Goal: Task Accomplishment & Management: Manage account settings

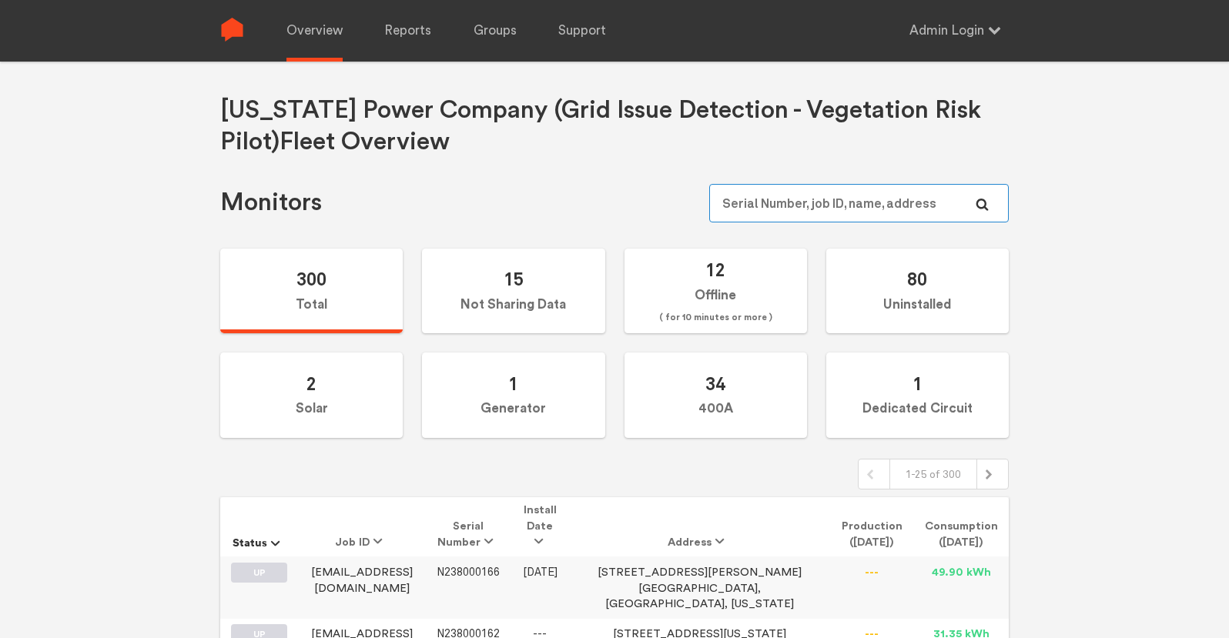
type input "[PERSON_NAME][EMAIL_ADDRESS][PERSON_NAME][DOMAIN_NAME]"
click at [880, 199] on input "[PERSON_NAME][EMAIL_ADDRESS][PERSON_NAME][DOMAIN_NAME]" at bounding box center [859, 203] width 300 height 39
type input "[PERSON_NAME][EMAIL_ADDRESS][PERSON_NAME][DOMAIN_NAME]"
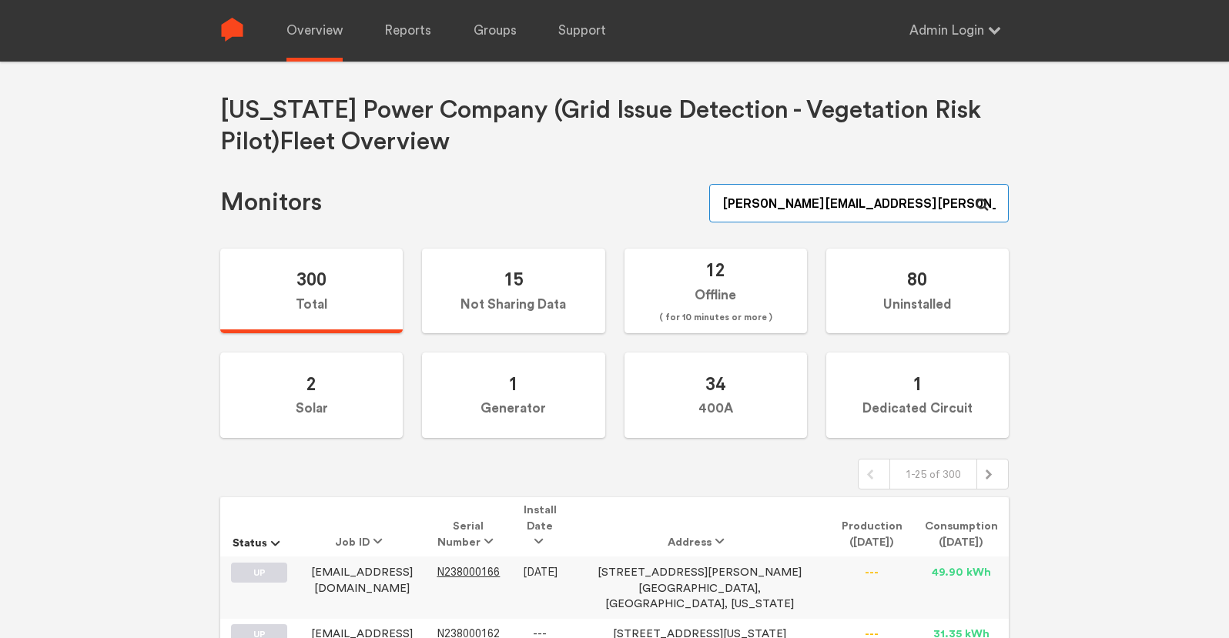
click at [867, 203] on input "[PERSON_NAME][EMAIL_ADDRESS][PERSON_NAME][DOMAIN_NAME]" at bounding box center [859, 203] width 300 height 39
paste input "N149000012"
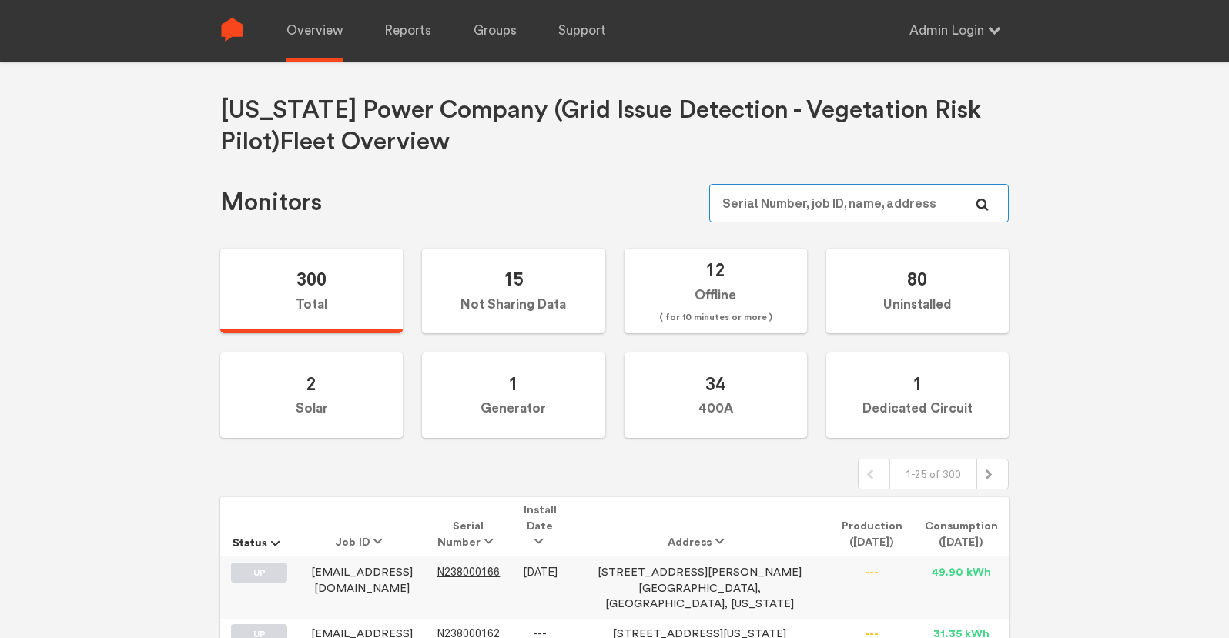
type input "N149000012"
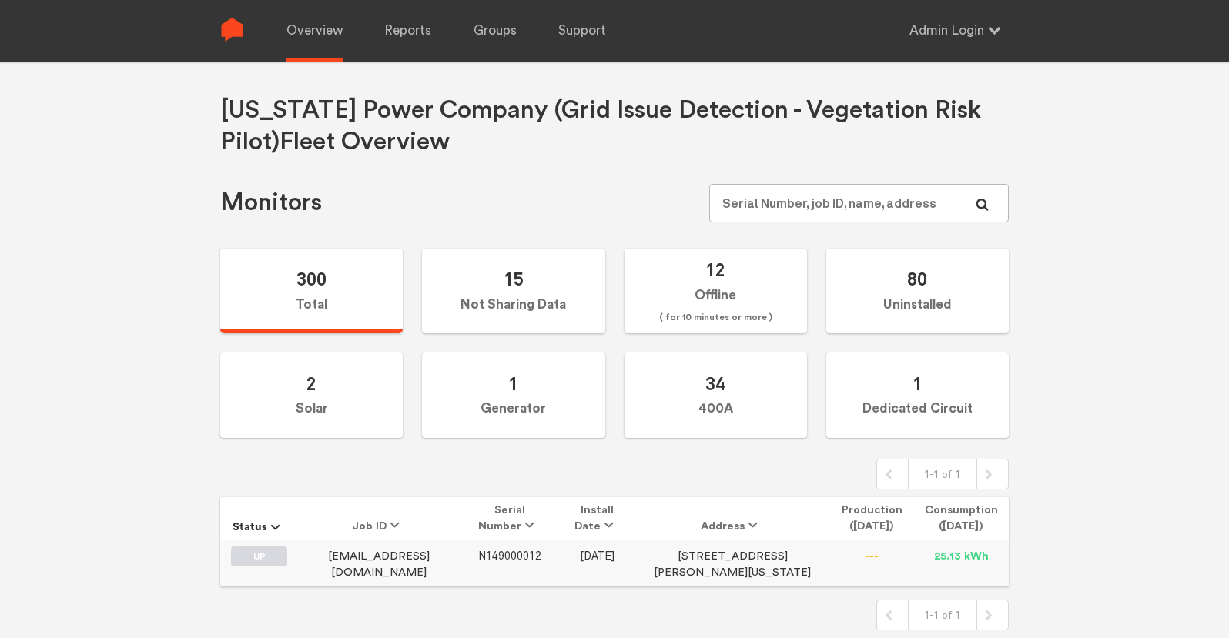
click at [525, 555] on span "N149000012" at bounding box center [509, 556] width 63 height 13
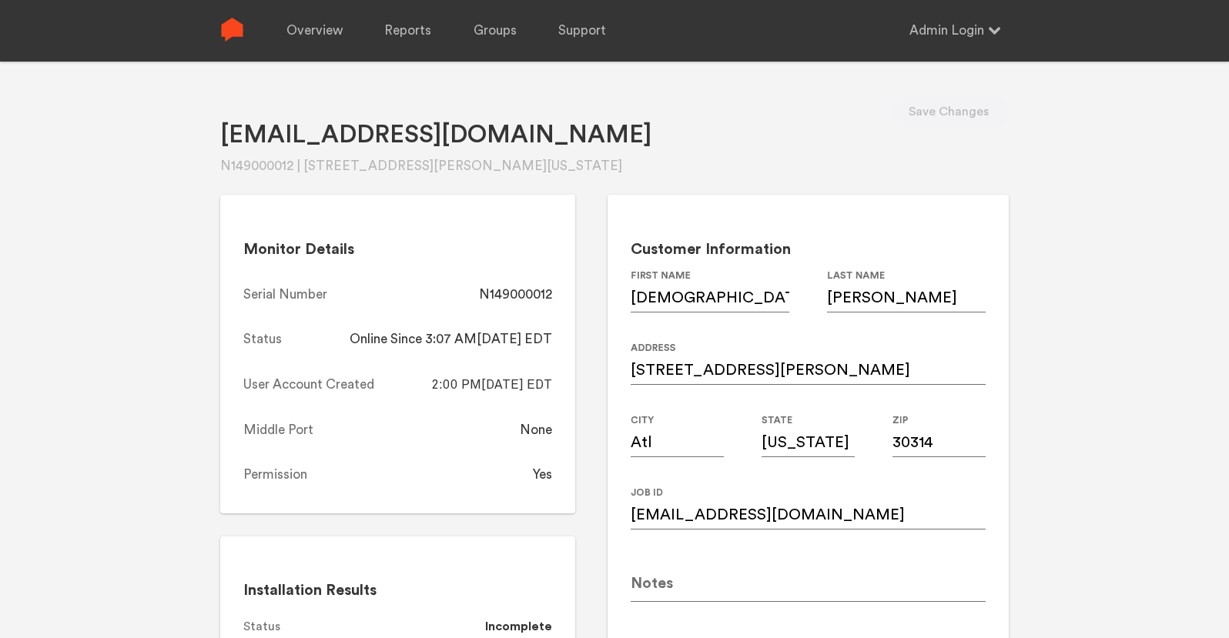
click at [1058, 334] on div "Christianhickshr@gmail.com N149000012 | 106 Stafford st nw, Atl, Georgia, 30314…" at bounding box center [614, 381] width 1229 height 638
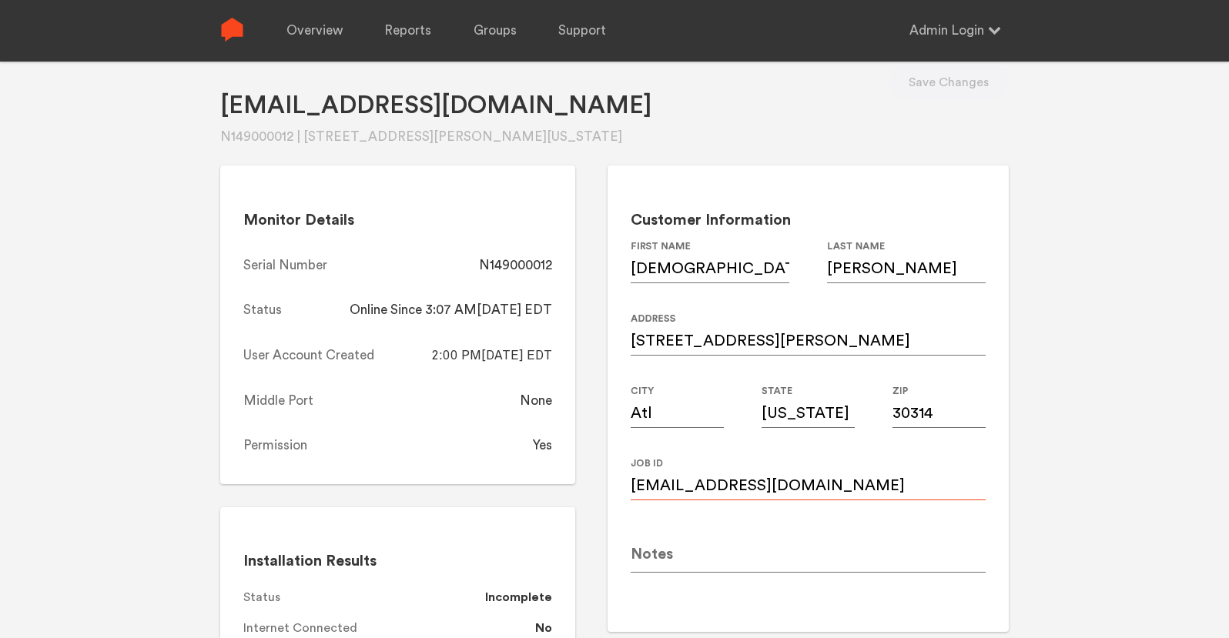
click at [821, 485] on input "Christianhickshr@gmail.com" at bounding box center [808, 478] width 355 height 43
paste input "chicks4176"
type input "chicks4176@gmail.com"
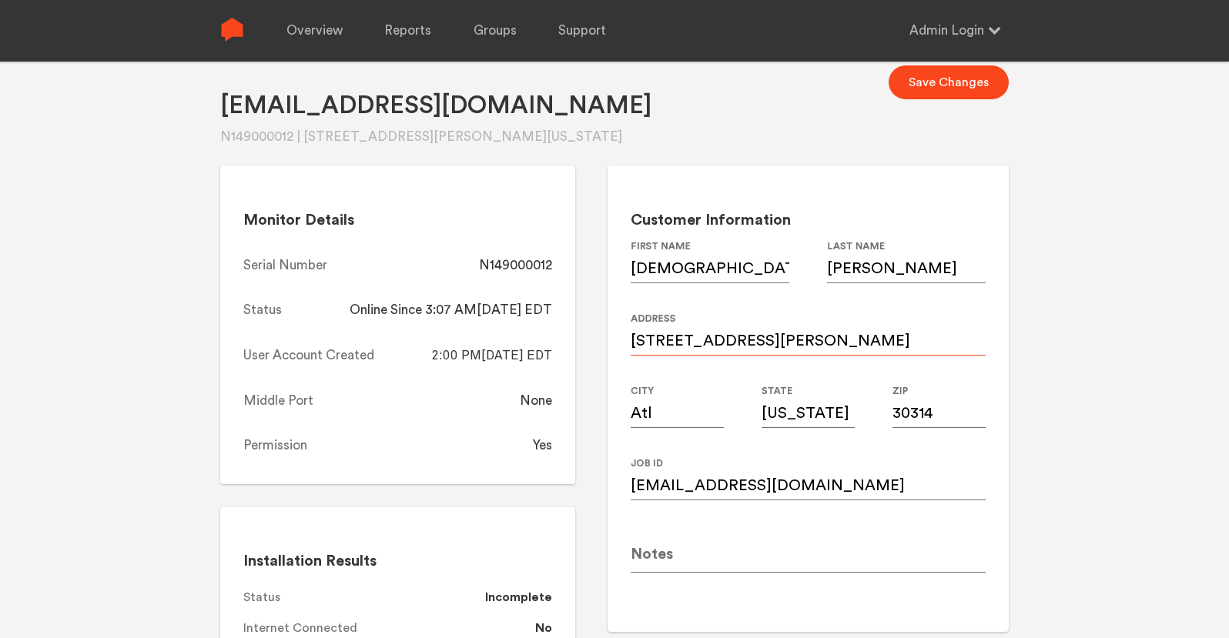
click at [751, 339] on input "106 Stafford st nw" at bounding box center [808, 334] width 355 height 43
paste input "Stafford Street Northwest"
type input "106 Stafford Street Northwest"
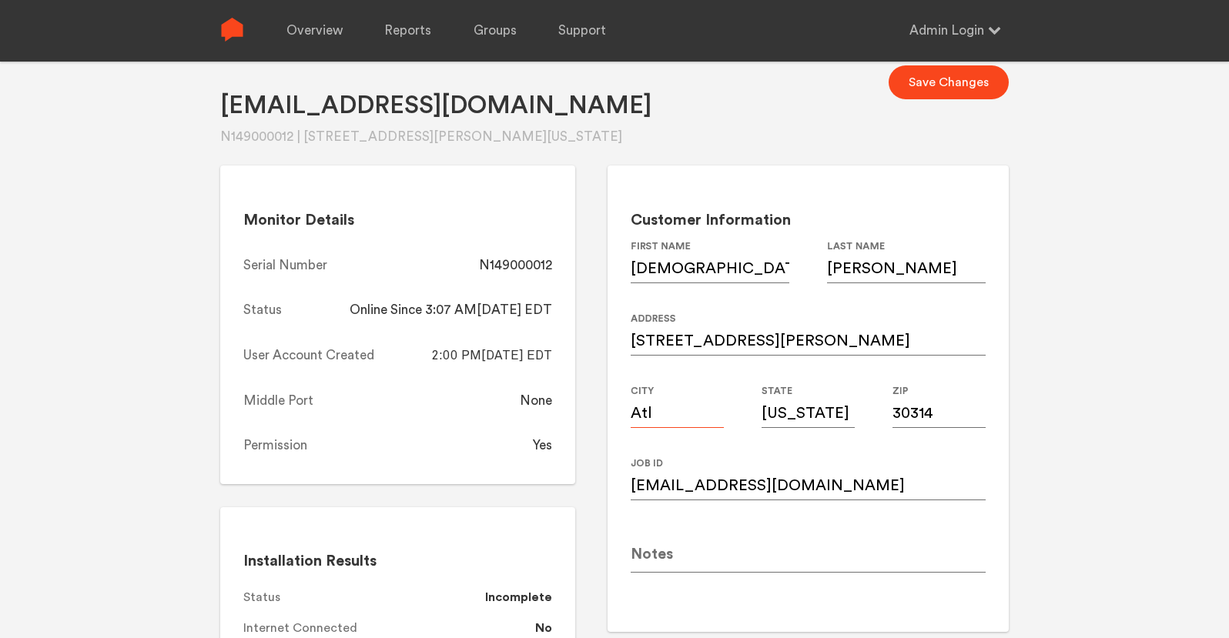
click at [681, 417] on input "Atl" at bounding box center [677, 406] width 93 height 43
type input "Atlanta"
click at [814, 417] on input "Georgia" at bounding box center [808, 406] width 93 height 43
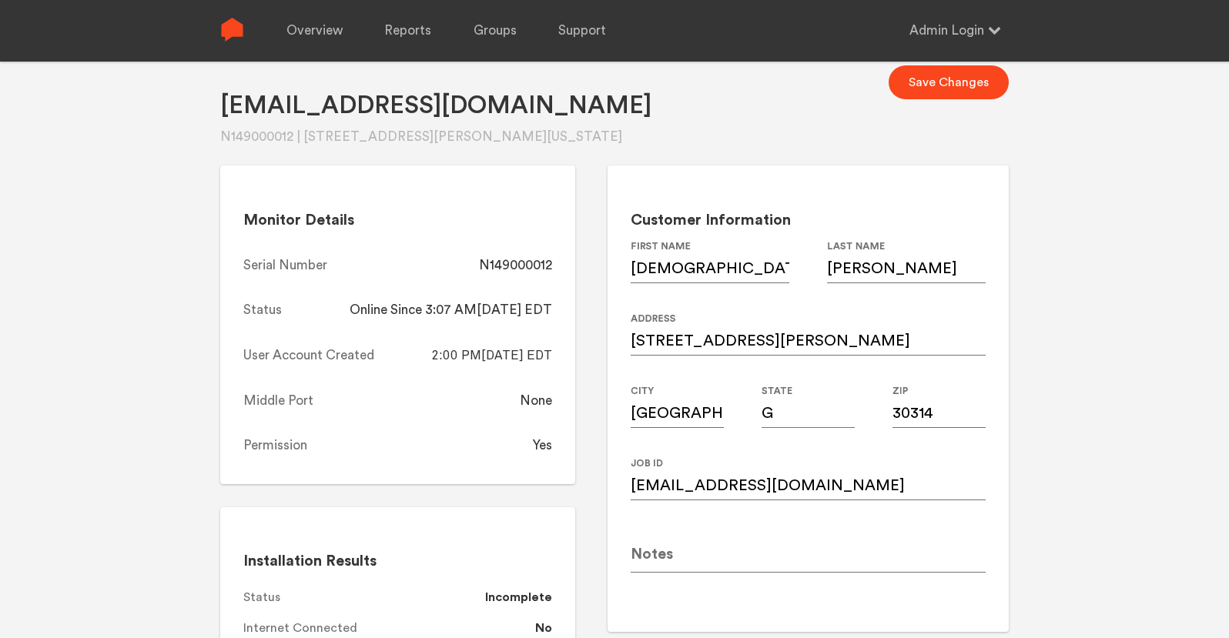
type input "GA"
click at [947, 80] on button "Save Changes" at bounding box center [949, 82] width 120 height 34
click at [533, 270] on div "N149000012" at bounding box center [515, 265] width 73 height 18
copy div "N149000012"
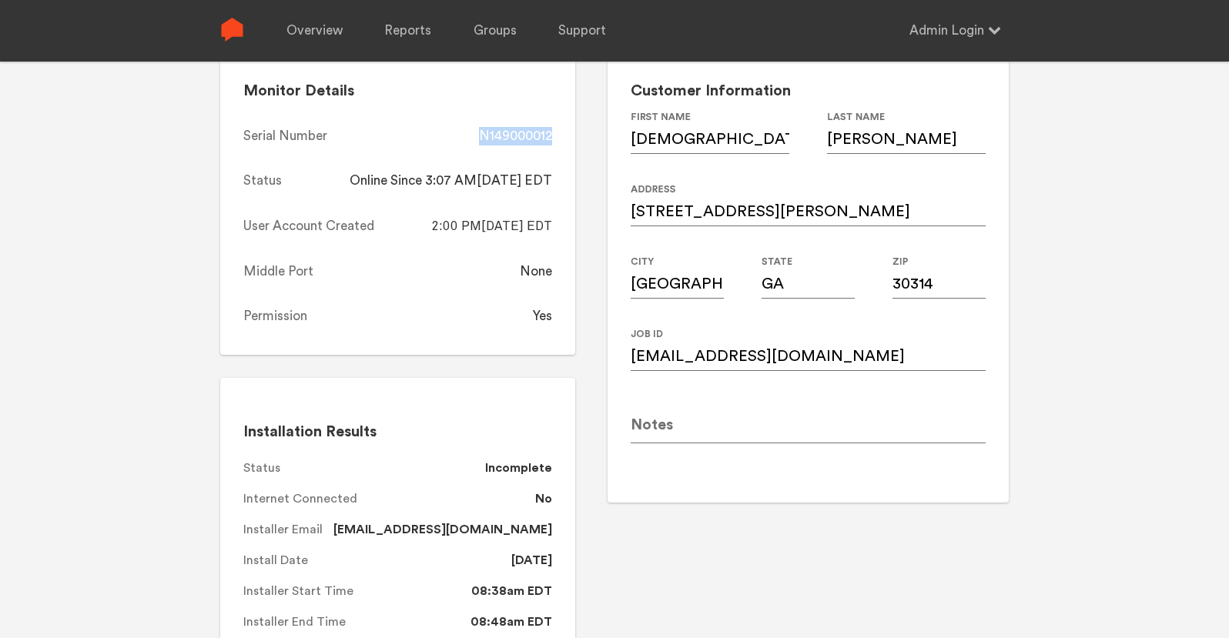
scroll to position [155, 0]
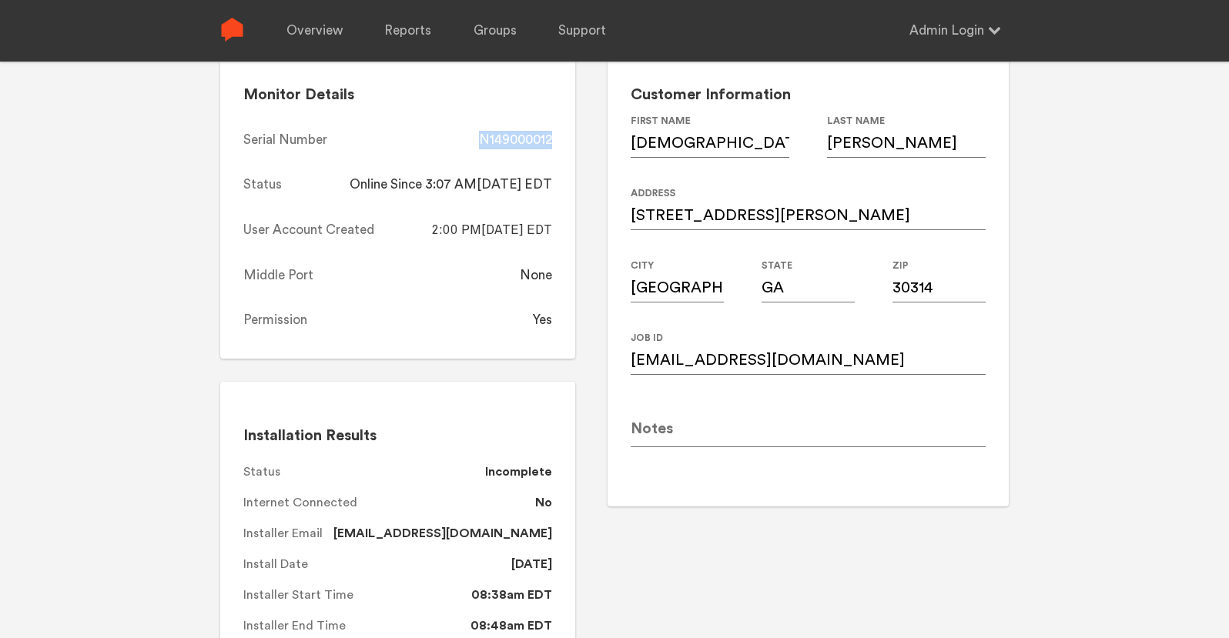
copy div "N149000012"
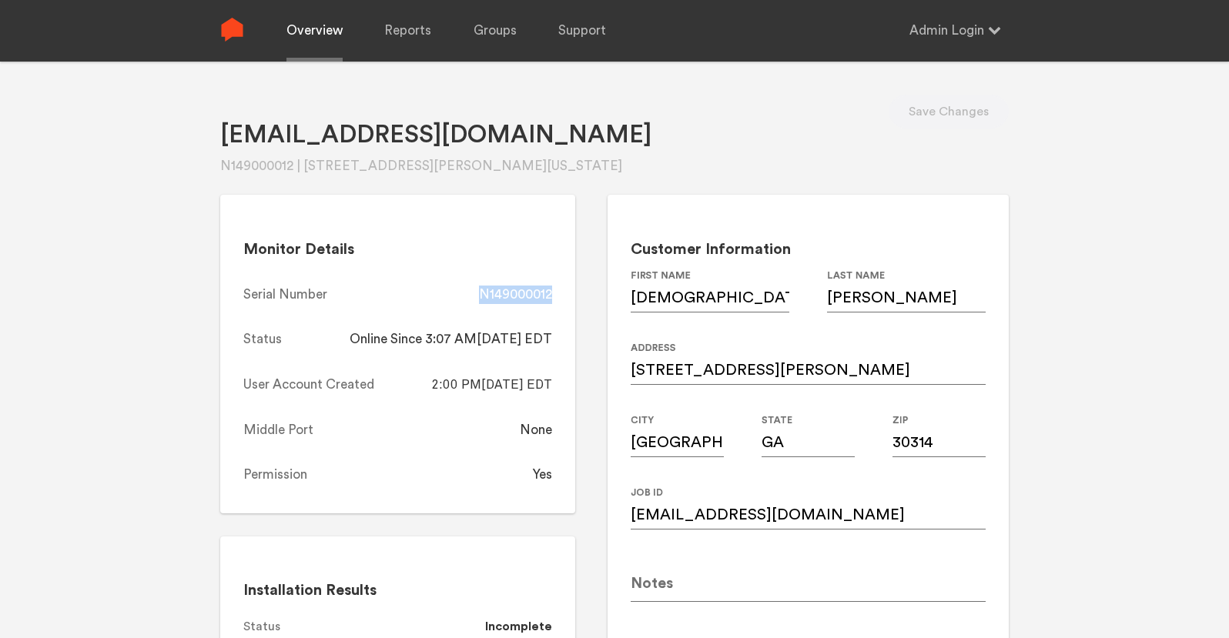
click at [300, 23] on link "Overview" at bounding box center [314, 31] width 56 height 62
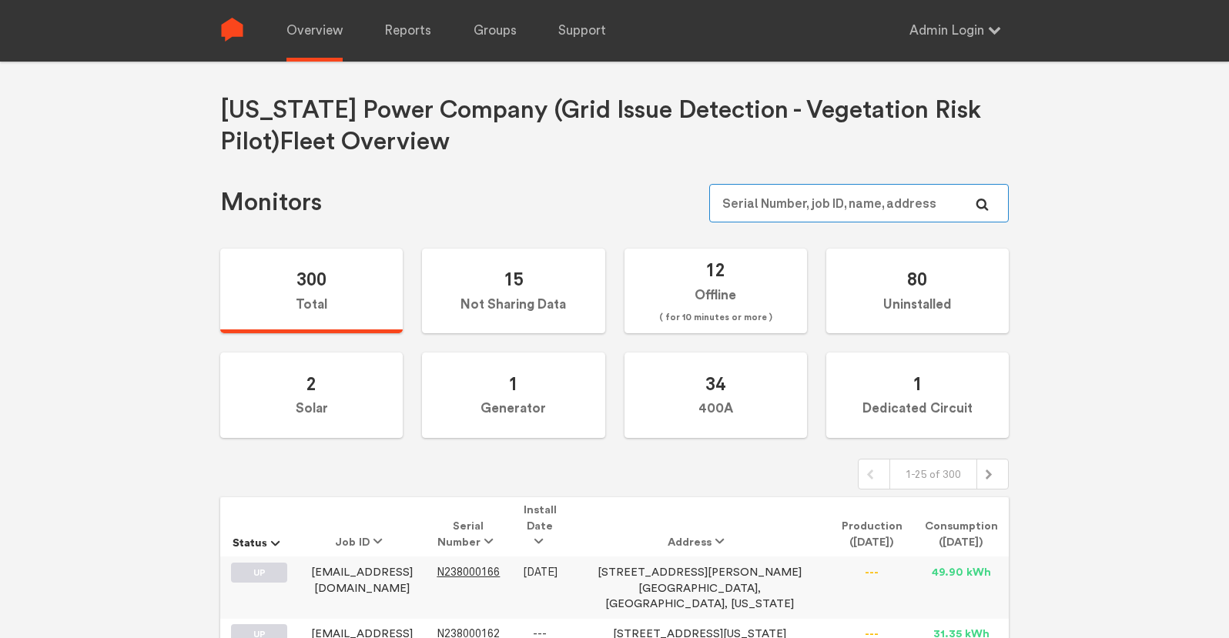
click at [809, 203] on input "text" at bounding box center [859, 203] width 300 height 39
paste input "N149000010"
type input "N149000010"
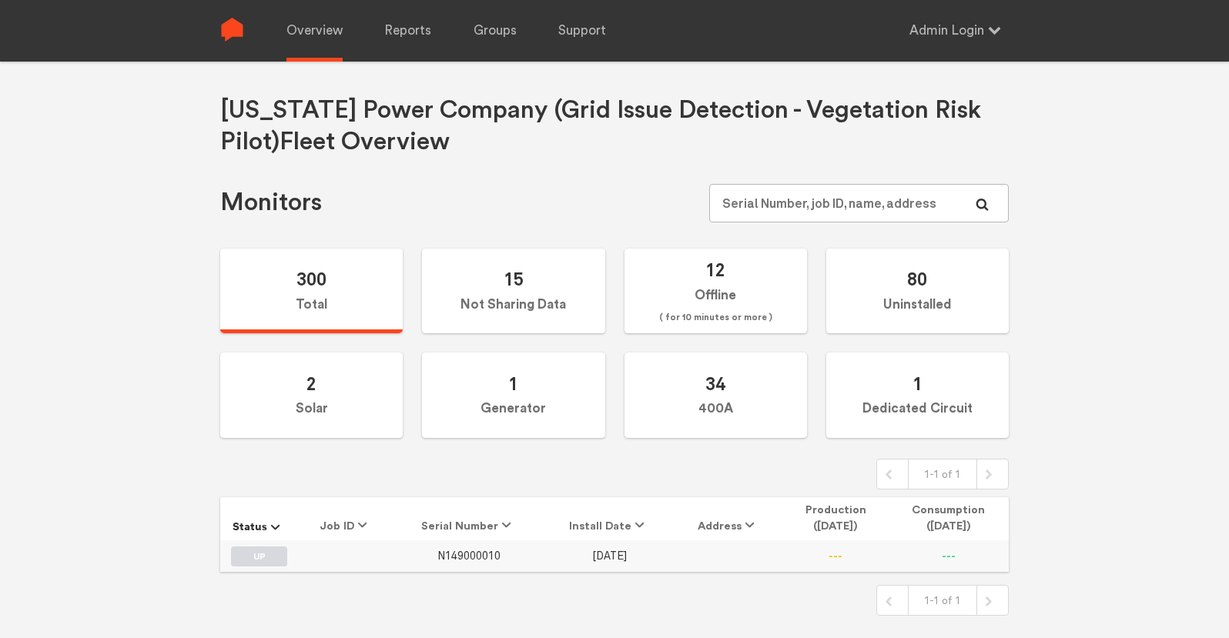
click at [467, 550] on span "N149000010" at bounding box center [468, 556] width 63 height 13
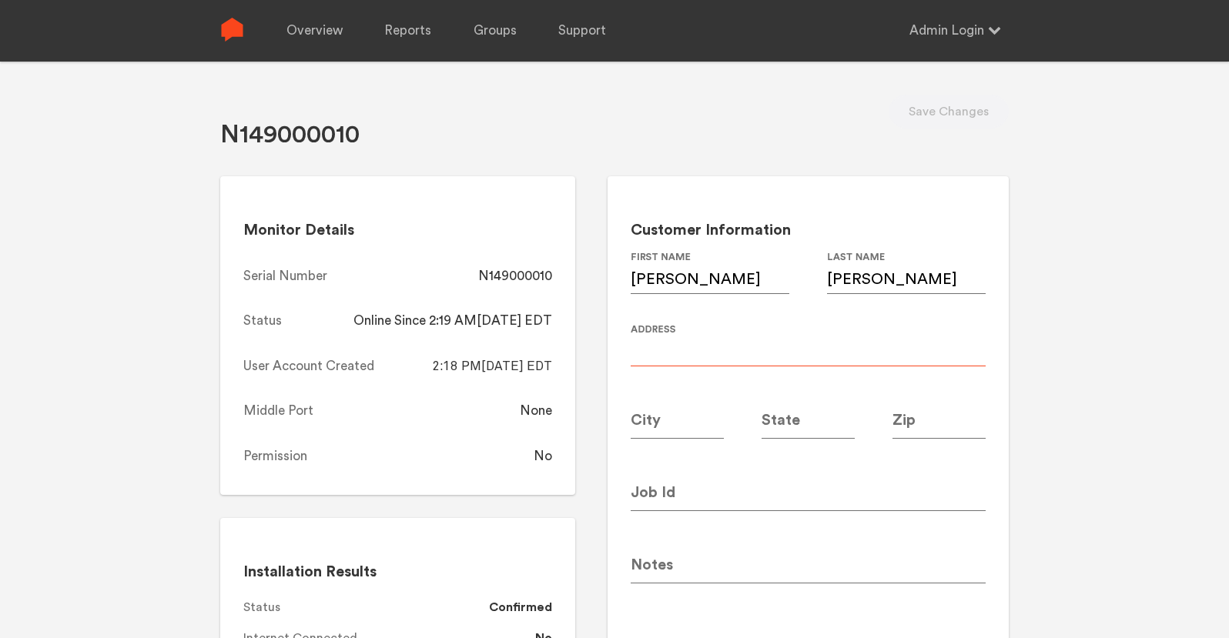
click at [705, 355] on input at bounding box center [808, 344] width 355 height 43
paste input "adam@adamstein.me"
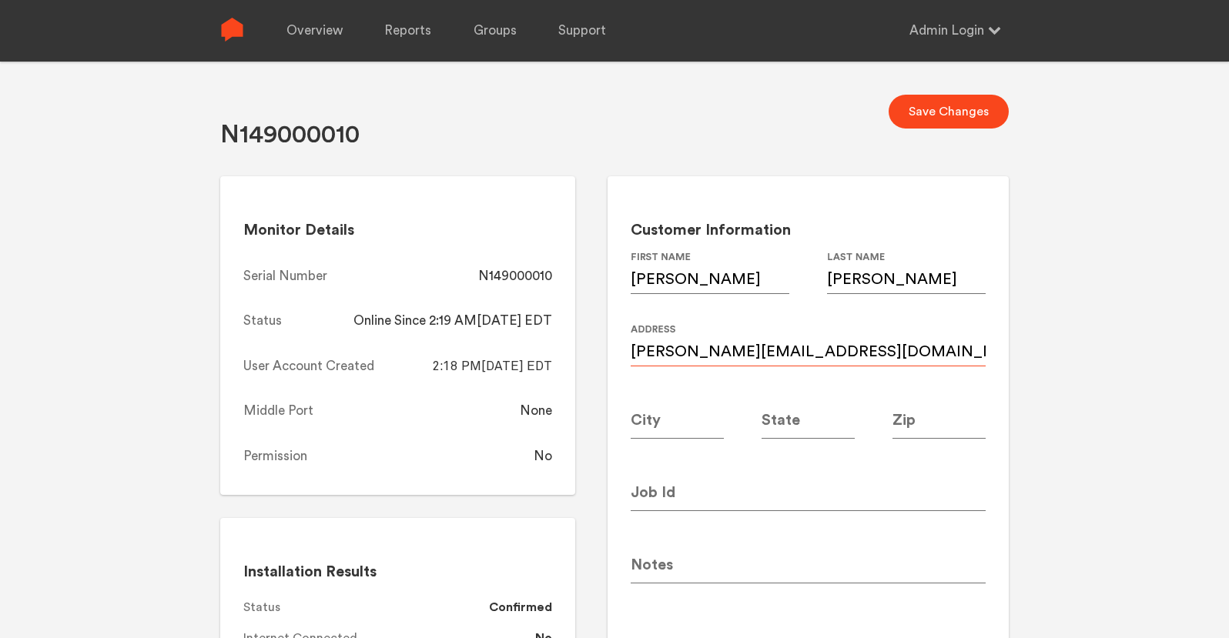
type input "adam@adamstein.me"
click at [709, 499] on input at bounding box center [808, 489] width 355 height 43
paste input "adam@adamstein.me"
type input "adam@adamstein.me"
click at [749, 350] on input "adam@adamstein.me" at bounding box center [808, 344] width 355 height 43
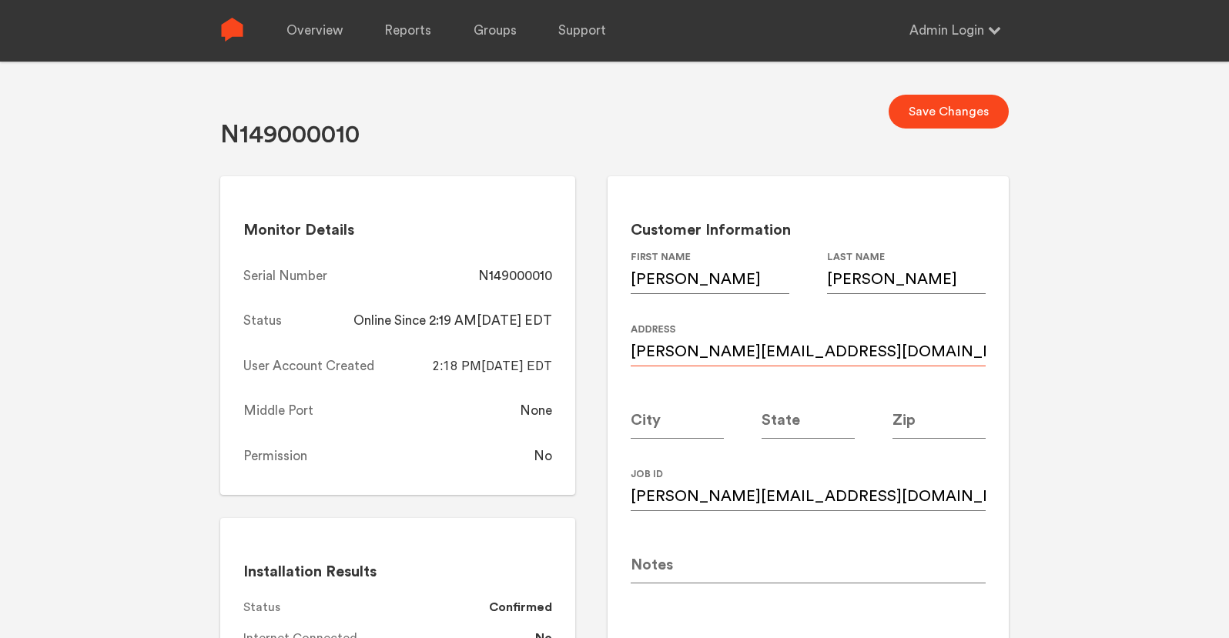
click at [749, 350] on input "adam@adamstein.me" at bounding box center [808, 344] width 355 height 43
paste input "215 Napoleon Dr SW"
type input "215 Napoleon Dr SW"
click at [648, 431] on input at bounding box center [677, 417] width 93 height 43
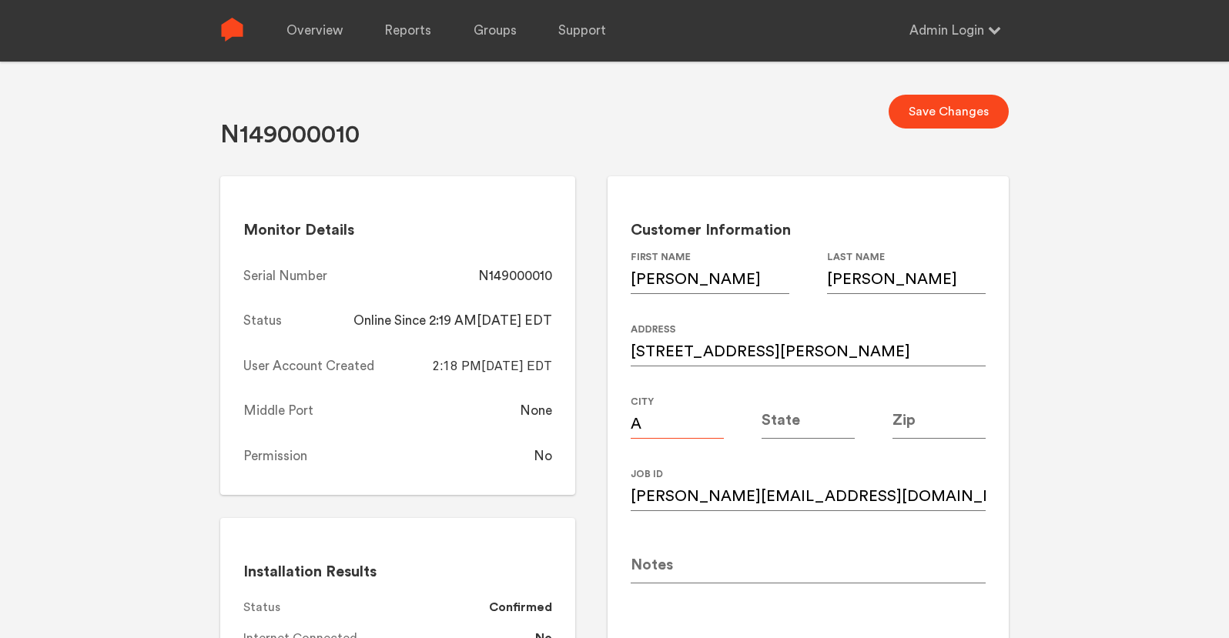
type input "[GEOGRAPHIC_DATA]"
click at [785, 423] on input at bounding box center [808, 417] width 93 height 43
type input "GA"
click at [944, 420] on input at bounding box center [939, 417] width 93 height 43
type input "30314"
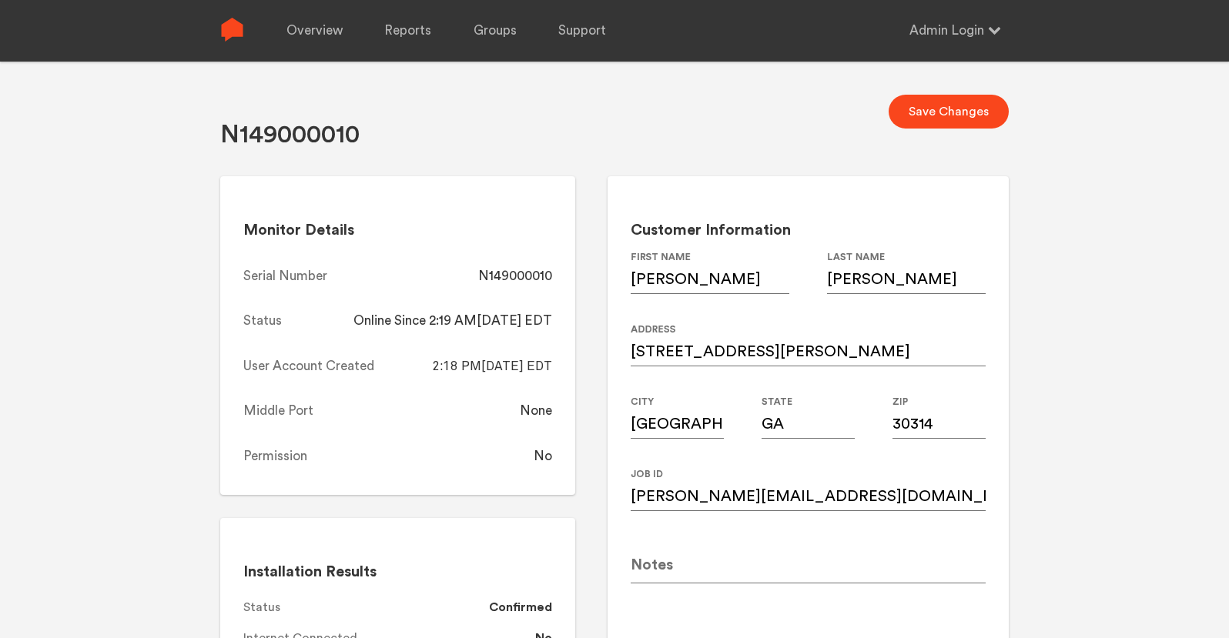
click at [1097, 392] on div "N149000010 Save Changes Monitor Details Serial Number N149000010 Status Online …" at bounding box center [614, 381] width 1229 height 638
click at [963, 97] on button "Save Changes" at bounding box center [949, 112] width 120 height 34
click at [529, 282] on div "N149000010" at bounding box center [515, 276] width 74 height 18
copy div "N149000010"
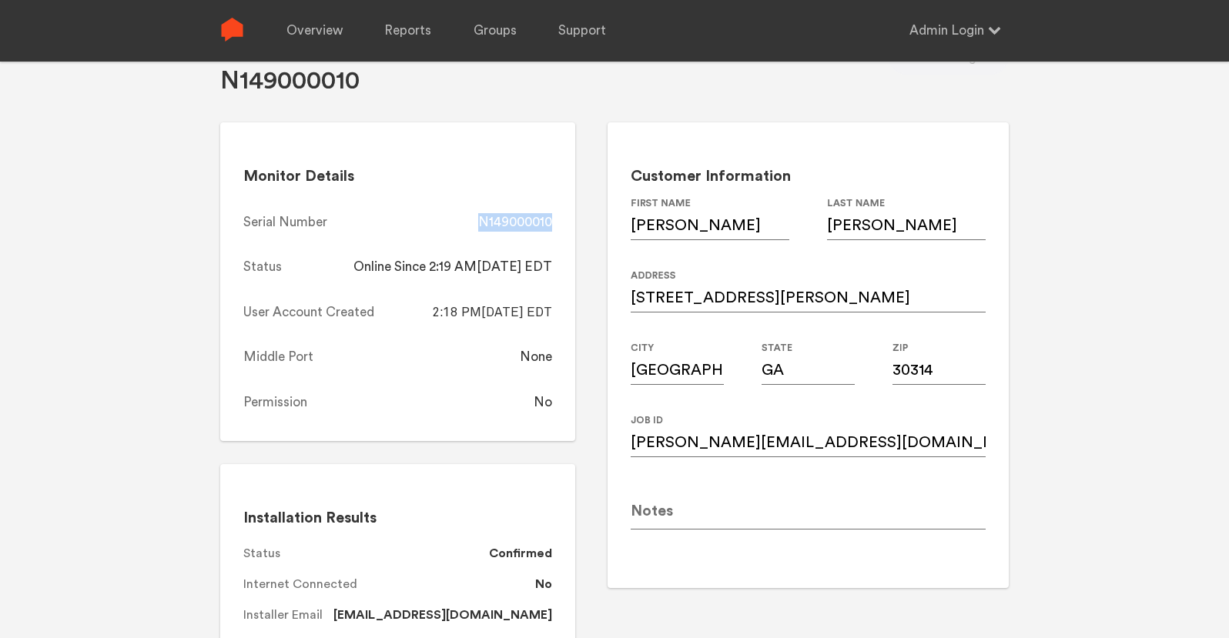
scroll to position [52, 0]
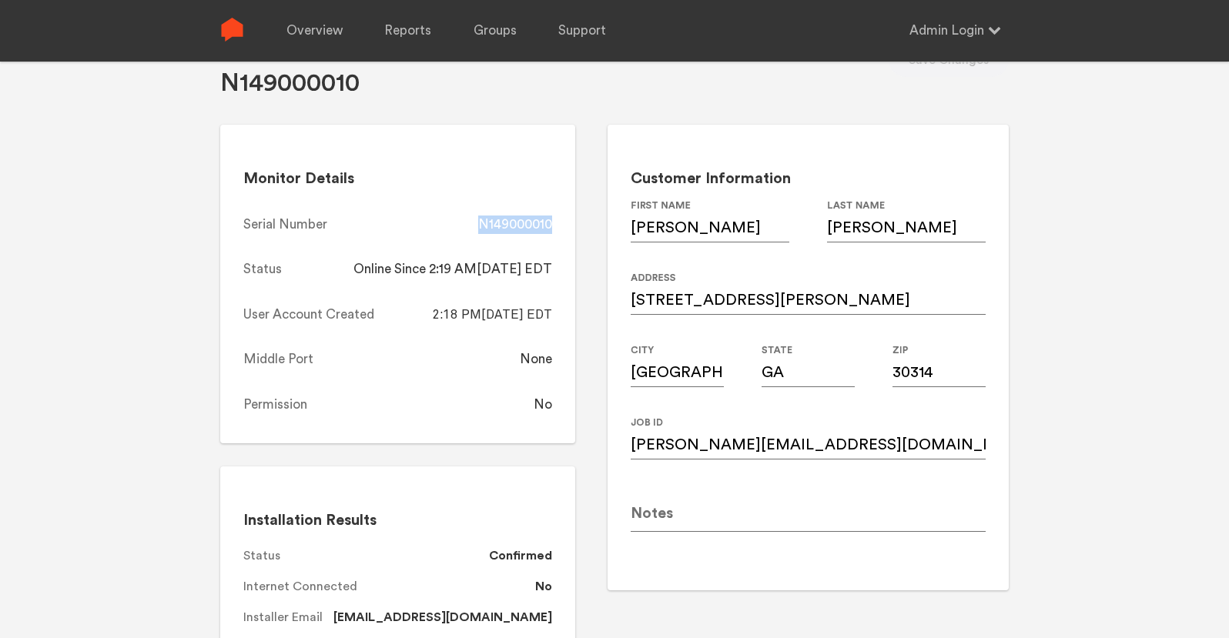
copy div "N149000010"
click at [327, 38] on link "Overview" at bounding box center [314, 31] width 56 height 62
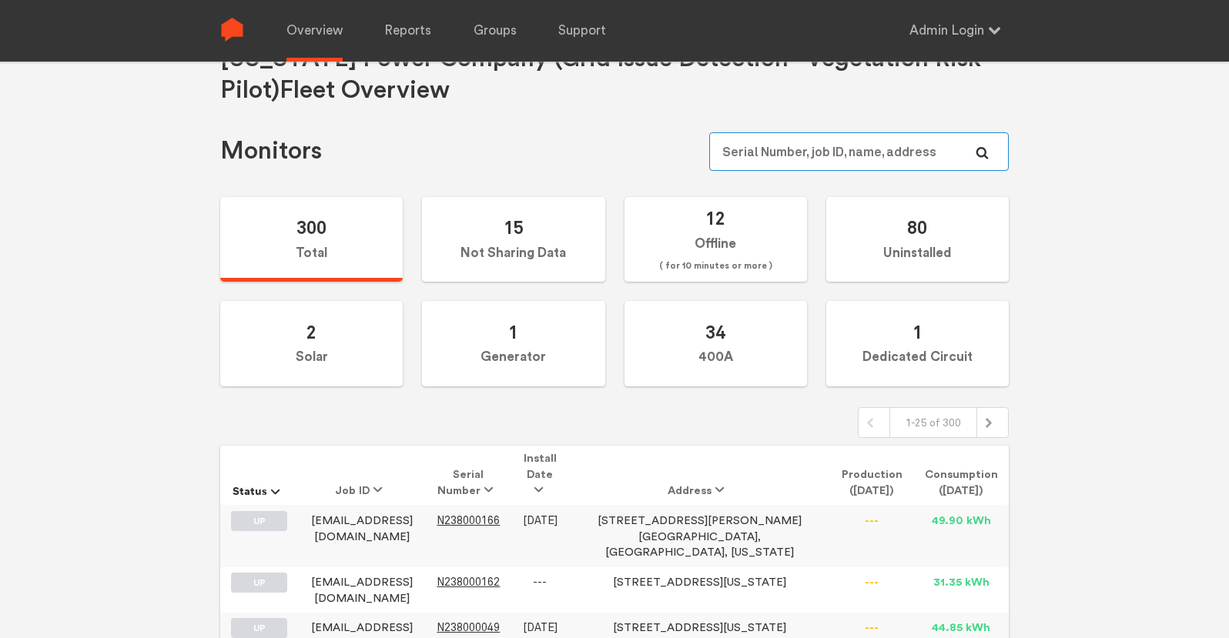
click at [791, 145] on input "text" at bounding box center [859, 151] width 300 height 39
paste input "N149000022"
type input "N149000022"
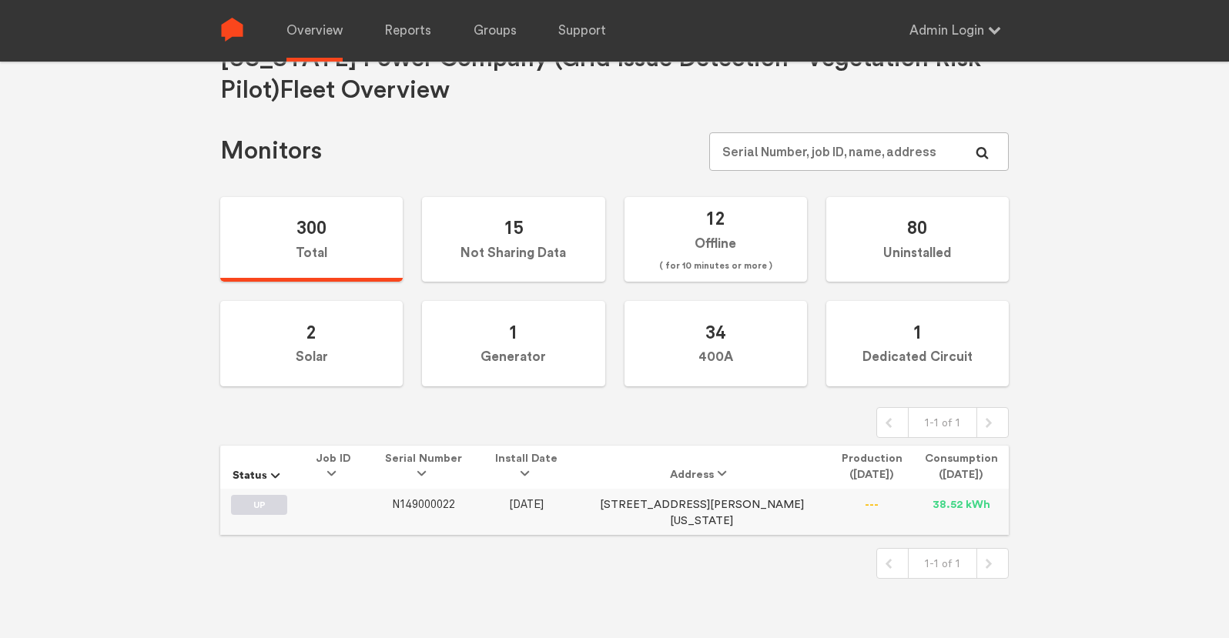
click at [430, 504] on span "N149000022" at bounding box center [423, 504] width 63 height 13
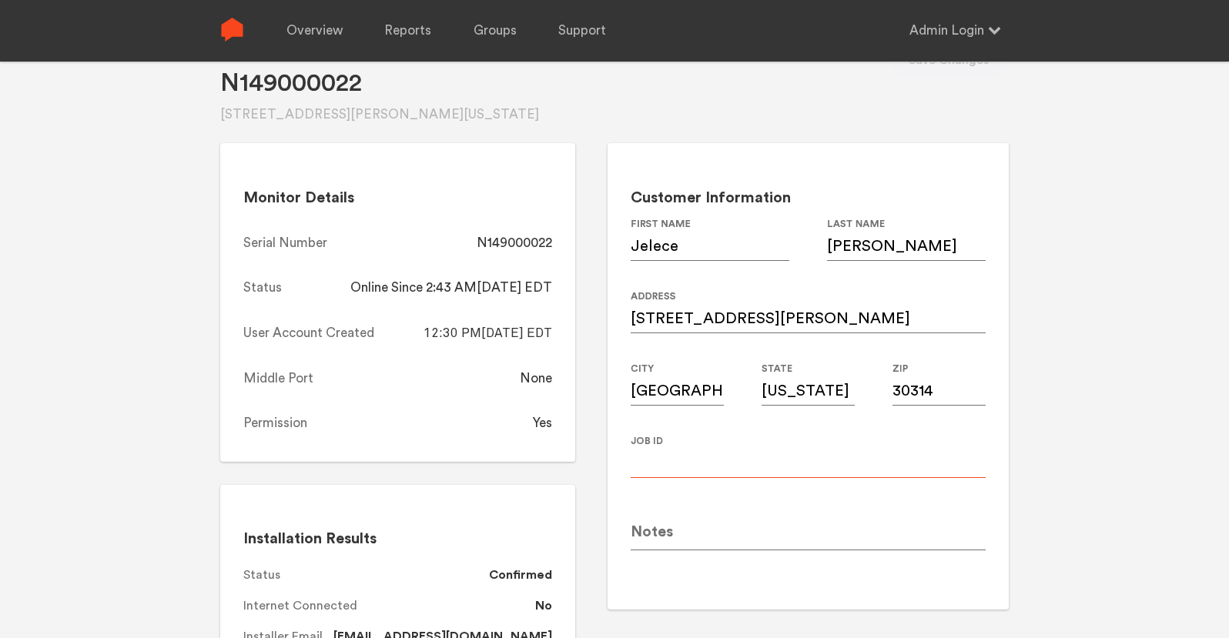
click at [714, 457] on input at bounding box center [808, 456] width 355 height 43
paste input "jelece.morris@gmail.com"
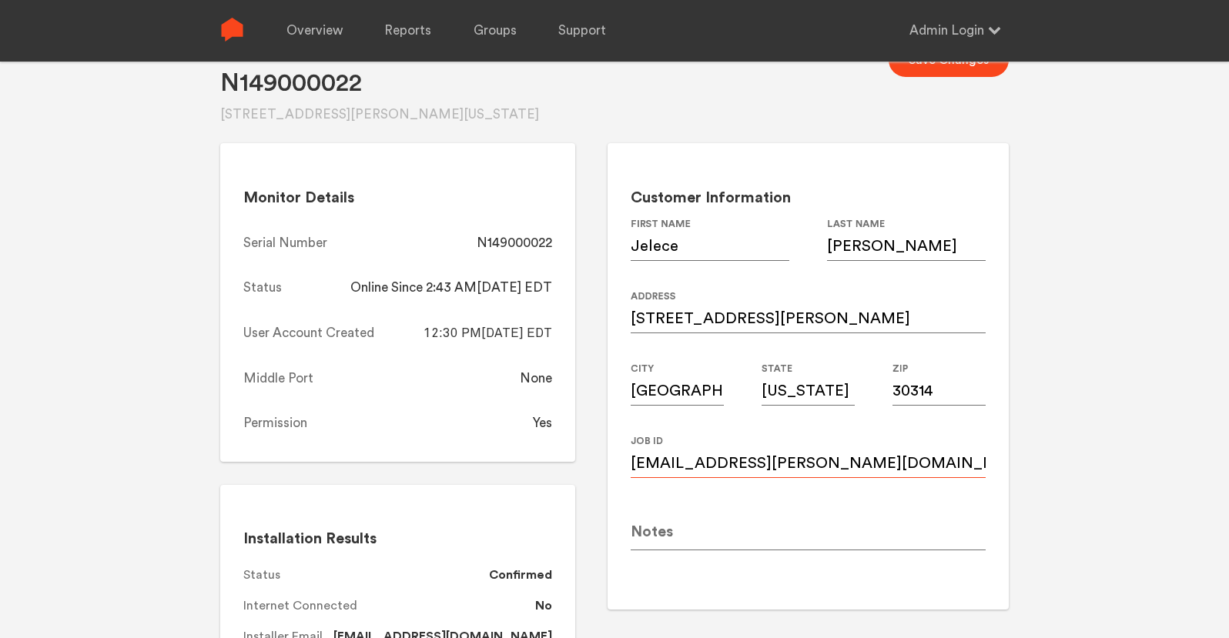
type input "jelece.morris@gmail.com"
click at [737, 327] on input "633 Parsons St." at bounding box center [808, 311] width 355 height 43
click at [739, 326] on input "633 Parsons St." at bounding box center [808, 311] width 355 height 43
paste input "735 Liberty Commons Drive NW (Condo)"
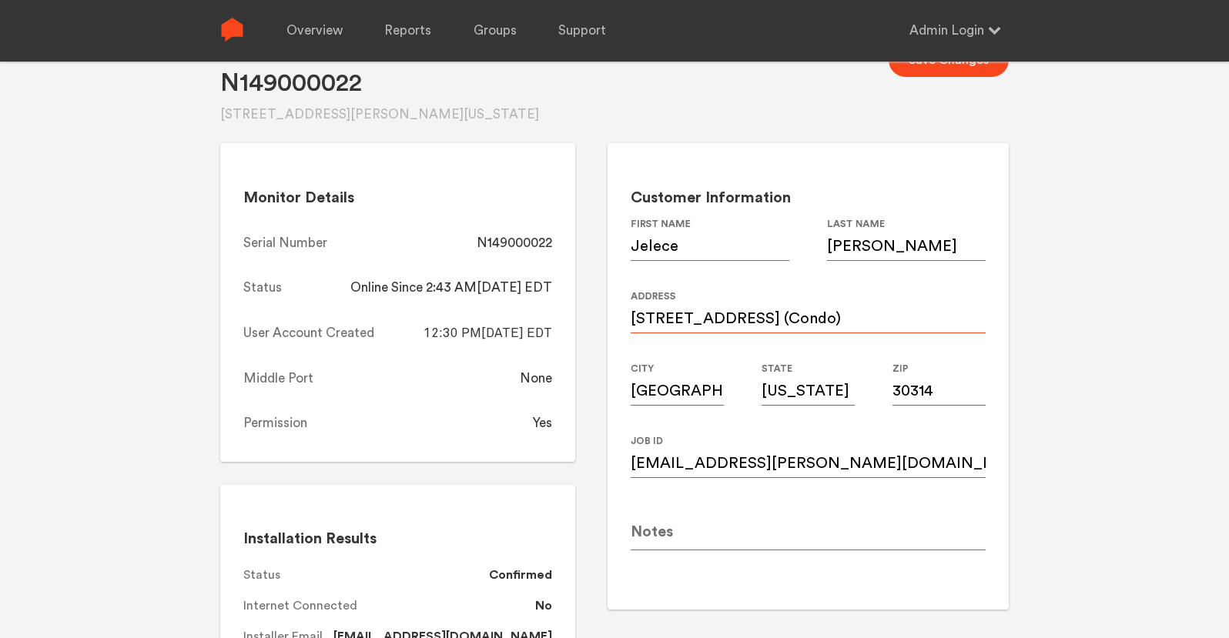
type input "735 Liberty Commons Drive NW (Condo)"
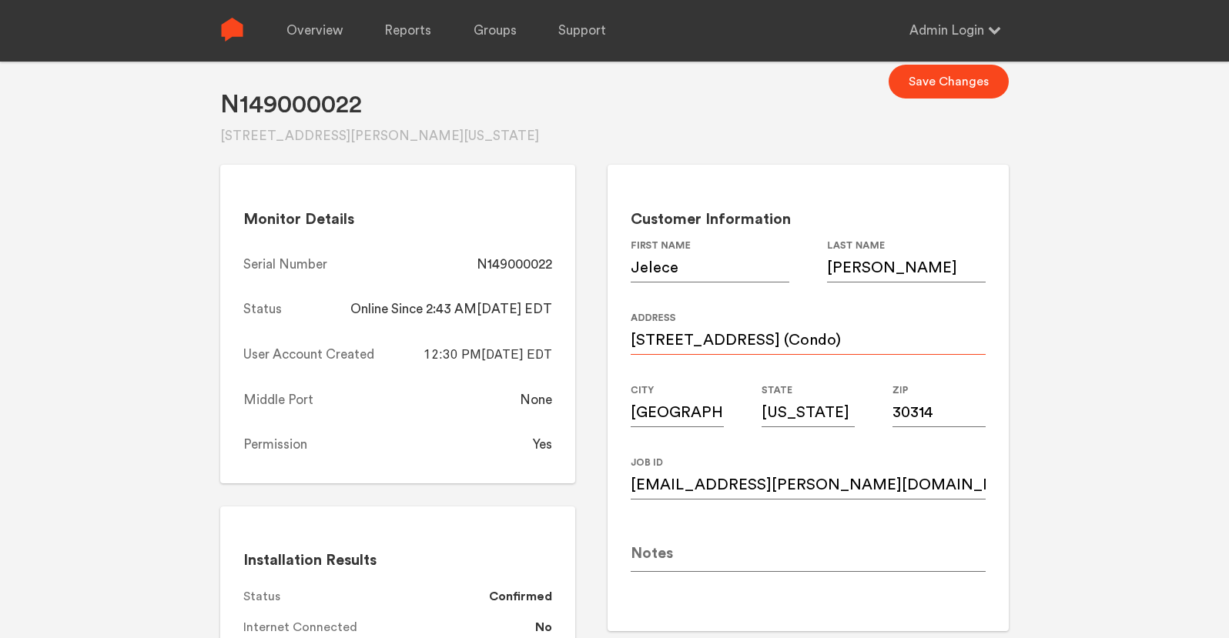
scroll to position [31, 0]
click at [515, 261] on div "N149000022" at bounding box center [514, 264] width 75 height 18
copy div "N149000022"
click at [321, 32] on link "Overview" at bounding box center [314, 31] width 56 height 62
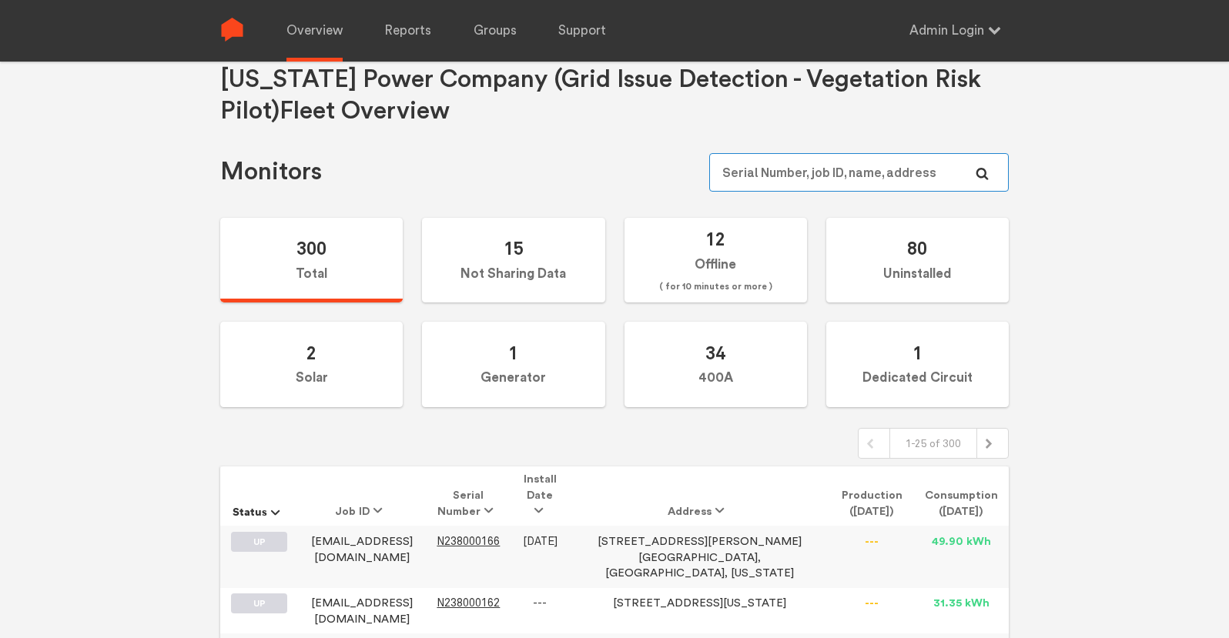
click at [855, 170] on input "text" at bounding box center [859, 172] width 300 height 39
paste input "N149000022"
type input "N149000022"
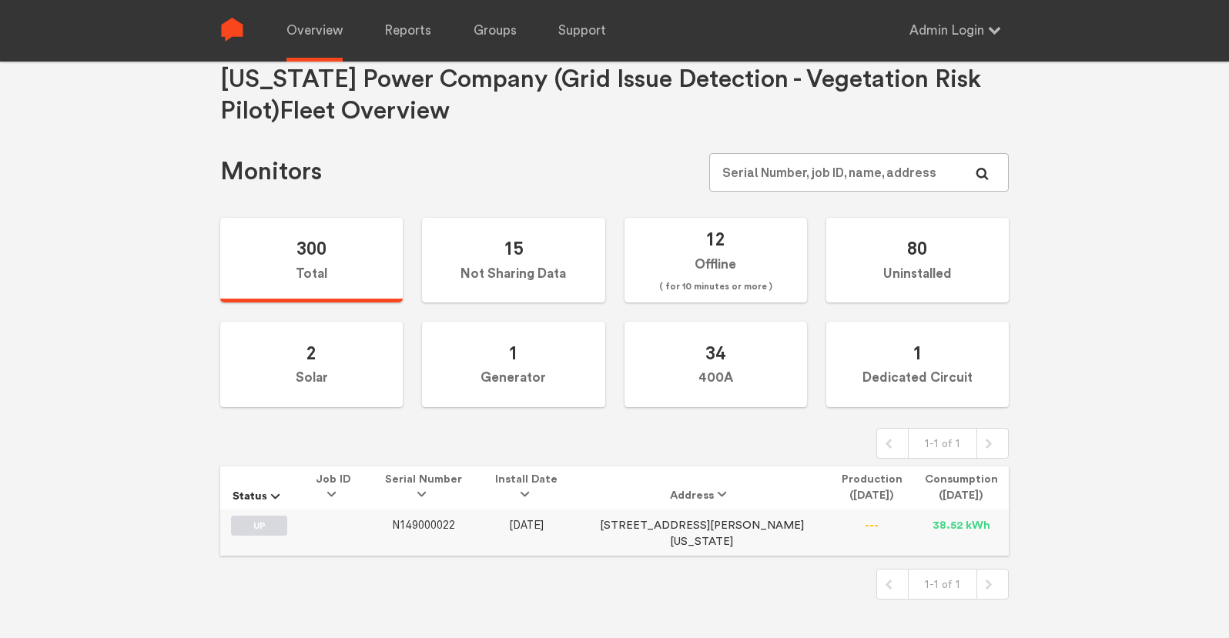
click at [453, 521] on span "N149000022" at bounding box center [423, 525] width 63 height 13
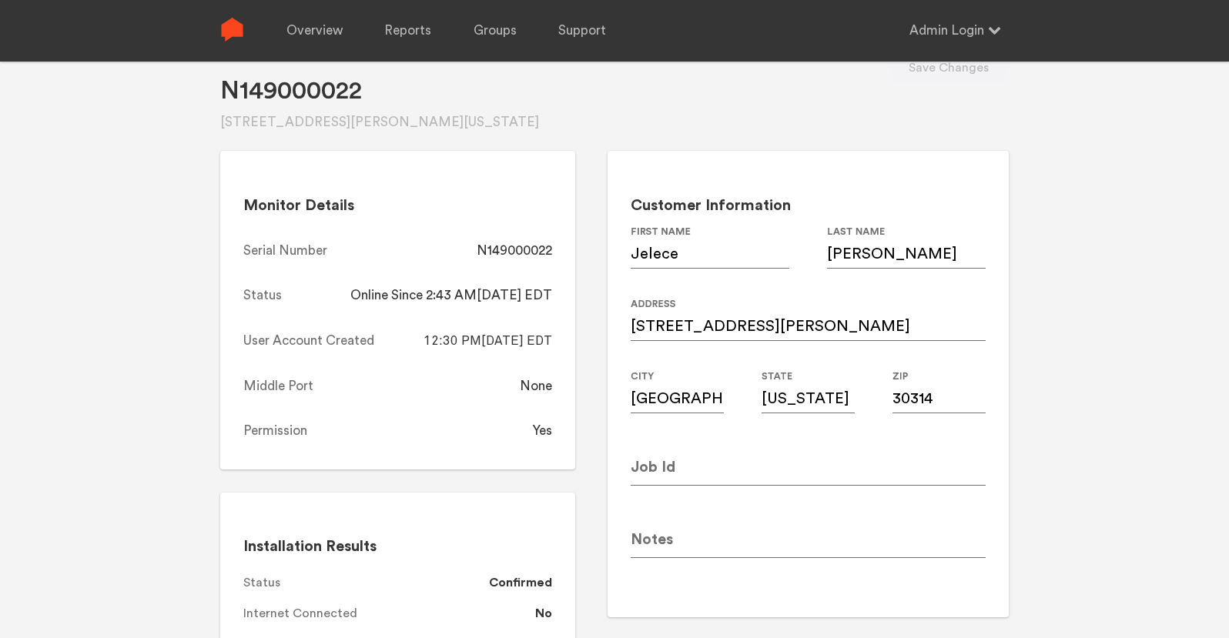
scroll to position [52, 0]
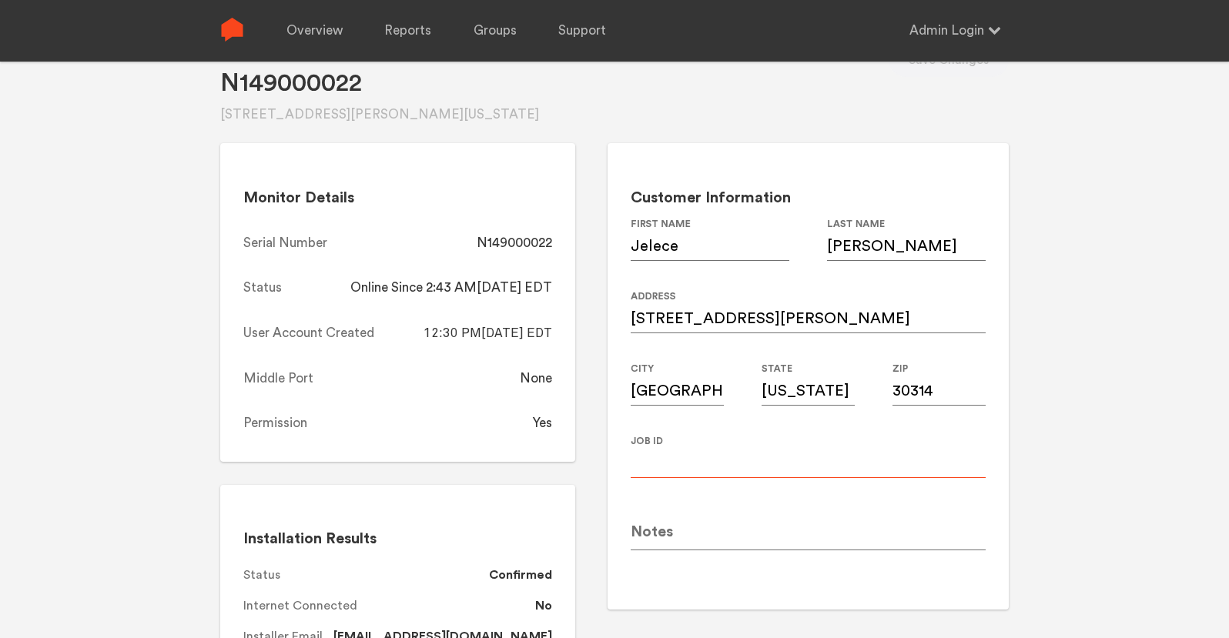
click at [696, 457] on input at bounding box center [808, 456] width 355 height 43
paste input "parsonsadvantage@gmail.com"
type input "parsonsadvantage@gmail.com"
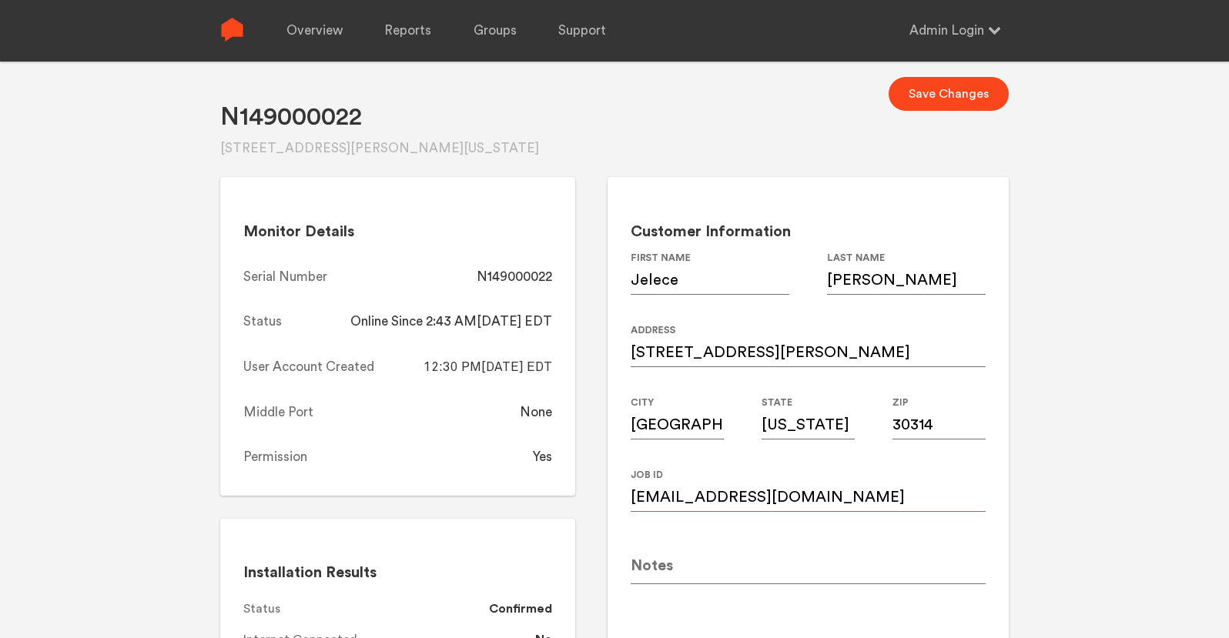
scroll to position [0, 0]
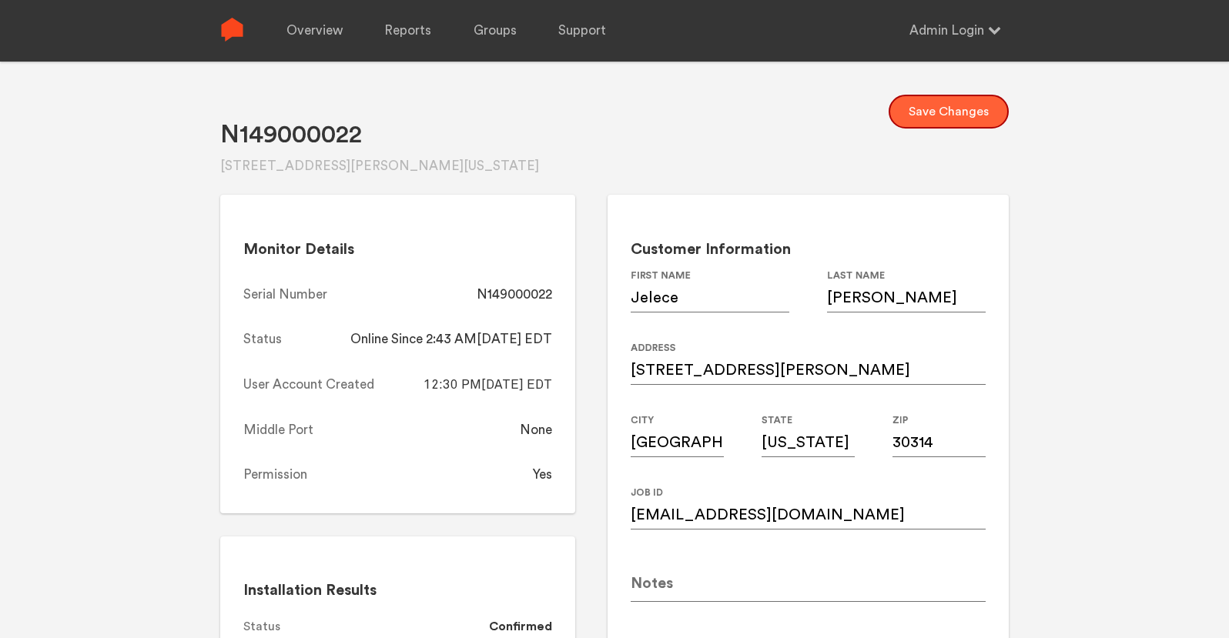
click at [970, 106] on button "Save Changes" at bounding box center [949, 112] width 120 height 34
click at [528, 293] on div "N149000022" at bounding box center [514, 295] width 75 height 18
copy div "N149000022"
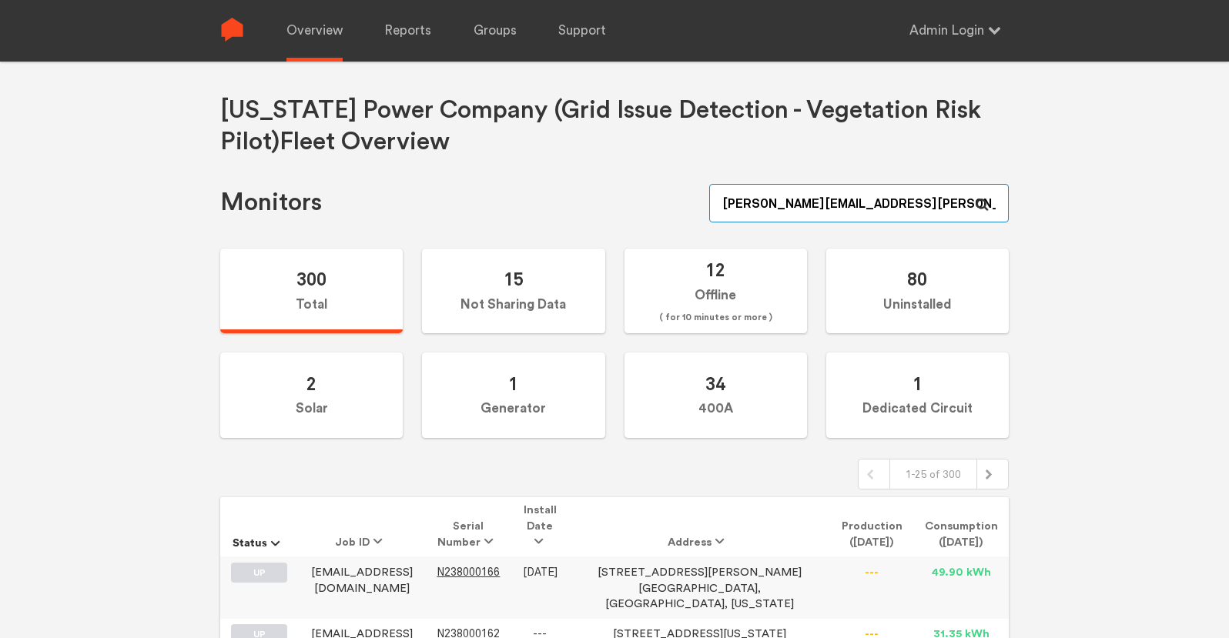
click at [876, 207] on input "[PERSON_NAME][EMAIL_ADDRESS][PERSON_NAME][DOMAIN_NAME]" at bounding box center [859, 203] width 300 height 39
paste input "N150000289"
type input "N150000289"
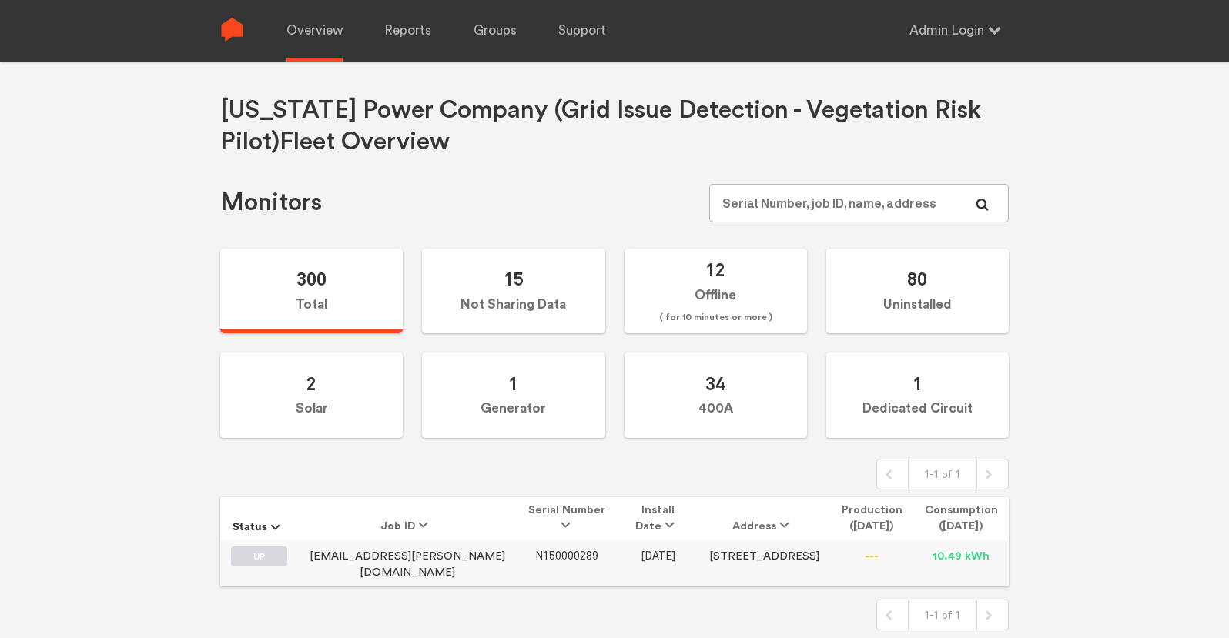
click at [535, 555] on span "N150000289" at bounding box center [566, 556] width 63 height 13
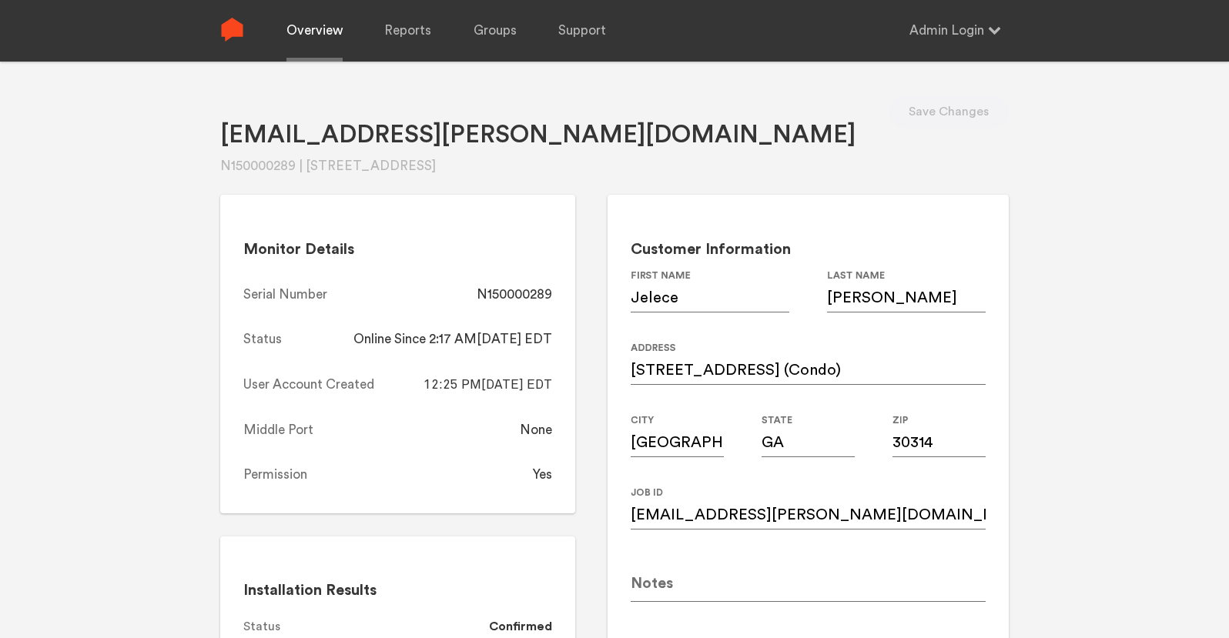
click at [313, 25] on link "Overview" at bounding box center [314, 31] width 56 height 62
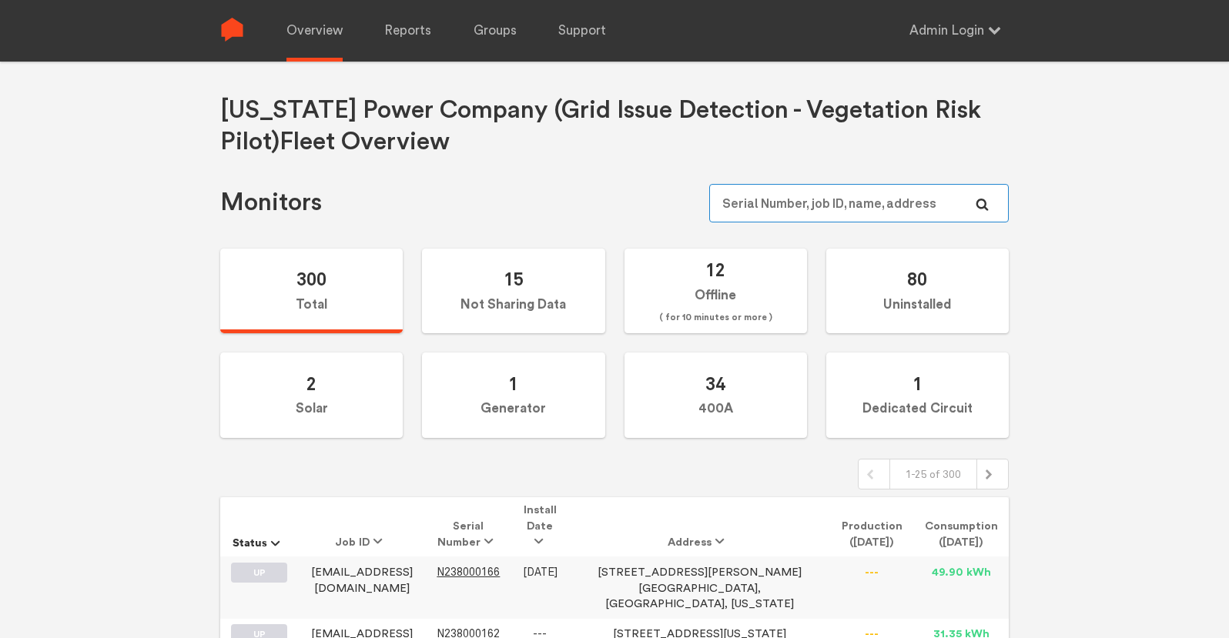
click at [843, 205] on input "text" at bounding box center [859, 203] width 300 height 39
paste input "N149000008"
type input "N149000008"
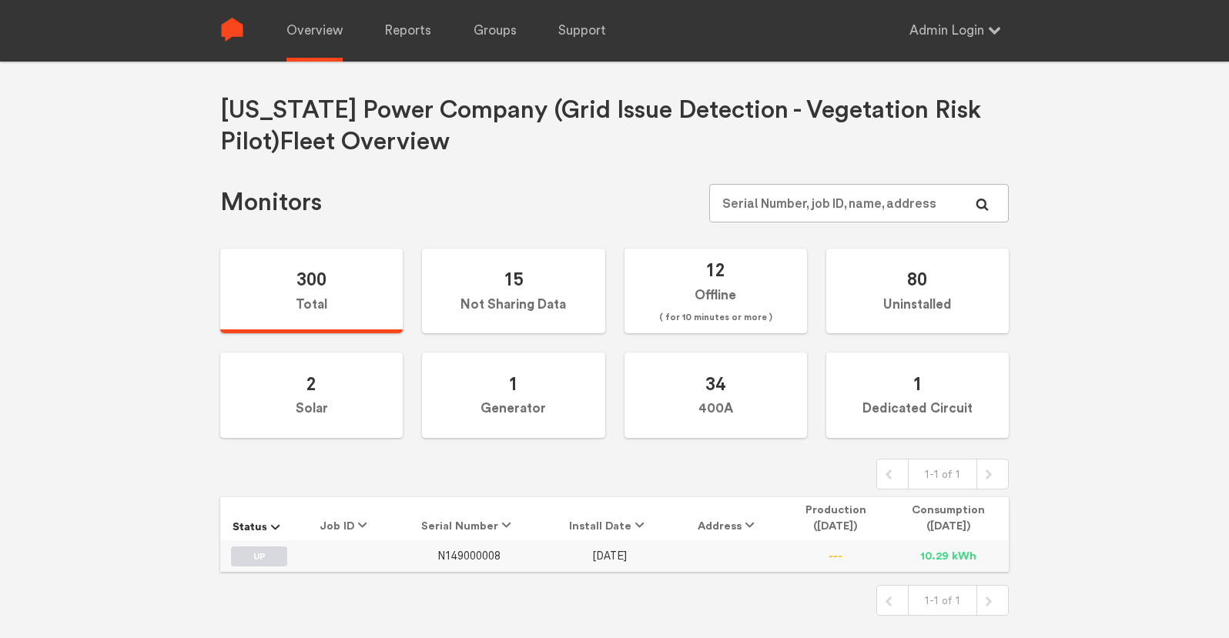
click at [485, 555] on span "N149000008" at bounding box center [468, 556] width 63 height 13
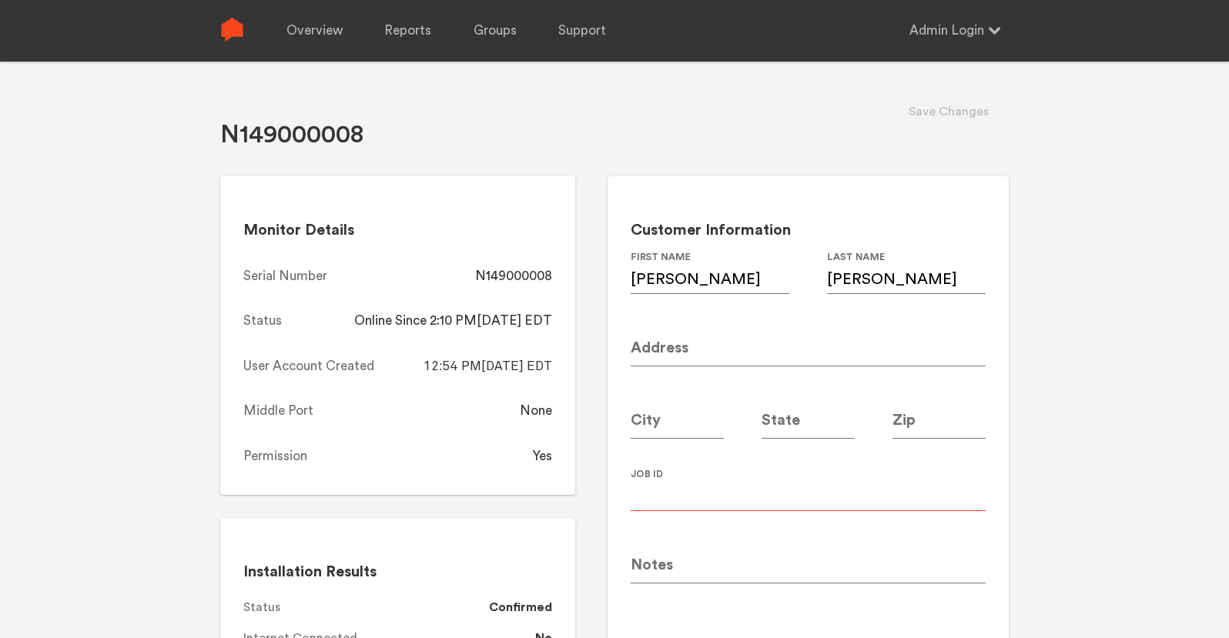
click at [690, 490] on input at bounding box center [808, 489] width 355 height 43
paste input "jspaul@southernco.com"
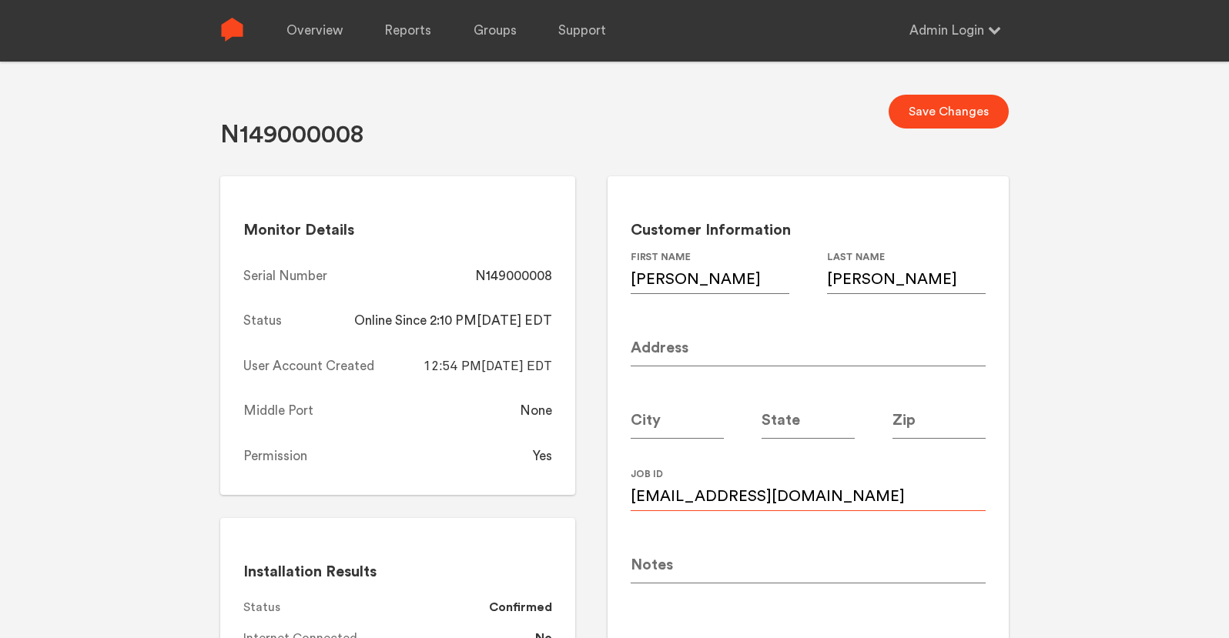
type input "jspaul@southernco.com"
click at [725, 358] on input at bounding box center [808, 344] width 355 height 43
paste input "3262 Osborne Rd"
type input "3262 Osborne Rd"
click at [682, 425] on input at bounding box center [677, 417] width 93 height 43
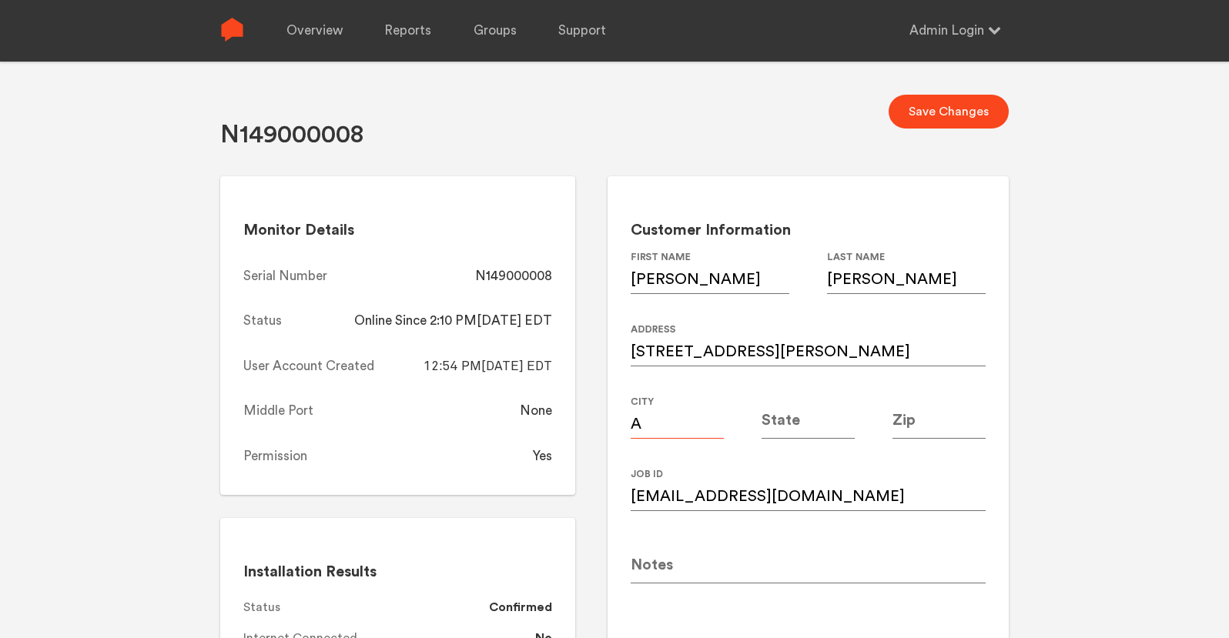
type input "[GEOGRAPHIC_DATA]"
click at [790, 430] on input at bounding box center [808, 417] width 93 height 43
type input "GA"
click at [948, 415] on input at bounding box center [939, 417] width 93 height 43
type input "30319"
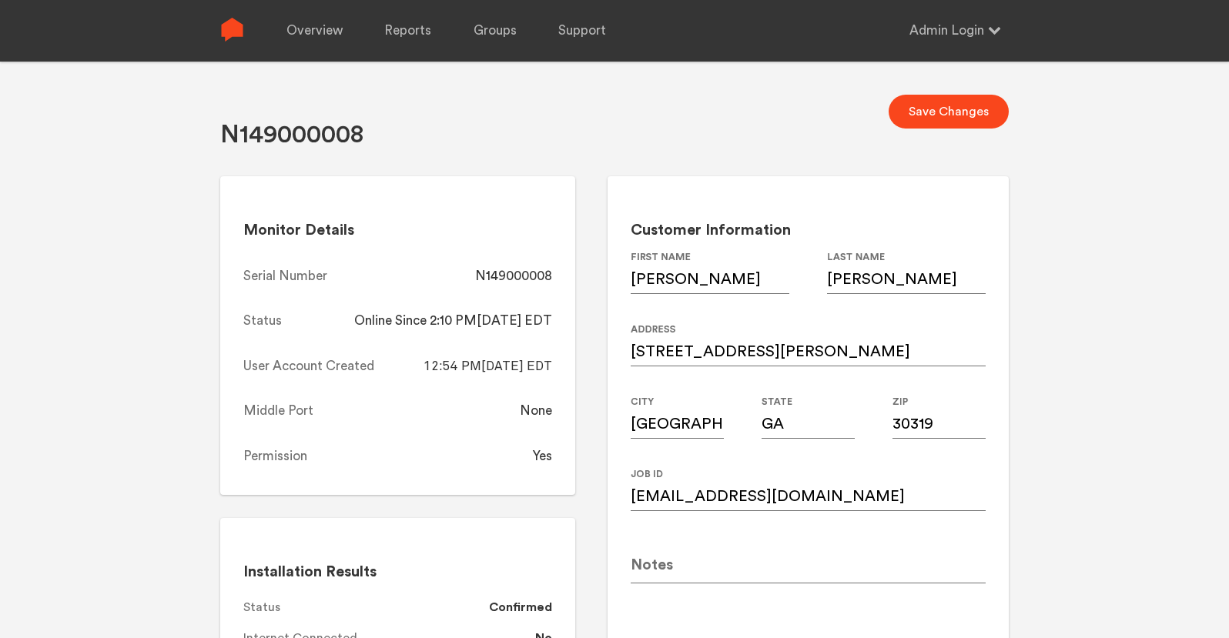
click at [1014, 427] on div "N149000008 Save Changes Monitor Details Serial Number N149000008 Status Online …" at bounding box center [614, 381] width 1229 height 638
click at [1094, 440] on div "N149000008 Save Changes Monitor Details Serial Number N149000008 Status Online …" at bounding box center [614, 381] width 1229 height 638
click at [989, 104] on button "Save Changes" at bounding box center [949, 112] width 120 height 34
click at [524, 277] on div "N149000008" at bounding box center [513, 276] width 77 height 18
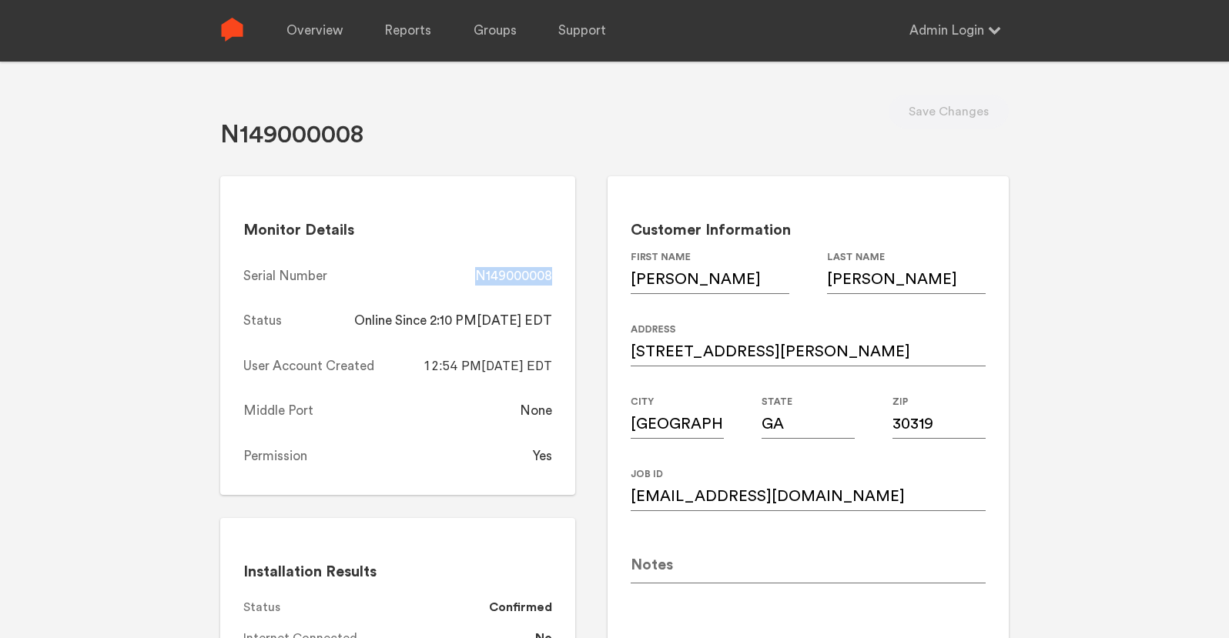
copy div "N149000008"
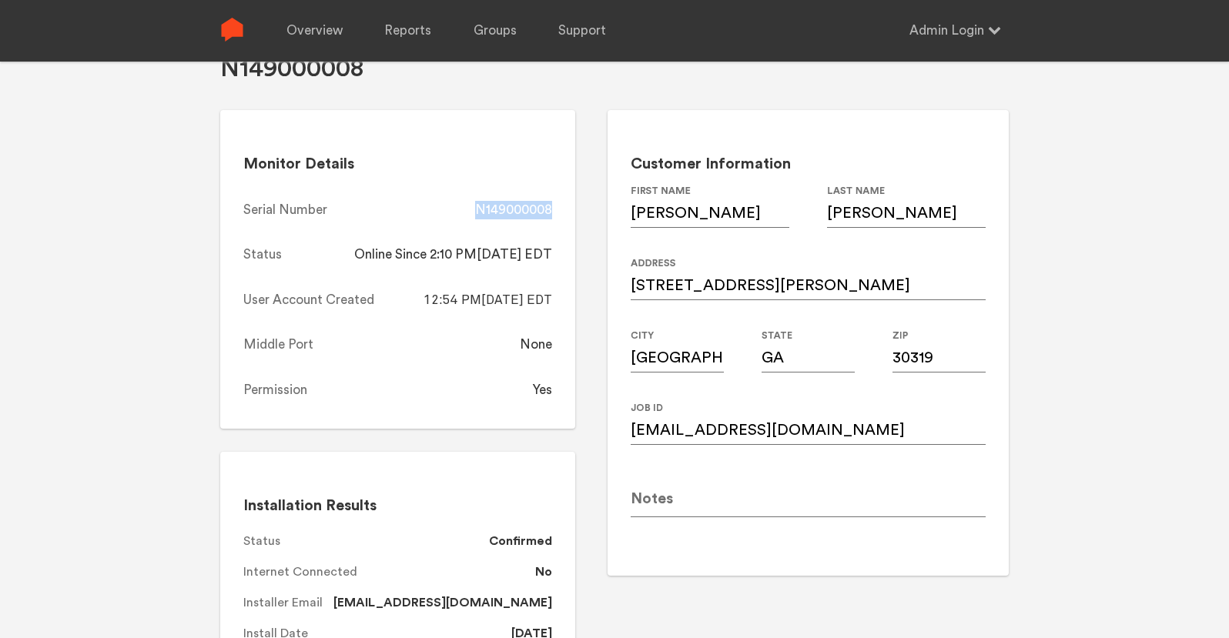
scroll to position [29, 0]
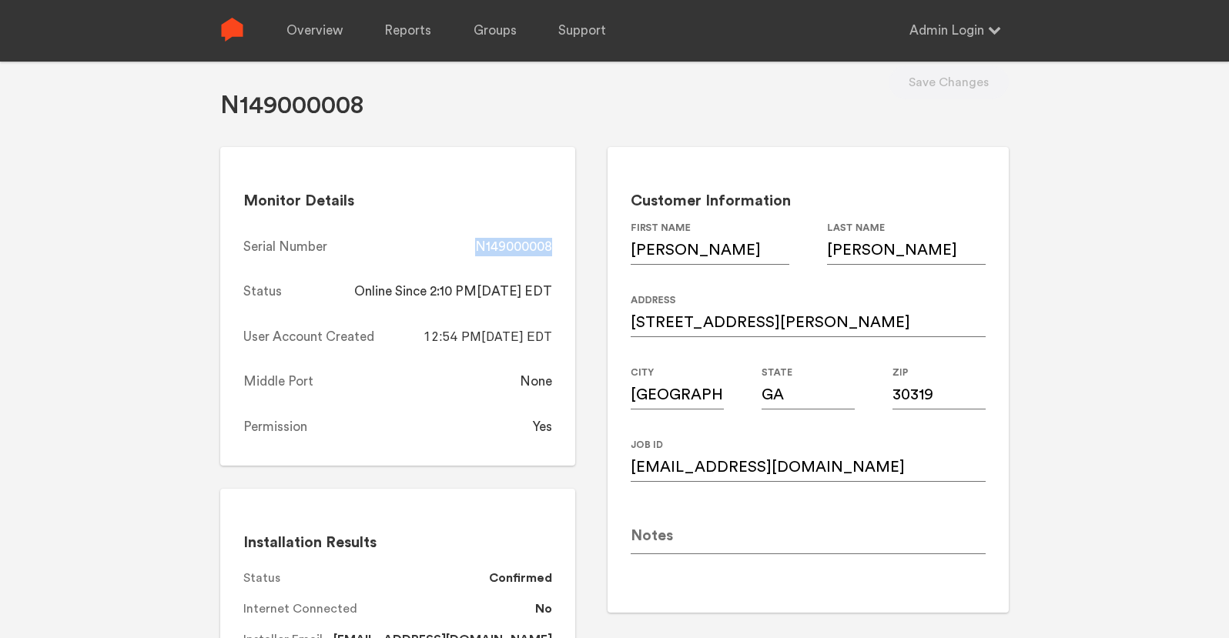
copy div "N149000008"
click at [299, 30] on link "Overview" at bounding box center [314, 31] width 56 height 62
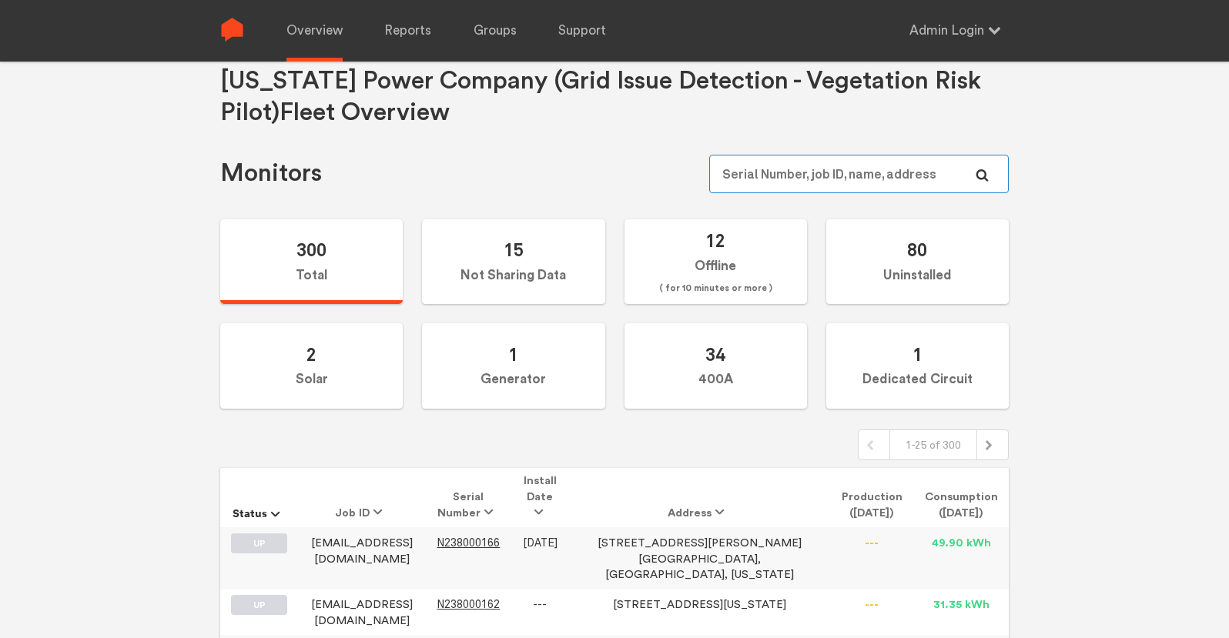
click at [810, 175] on input "text" at bounding box center [859, 174] width 300 height 39
paste input "N149000059"
type input "N149000059"
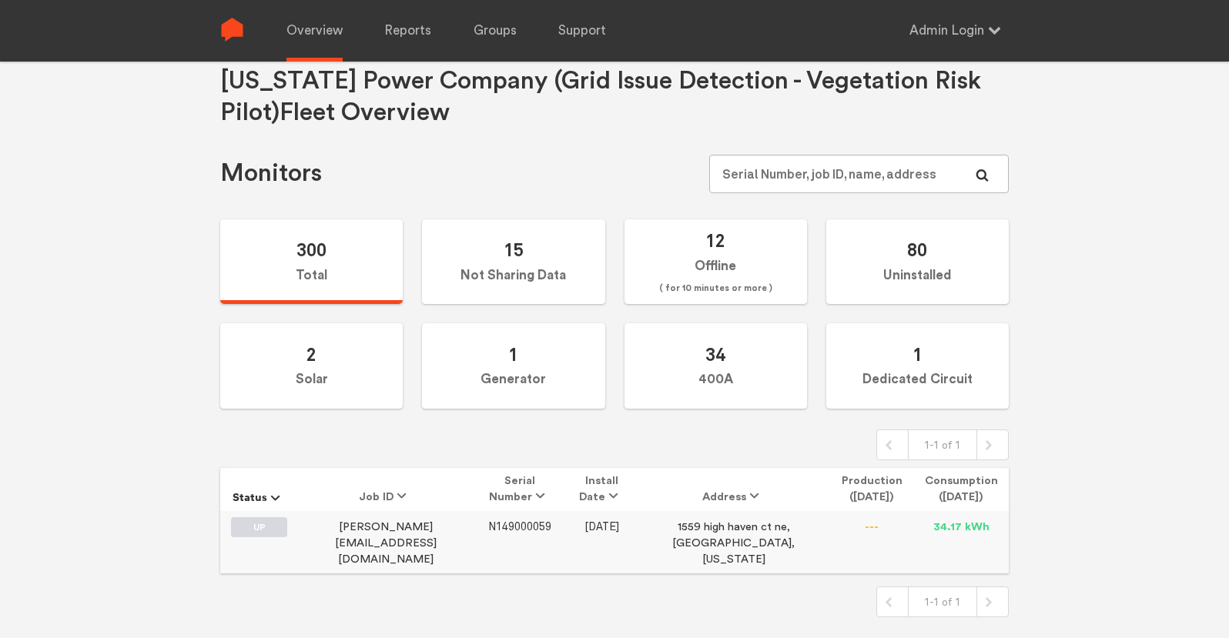
click at [511, 524] on span "N149000059" at bounding box center [519, 527] width 63 height 13
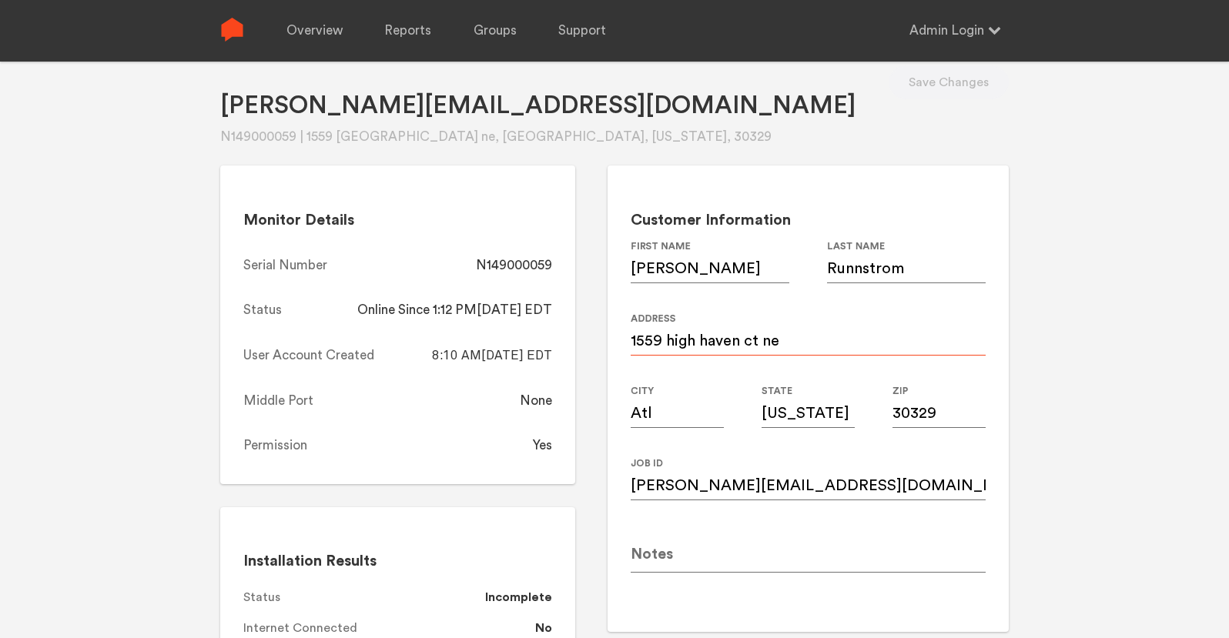
click at [802, 330] on input "1559 high haven ct ne" at bounding box center [808, 334] width 355 height 43
paste input "49 High Haven Ct NE"
type input "1549 High Haven Ct NE"
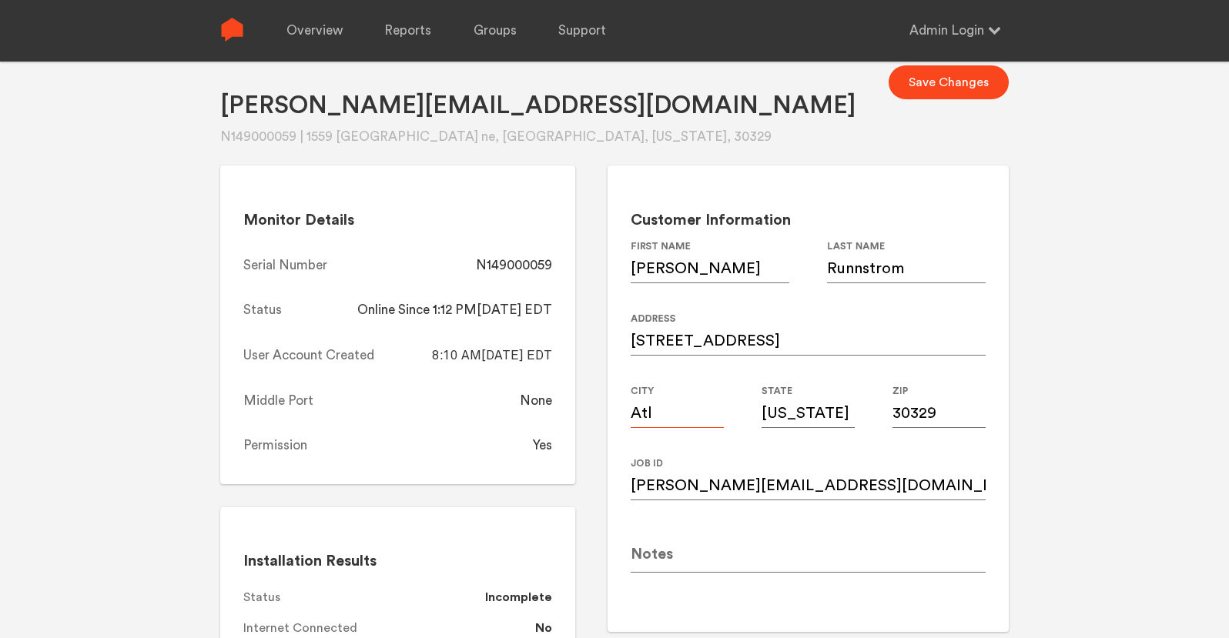
click at [686, 421] on input "Atl" at bounding box center [677, 406] width 93 height 43
type input "[GEOGRAPHIC_DATA]"
click at [813, 414] on input "[US_STATE]" at bounding box center [808, 406] width 93 height 43
type input "GA"
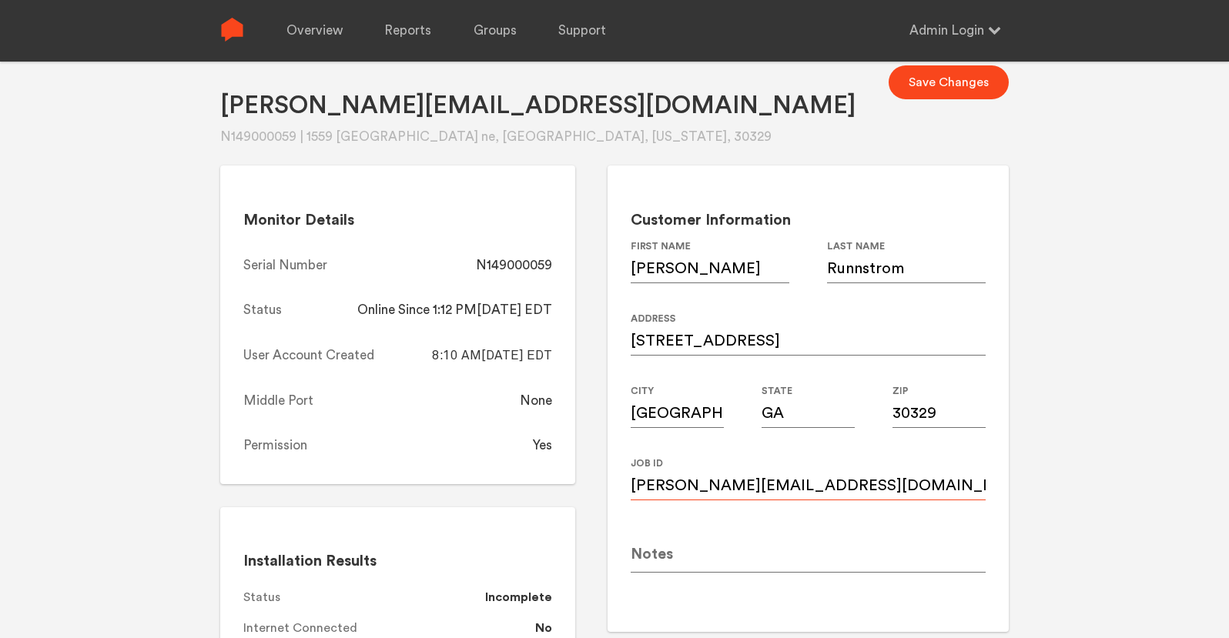
click at [884, 489] on input "Martin.runnstrom@gmail.com" at bounding box center [808, 478] width 355 height 43
click at [859, 488] on input "Martin.runnstrom@gmail.com" at bounding box center [808, 478] width 355 height 43
paste input "Jasmin.tanaja"
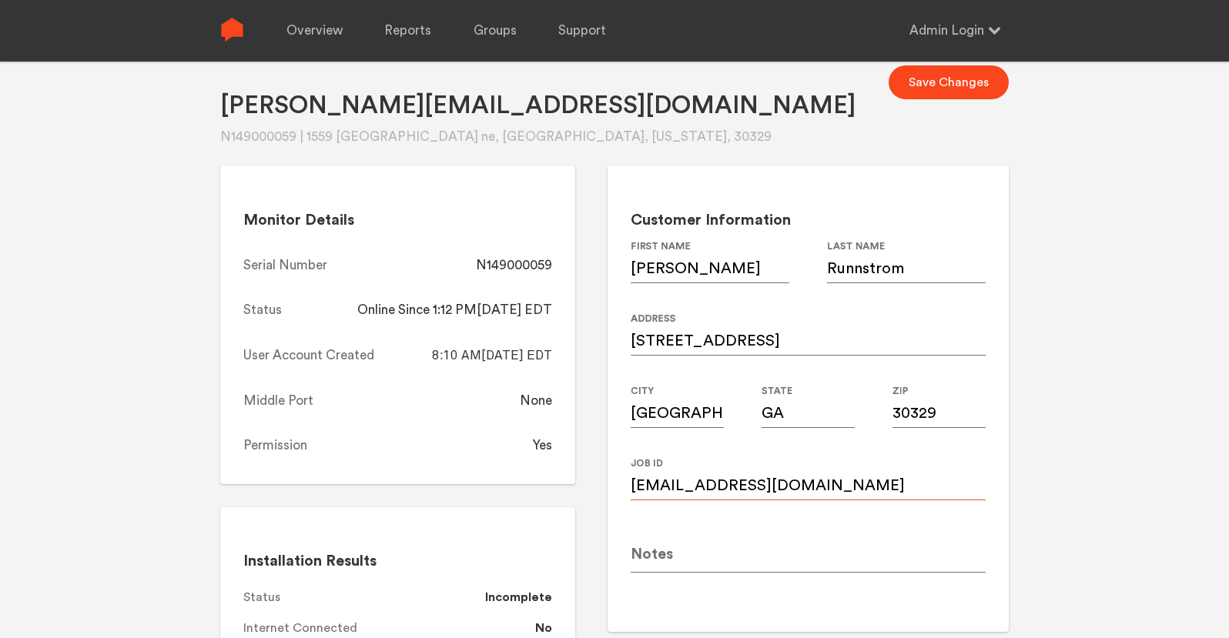
type input "Jasmin.tanaja@gmail.com"
click at [721, 273] on input "Martin" at bounding box center [710, 261] width 159 height 43
type input "Jasmin"
paste input "Tanaja"
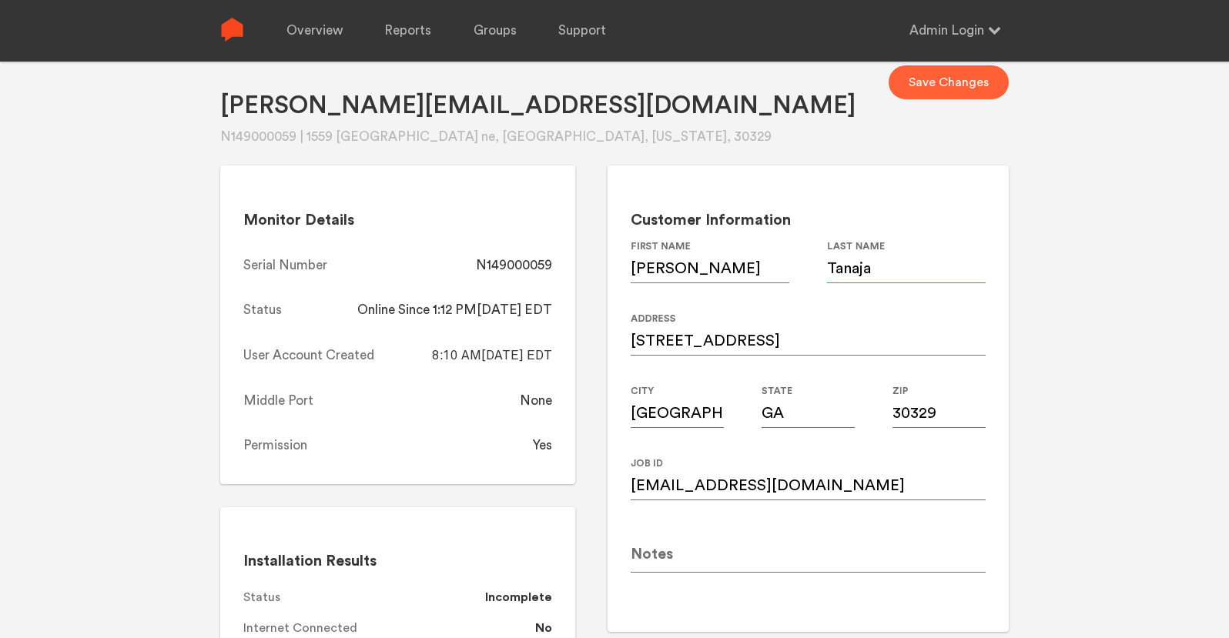
type input "Tanaja"
click at [967, 82] on button "Save Changes" at bounding box center [949, 82] width 120 height 34
click at [1111, 372] on div "Martin.runnstrom@gmail.com N149000059 | 1559 high haven ct ne, Atl, Georgia, 30…" at bounding box center [614, 351] width 1229 height 638
click at [518, 260] on div "N149000059" at bounding box center [514, 265] width 76 height 18
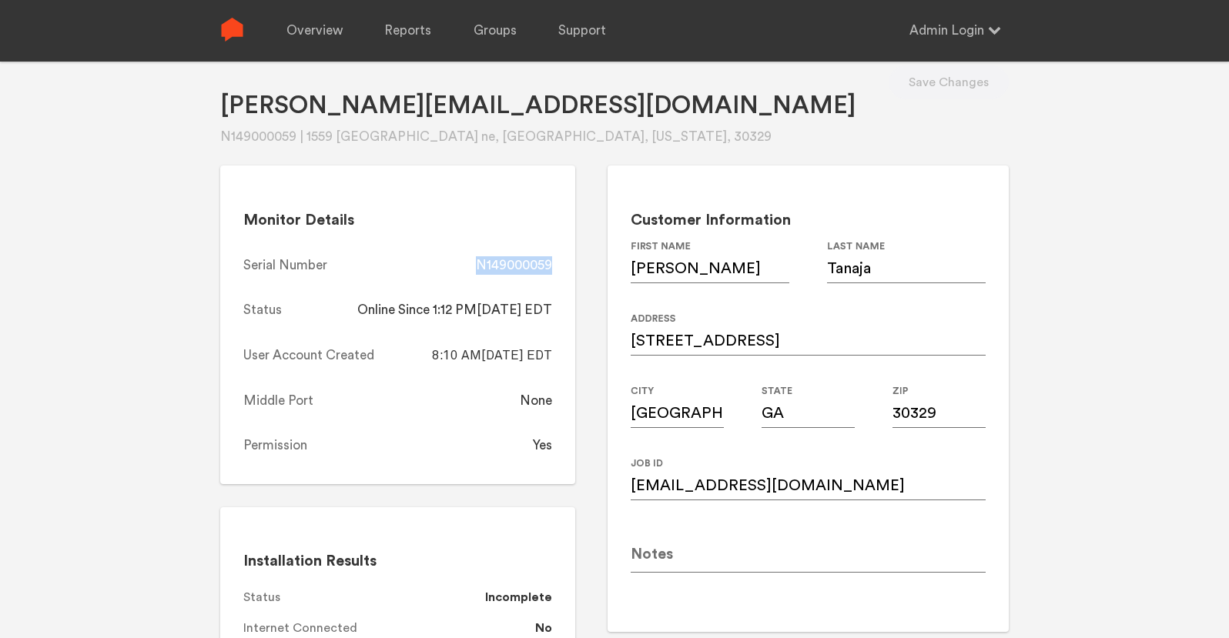
copy div "N149000059"
click at [1051, 454] on div "Martin.runnstrom@gmail.com N149000059 | 1559 high haven ct ne, Atl, Georgia, 30…" at bounding box center [614, 351] width 1229 height 638
click at [704, 556] on input at bounding box center [808, 551] width 355 height 43
paste input "Martin Runnström martin.runnstrom@gmail.com 4044262023"
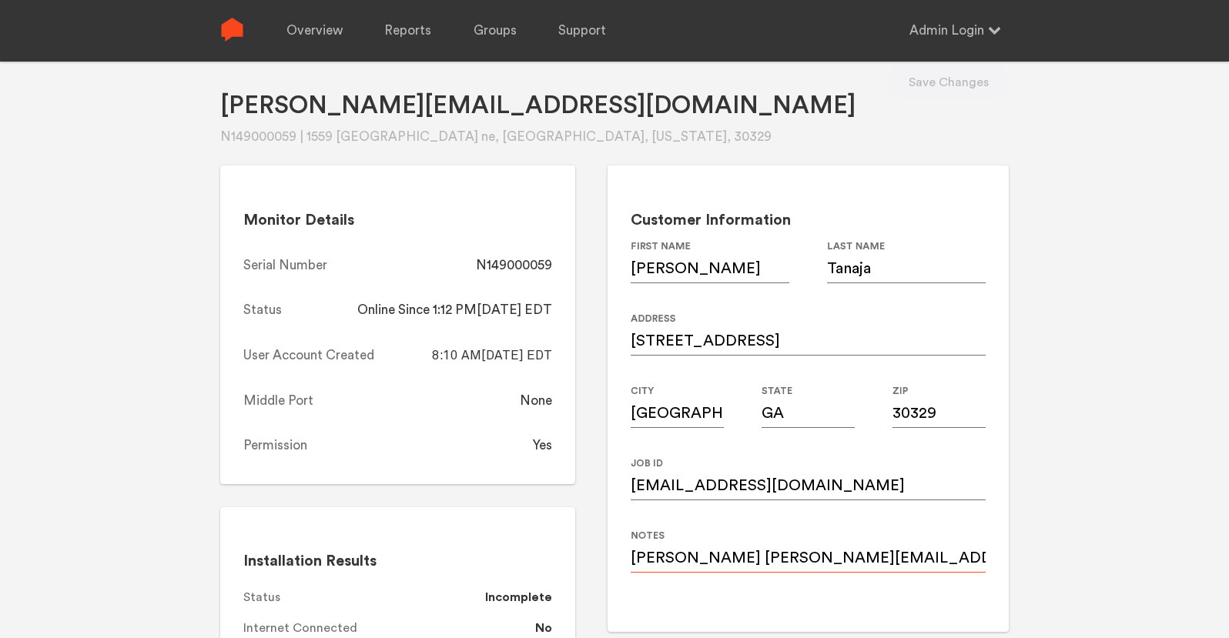
scroll to position [0, 72]
type input "Martin Runnström martin.runnstrom@gmail.com 4044262023"
click at [961, 89] on button "Save Changes" at bounding box center [949, 82] width 120 height 34
click at [524, 265] on div "N149000059" at bounding box center [514, 265] width 76 height 18
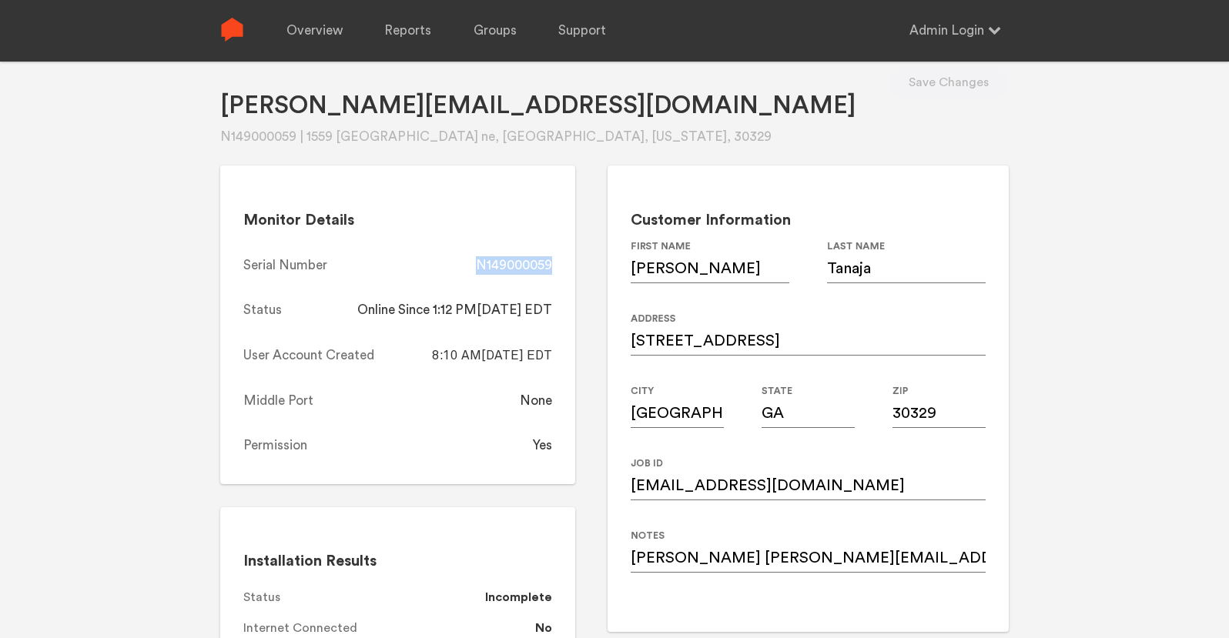
click at [524, 265] on div "N149000059" at bounding box center [514, 265] width 76 height 18
copy div "N149000059"
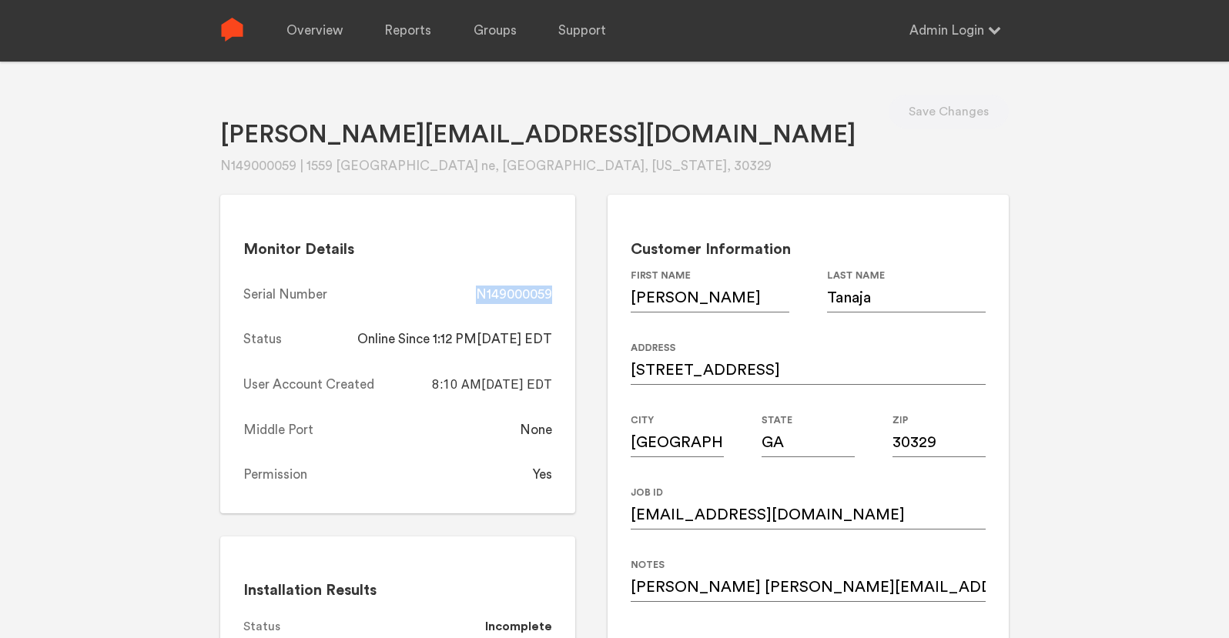
copy div "N149000059"
click at [314, 31] on link "Overview" at bounding box center [314, 31] width 56 height 62
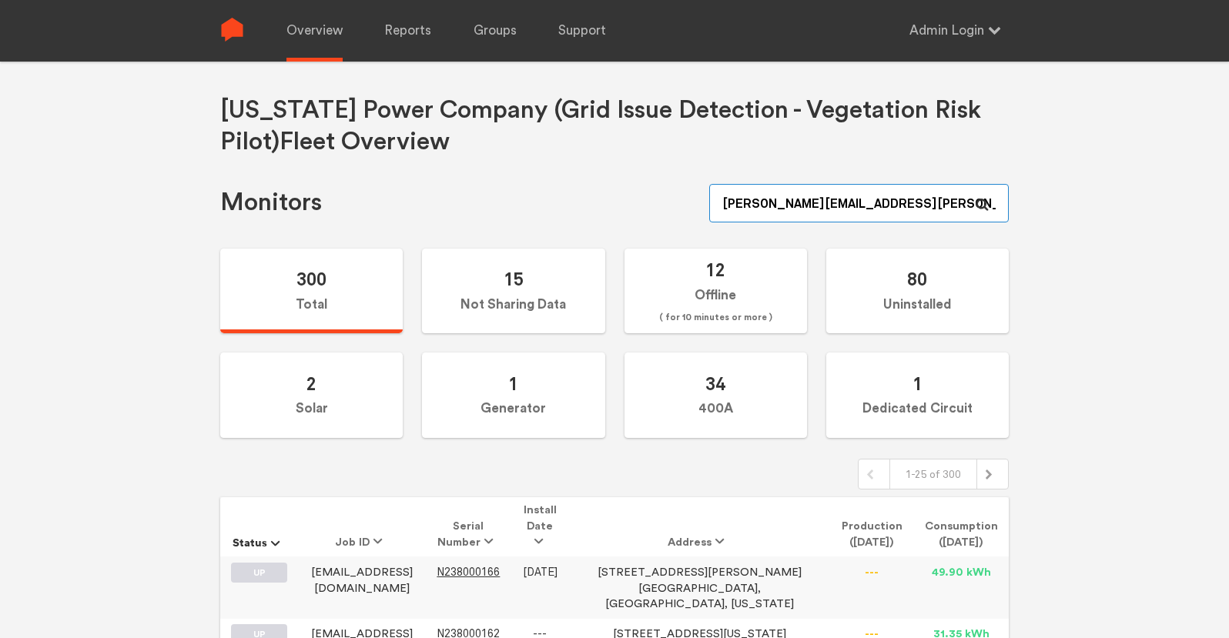
click at [913, 195] on input "[PERSON_NAME][EMAIL_ADDRESS][PERSON_NAME][DOMAIN_NAME]" at bounding box center [859, 203] width 300 height 39
paste input "N149000063"
type input "N149000063"
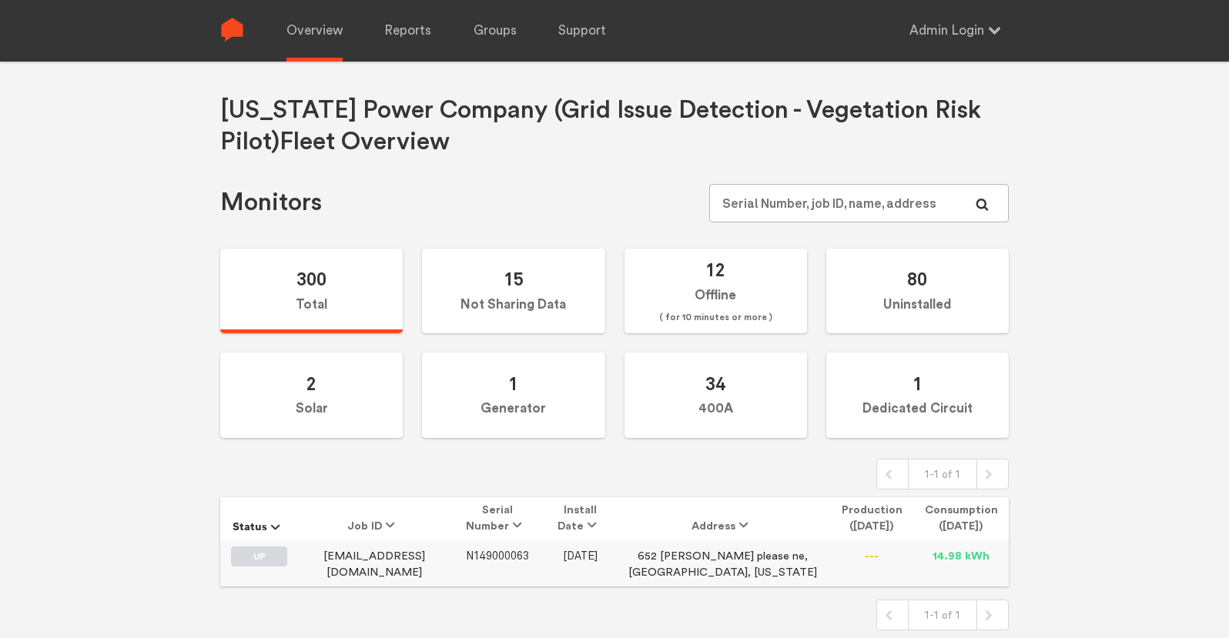
click at [529, 551] on span "N149000063" at bounding box center [497, 556] width 63 height 13
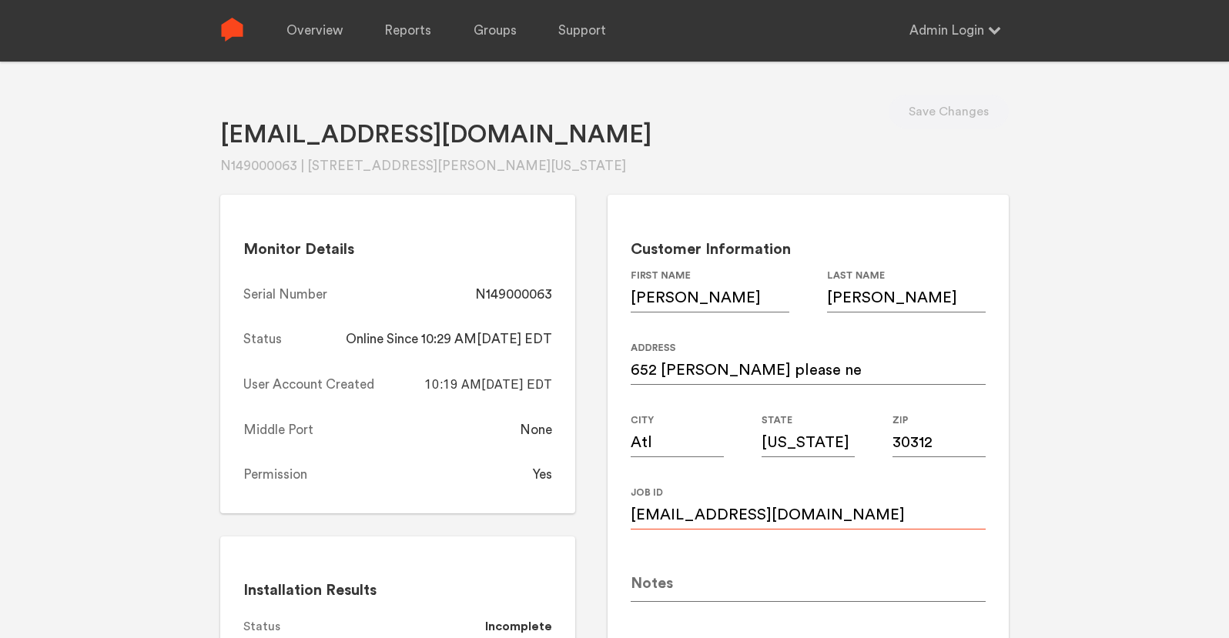
click at [804, 516] on input "Meganmcculloch@gmail.com" at bounding box center [808, 508] width 355 height 43
paste input "meganl"
type input "meganlmcculloch@gmail.com"
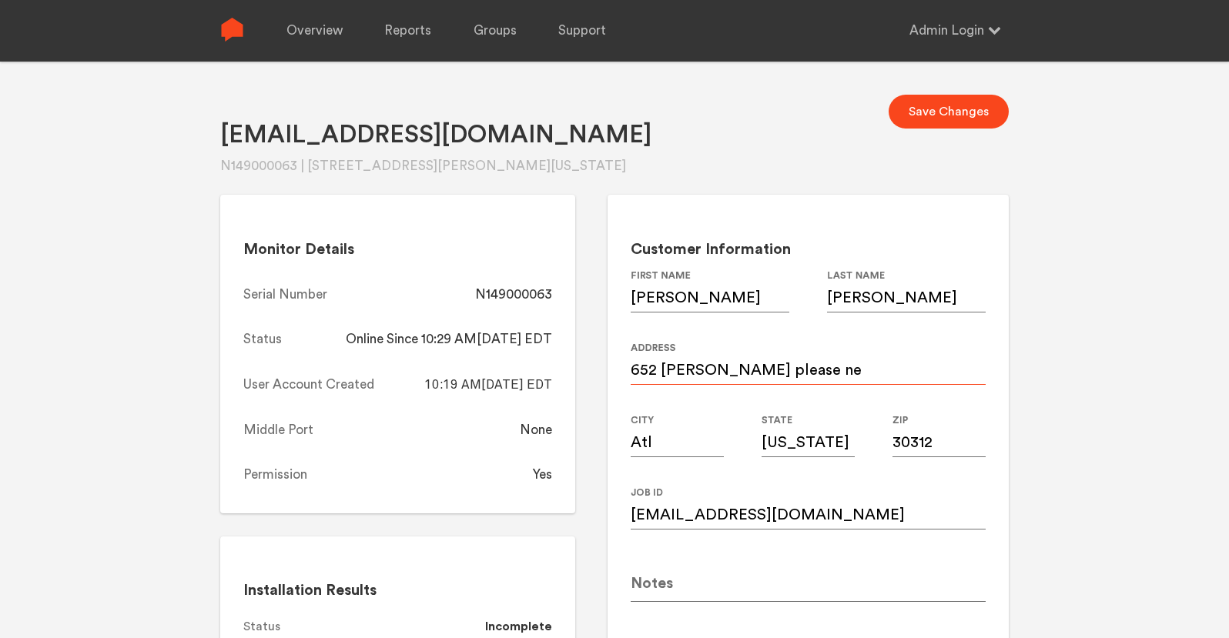
click at [766, 371] on input "652 McGill please ne" at bounding box center [808, 363] width 355 height 43
paste input "McGill Place NE (Condo)"
type input "652 McGill Place NE (Condo)"
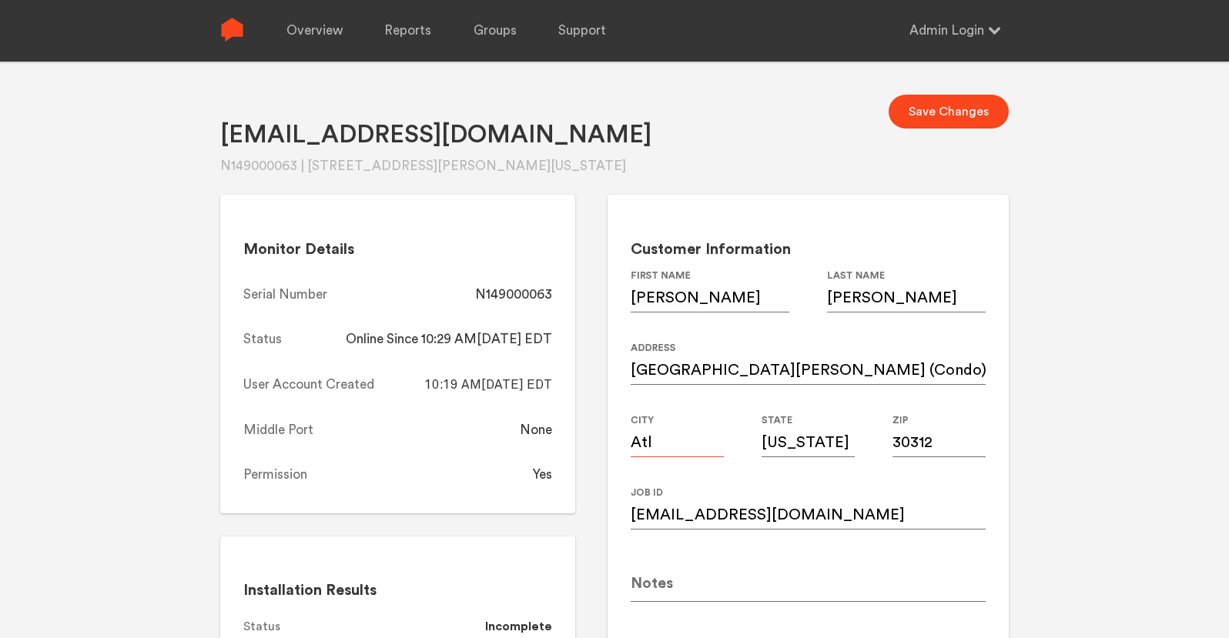
click at [656, 445] on input "Atl" at bounding box center [677, 435] width 93 height 43
type input "[GEOGRAPHIC_DATA]"
click at [826, 438] on input "[US_STATE]" at bounding box center [808, 435] width 93 height 43
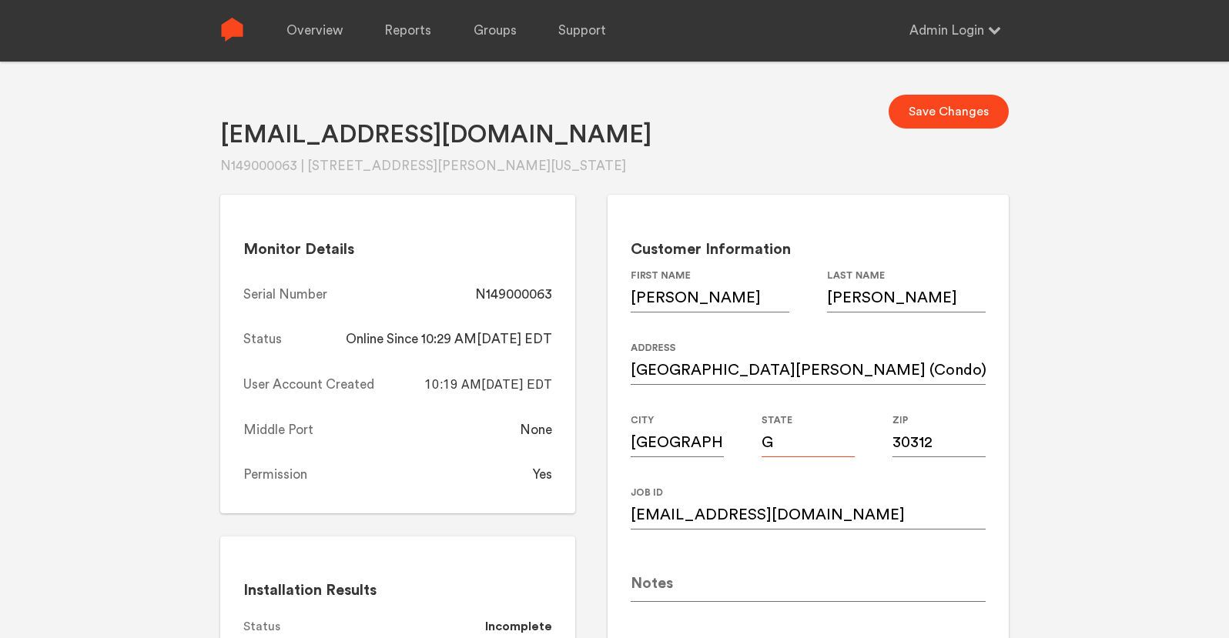
type input "GA"
click at [955, 445] on input "30312" at bounding box center [939, 435] width 93 height 43
click at [942, 112] on button "Save Changes" at bounding box center [949, 112] width 120 height 34
click at [519, 286] on div "N149000063" at bounding box center [513, 295] width 77 height 18
click at [520, 293] on div "N149000063" at bounding box center [513, 295] width 77 height 18
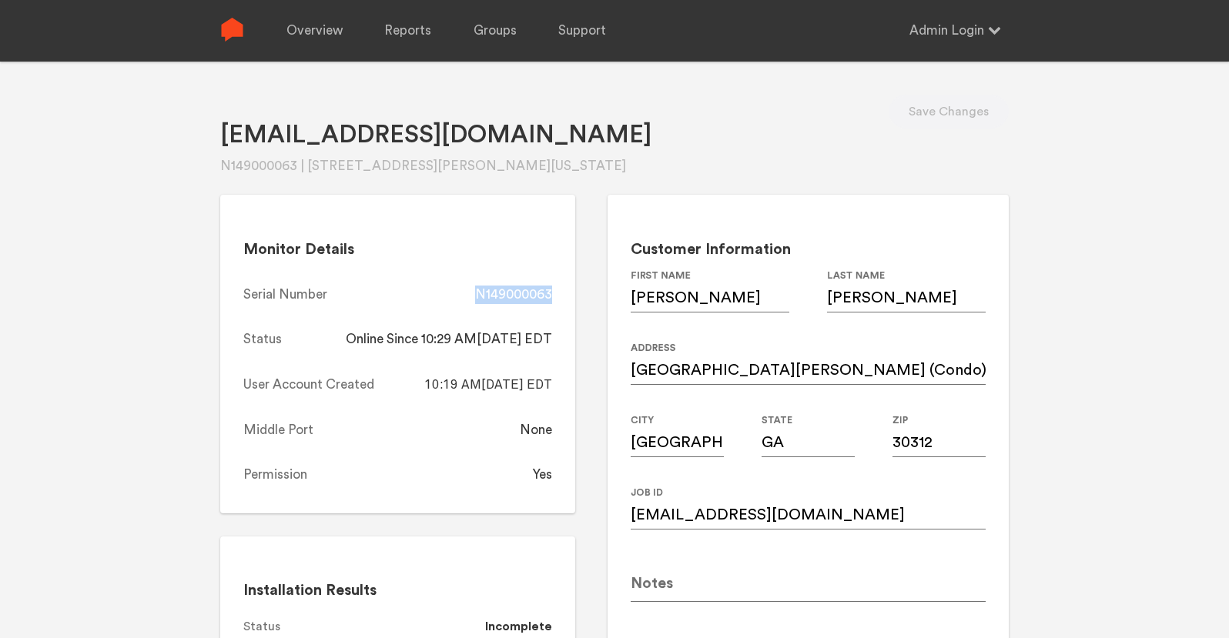
click at [520, 293] on div "N149000063" at bounding box center [513, 295] width 77 height 18
copy div "N149000063"
drag, startPoint x: 314, startPoint y: 36, endPoint x: 323, endPoint y: 32, distance: 9.3
click at [314, 36] on link "Overview" at bounding box center [314, 31] width 56 height 62
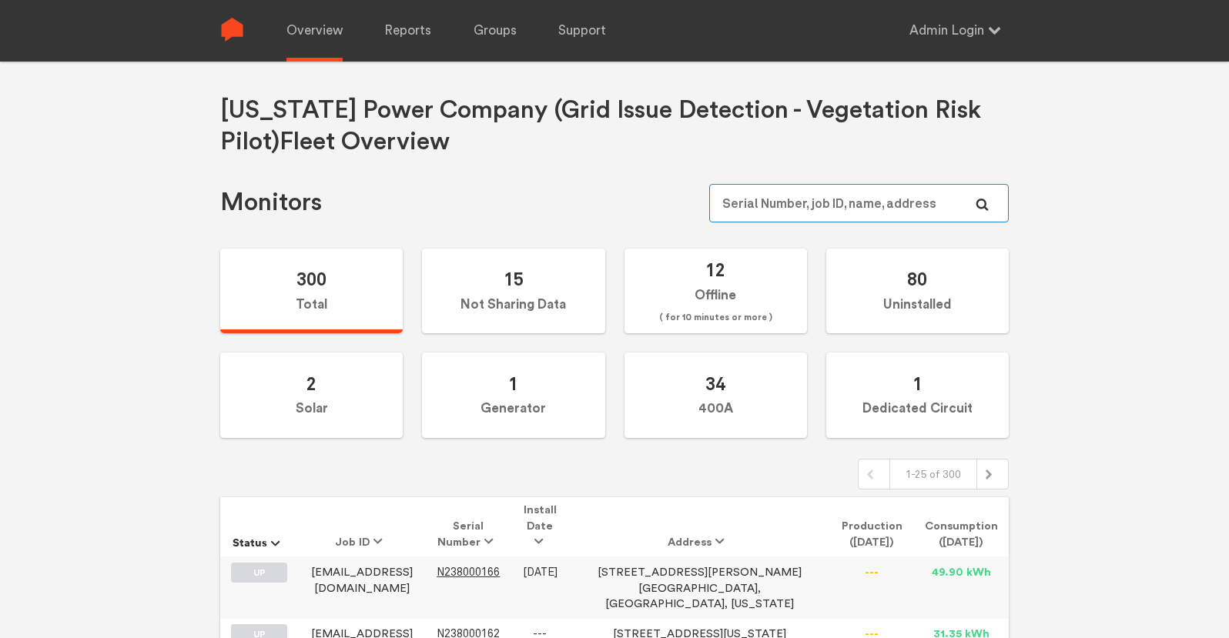
click at [853, 206] on input "text" at bounding box center [859, 203] width 300 height 39
paste input "N149000142"
type input "N149000142"
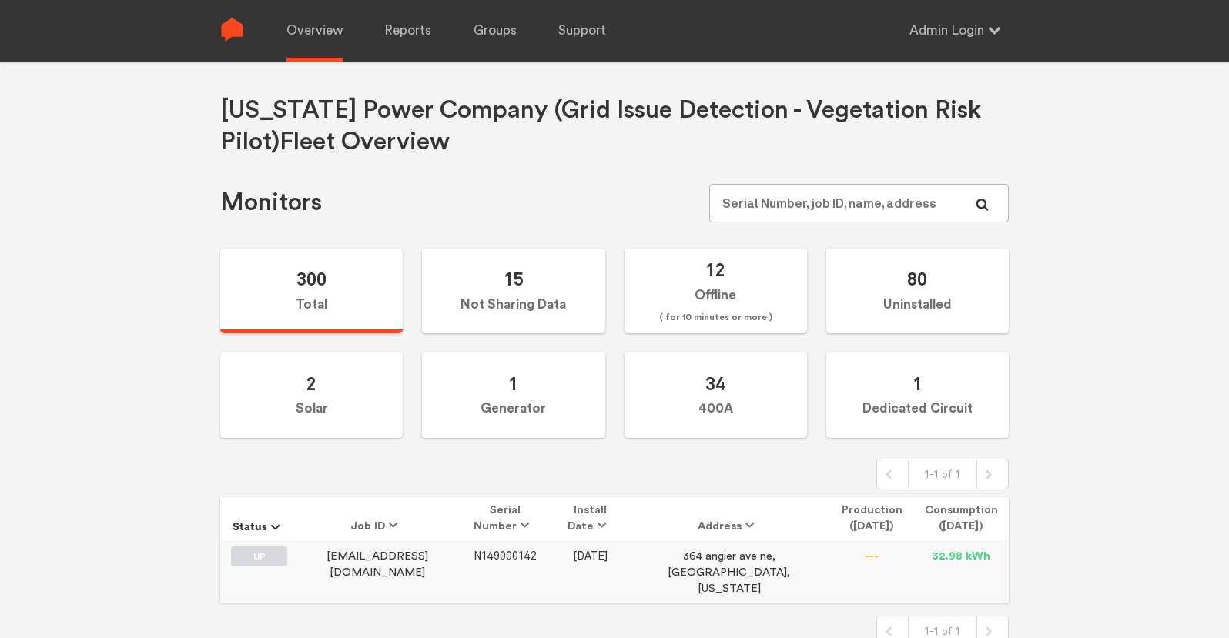
click at [506, 555] on span "N149000142" at bounding box center [505, 556] width 63 height 13
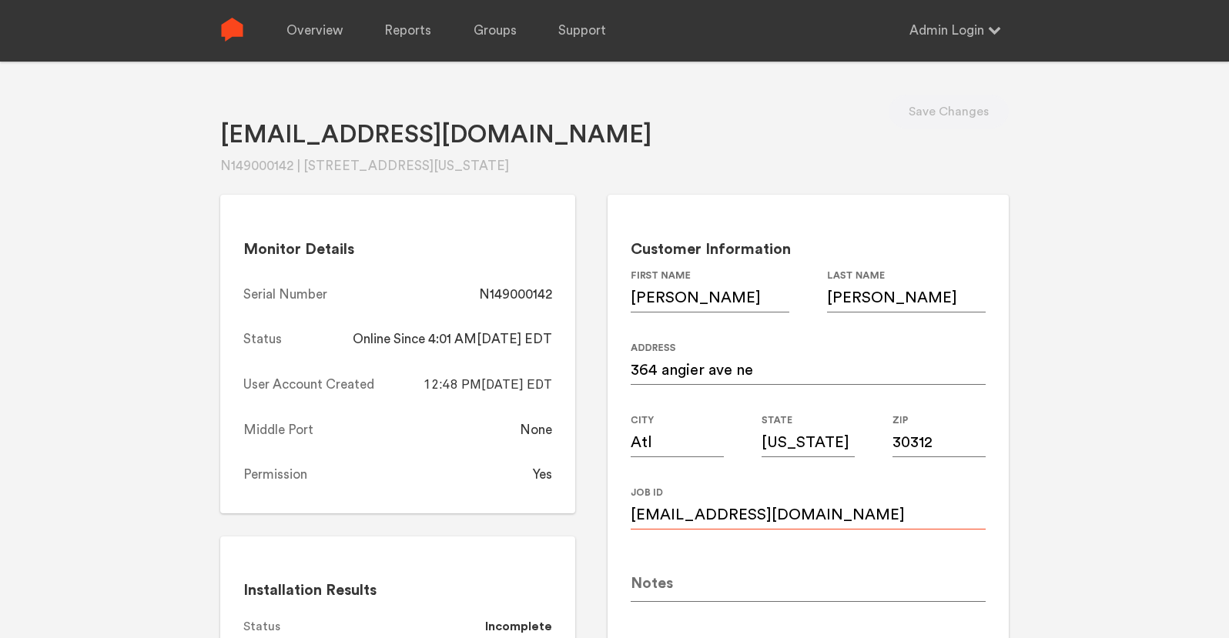
click at [756, 512] on input "Johncvogan@gmail.com" at bounding box center [808, 508] width 355 height 43
paste input "j"
type input "johncvogan@gmail.com"
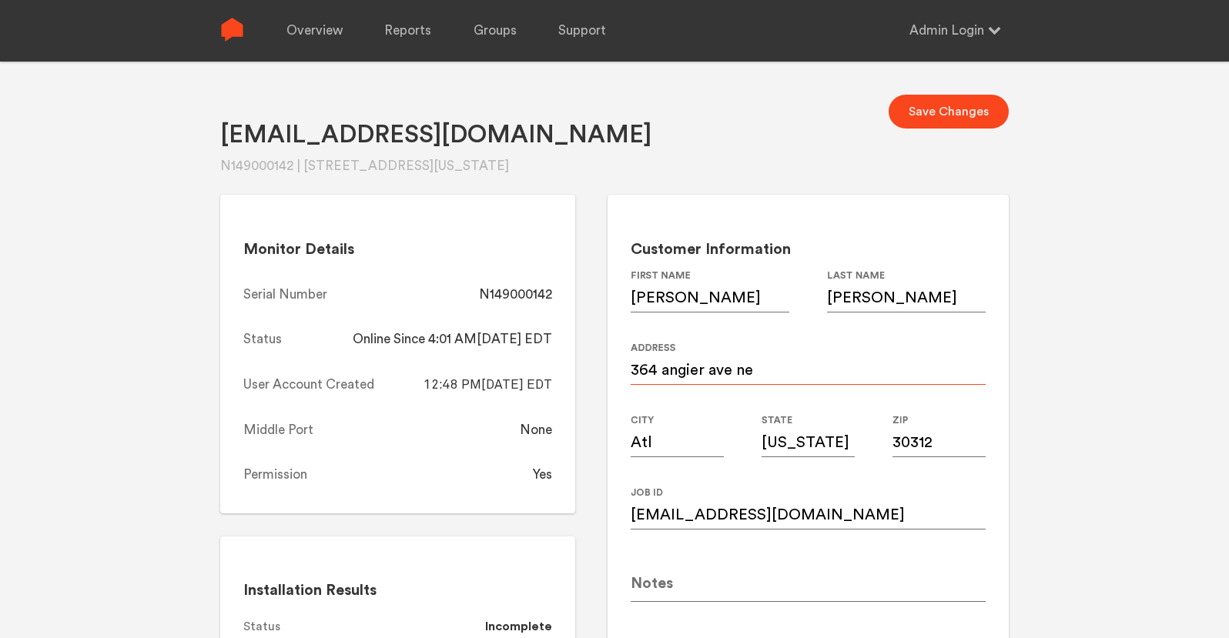
click at [748, 365] on input "364 angier ave ne" at bounding box center [808, 363] width 355 height 43
paste input "Angier Ave NE, Unit A (Condo)"
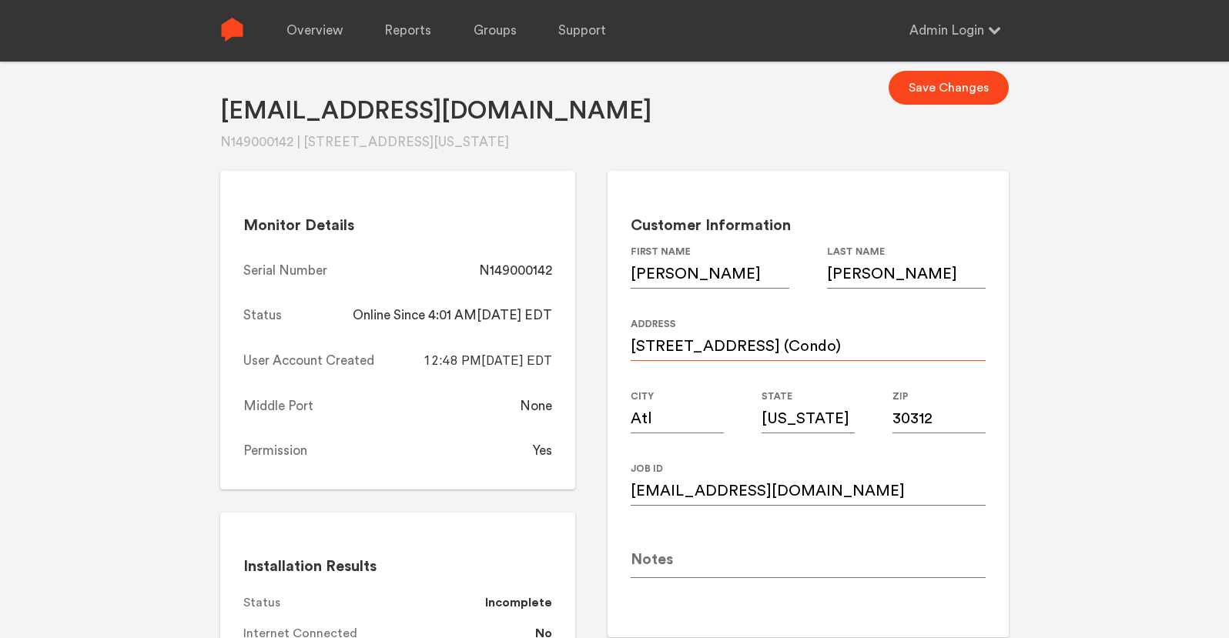
scroll to position [36, 0]
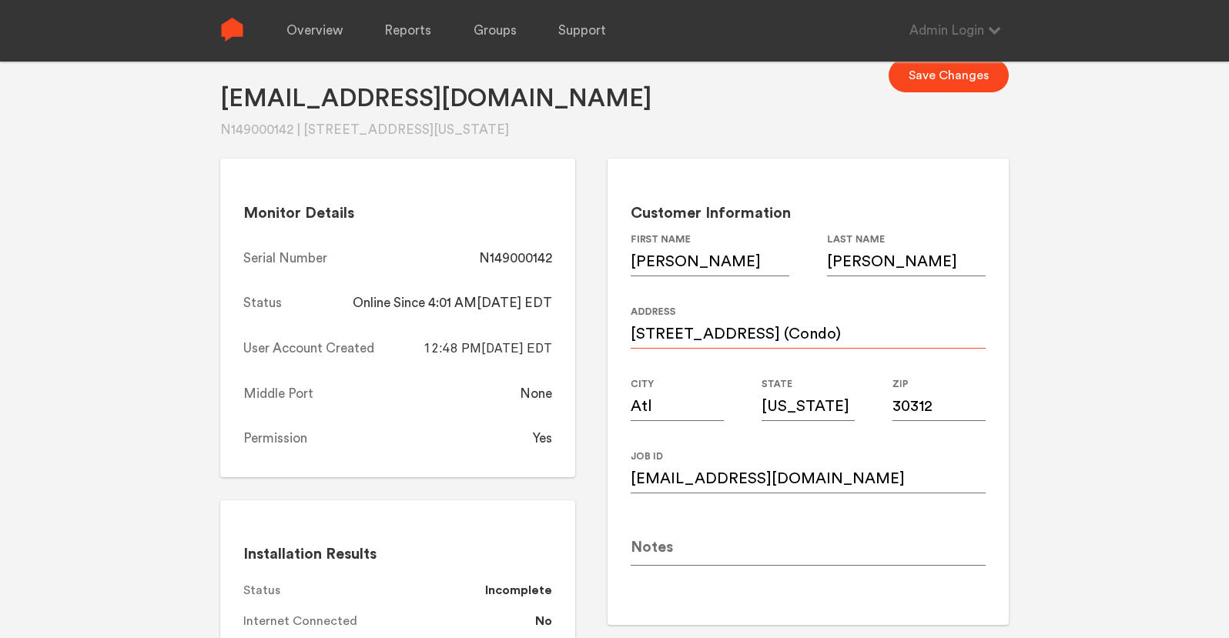
type input "364 Angier Ave NE, Unit A (Condo)"
click at [1126, 189] on div "Johncvogan@gmail.com N149000142 | 364 angier ave ne, Atl, Georgia, 30312 Save C…" at bounding box center [614, 344] width 1229 height 638
click at [967, 84] on button "Save Changes" at bounding box center [949, 76] width 120 height 34
click at [510, 264] on div "N149000142" at bounding box center [515, 259] width 73 height 18
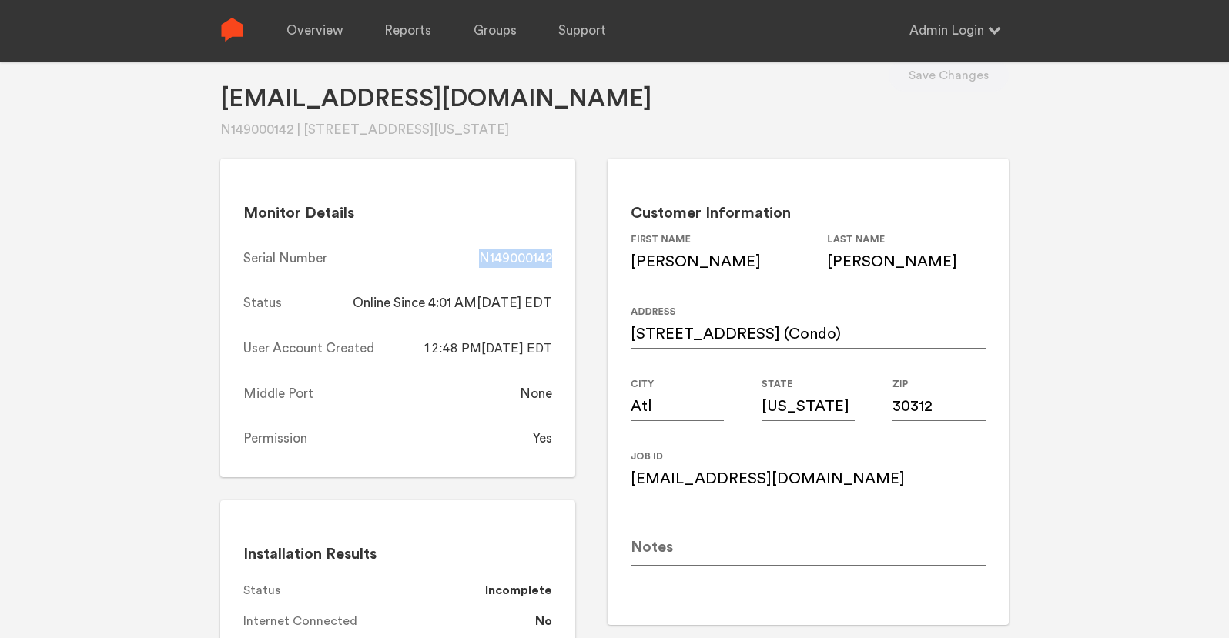
copy div "N149000142"
click at [307, 8] on link "Overview" at bounding box center [314, 31] width 56 height 62
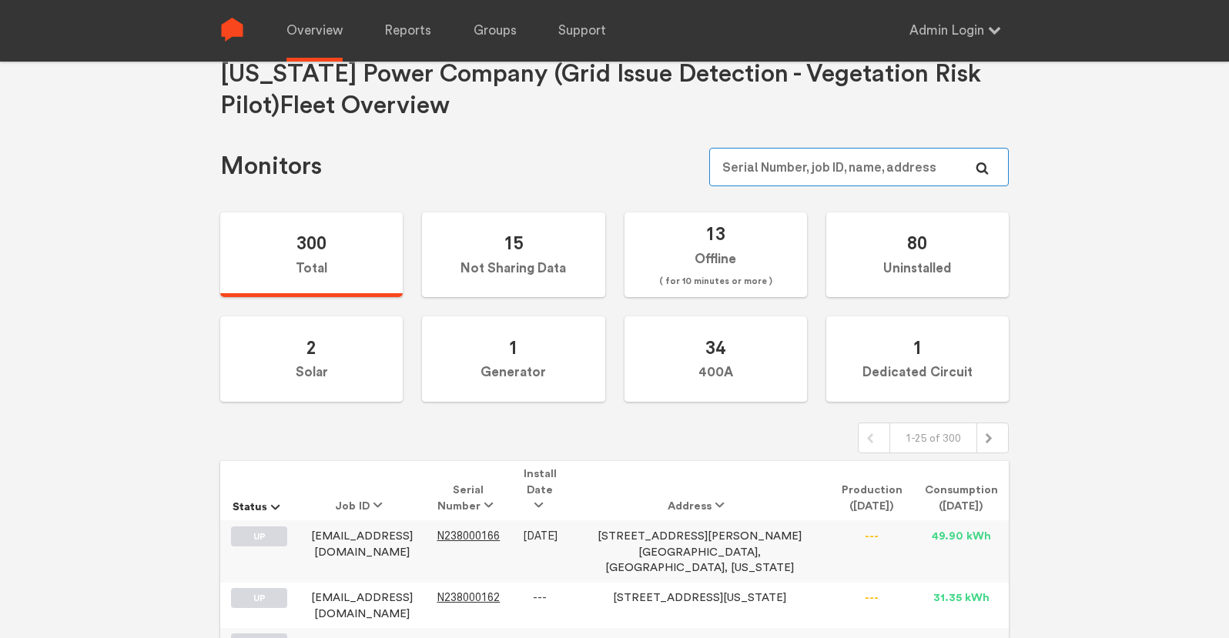
click at [823, 161] on input "text" at bounding box center [859, 167] width 300 height 39
paste input "N149000055"
type input "N149000055"
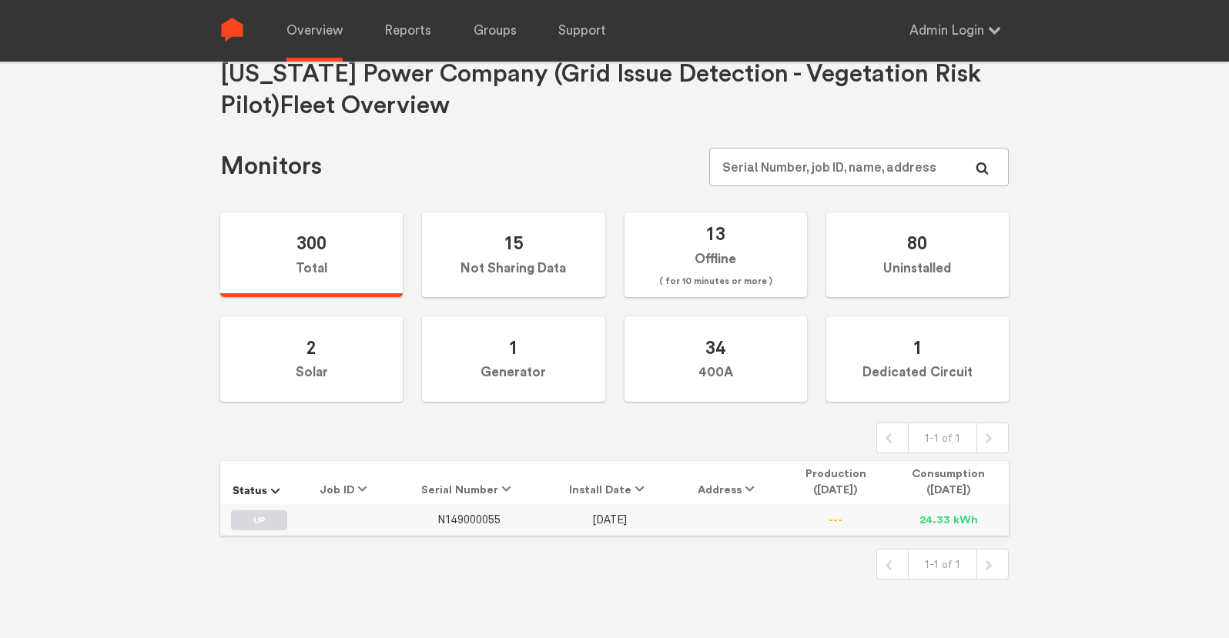
click at [480, 521] on span "N149000055" at bounding box center [468, 520] width 63 height 13
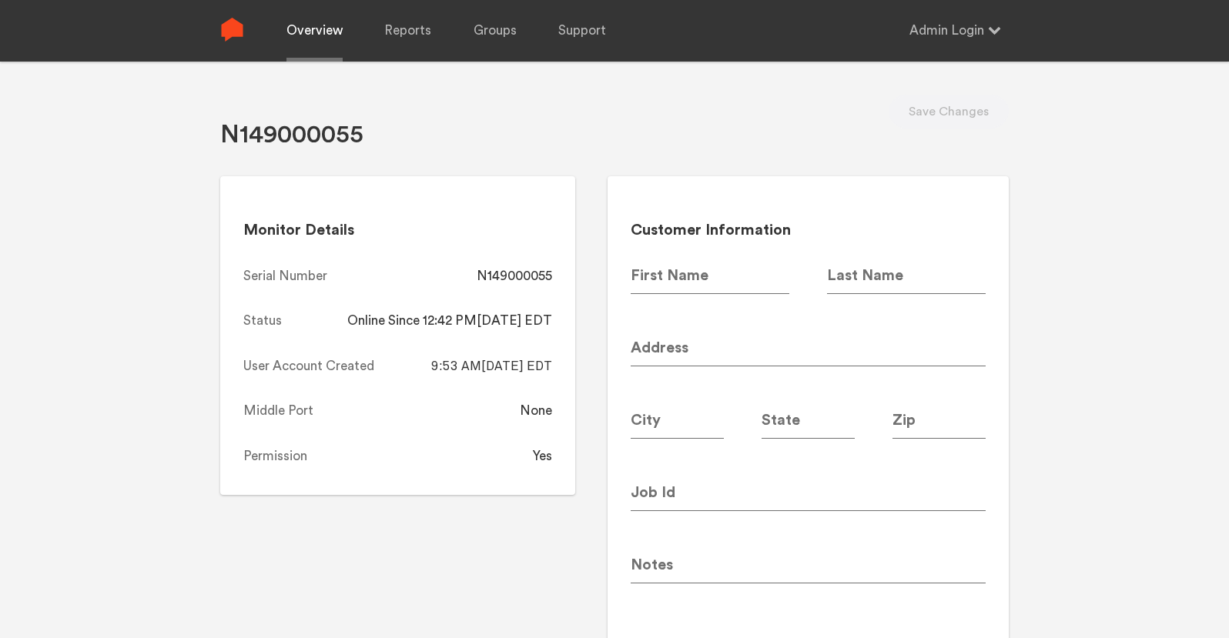
click at [306, 32] on link "Overview" at bounding box center [314, 31] width 56 height 62
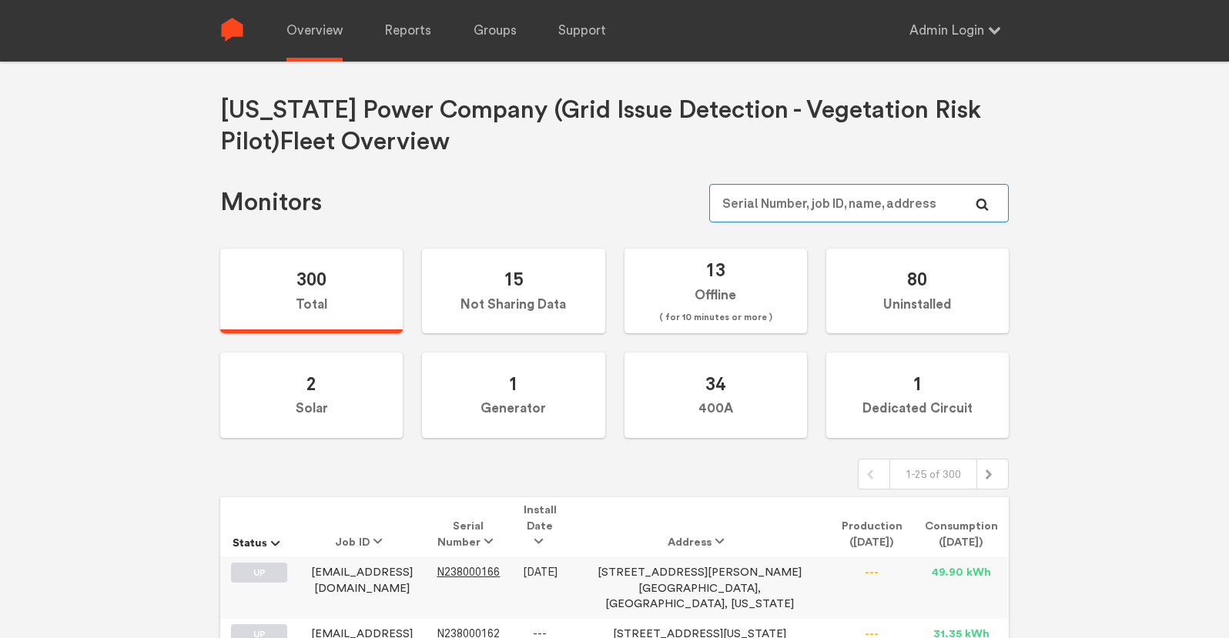
paste input "N149000055"
type input "N149000055"
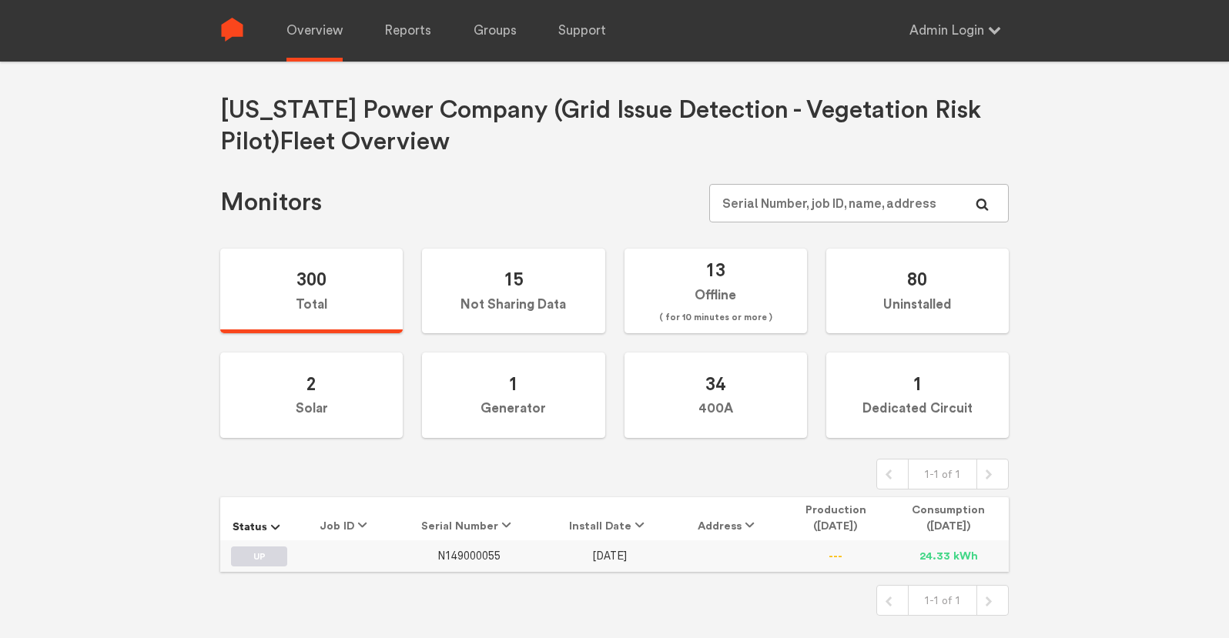
click at [487, 558] on span "N149000055" at bounding box center [468, 556] width 63 height 13
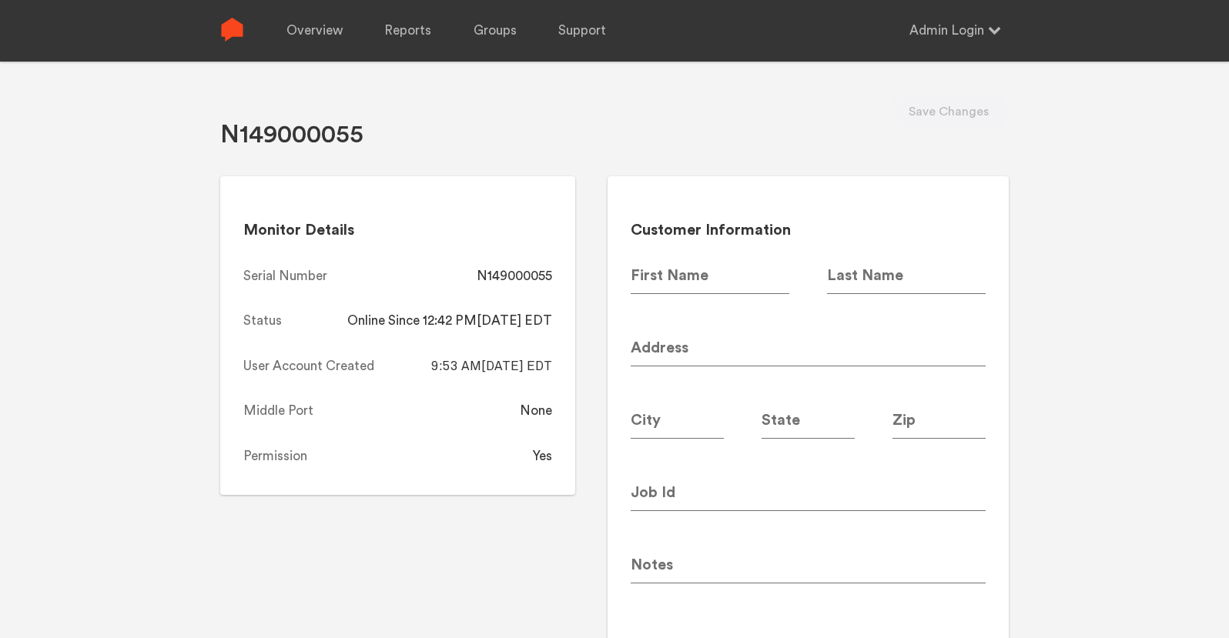
click at [1101, 422] on div "N149000055 Save Changes Monitor Details Serial Number N149000055 Status Online …" at bounding box center [614, 381] width 1229 height 638
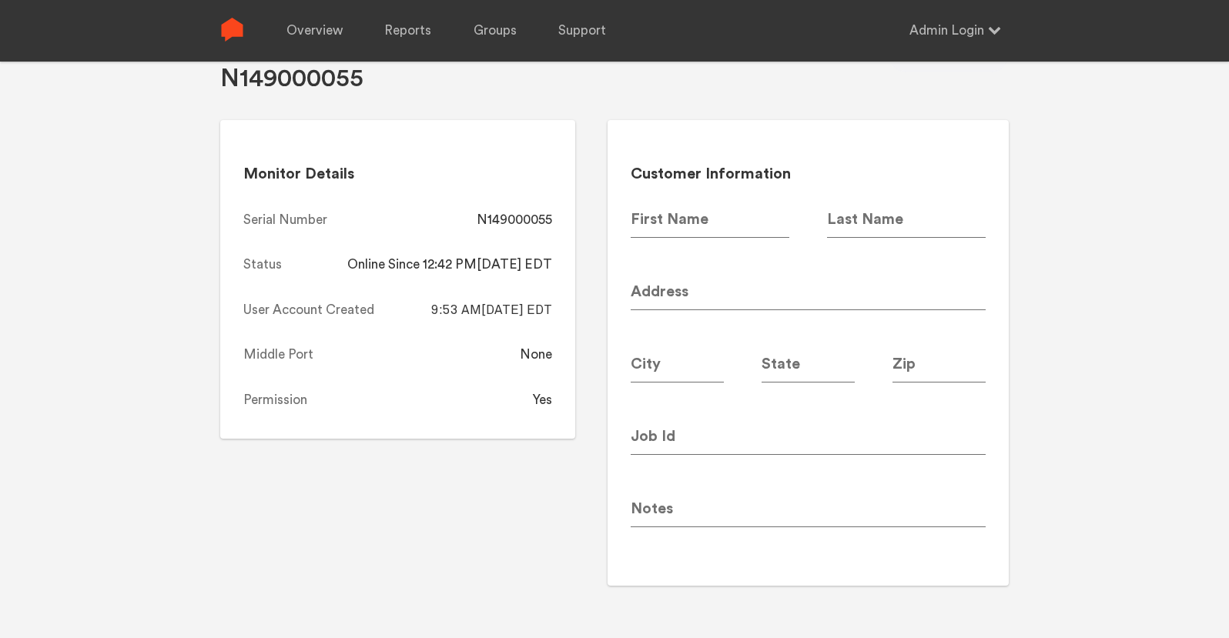
scroll to position [62, 0]
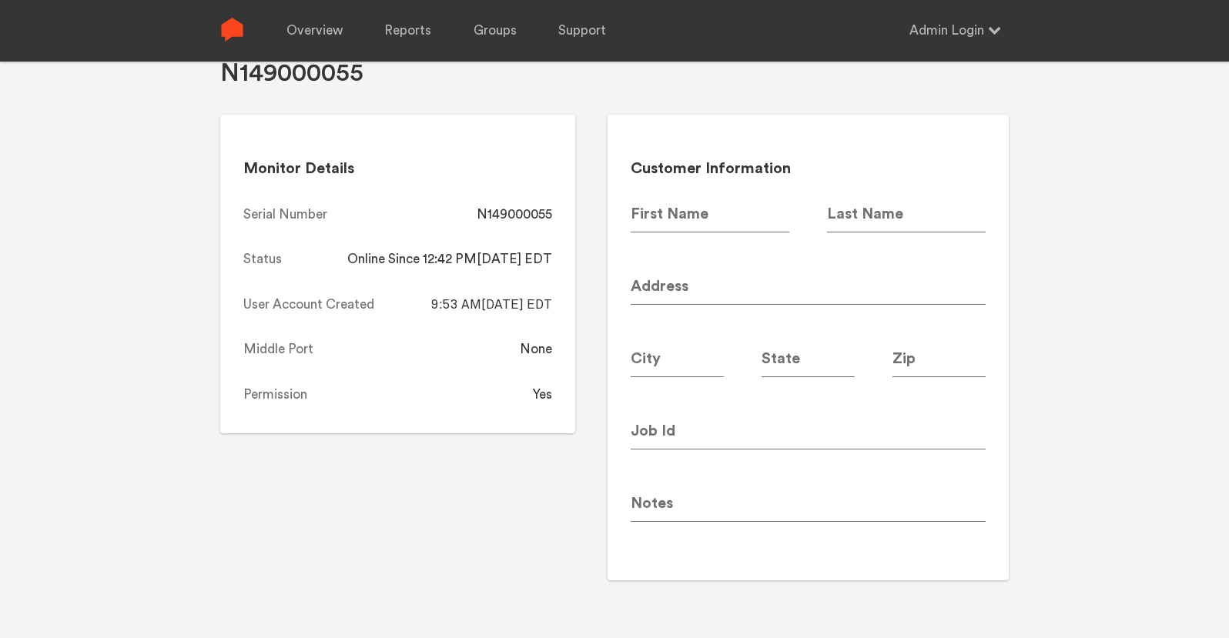
click at [516, 216] on div "N149000055" at bounding box center [514, 215] width 75 height 18
copy div "N149000055"
click at [1118, 278] on div "N149000055 Save Changes Monitor Details Serial Number N149000055 Status Online …" at bounding box center [614, 319] width 1229 height 638
click at [333, 29] on link "Overview" at bounding box center [314, 31] width 56 height 62
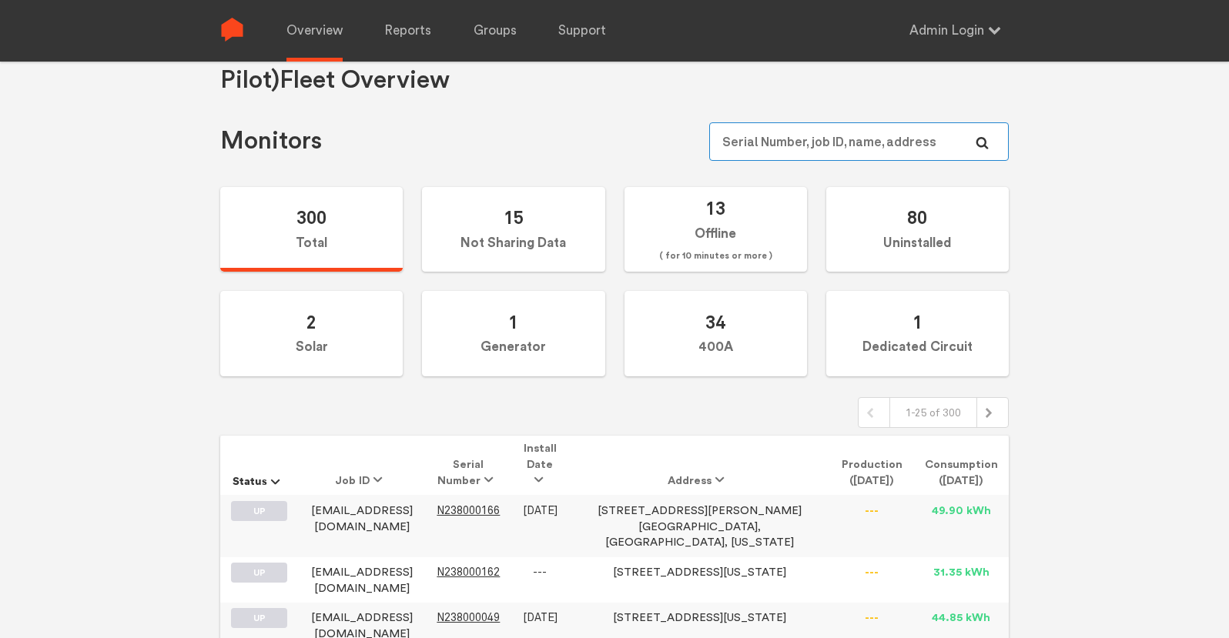
click at [899, 145] on input "text" at bounding box center [859, 141] width 300 height 39
paste input "N149000141"
type input "N149000141"
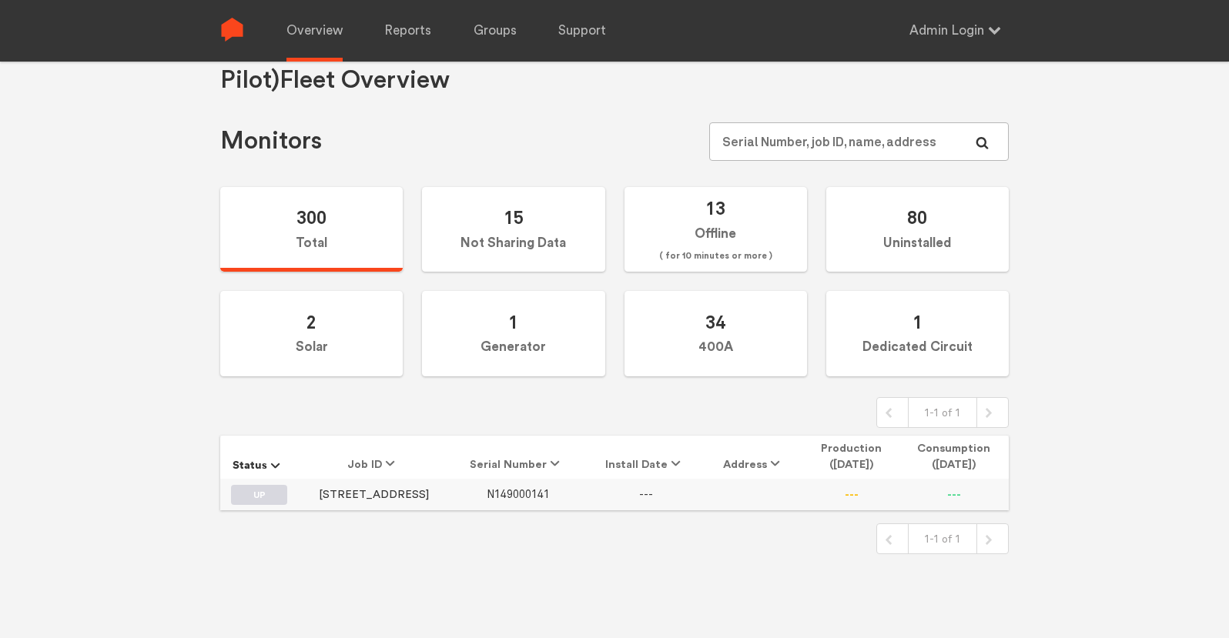
click at [503, 497] on span "N149000141" at bounding box center [518, 494] width 63 height 13
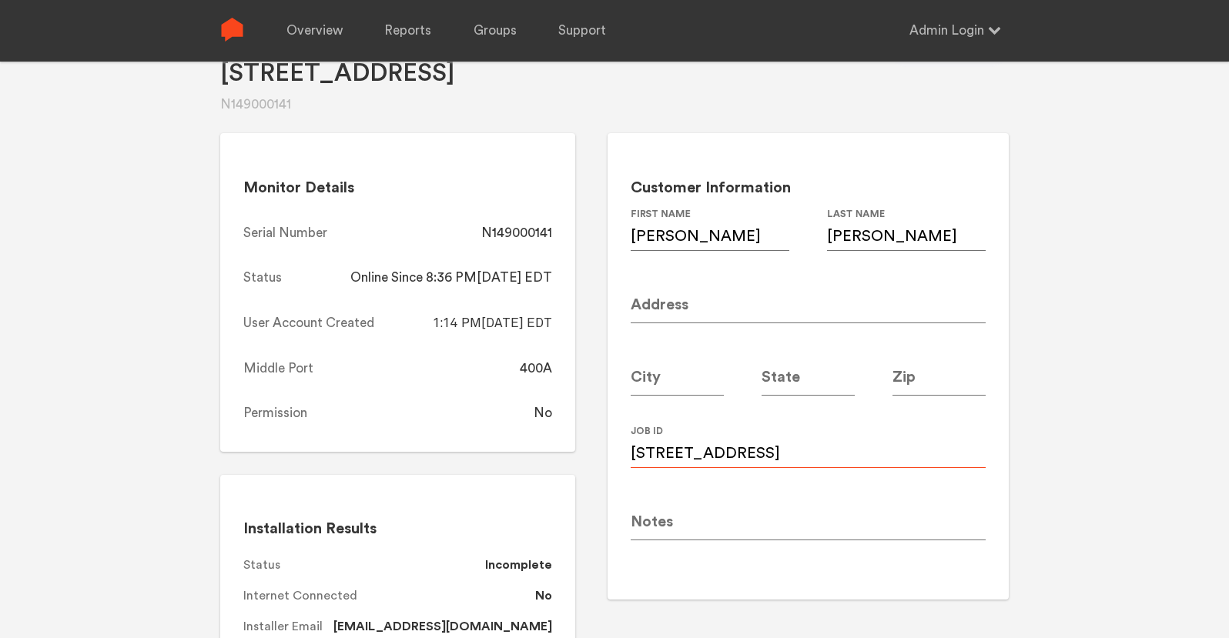
click at [782, 455] on input "[STREET_ADDRESS]" at bounding box center [808, 446] width 355 height 43
paste input "[EMAIL_ADDRESS][DOMAIN_NAME]"
type input "[EMAIL_ADDRESS][DOMAIN_NAME]"
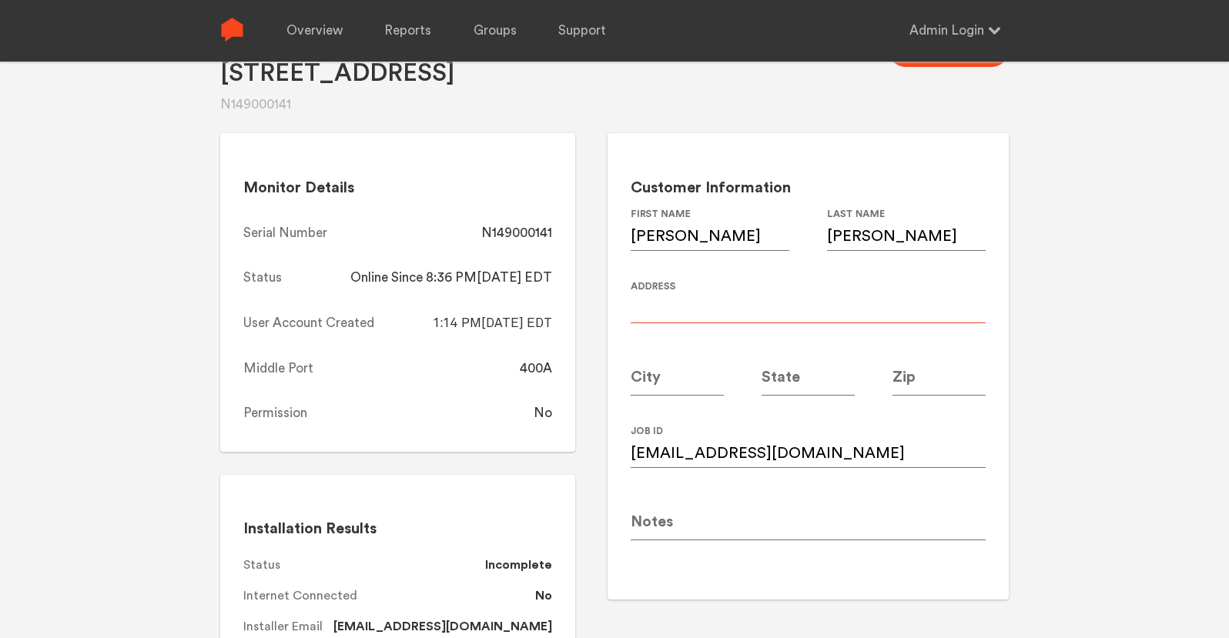
click at [695, 306] on input at bounding box center [808, 301] width 355 height 43
paste input "[STREET_ADDRESS] NE"
type input "[STREET_ADDRESS] NE"
click at [677, 384] on input at bounding box center [677, 374] width 93 height 43
type input "[GEOGRAPHIC_DATA]"
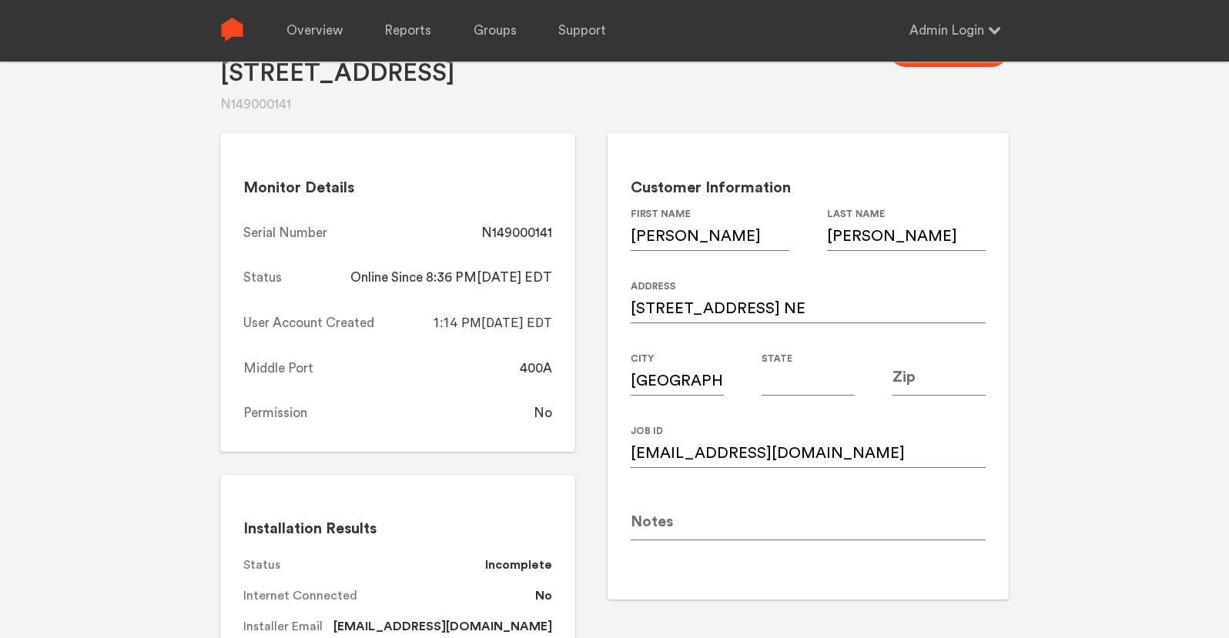
click at [824, 380] on input at bounding box center [808, 374] width 93 height 43
type input "GA"
click at [921, 382] on input at bounding box center [939, 374] width 93 height 43
type input "2"
type input "30305"
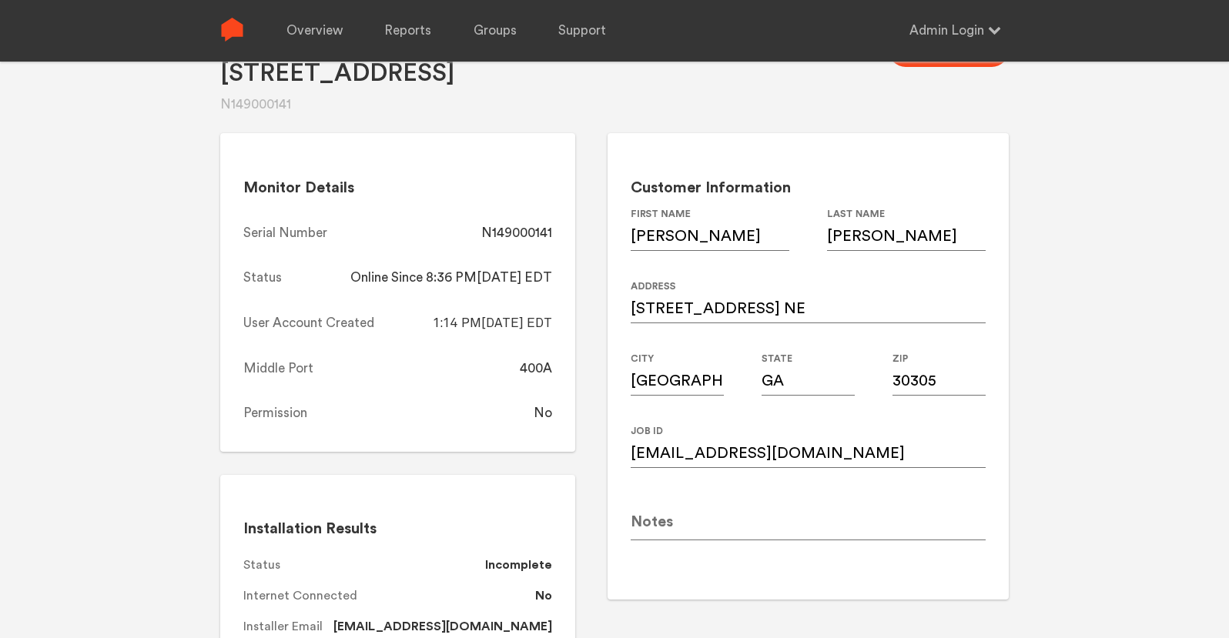
click at [1054, 385] on div "[STREET_ADDRESS] Save Changes Monitor Details Serial Number N149000141 Status O…" at bounding box center [614, 319] width 1229 height 638
click at [1061, 250] on div "[STREET_ADDRESS] Save Changes Monitor Details Serial Number N149000141 Status O…" at bounding box center [614, 319] width 1229 height 638
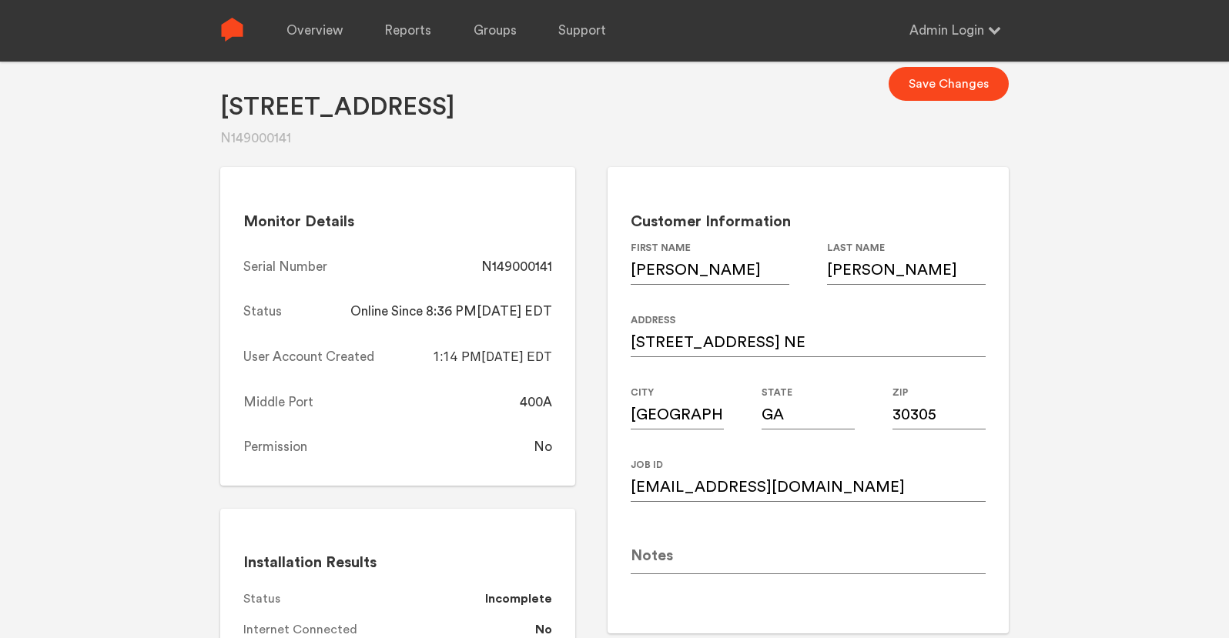
scroll to position [18, 0]
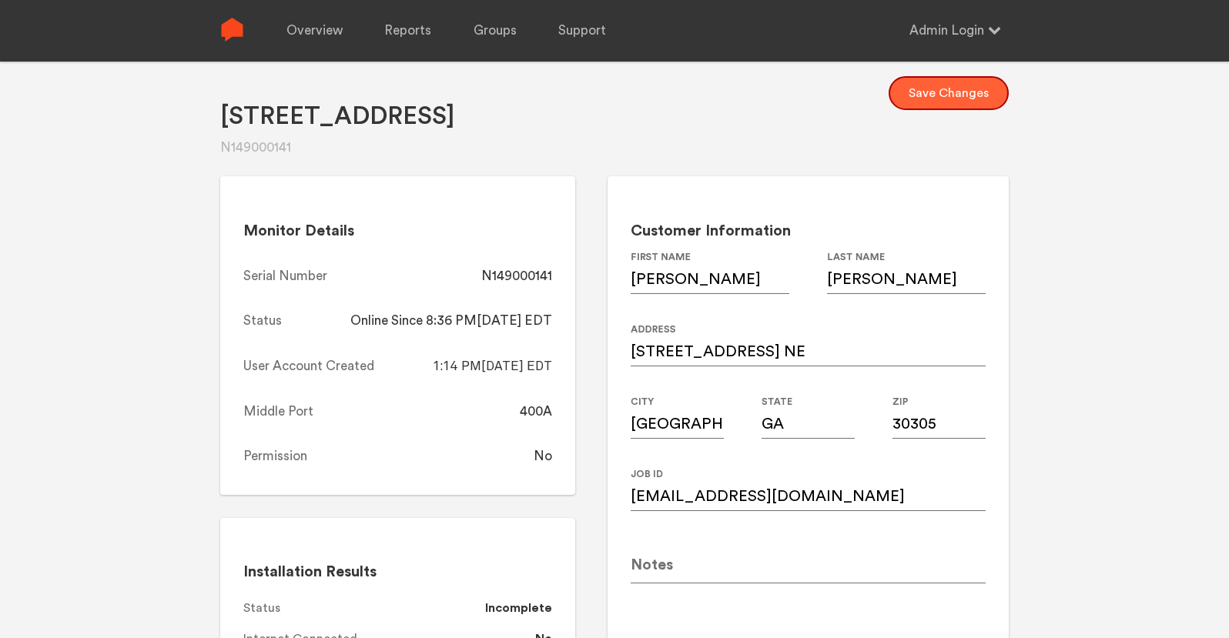
click at [950, 98] on button "Save Changes" at bounding box center [949, 93] width 120 height 34
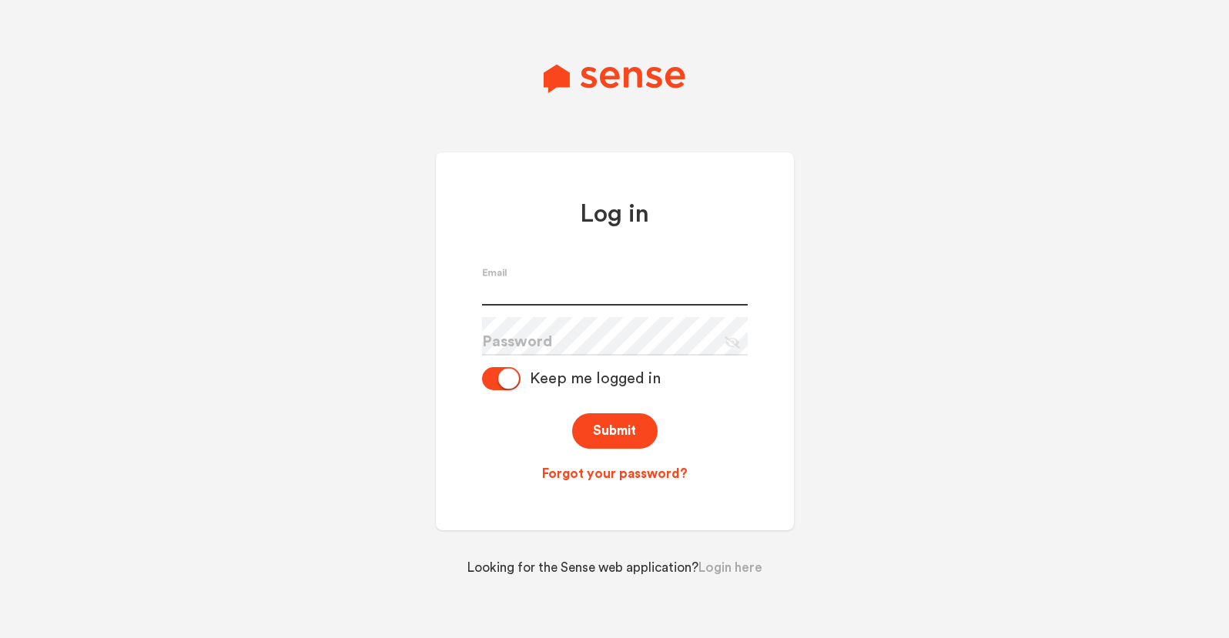
type input "[PERSON_NAME][EMAIL_ADDRESS][PERSON_NAME][DOMAIN_NAME]"
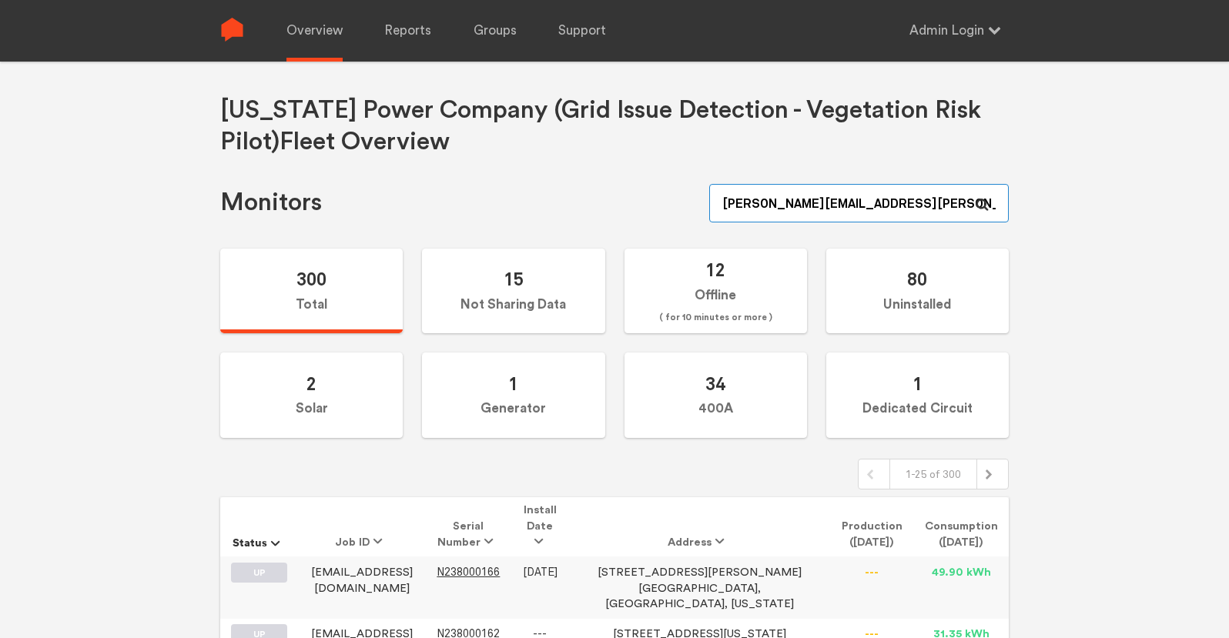
click at [890, 198] on input "[PERSON_NAME][EMAIL_ADDRESS][PERSON_NAME][DOMAIN_NAME]" at bounding box center [859, 203] width 300 height 39
click at [890, 199] on input "[PERSON_NAME][EMAIL_ADDRESS][PERSON_NAME][DOMAIN_NAME]" at bounding box center [859, 203] width 300 height 39
paste input "N149000141"
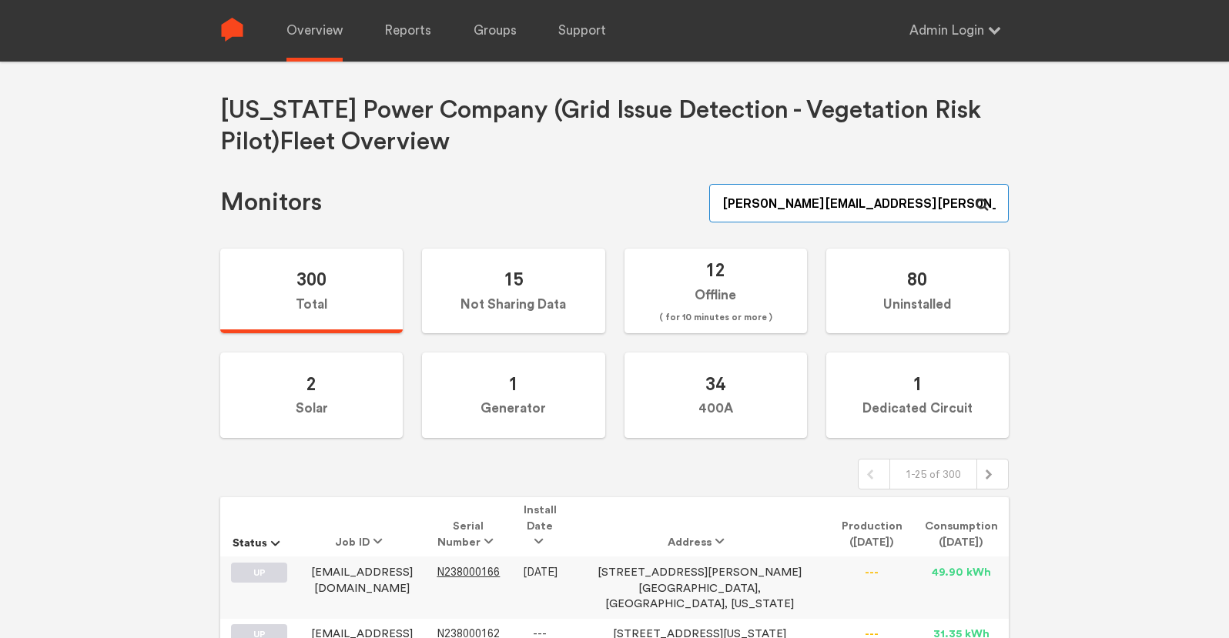
type input "N149000141"
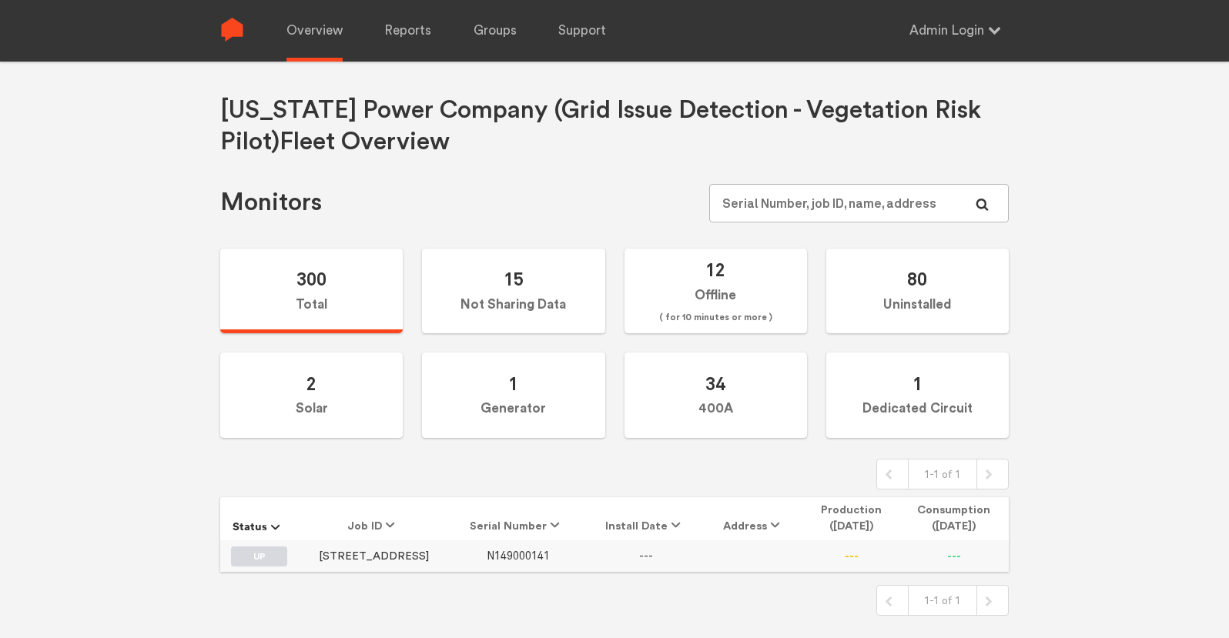
click at [509, 551] on span "N149000141" at bounding box center [518, 556] width 63 height 13
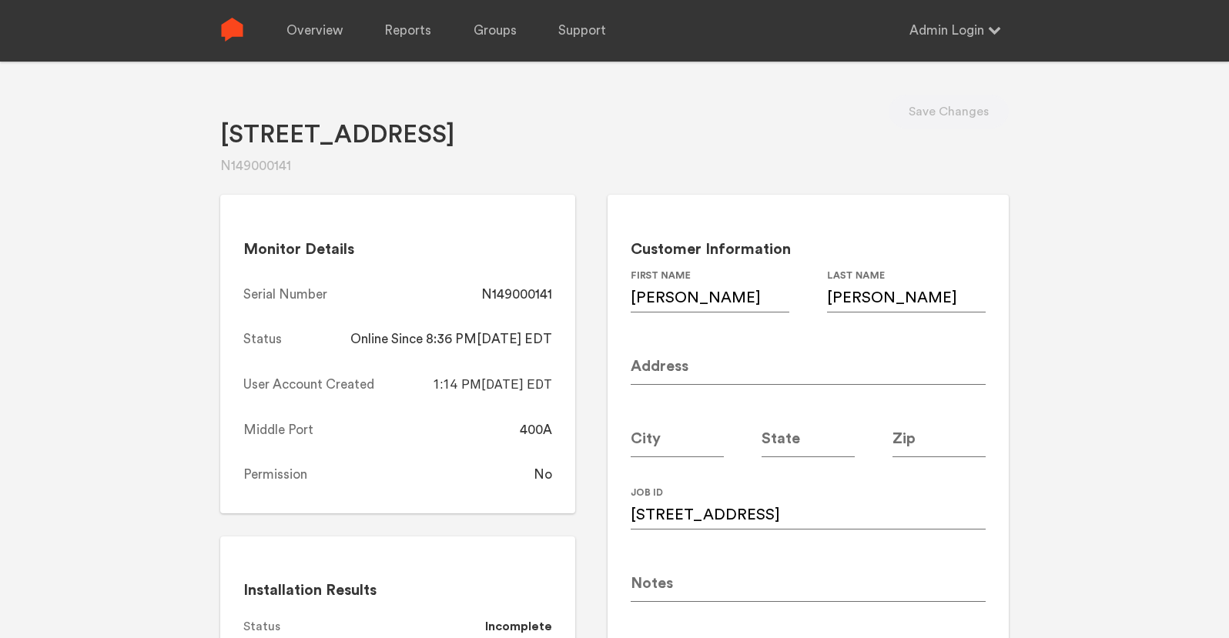
click at [1194, 390] on div "683 Greenview Ave N149000141 Save Changes Monitor Details Serial Number N149000…" at bounding box center [614, 381] width 1229 height 638
click at [786, 519] on input "683 Greenview Ave" at bounding box center [808, 508] width 355 height 43
paste input "gbourgeois2@gmail.com"
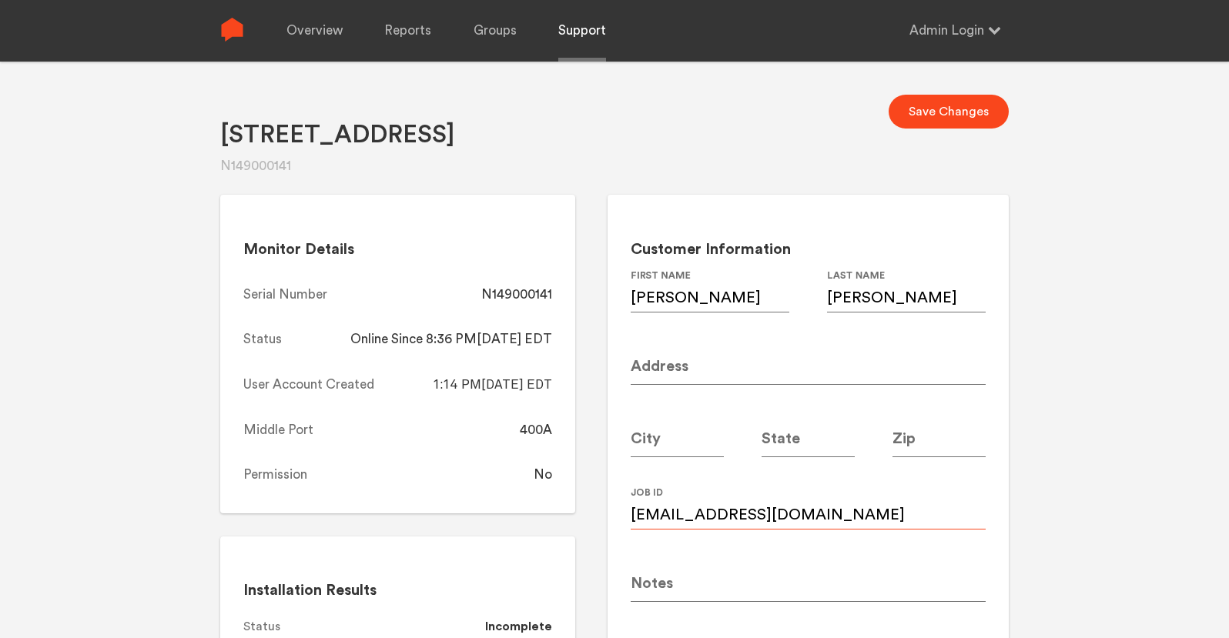
type input "gbourgeois2@gmail.com"
click at [718, 357] on input at bounding box center [808, 363] width 355 height 43
paste input "683 Greenview Ave. NE"
type input "683 Greenview Ave. NE"
click at [676, 443] on input at bounding box center [677, 435] width 93 height 43
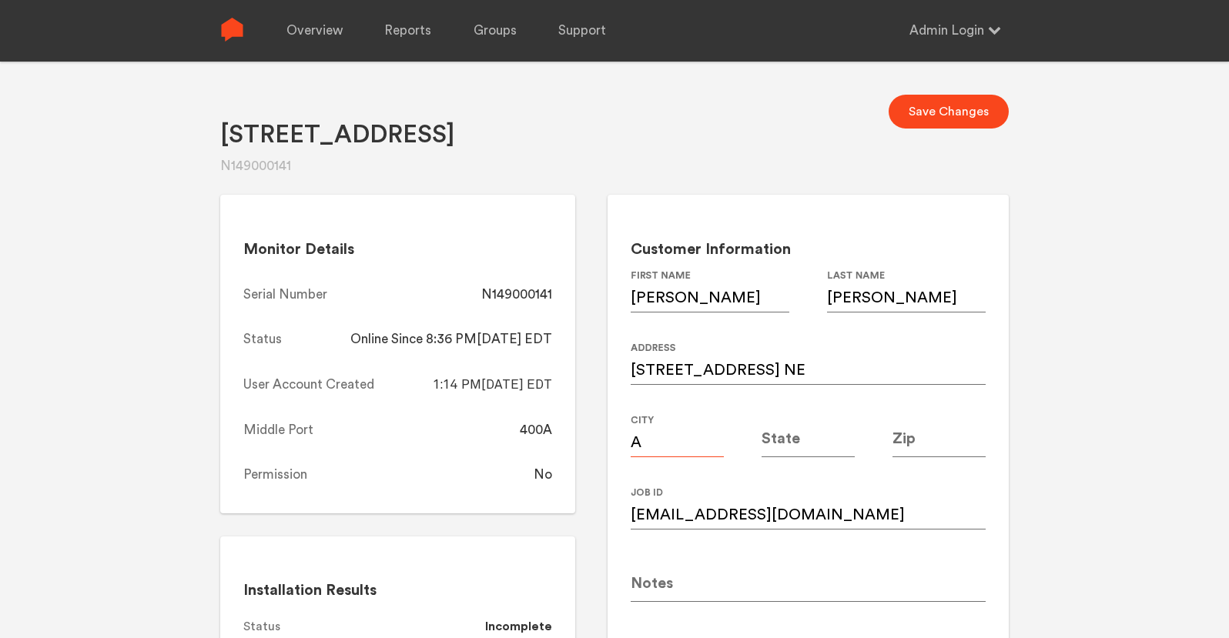
type input "[GEOGRAPHIC_DATA]"
click at [800, 433] on input at bounding box center [808, 435] width 93 height 43
type input "GA"
click at [923, 441] on input at bounding box center [939, 435] width 93 height 43
type input "30305"
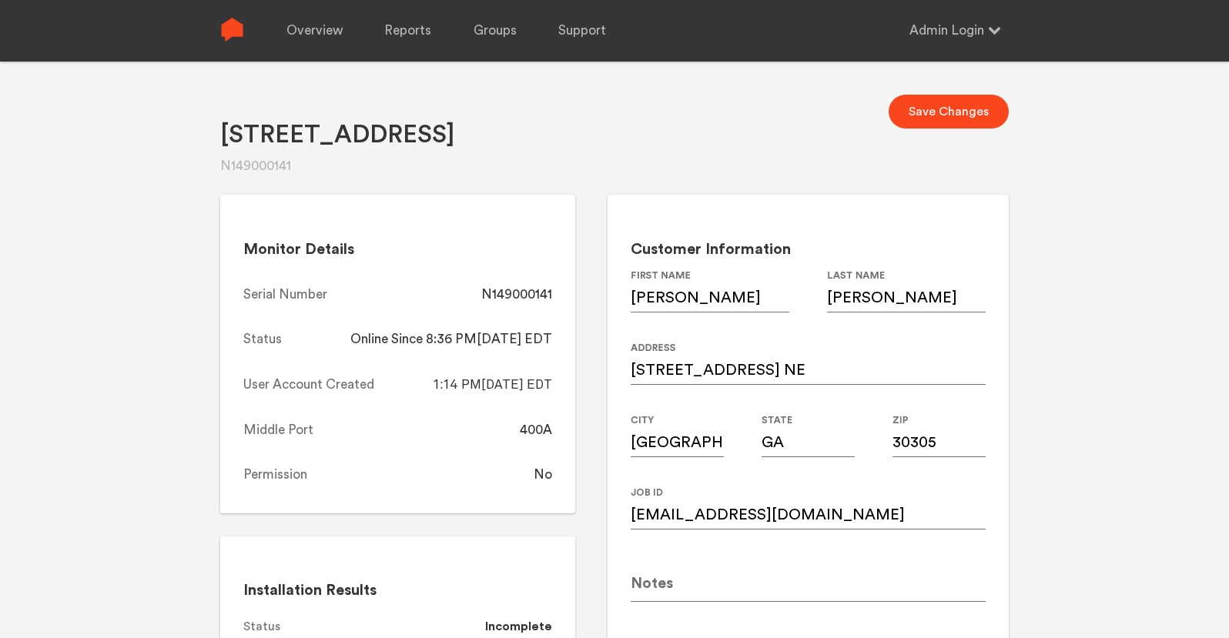
drag, startPoint x: 1131, startPoint y: 373, endPoint x: 1107, endPoint y: 330, distance: 49.0
click at [1131, 373] on div "683 Greenview Ave N149000141 Save Changes Monitor Details Serial Number N149000…" at bounding box center [614, 381] width 1229 height 638
click at [973, 105] on button "Save Changes" at bounding box center [949, 112] width 120 height 34
click at [544, 291] on div "N149000141" at bounding box center [516, 295] width 71 height 18
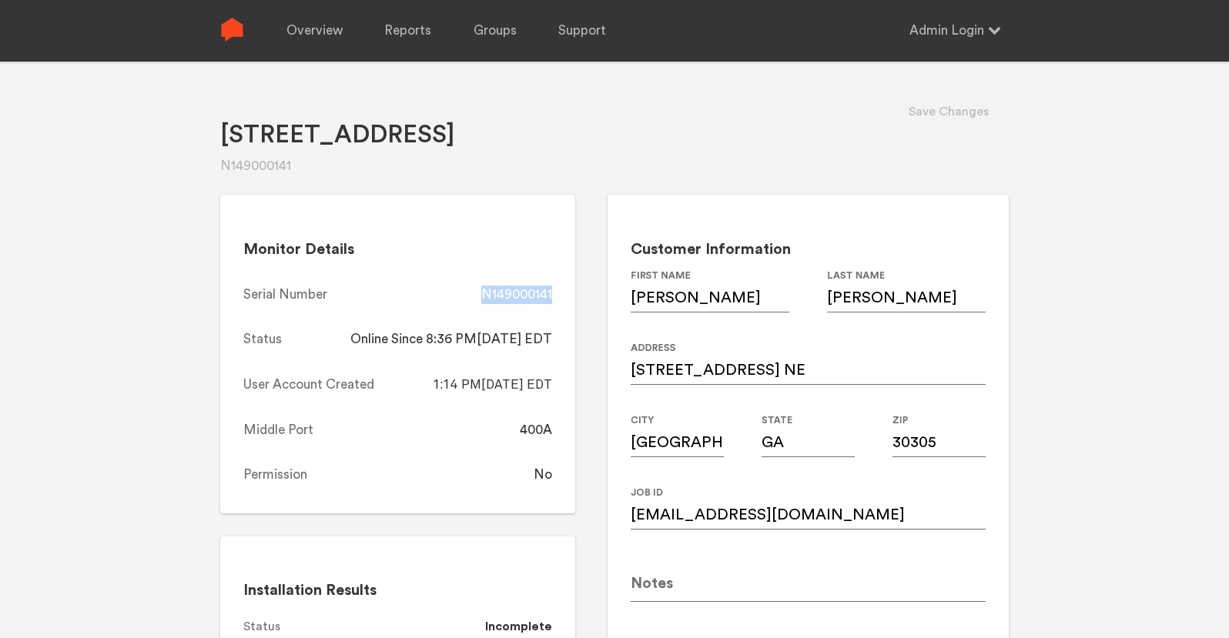
copy div "N149000141"
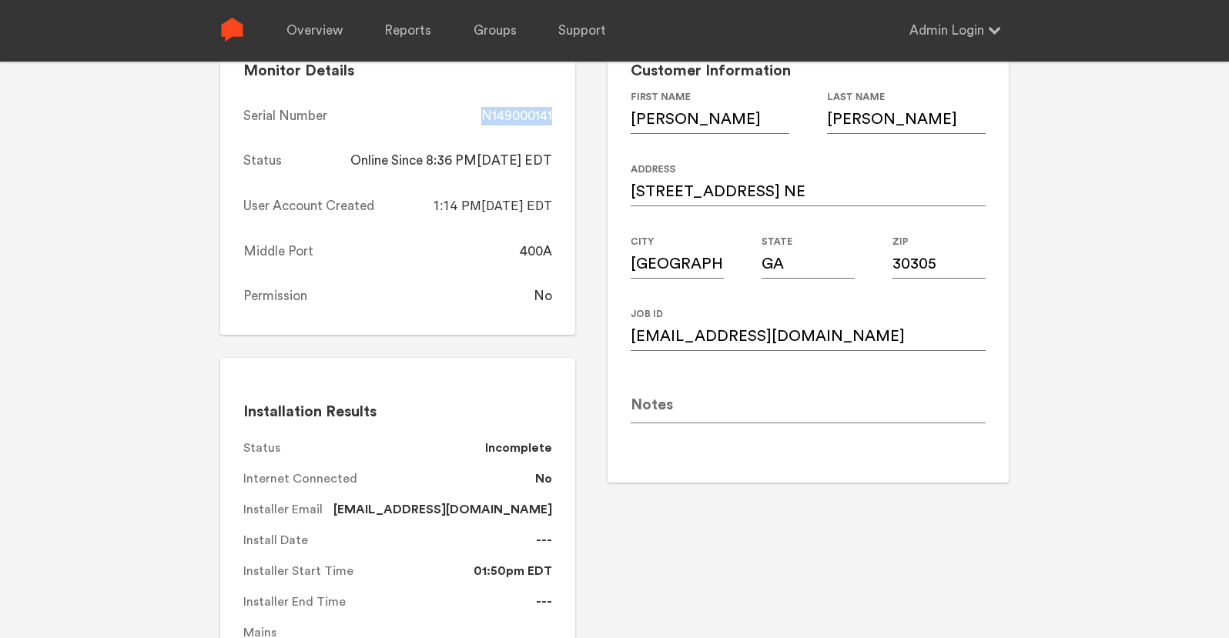
scroll to position [153, 0]
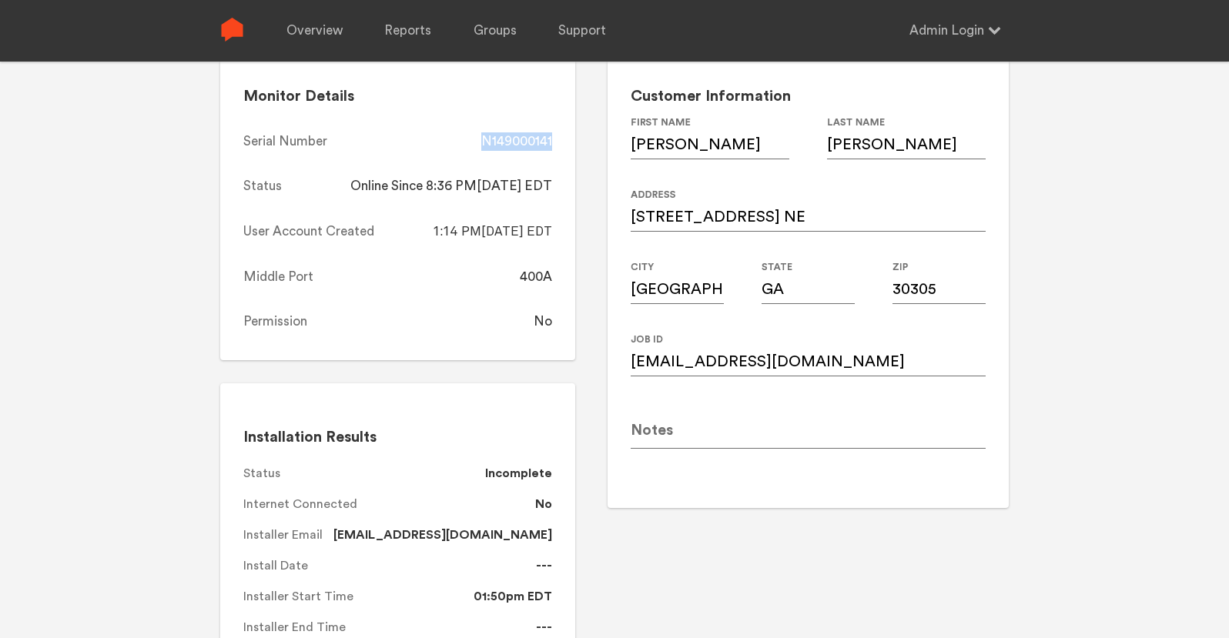
copy div "N149000141"
click at [317, 35] on link "Overview" at bounding box center [314, 31] width 56 height 62
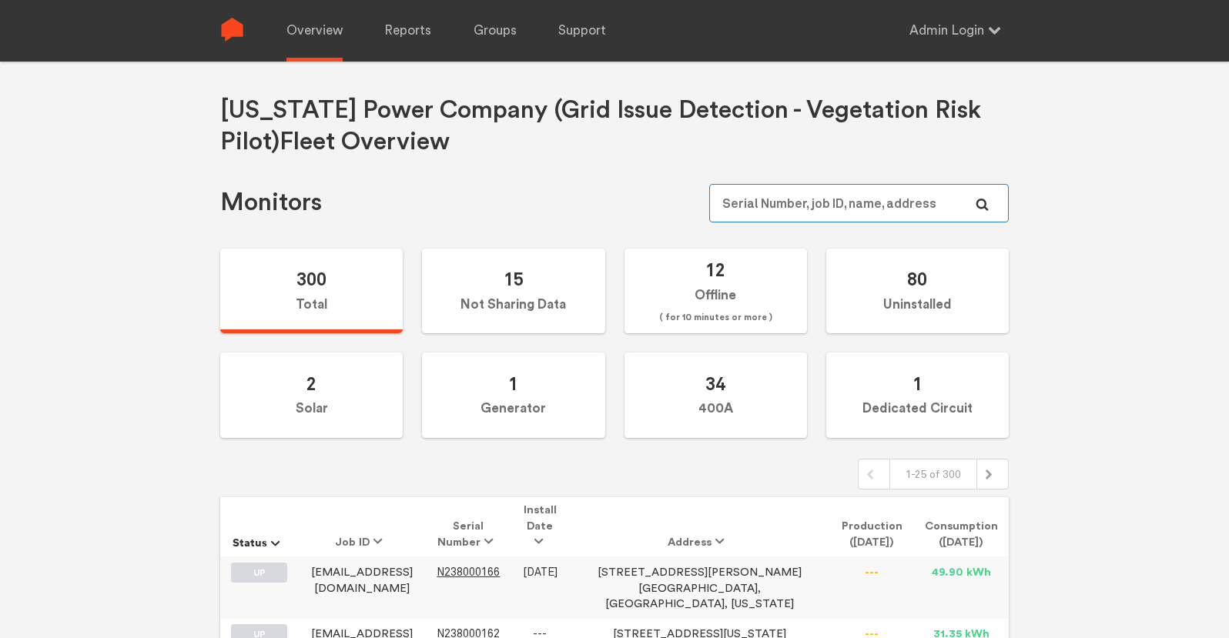
click at [815, 205] on input "text" at bounding box center [859, 203] width 300 height 39
paste input "N149000007"
type input "N149000007"
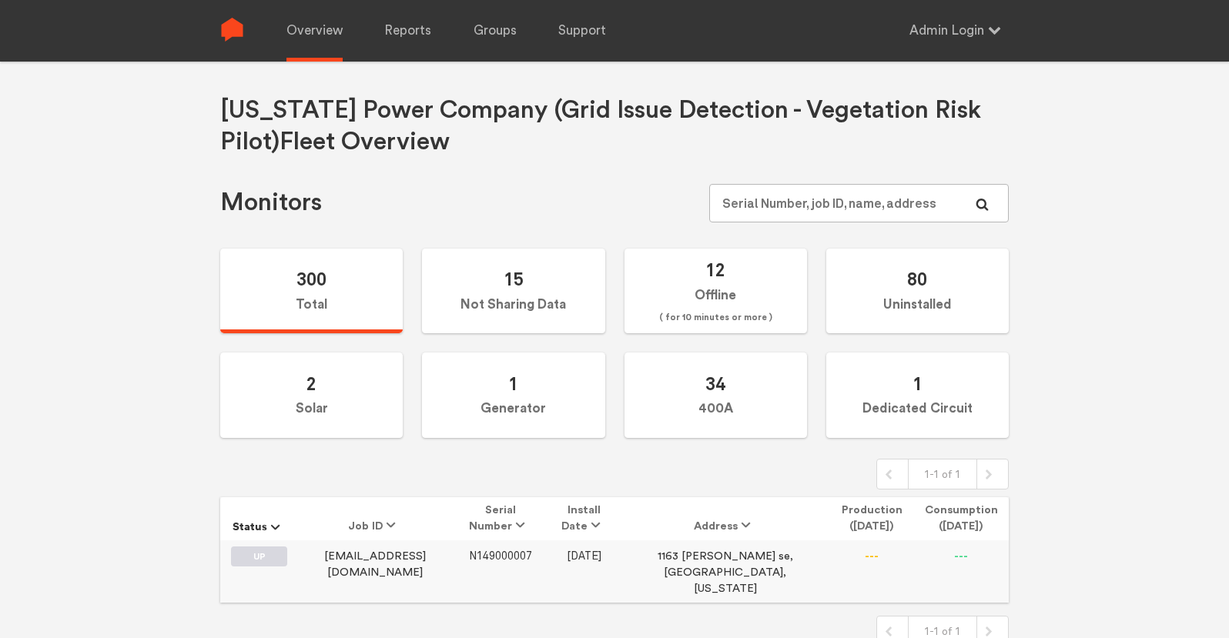
click at [477, 559] on span "N149000007" at bounding box center [500, 556] width 63 height 13
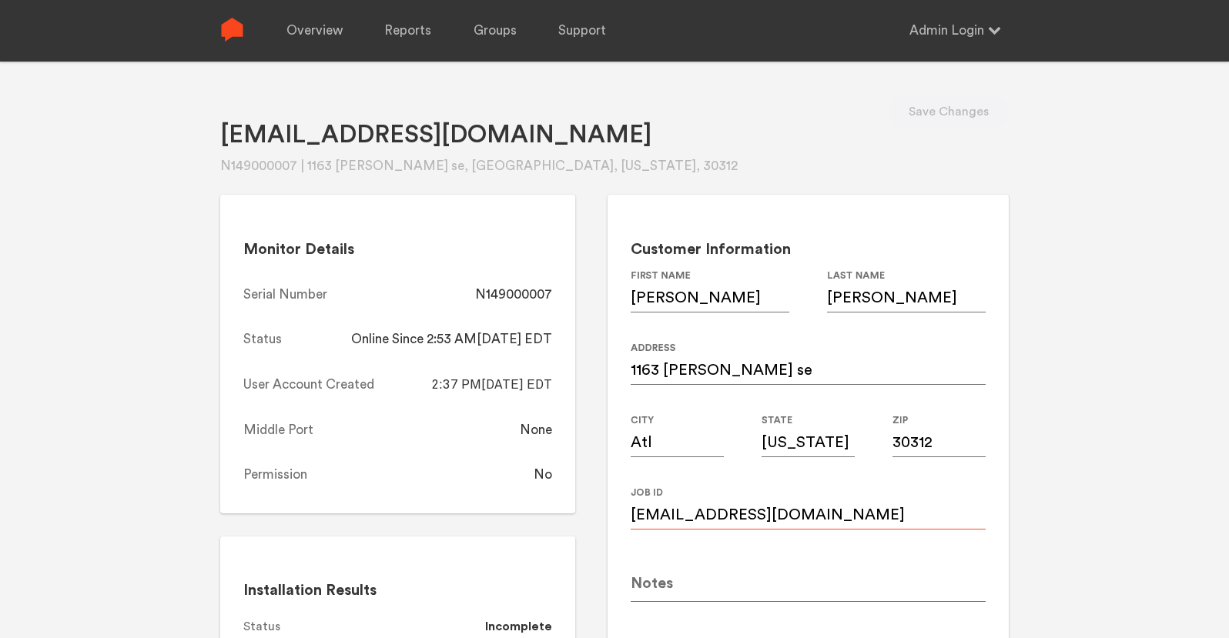
click at [782, 510] on input "Pursual@gmail.com" at bounding box center [808, 508] width 355 height 43
paste input "p"
type input "pursual@gmail.com"
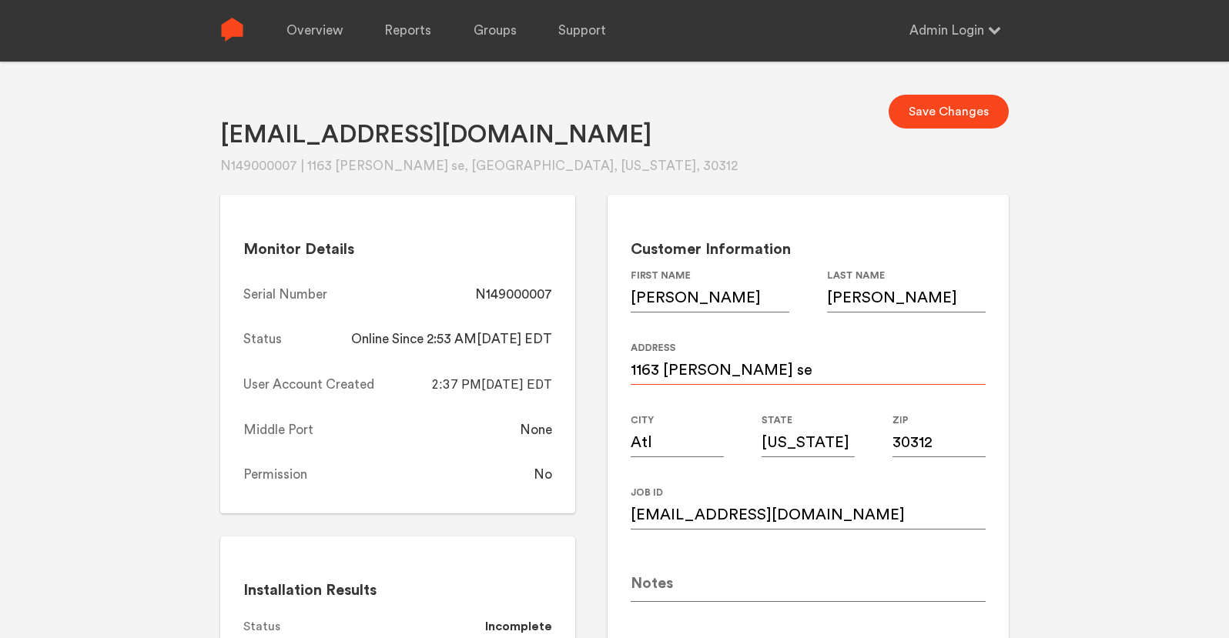
click at [753, 366] on input "1163 Morley abe se" at bounding box center [808, 363] width 355 height 43
paste input "MORLEY AVE SE"
type input "1163 MORLEY AVE SE"
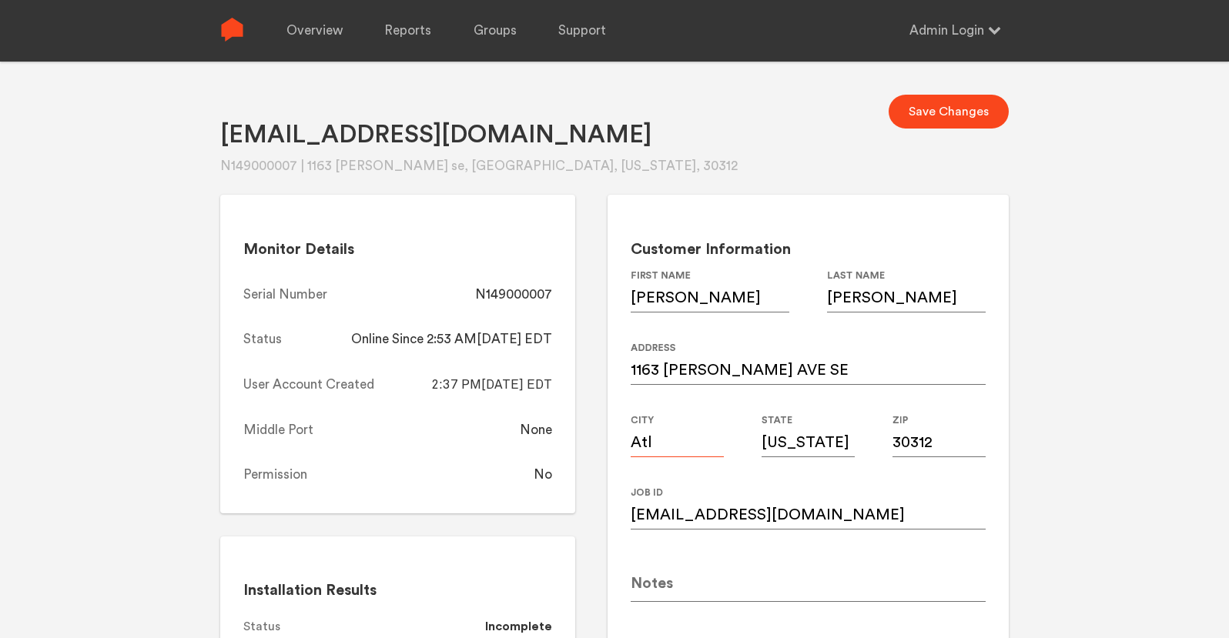
click at [674, 447] on input "Atl" at bounding box center [677, 435] width 93 height 43
type input "[GEOGRAPHIC_DATA]"
click at [793, 437] on input "[US_STATE]" at bounding box center [808, 435] width 93 height 43
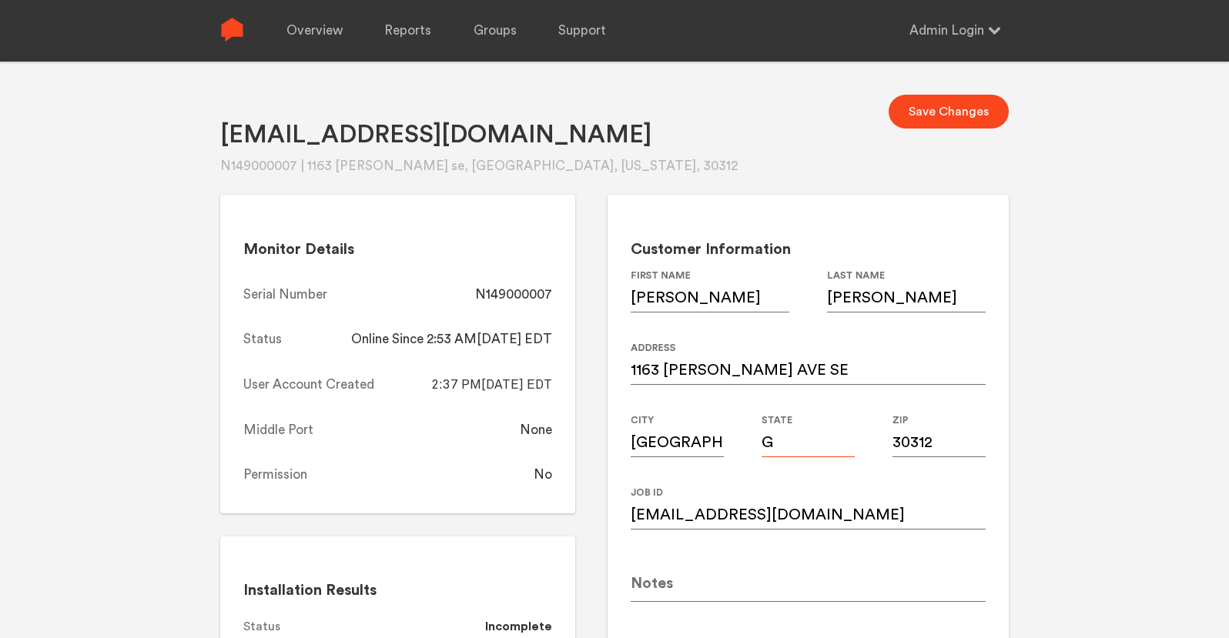
type input "GA"
click at [1065, 350] on div "Pursual@gmail.com N149000007 | 1163 Morley abe se, Atl, Georgia, 30312 Save Cha…" at bounding box center [614, 381] width 1229 height 638
click at [955, 109] on button "Save Changes" at bounding box center [949, 112] width 120 height 34
click at [518, 300] on div "N149000007" at bounding box center [513, 295] width 77 height 18
copy div "N149000007"
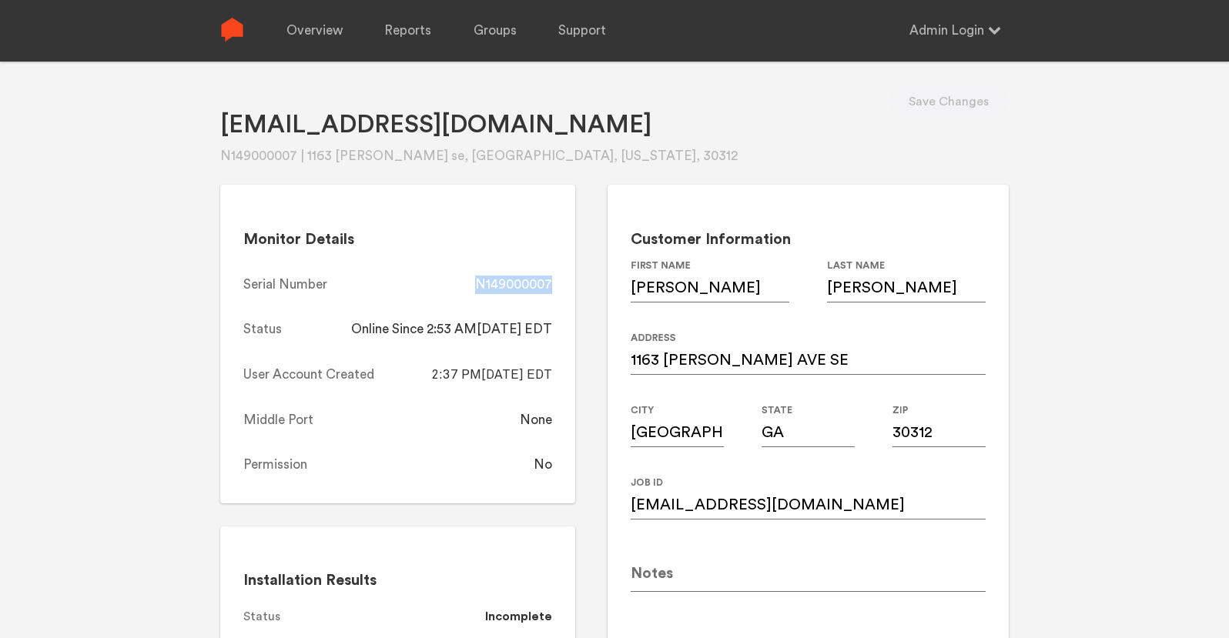
scroll to position [5, 0]
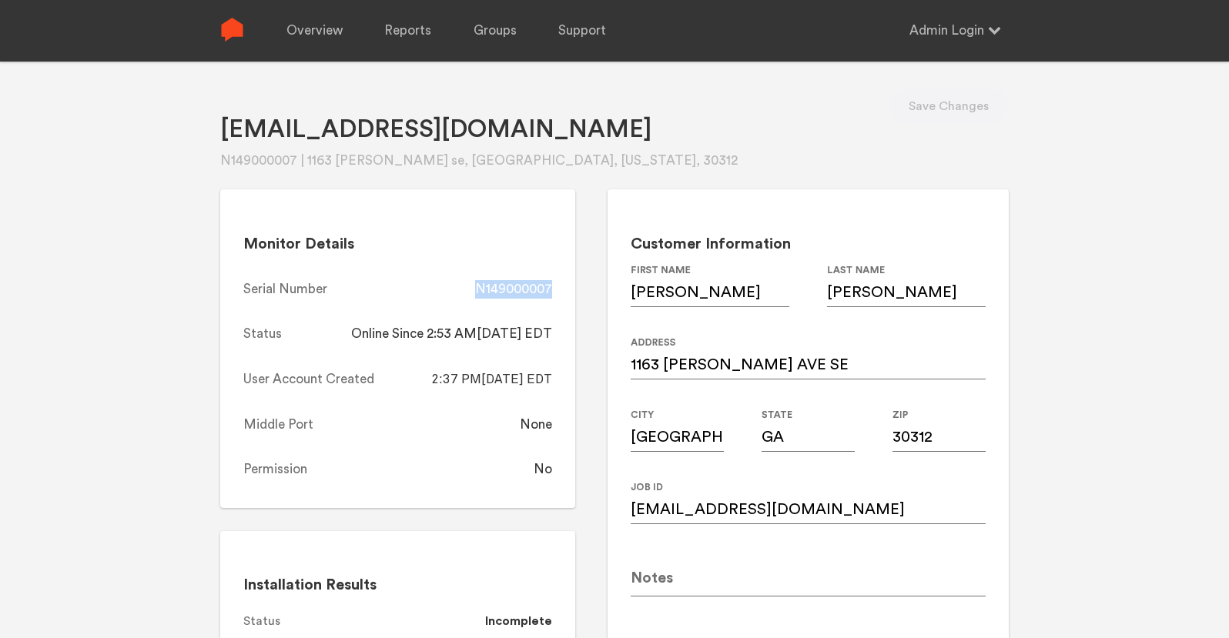
copy div "N149000007"
click at [314, 31] on link "Overview" at bounding box center [314, 31] width 56 height 62
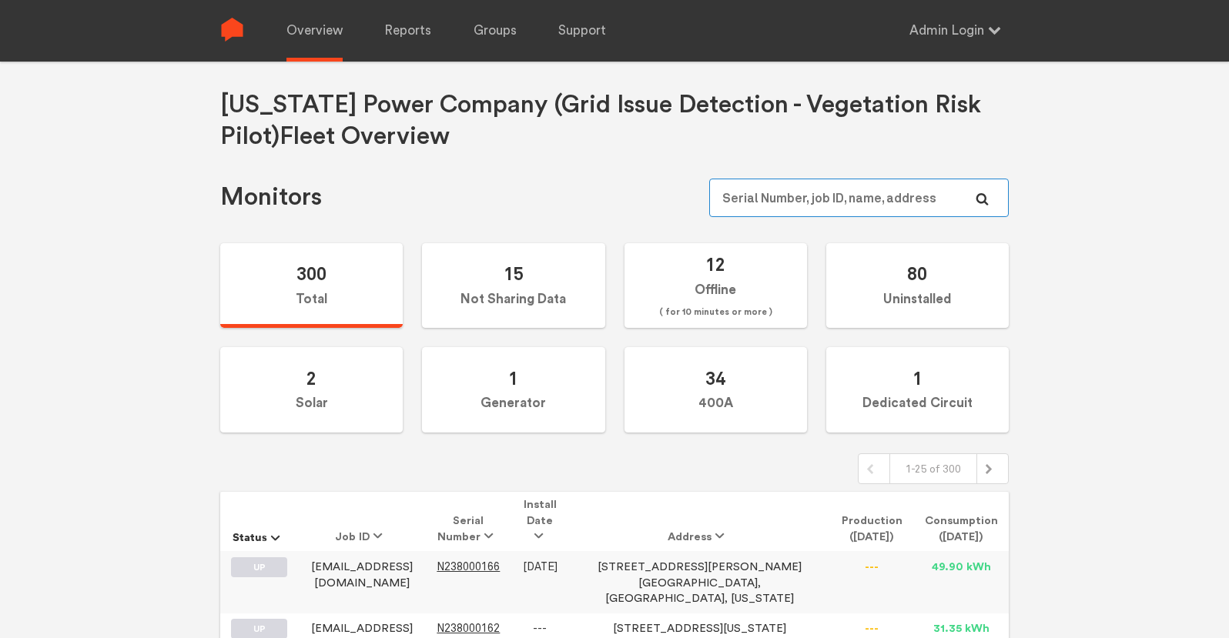
click at [884, 196] on input "text" at bounding box center [859, 198] width 300 height 39
paste input "N149000123"
type input "N149000123"
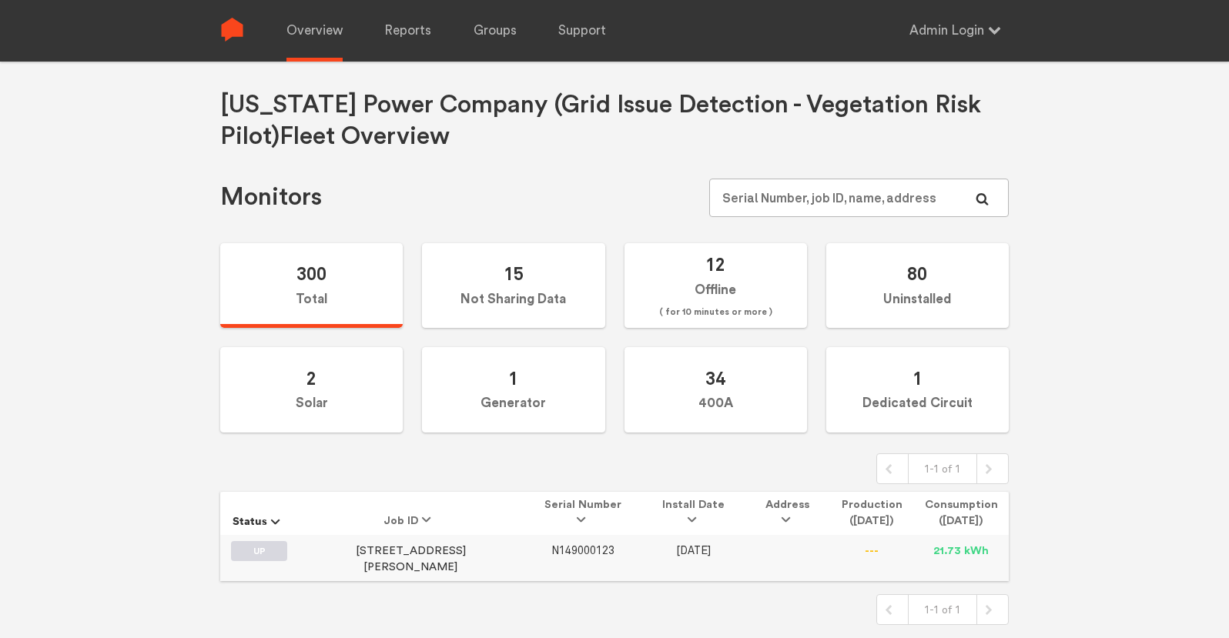
click at [551, 547] on span "N149000123" at bounding box center [582, 550] width 63 height 13
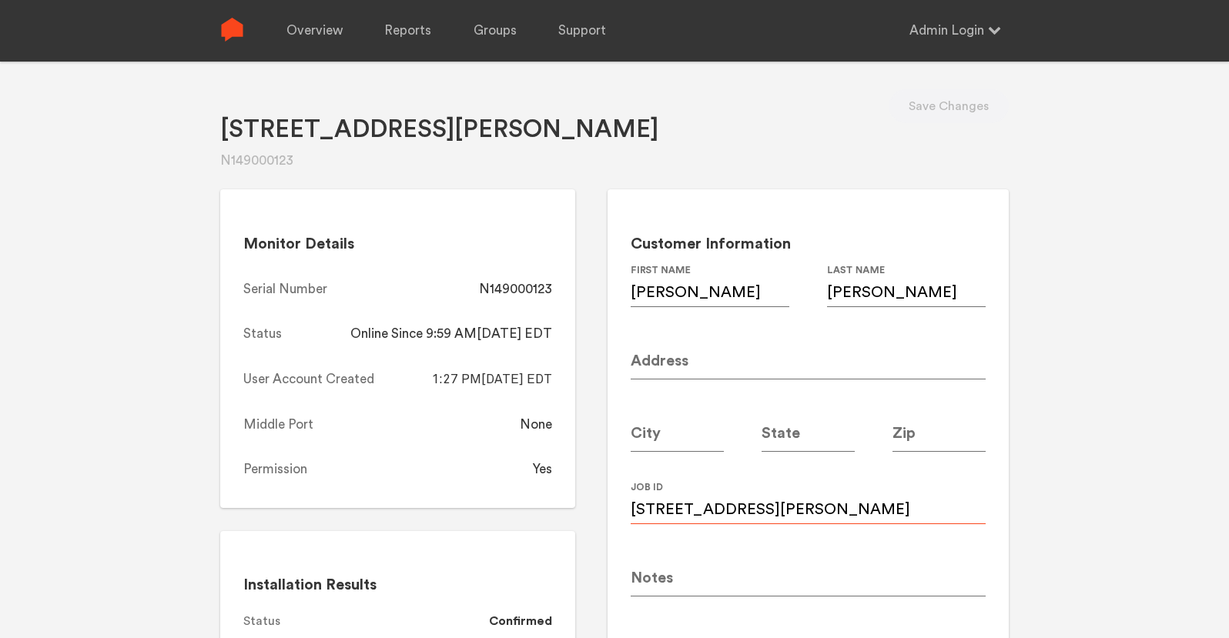
click at [792, 507] on input "2243 serpentine dr ne" at bounding box center [808, 502] width 355 height 43
paste input "huertac84@gmail.com"
type input "huertac84@gmail.com"
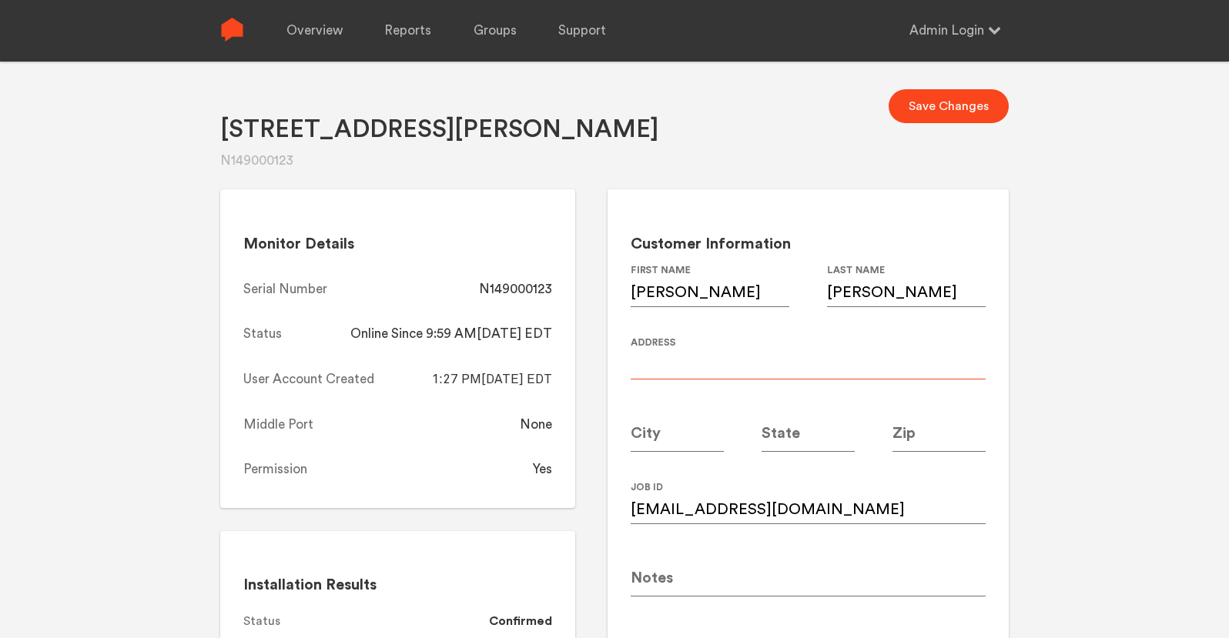
click at [682, 364] on input at bounding box center [808, 358] width 355 height 43
paste input "2243 Serpentine Dr NE"
type input "2243 Serpentine Dr NE"
click at [961, 435] on input at bounding box center [939, 430] width 93 height 43
type input "30345"
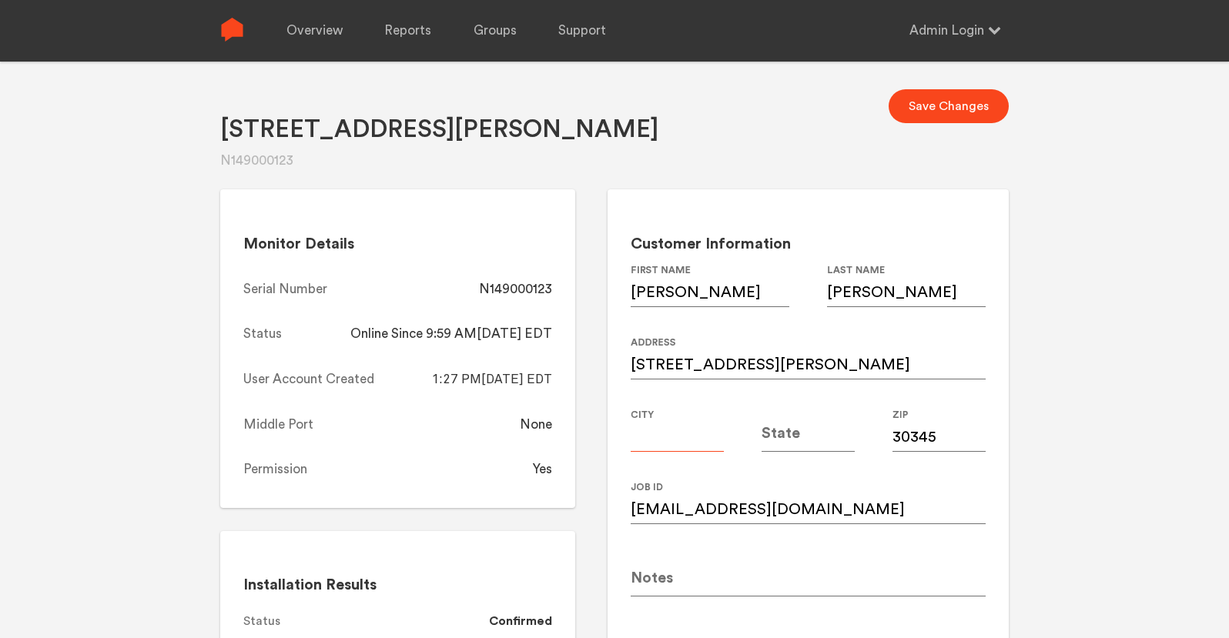
click at [697, 442] on input at bounding box center [677, 430] width 93 height 43
type input "[GEOGRAPHIC_DATA]"
click at [808, 439] on input at bounding box center [808, 430] width 93 height 43
type input "GA"
drag, startPoint x: 1064, startPoint y: 423, endPoint x: 1054, endPoint y: 295, distance: 128.2
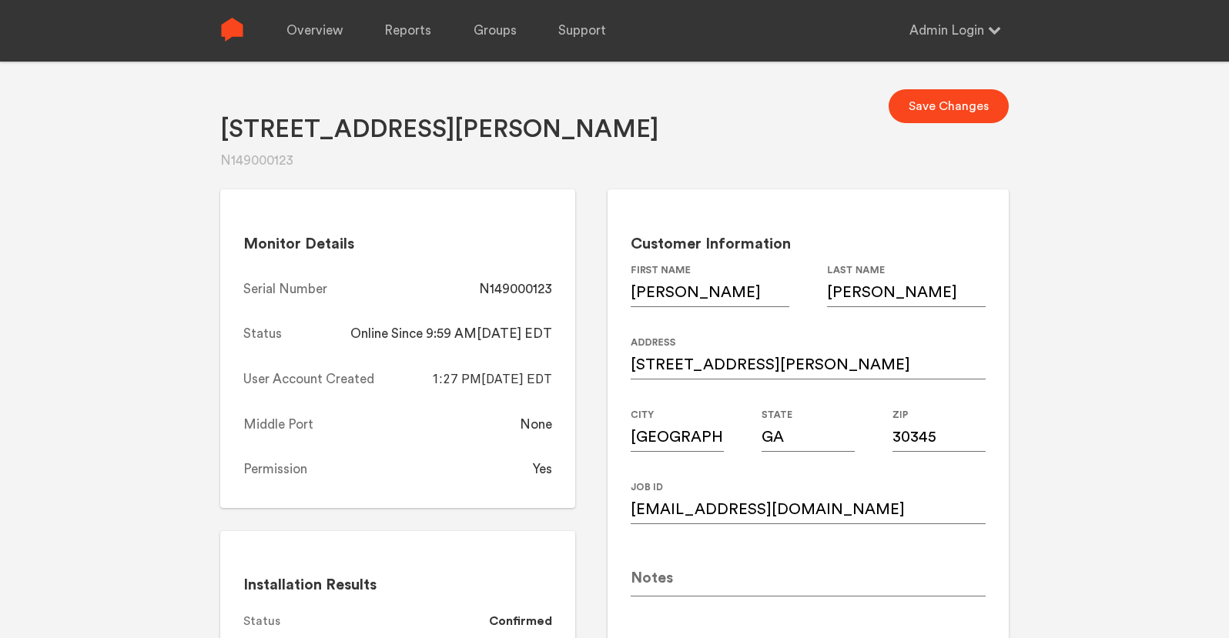
click at [1064, 423] on div "2243 serpentine dr ne N149000123 Save Changes Monitor Details Serial Number N14…" at bounding box center [614, 375] width 1229 height 638
click at [965, 119] on button "Save Changes" at bounding box center [949, 106] width 120 height 34
click at [517, 289] on div "N149000123" at bounding box center [515, 289] width 73 height 18
copy div "N149000123"
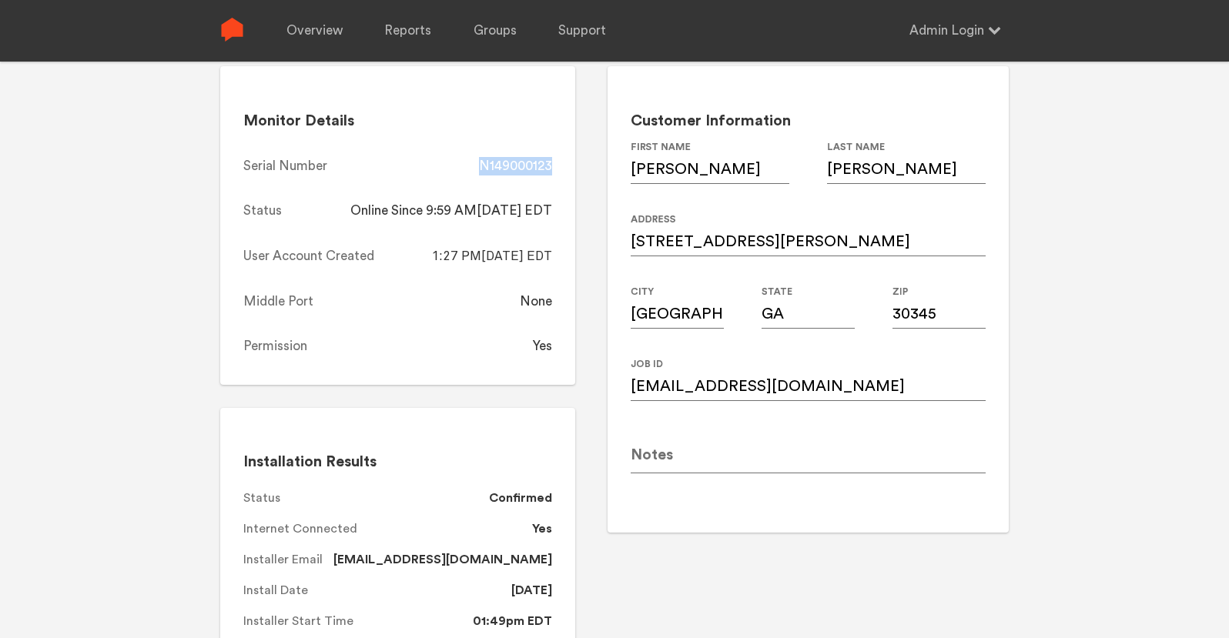
scroll to position [125, 0]
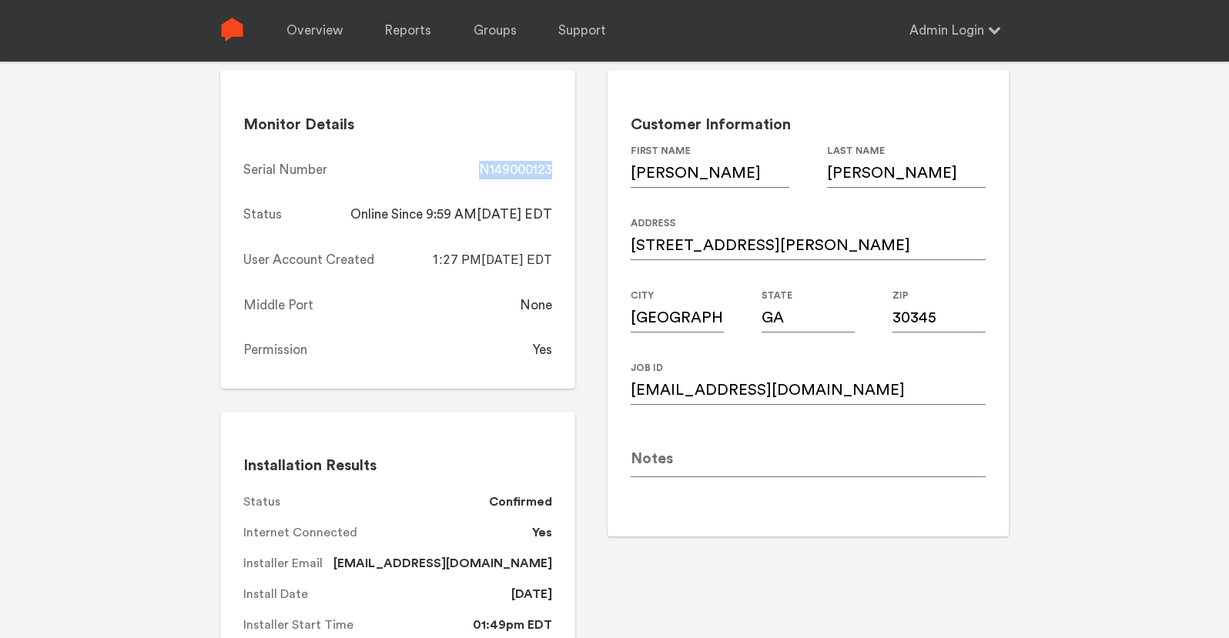
copy div "N149000123"
click at [319, 34] on link "Overview" at bounding box center [314, 31] width 56 height 62
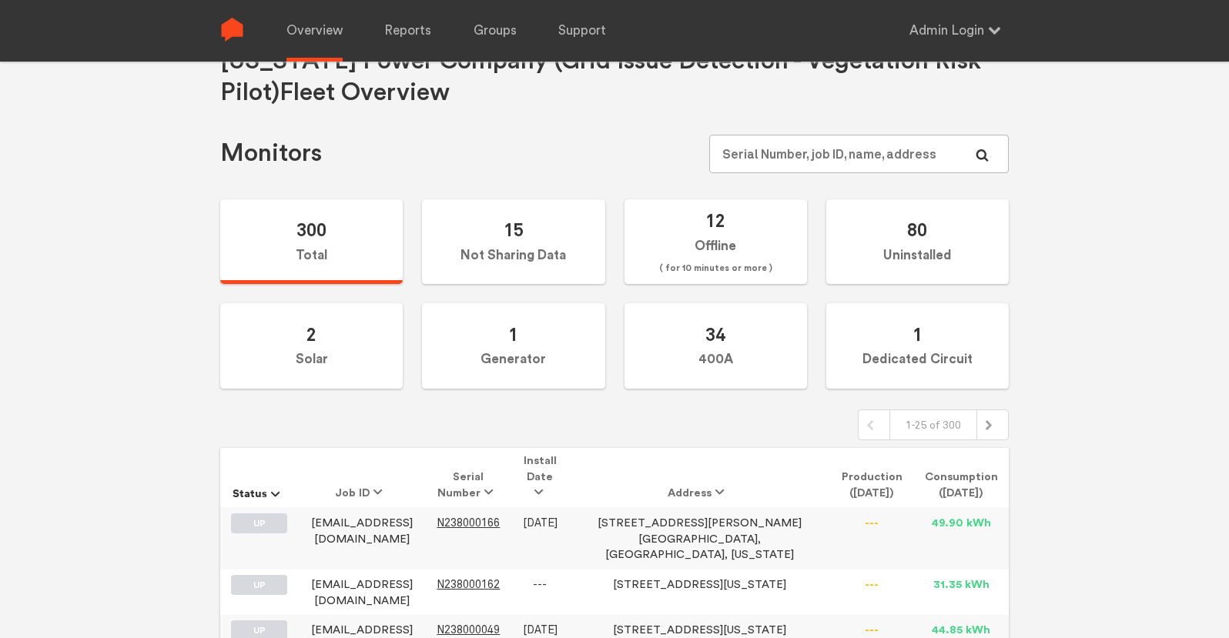
scroll to position [20, 0]
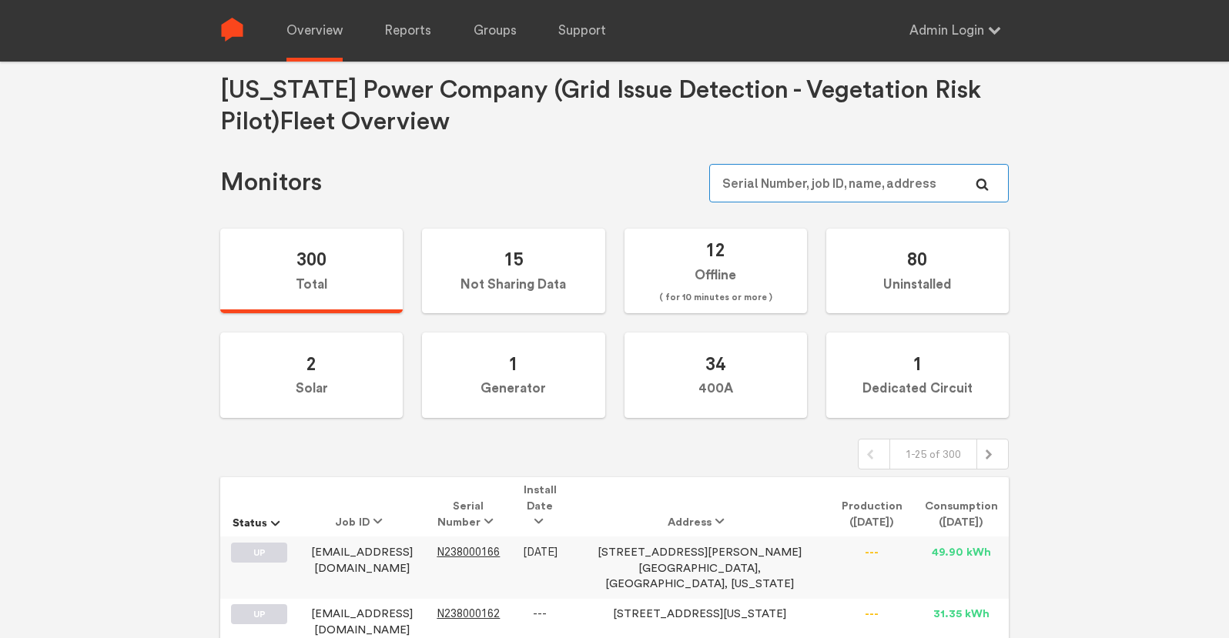
click at [824, 182] on input "text" at bounding box center [859, 183] width 300 height 39
paste input "N149000130"
type input "N149000130"
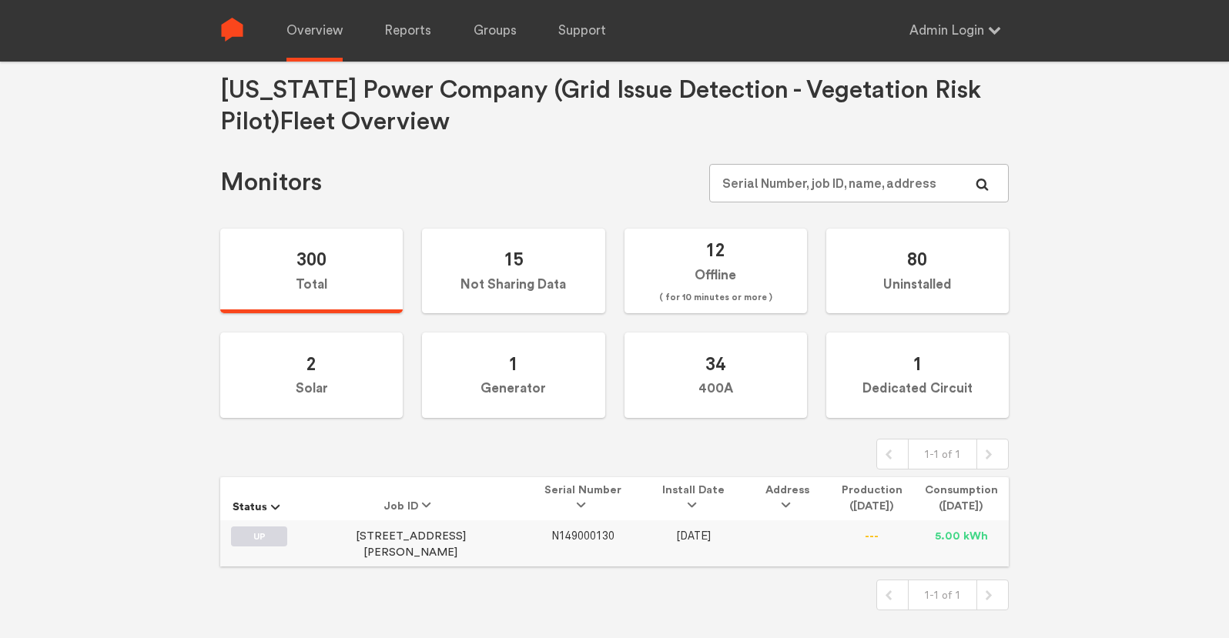
click at [551, 534] on span "N149000130" at bounding box center [582, 536] width 63 height 13
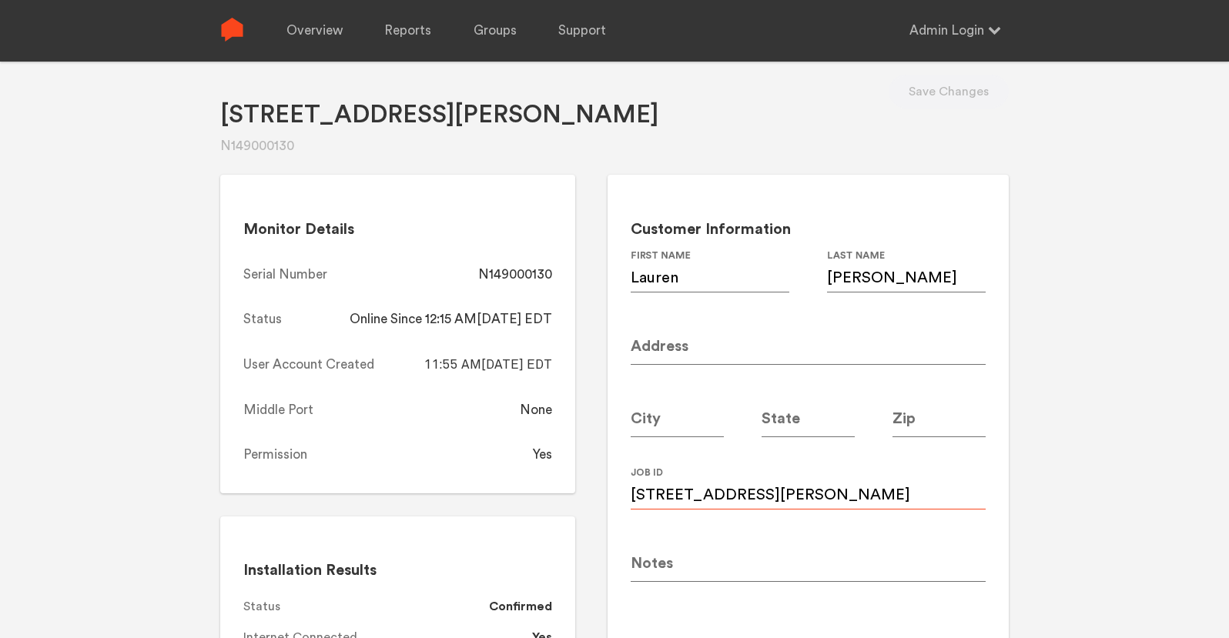
click at [746, 495] on input "805 Charles Bank Avenue" at bounding box center [808, 488] width 355 height 43
paste input "ldpaul625@hotmail.com"
type input "ldpaul625@hotmail.com"
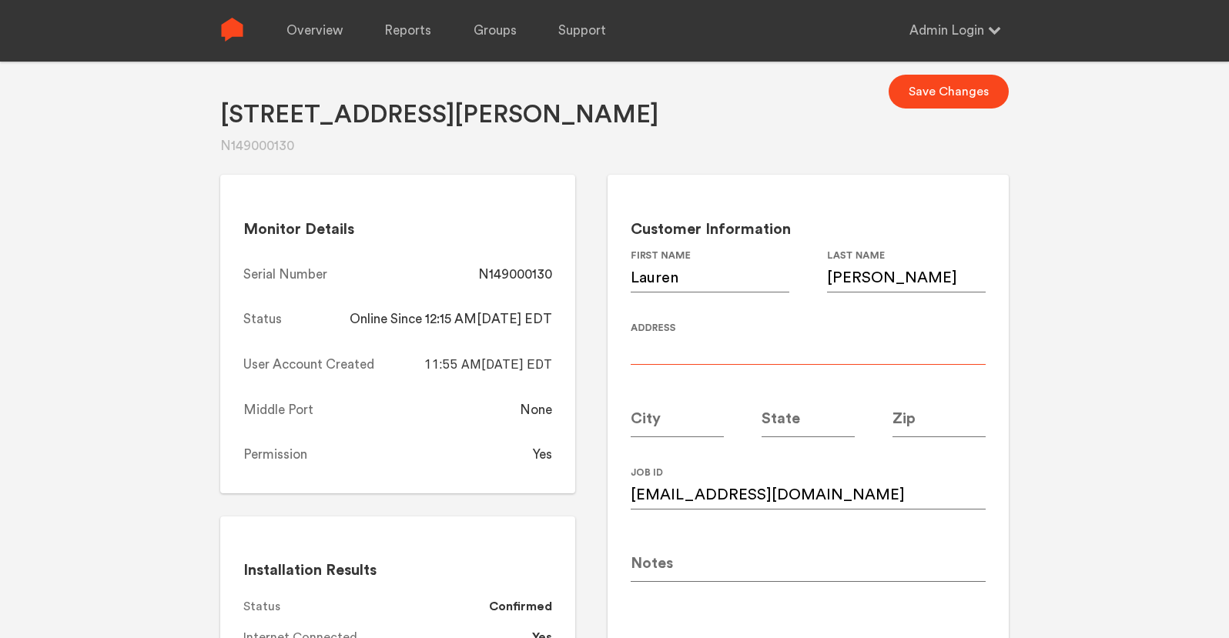
click at [731, 347] on input at bounding box center [808, 343] width 355 height 43
paste input "805 Charles Bank Avenue"
type input "805 Charles Bank Avenue"
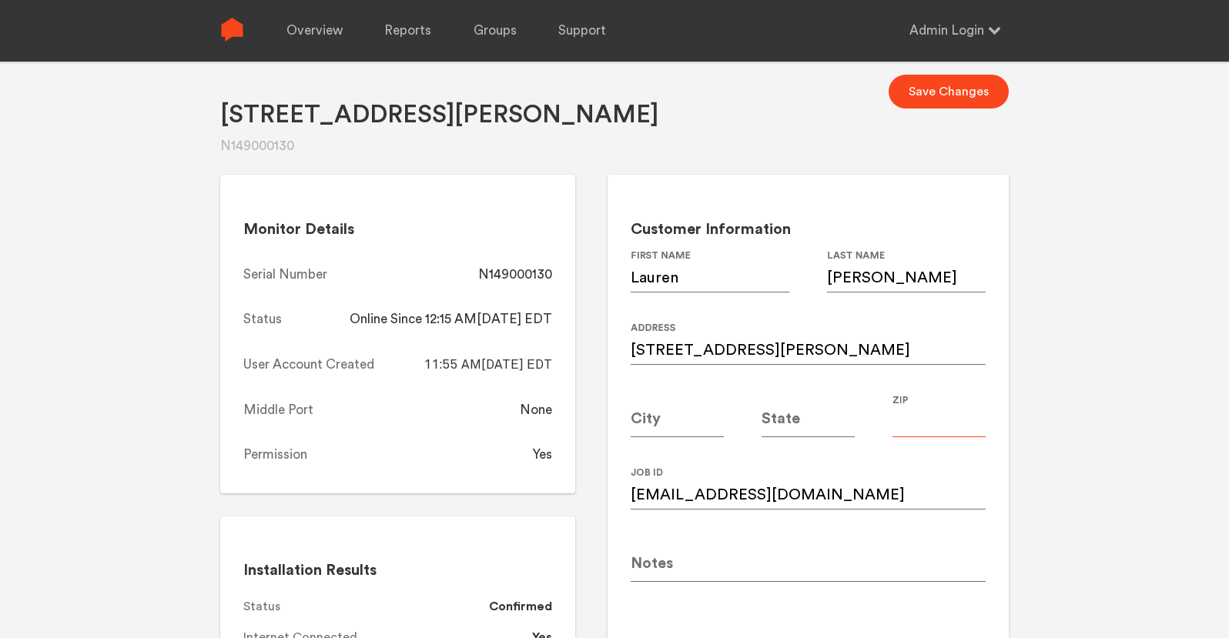
click at [947, 414] on input at bounding box center [939, 415] width 93 height 43
type input "30312"
click at [680, 418] on input at bounding box center [677, 415] width 93 height 43
type input "[GEOGRAPHIC_DATA]"
click at [815, 416] on input at bounding box center [808, 415] width 93 height 43
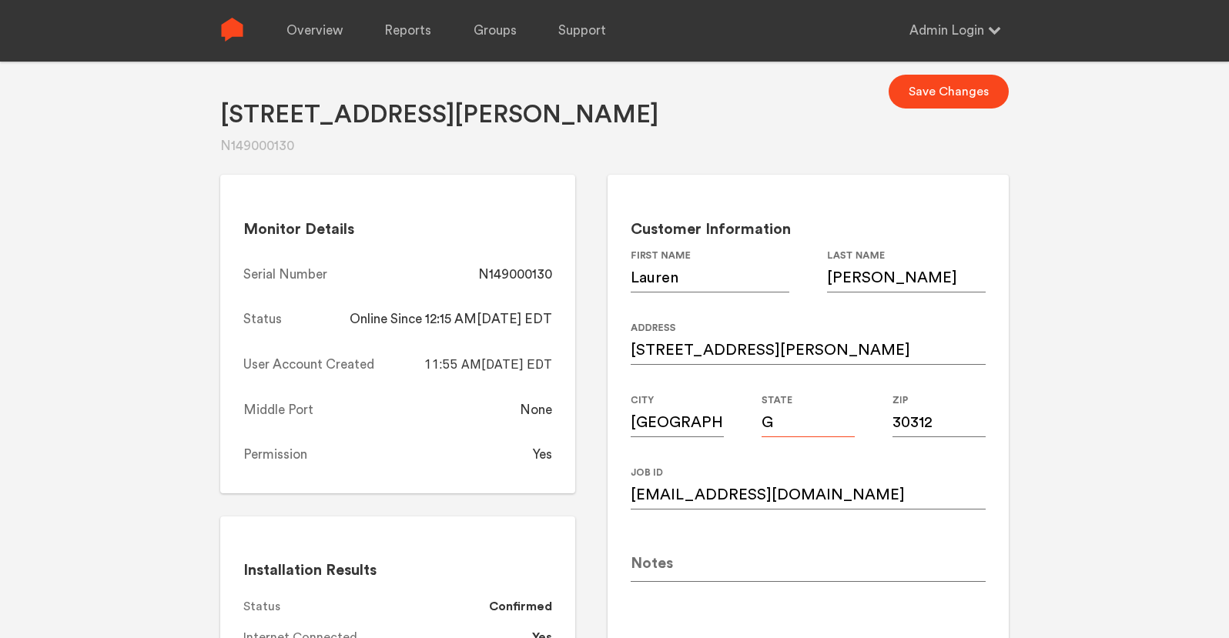
type input "GA"
click at [953, 102] on button "Save Changes" at bounding box center [949, 92] width 120 height 34
click at [533, 273] on div "N149000130" at bounding box center [515, 275] width 74 height 18
copy div "N149000130"
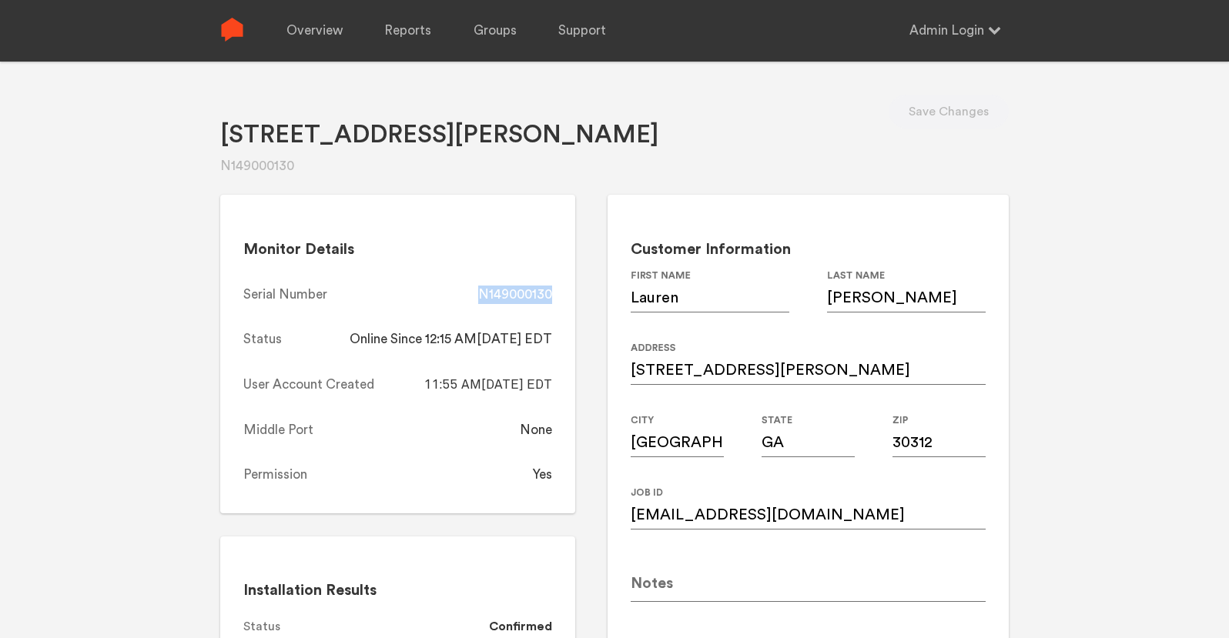
copy div "N149000130"
click at [321, 48] on link "Overview" at bounding box center [314, 31] width 56 height 62
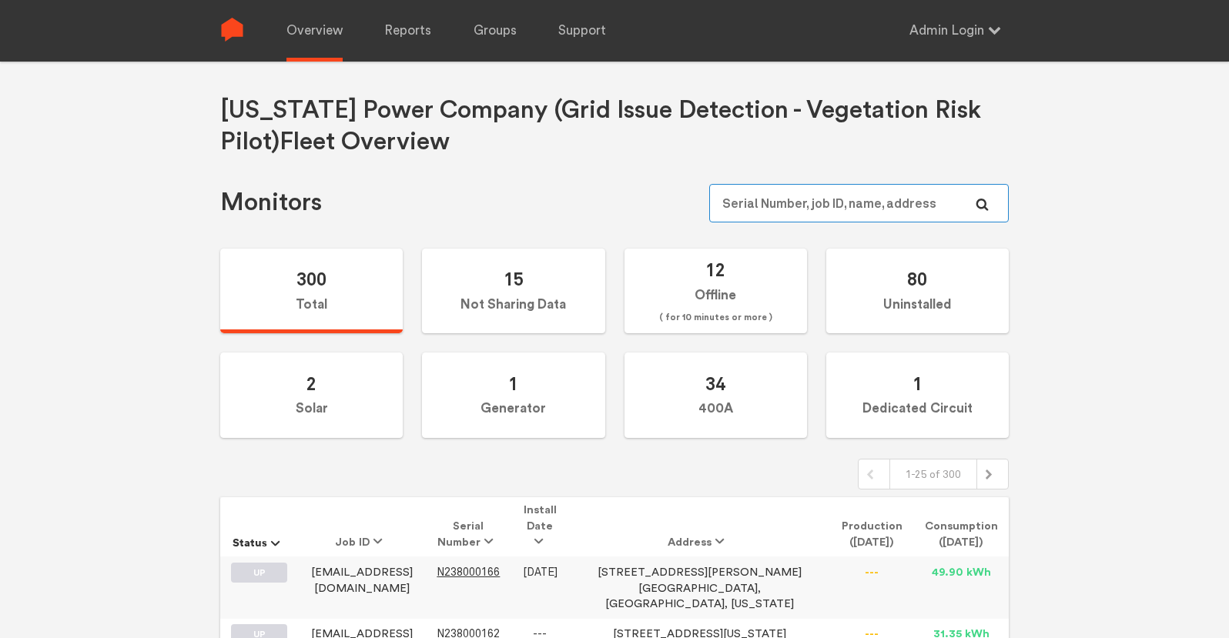
click at [888, 201] on input "text" at bounding box center [859, 203] width 300 height 39
paste input "N149000130"
type input "N149000130"
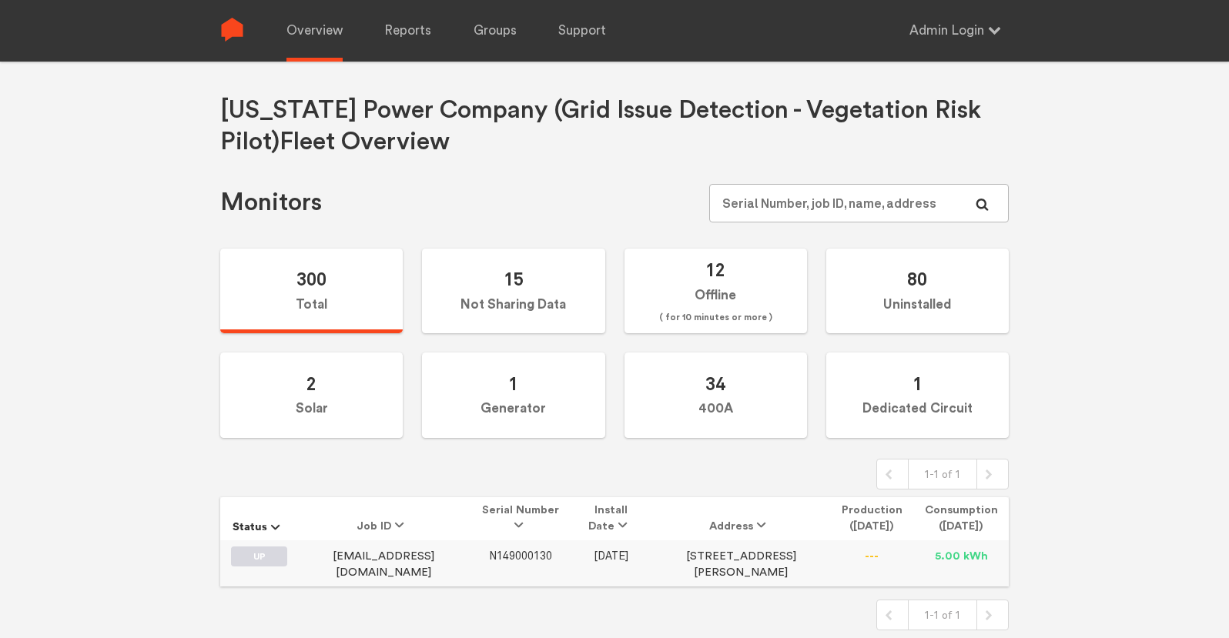
click at [505, 559] on span "N149000130" at bounding box center [520, 556] width 63 height 13
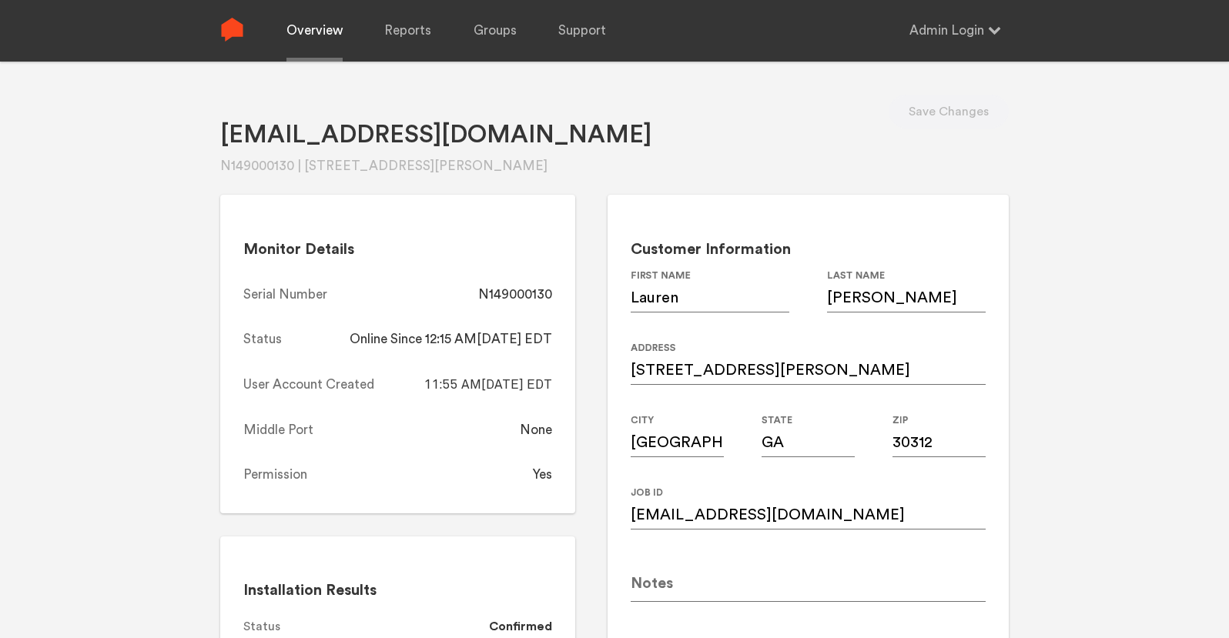
click at [300, 33] on link "Overview" at bounding box center [314, 31] width 56 height 62
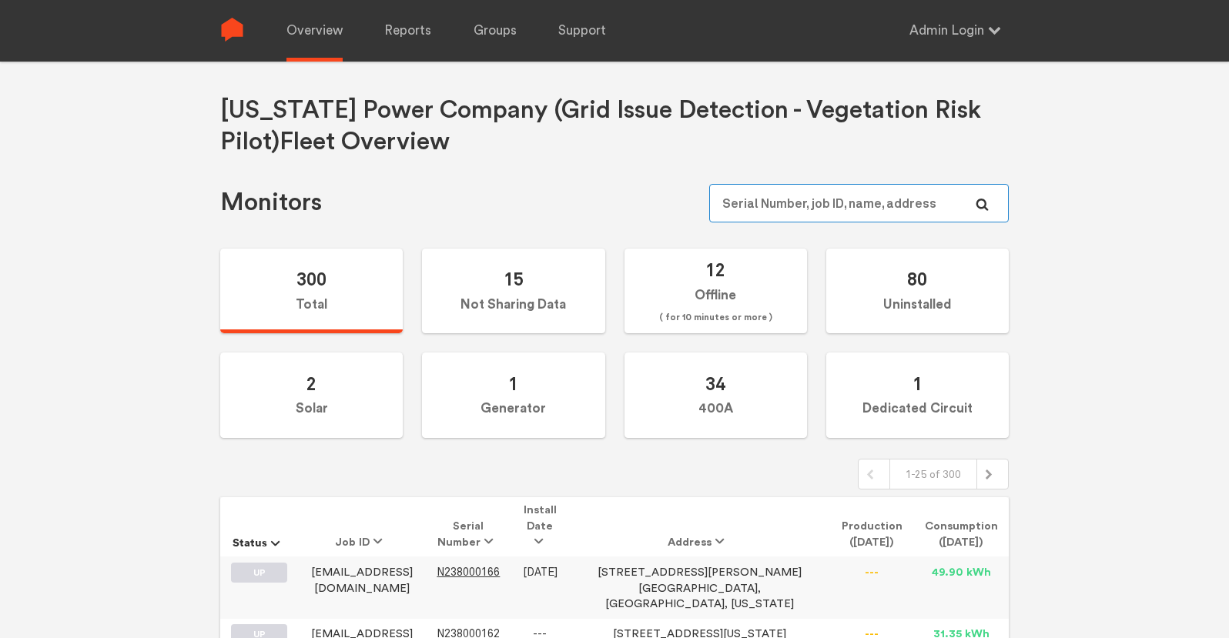
paste input "N149000242"
type input "N149000242"
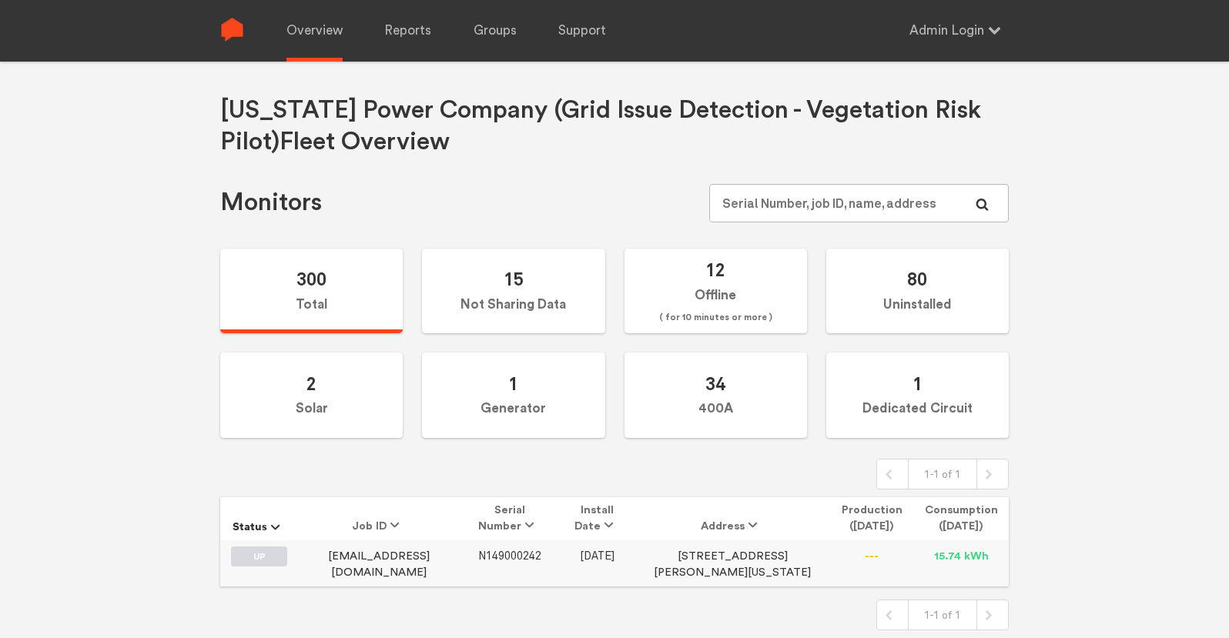
click at [478, 555] on span "N149000242" at bounding box center [509, 556] width 63 height 13
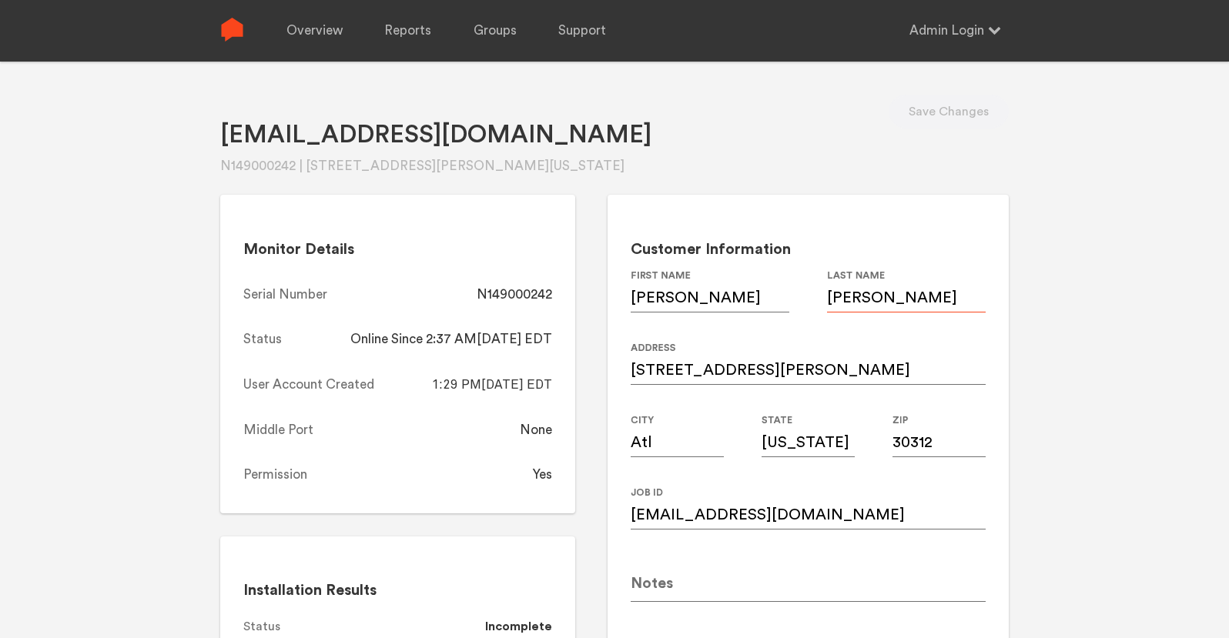
click at [890, 301] on input "Javidi" at bounding box center [906, 291] width 159 height 43
click at [509, 296] on div "N149000242" at bounding box center [514, 295] width 75 height 18
copy div "N149000242"
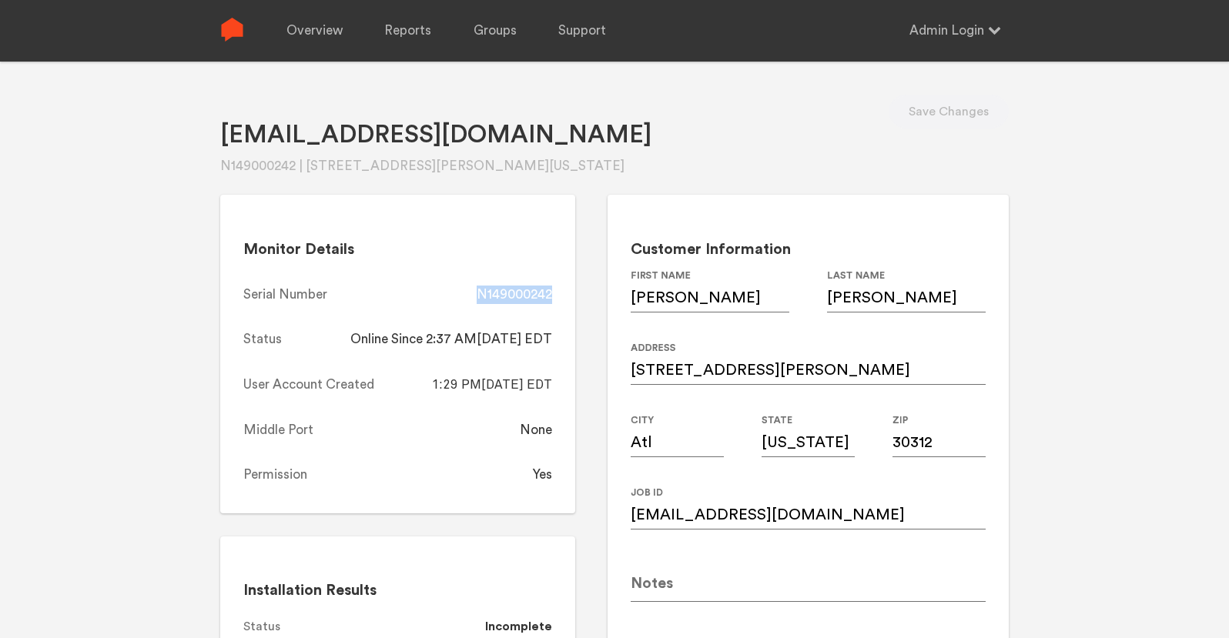
copy div "N149000242"
click at [324, 43] on link "Overview" at bounding box center [314, 31] width 56 height 62
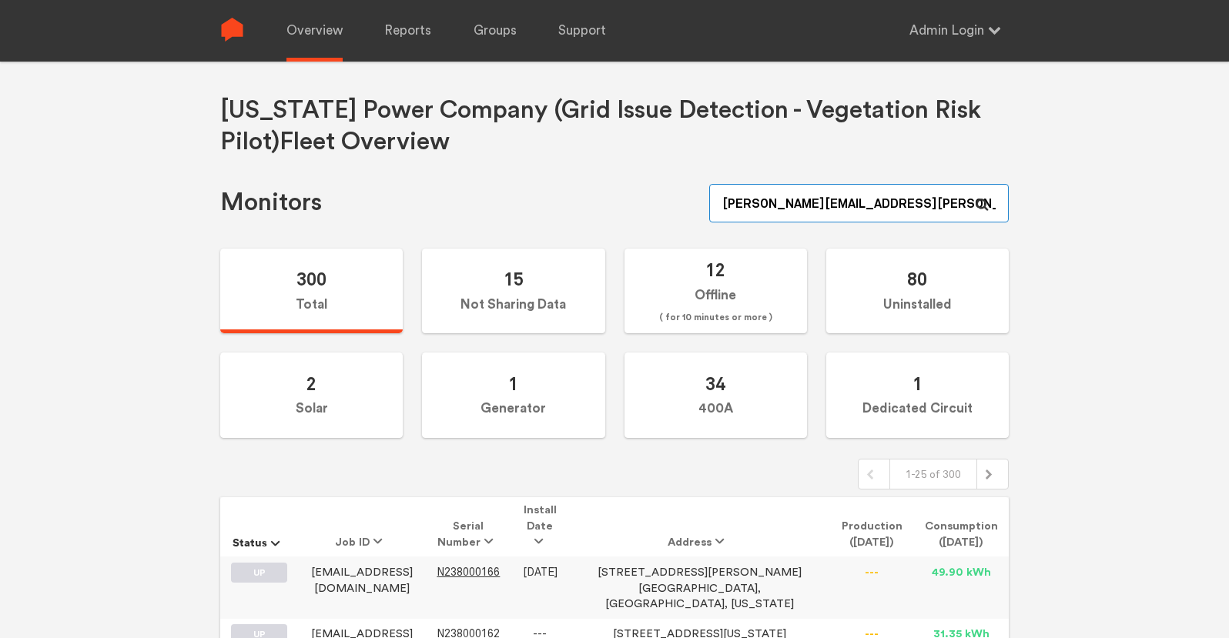
click at [845, 206] on input "[PERSON_NAME][EMAIL_ADDRESS][PERSON_NAME][DOMAIN_NAME]" at bounding box center [859, 203] width 300 height 39
paste input "N149000190"
type input "N149000190"
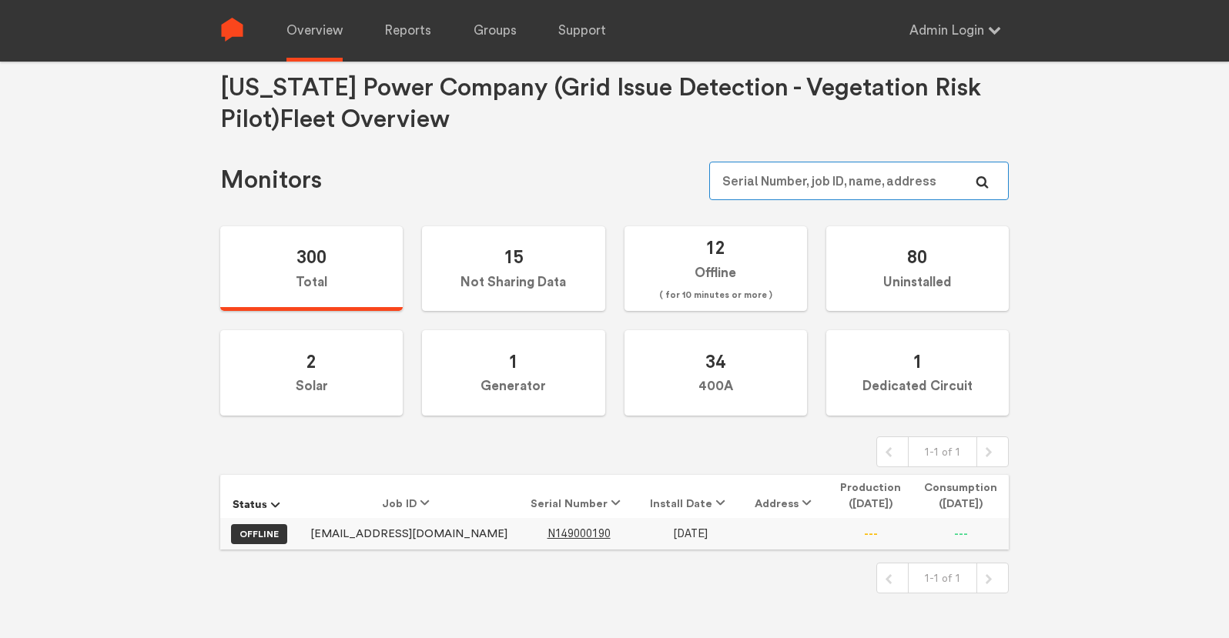
scroll to position [23, 0]
click at [548, 528] on span "N149000190" at bounding box center [579, 533] width 63 height 13
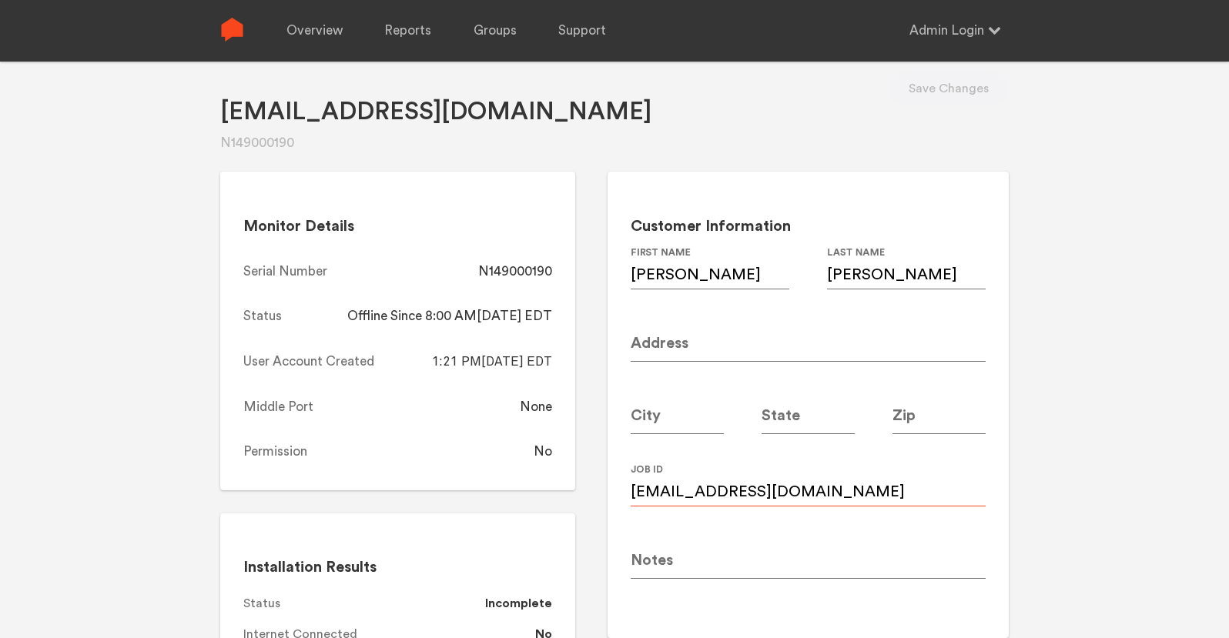
click at [743, 488] on input "[EMAIL_ADDRESS][DOMAIN_NAME]" at bounding box center [808, 485] width 355 height 43
paste input "lukeriathornton7"
type input "[EMAIL_ADDRESS][DOMAIN_NAME]"
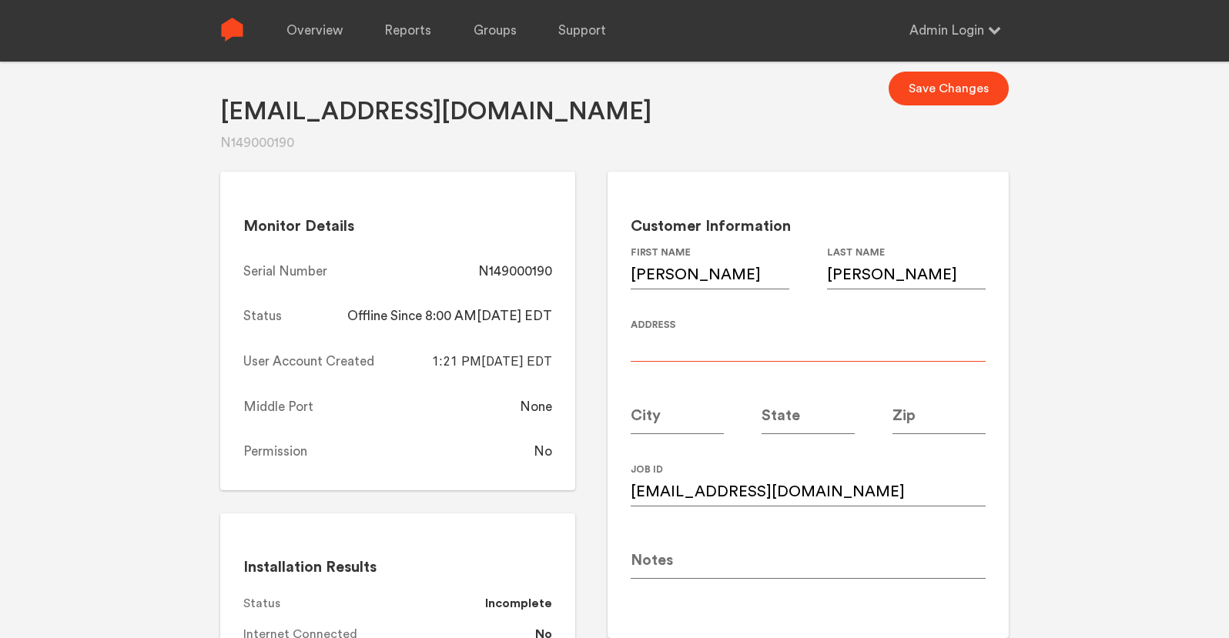
click at [726, 353] on input at bounding box center [808, 340] width 355 height 43
paste input "[STREET_ADDRESS][PERSON_NAME]"
type input "[STREET_ADDRESS][PERSON_NAME]"
click at [921, 414] on input at bounding box center [939, 412] width 93 height 43
type input "2"
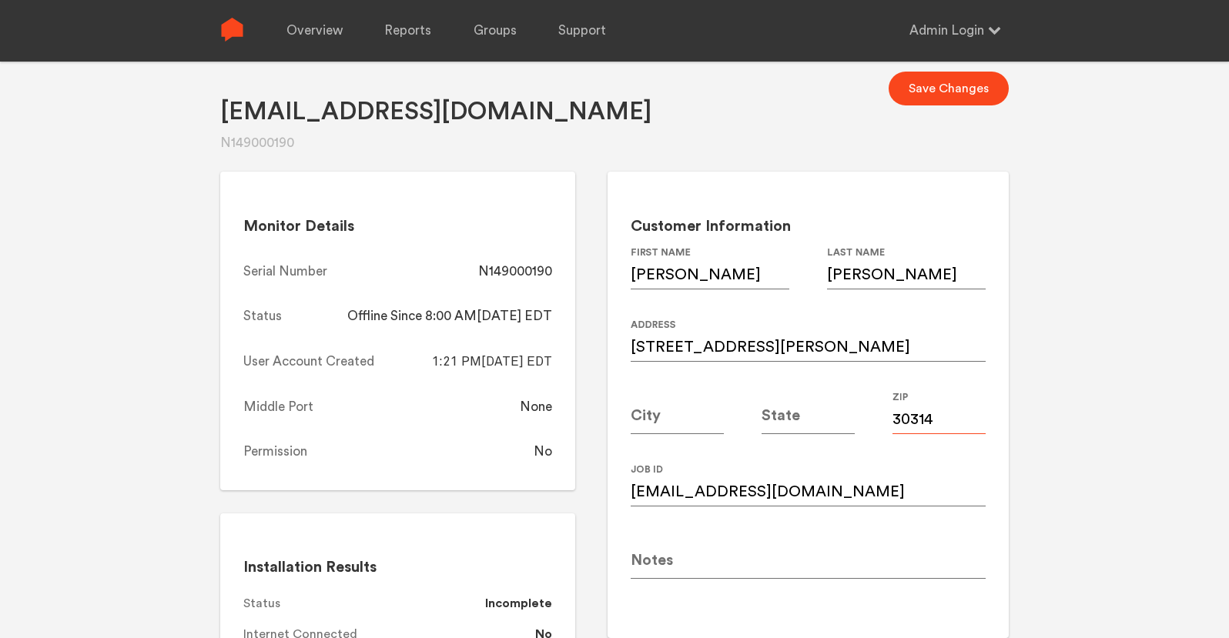
type input "30314"
click at [647, 422] on input at bounding box center [677, 412] width 93 height 43
type input "[GEOGRAPHIC_DATA]"
click at [786, 415] on input at bounding box center [808, 412] width 93 height 43
type input "GA"
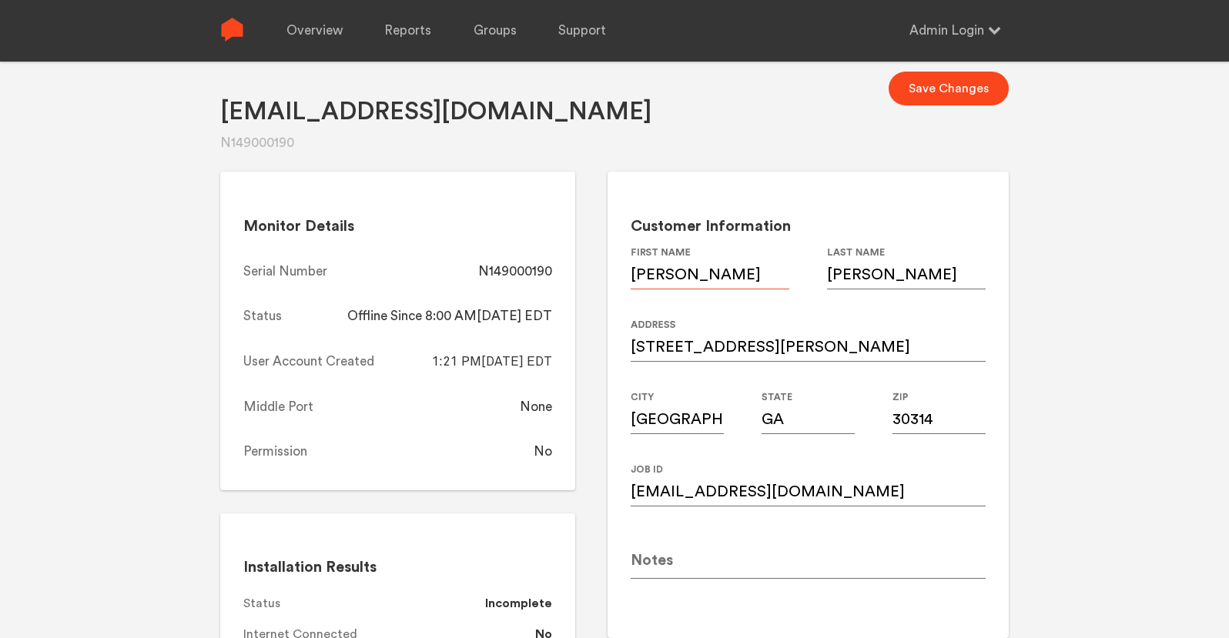
click at [656, 276] on input "Dwyne" at bounding box center [710, 267] width 159 height 43
type input "Dwayne"
click at [1104, 326] on div "Zhyhon@gmail.com N149000190 Save Changes Monitor Details Serial Number N1490001…" at bounding box center [614, 358] width 1229 height 638
click at [933, 85] on button "Save Changes" at bounding box center [949, 89] width 120 height 34
click at [526, 273] on div "N149000190" at bounding box center [515, 272] width 74 height 18
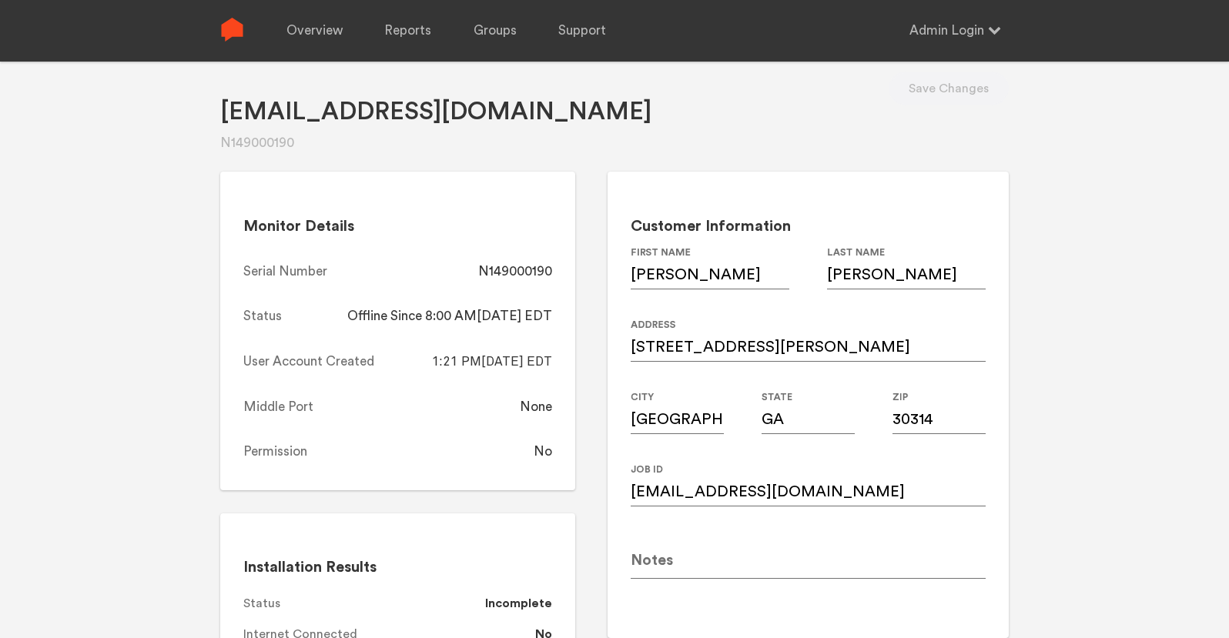
click at [526, 273] on div "N149000190" at bounding box center [515, 272] width 74 height 18
copy div "N149000190"
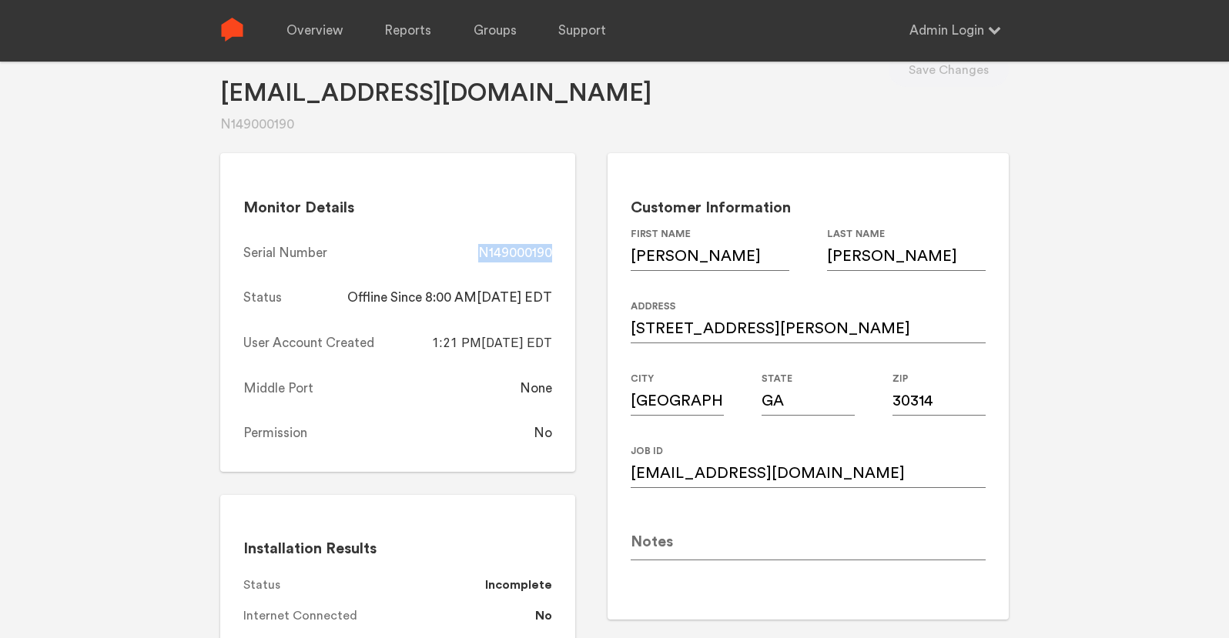
scroll to position [39, 0]
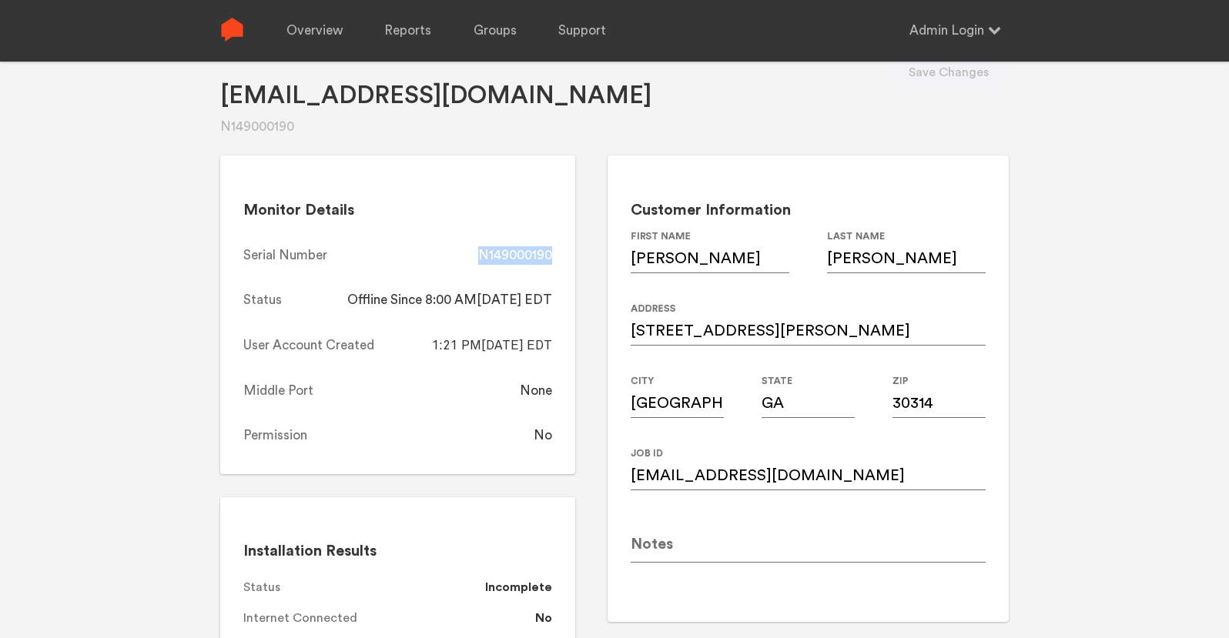
copy div "N149000190"
click at [297, 34] on link "Overview" at bounding box center [314, 31] width 56 height 62
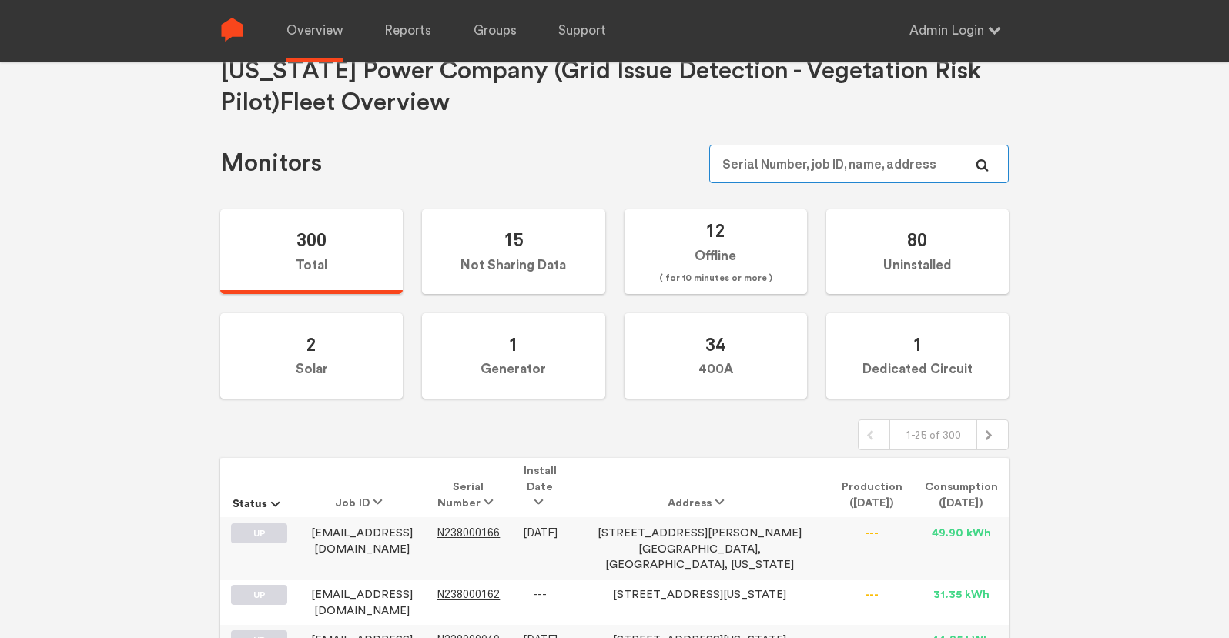
click at [818, 163] on input "text" at bounding box center [859, 164] width 300 height 39
paste input "N149000051"
type input "N149000051"
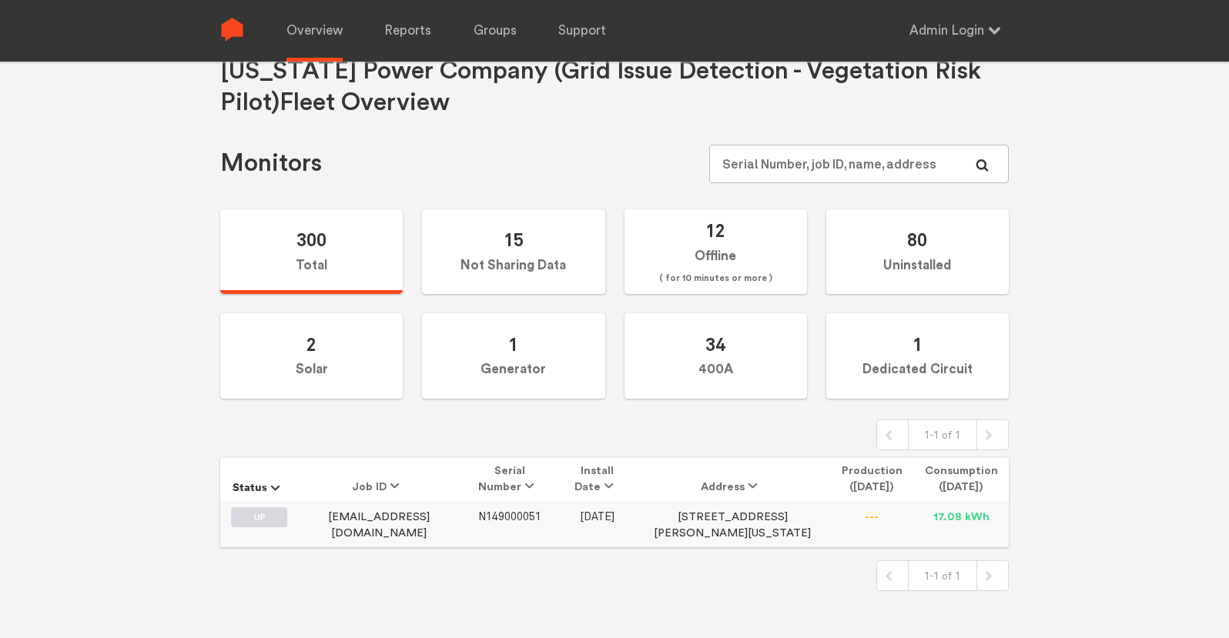
click at [509, 519] on span "N149000051" at bounding box center [509, 517] width 63 height 13
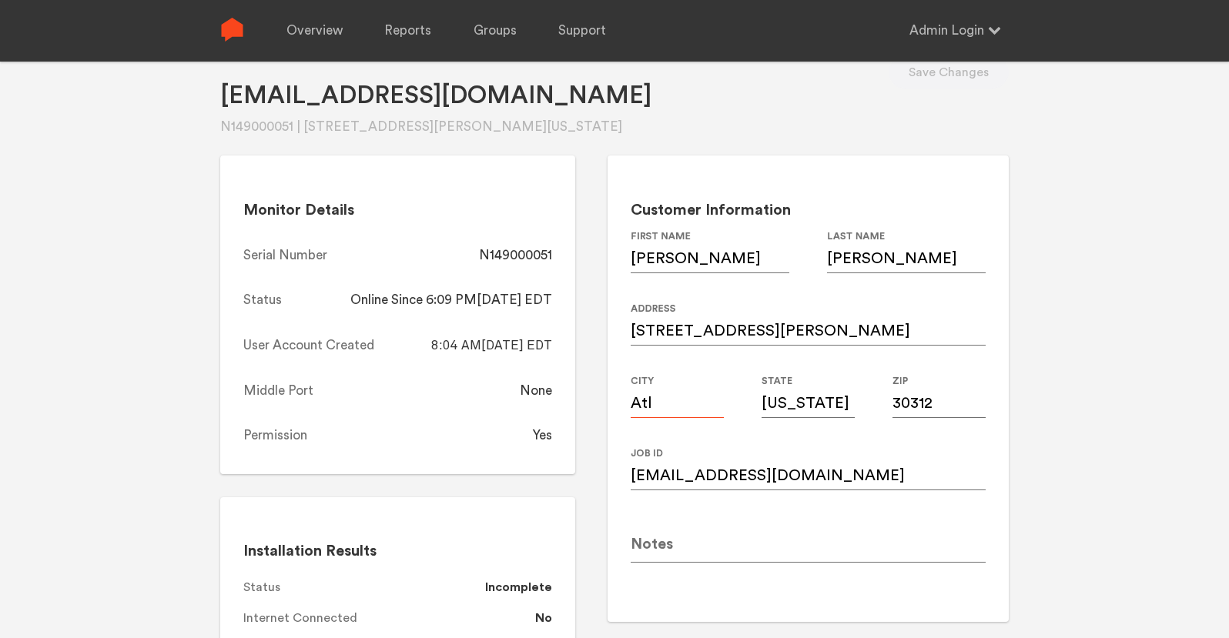
click at [665, 400] on input "Atl" at bounding box center [677, 396] width 93 height 43
type input "[GEOGRAPHIC_DATA]"
click at [802, 413] on input "[US_STATE]" at bounding box center [808, 396] width 93 height 43
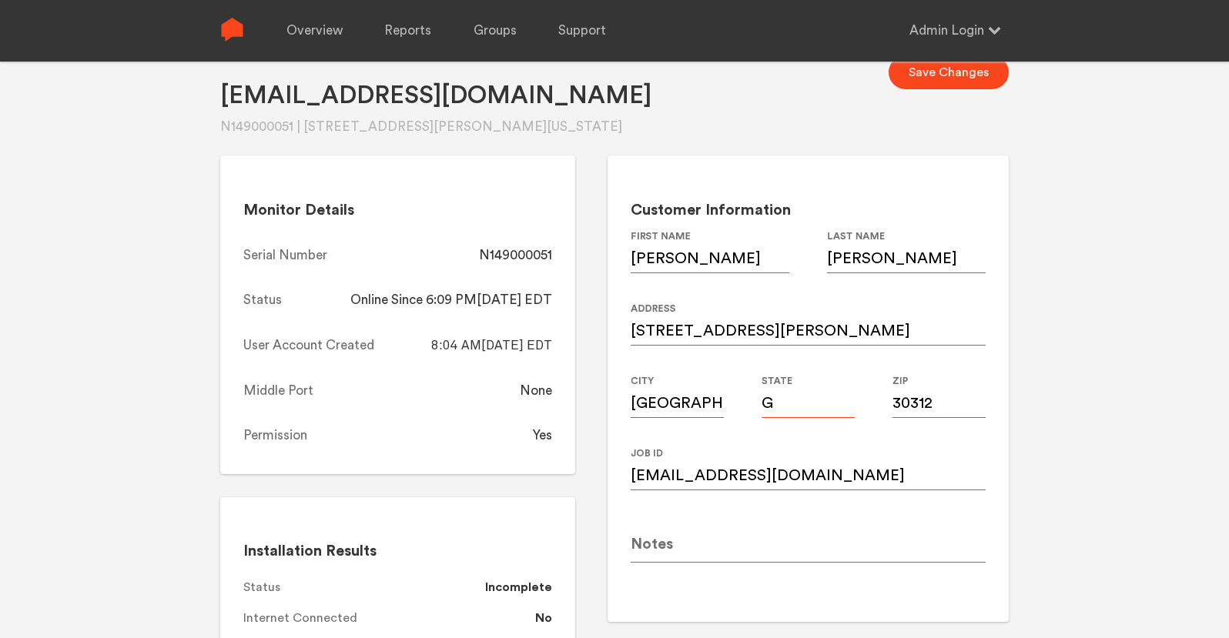
type input "GA"
click at [1087, 374] on div "Mathiasrost@maul.com N149000051 | 209 Corley st ne, Atl, Georgia, 30312 Save Ch…" at bounding box center [614, 341] width 1229 height 638
click at [748, 490] on input "Mathiasrost@maul.com" at bounding box center [808, 468] width 355 height 43
click at [742, 477] on input "Mathiasrost@maul.com" at bounding box center [808, 468] width 355 height 43
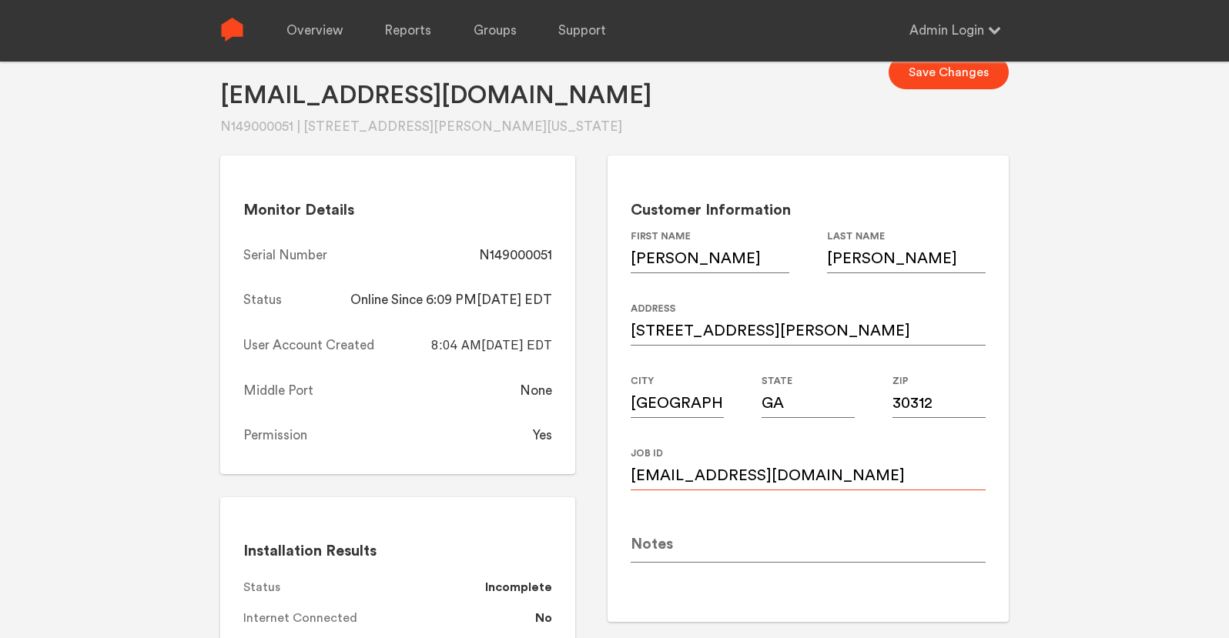
click at [742, 477] on input "Mathiasrost@maul.com" at bounding box center [808, 468] width 355 height 43
paste input "mathiasrost@gmai"
type input "mathiasrost@gmail.com"
click at [511, 254] on div "N149000051" at bounding box center [515, 255] width 73 height 18
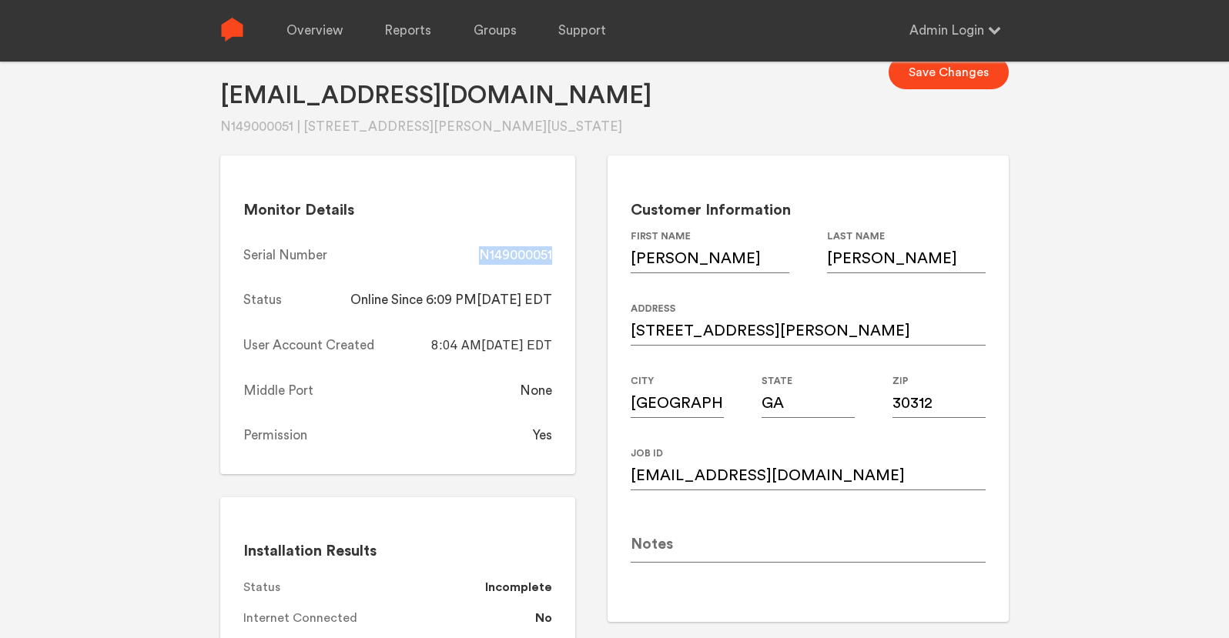
copy div "N149000051"
click at [960, 75] on button "Save Changes" at bounding box center [949, 72] width 120 height 34
copy div "N149000051"
click at [312, 40] on link "Overview" at bounding box center [314, 31] width 56 height 62
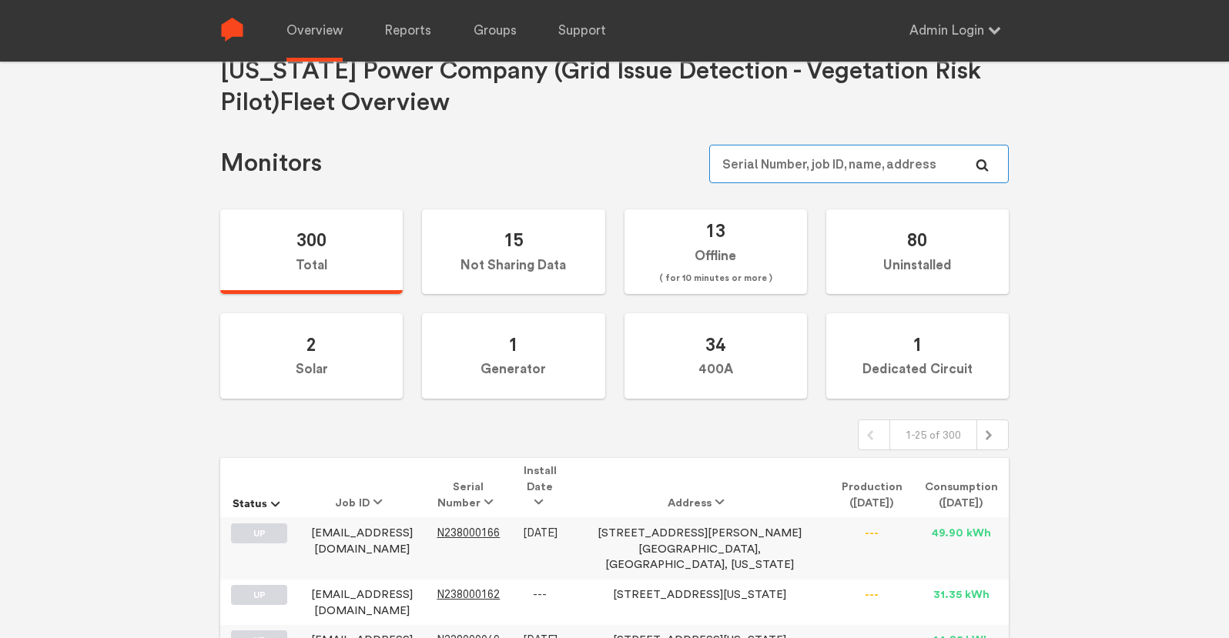
paste input "N149000243"
type input "N149000243"
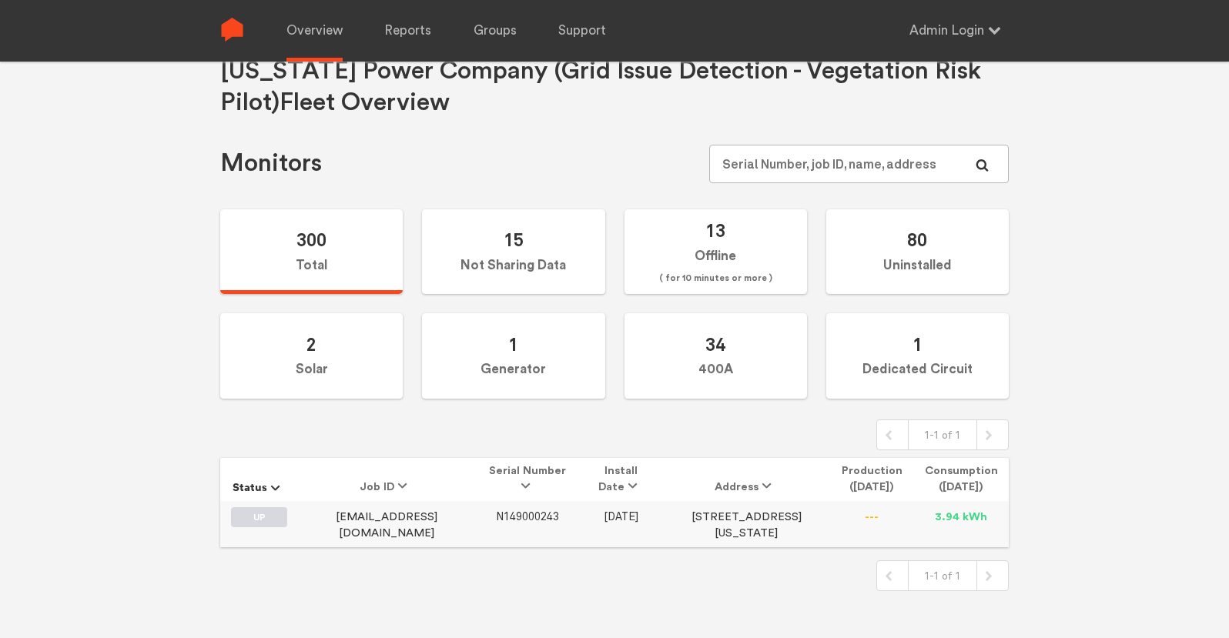
click at [513, 521] on span "N149000243" at bounding box center [527, 517] width 63 height 13
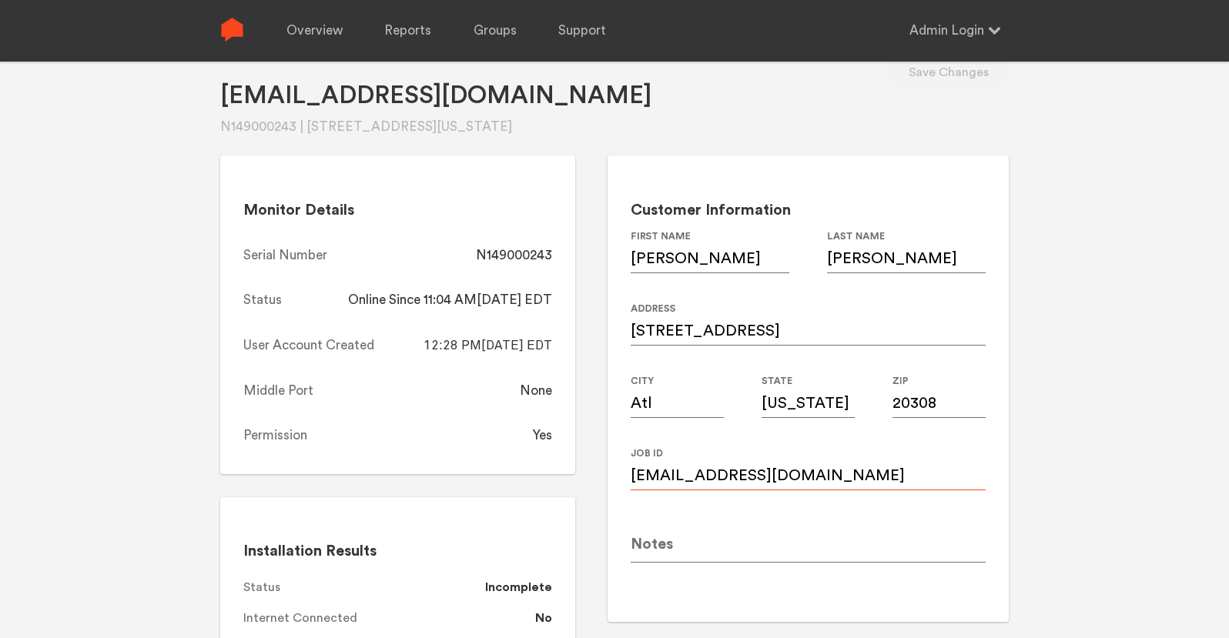
click at [764, 466] on input "Cernst3@gatech.edu" at bounding box center [808, 468] width 355 height 43
paste input "c"
type input "cernst3@gatech.edu"
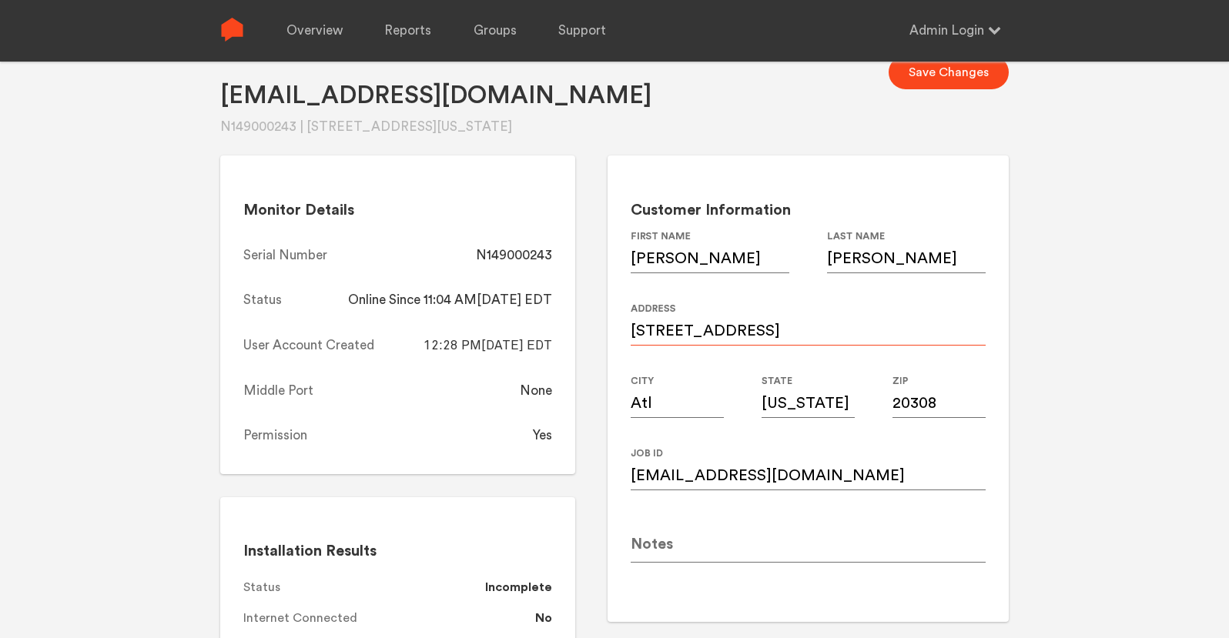
click at [752, 314] on input "30 5th st ne" at bounding box center [808, 324] width 355 height 43
click at [752, 324] on input "30 5th st ne" at bounding box center [808, 324] width 355 height 43
drag, startPoint x: 752, startPoint y: 324, endPoint x: 725, endPoint y: 332, distance: 28.8
click at [725, 332] on input "30 5th st ne" at bounding box center [808, 324] width 355 height 43
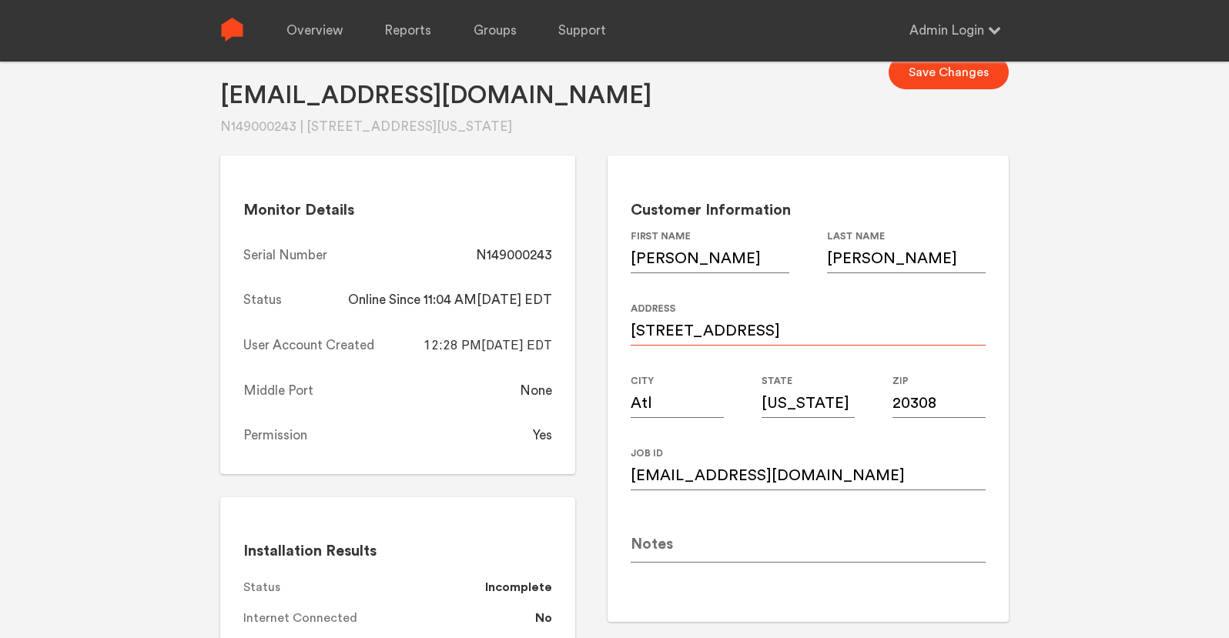
click at [725, 332] on input "30 5th st ne" at bounding box center [808, 324] width 355 height 43
paste input "5th St NE Unit 705 (Condo)"
type input "30 5th St NE Unit 705 (Condo)"
click at [670, 397] on input "Atl" at bounding box center [677, 396] width 93 height 43
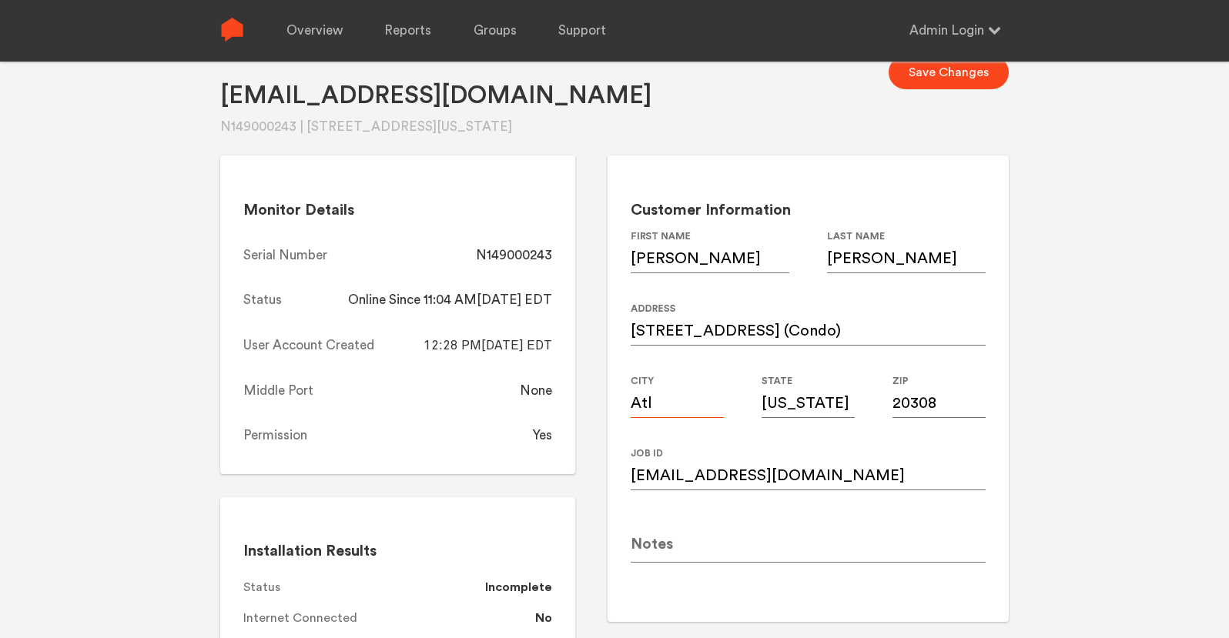
type input "[GEOGRAPHIC_DATA]"
click at [789, 404] on input "[US_STATE]" at bounding box center [808, 396] width 93 height 43
type input "GA"
click at [1130, 367] on div "Cernst3@gatech.edu N149000243 | 30 5th st ne, Atl, Georgia, 20308 Save Changes …" at bounding box center [614, 341] width 1229 height 638
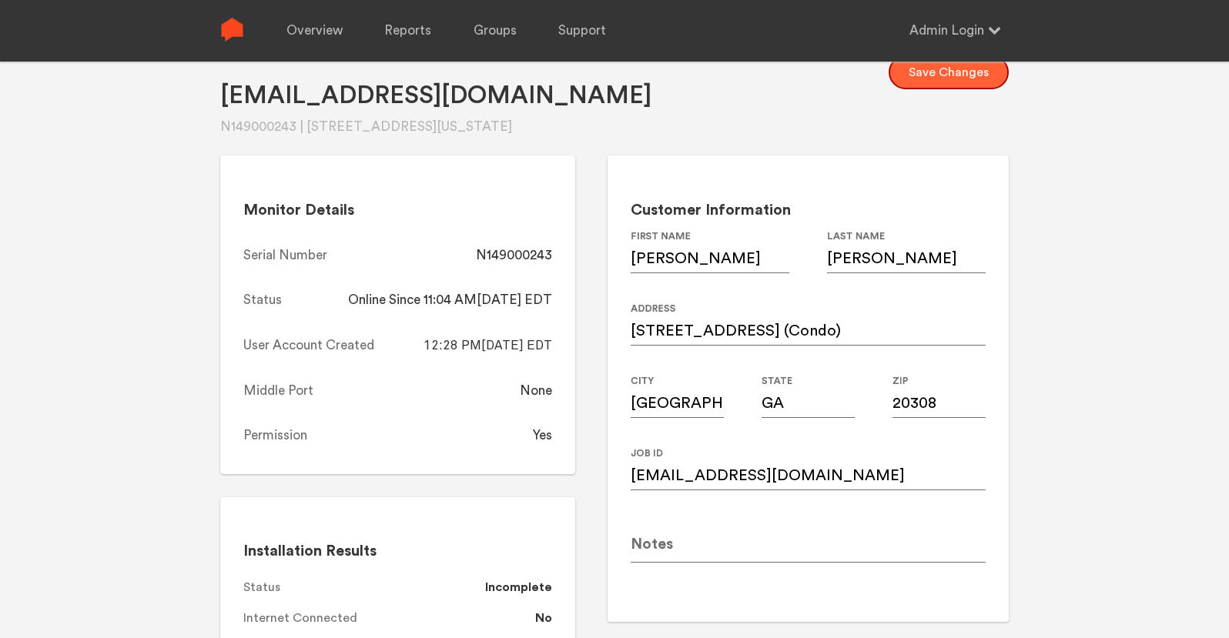
click at [953, 70] on button "Save Changes" at bounding box center [949, 72] width 120 height 34
click at [527, 262] on div "N149000243" at bounding box center [514, 255] width 76 height 18
copy div "N149000243"
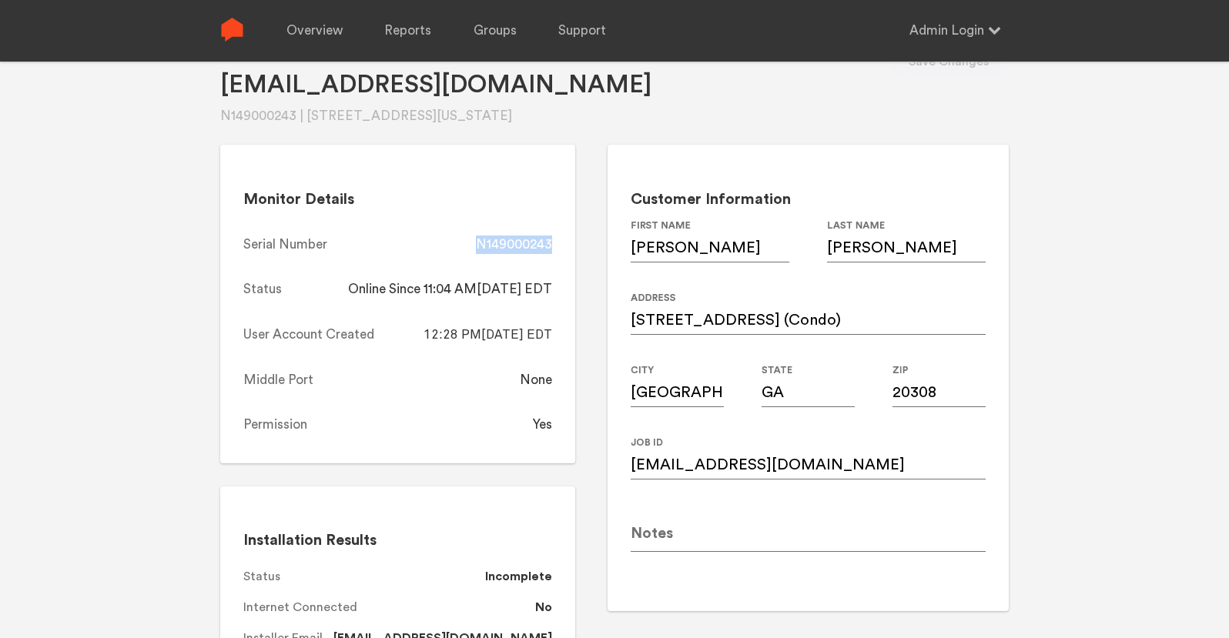
scroll to position [48, 0]
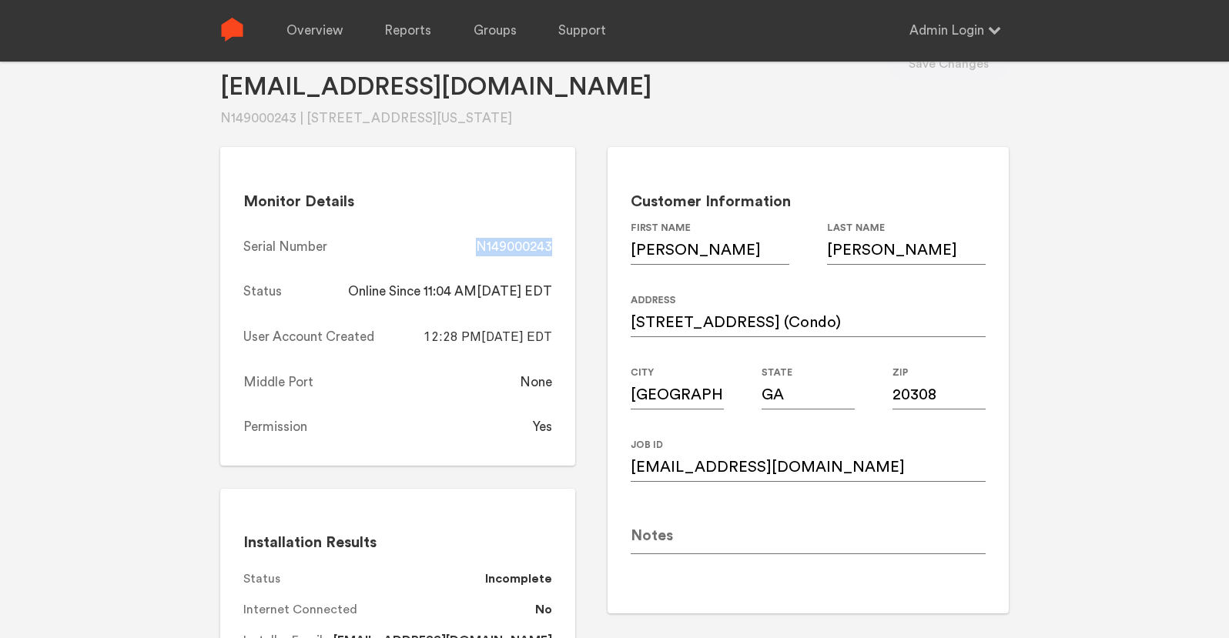
copy div "N149000243"
click at [328, 38] on link "Overview" at bounding box center [314, 31] width 56 height 62
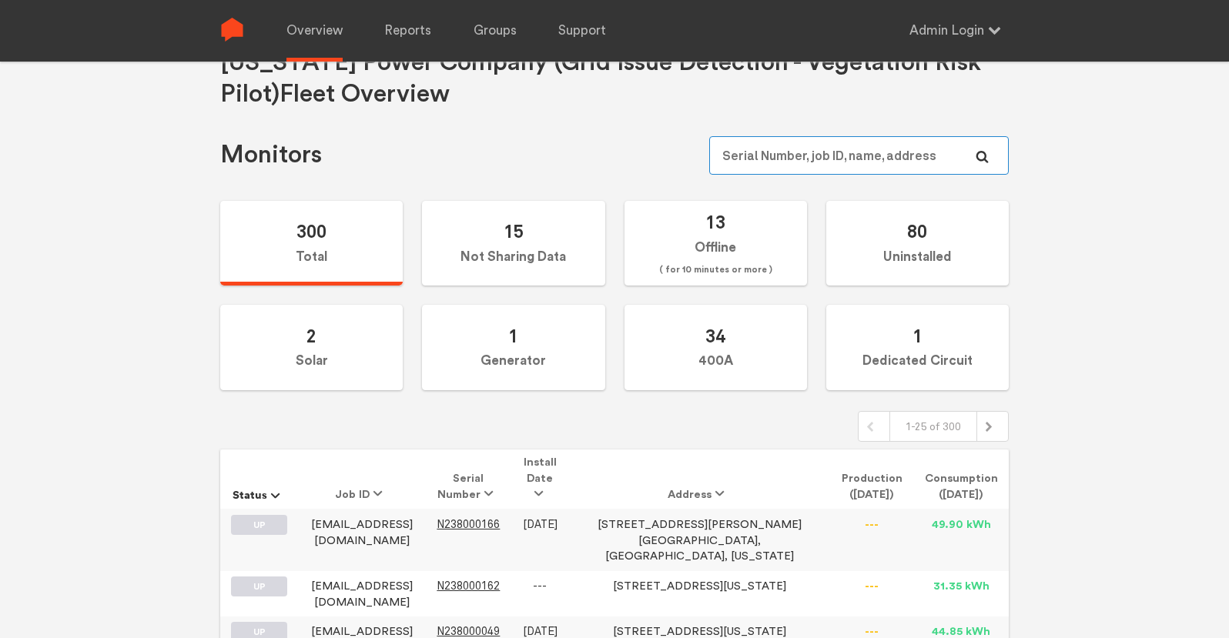
click at [849, 162] on input "text" at bounding box center [859, 155] width 300 height 39
paste input "N149000095"
type input "N149000095"
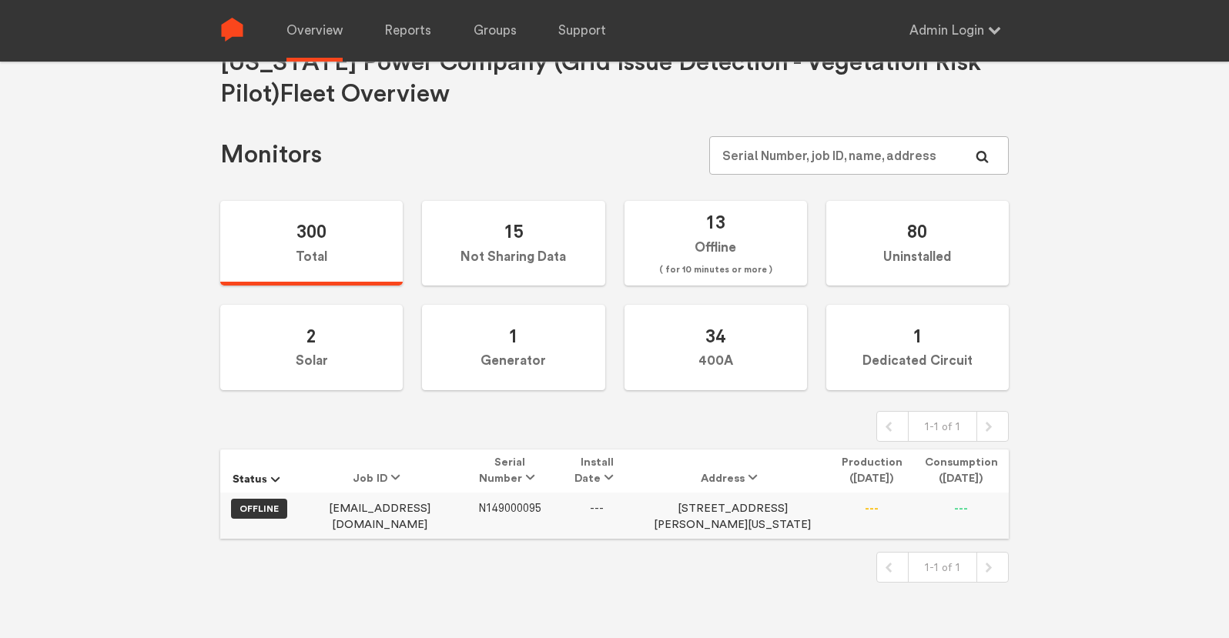
click at [495, 511] on span "N149000095" at bounding box center [509, 508] width 63 height 13
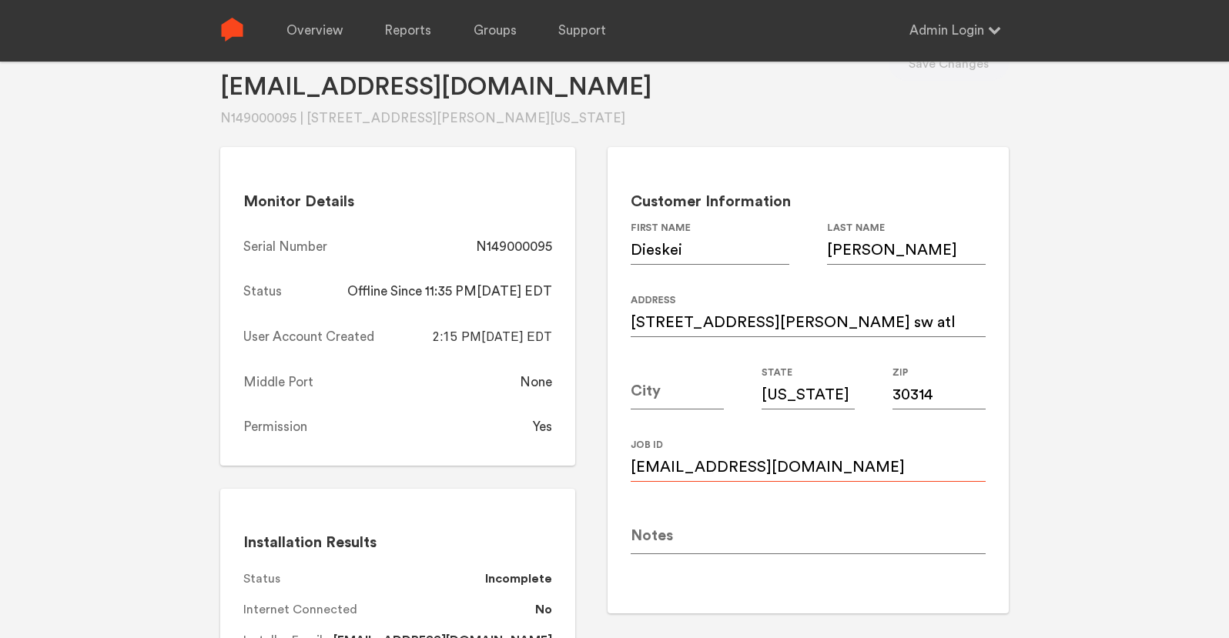
click at [823, 468] on input "Dieskeieasley@gmail.com" at bounding box center [808, 460] width 355 height 43
paste input "dieskeia"
type input "dieskeiaeasley@gmail.com"
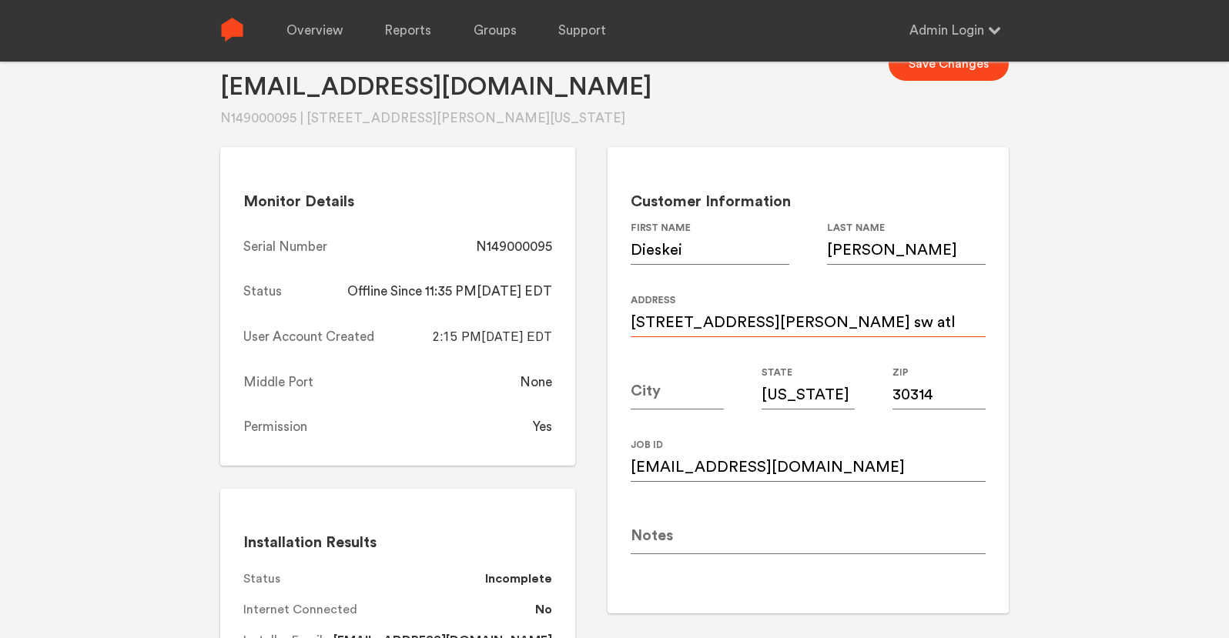
click at [799, 317] on input "1301 Douglas st sw atl" at bounding box center [808, 315] width 355 height 43
paste input "Douglas St SW"
type input "1301 Douglas St SW"
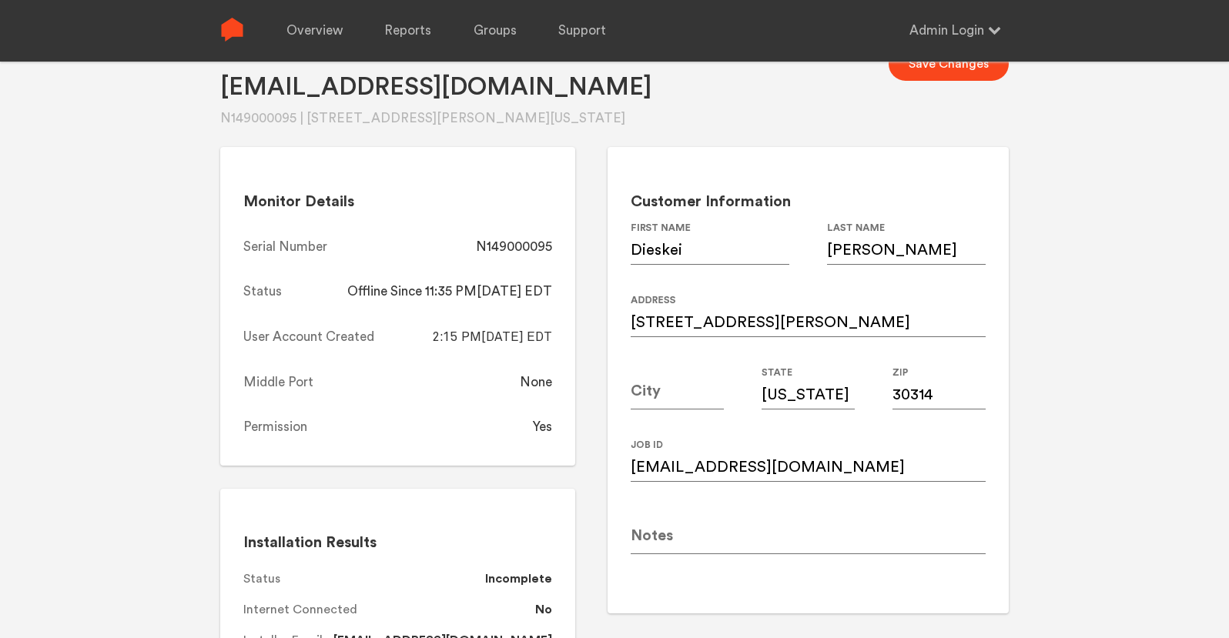
click at [1108, 285] on div "Dieskeieasley@gmail.com N149000095 | 1301 Douglas st sw atl, Georgia, 30314 Sav…" at bounding box center [614, 333] width 1229 height 638
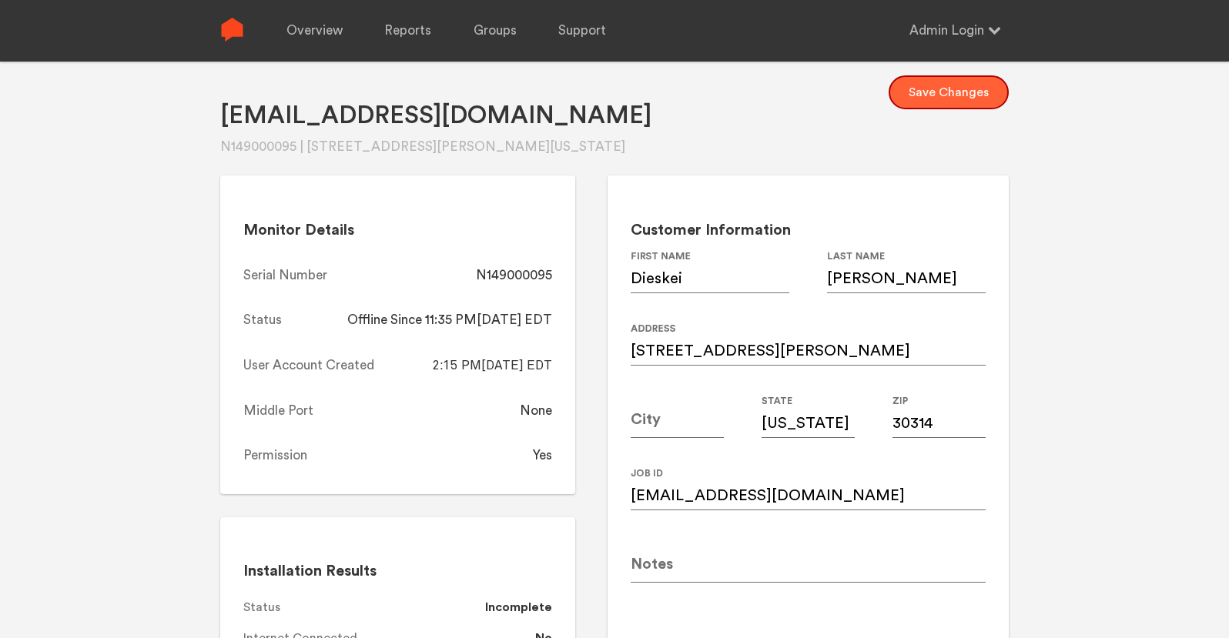
click at [959, 87] on button "Save Changes" at bounding box center [949, 92] width 120 height 34
click at [687, 420] on input at bounding box center [677, 416] width 93 height 43
type input "[GEOGRAPHIC_DATA]"
click at [806, 419] on input "[US_STATE]" at bounding box center [808, 416] width 93 height 43
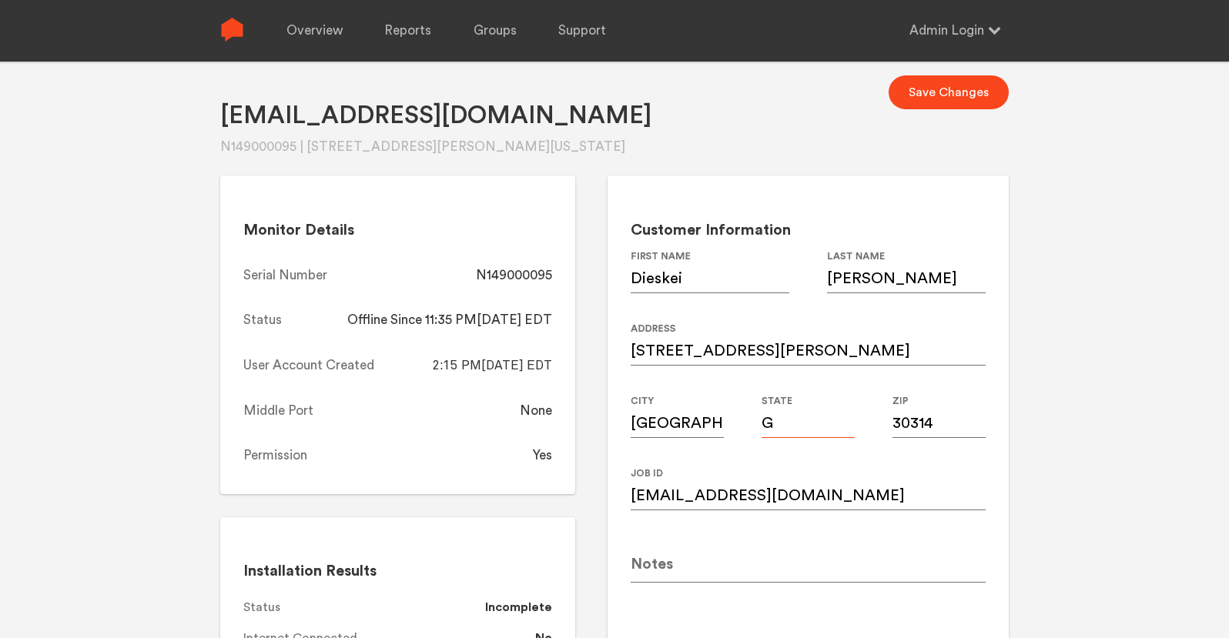
type input "GA"
click at [1026, 421] on div "Dieskeieasley@gmail.com N149000095 | 1301 Douglas st sw atl, Georgia, 30314 Sav…" at bounding box center [614, 361] width 1229 height 638
click at [984, 79] on button "Save Changes" at bounding box center [949, 92] width 120 height 34
click at [533, 272] on div "N149000095" at bounding box center [514, 275] width 76 height 18
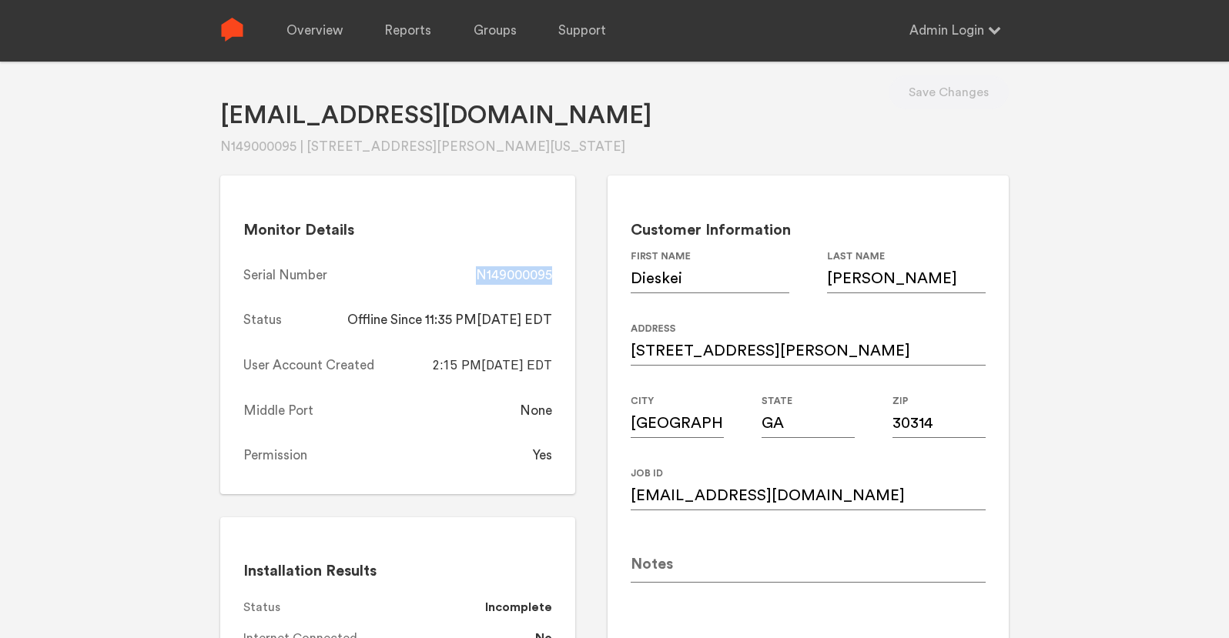
copy div "N149000095"
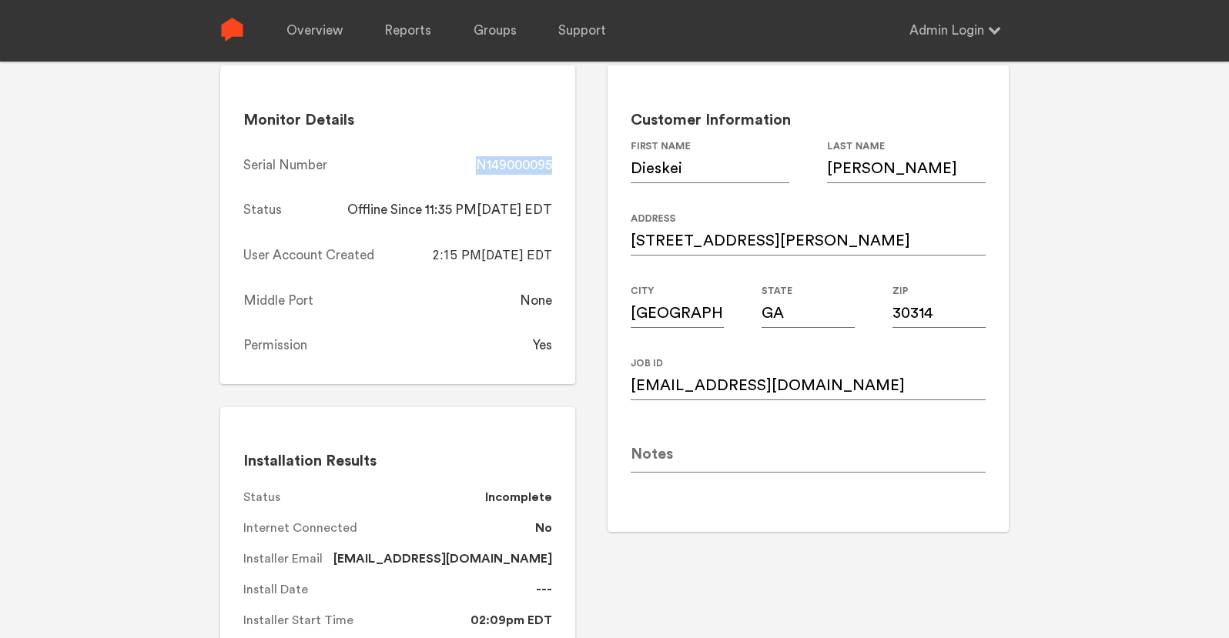
scroll to position [127, 0]
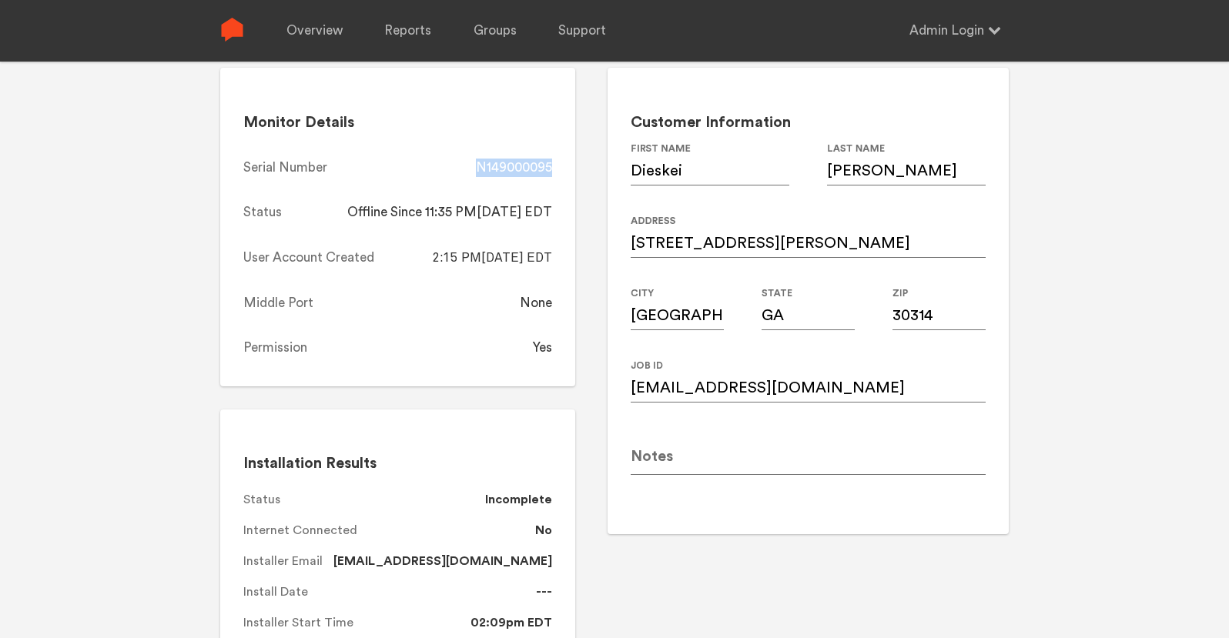
copy div "N149000095"
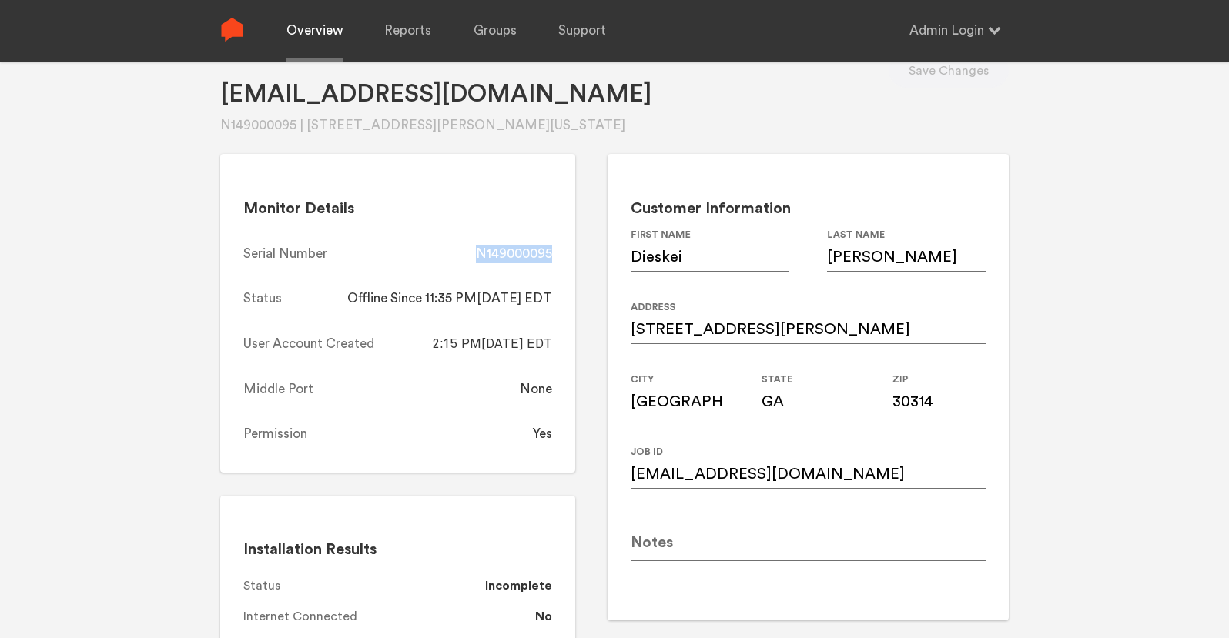
click at [337, 37] on link "Overview" at bounding box center [314, 31] width 56 height 62
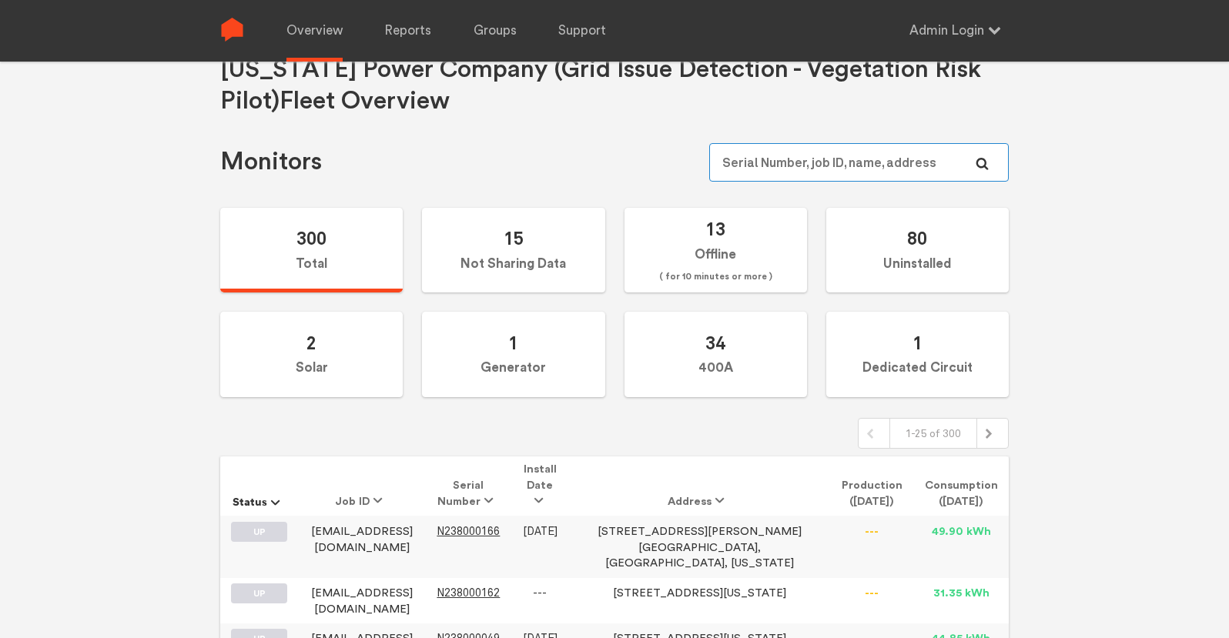
click at [907, 152] on input "text" at bounding box center [859, 162] width 300 height 39
paste input "N149000179"
type input "N149000179"
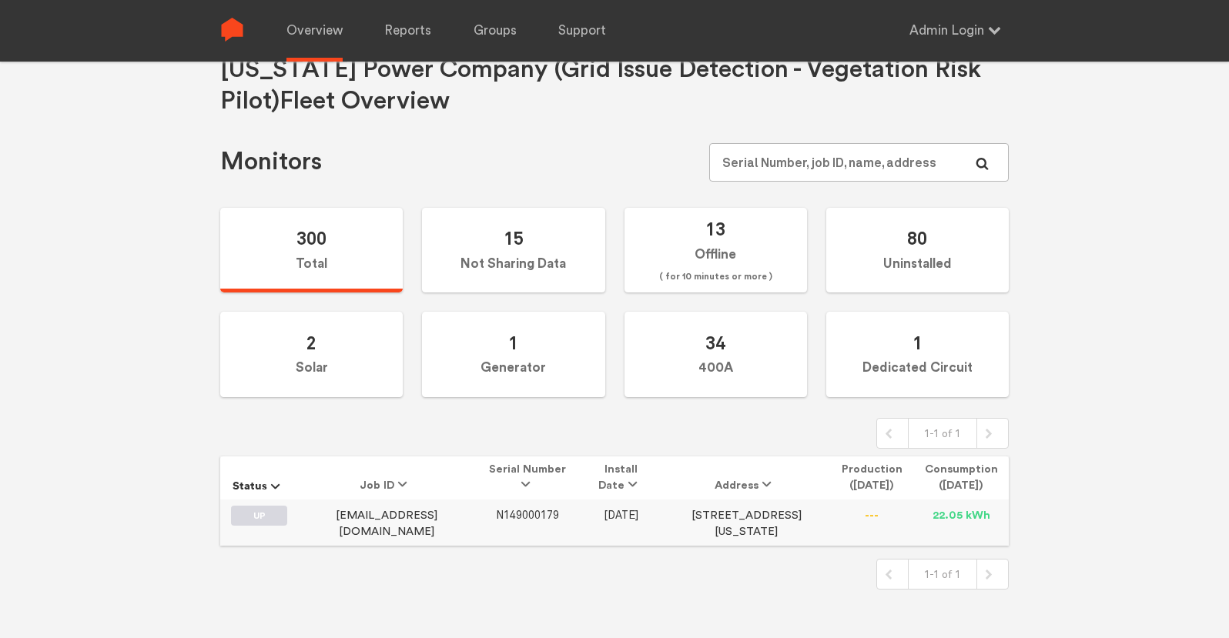
click at [520, 510] on span "N149000179" at bounding box center [527, 515] width 63 height 13
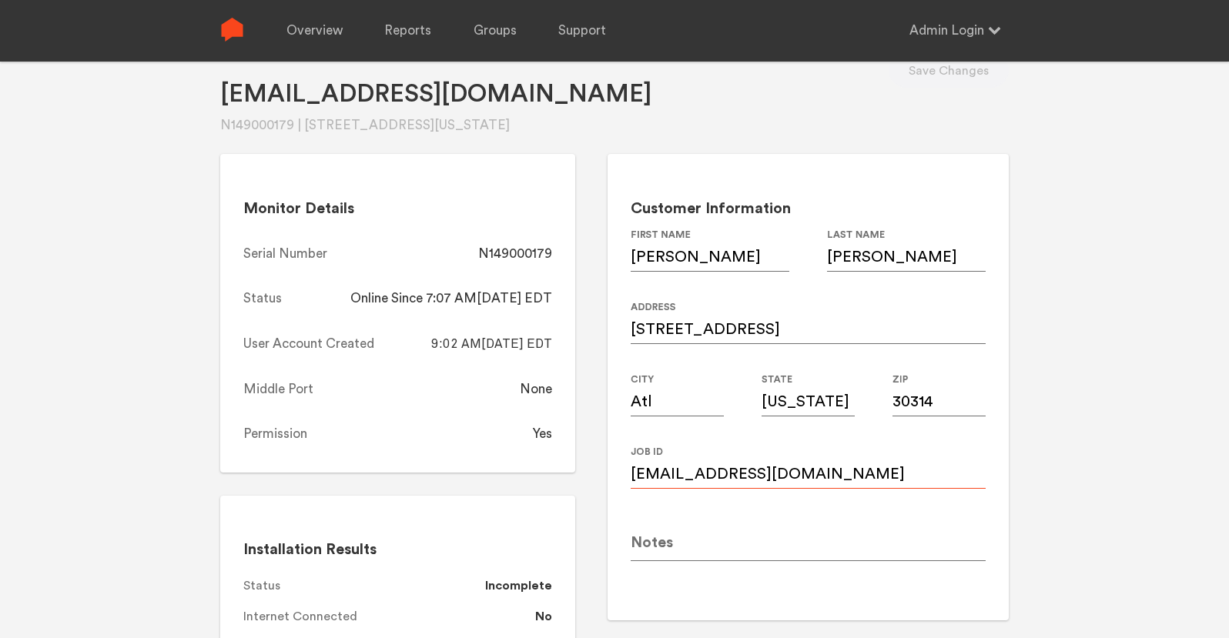
click at [796, 464] on input "Hellobrittneyhart@gmail.com" at bounding box center [808, 467] width 355 height 43
paste input "h"
type input "hellobrittneyhart@gmail.com"
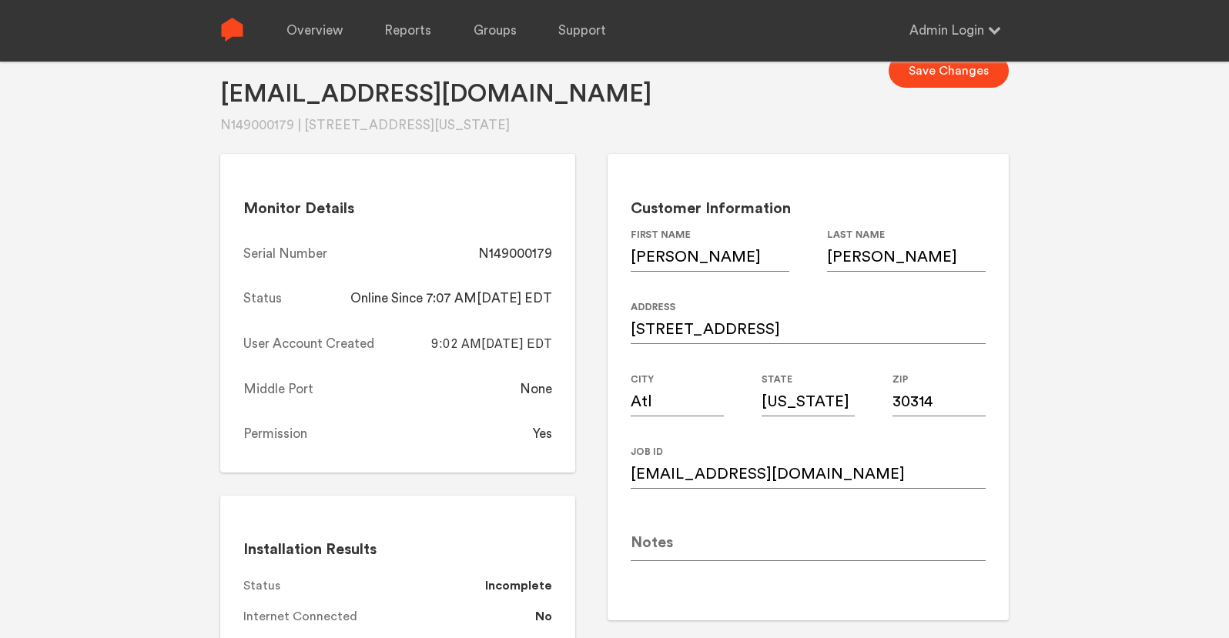
click at [783, 323] on input "762 liberty commons dr" at bounding box center [808, 322] width 355 height 43
paste input "Liberty Commons DR NW"
type input "762 Liberty Commons DR NW"
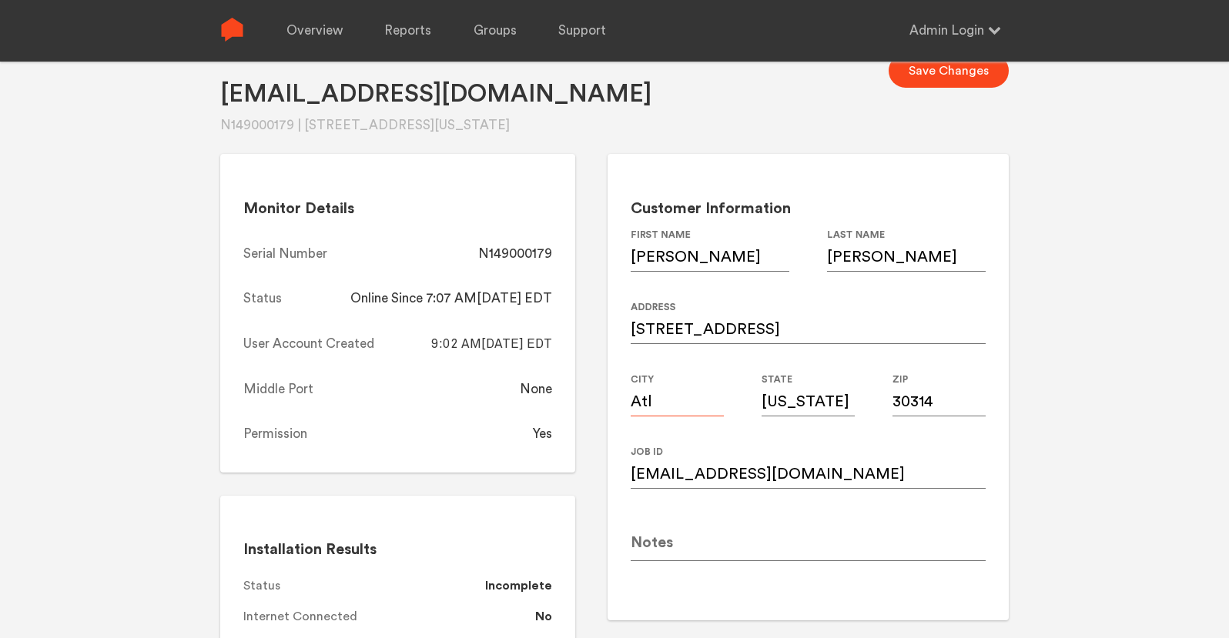
click at [691, 416] on input "Atl" at bounding box center [677, 395] width 93 height 43
type input "[GEOGRAPHIC_DATA]"
click at [788, 405] on input "[US_STATE]" at bounding box center [808, 395] width 93 height 43
click at [803, 408] on input "GeoGrgia" at bounding box center [808, 395] width 93 height 43
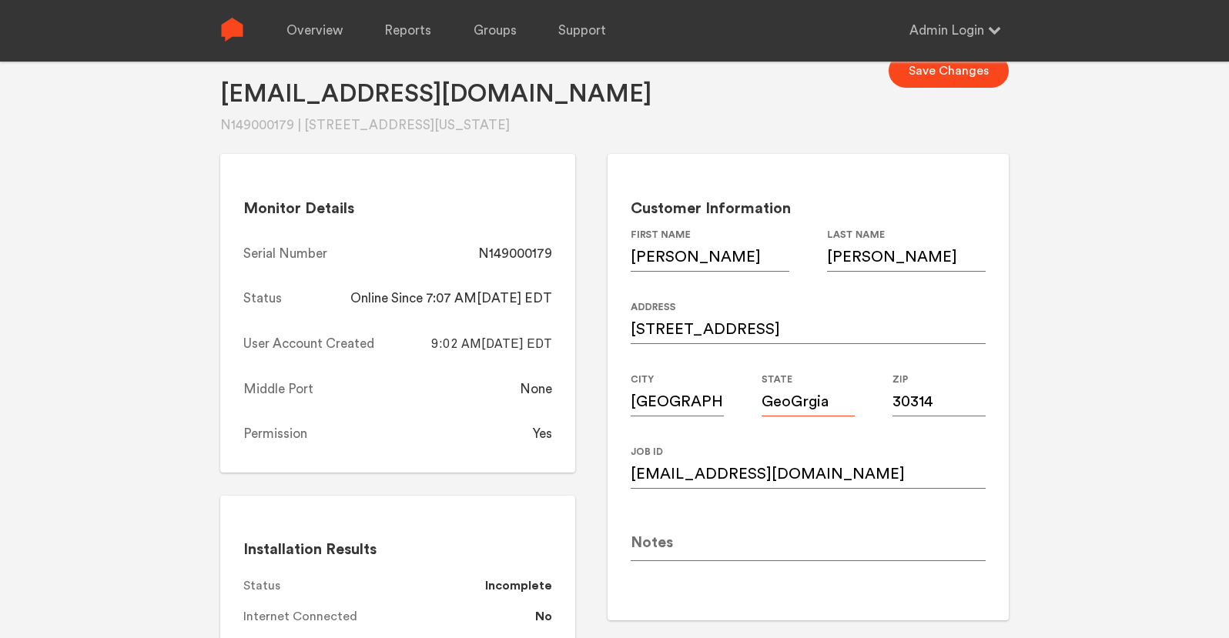
click at [803, 408] on input "GeoGrgia" at bounding box center [808, 395] width 93 height 43
type input "GA"
click at [952, 79] on button "Save Changes" at bounding box center [949, 71] width 120 height 34
click at [533, 253] on div "N149000179" at bounding box center [515, 254] width 74 height 18
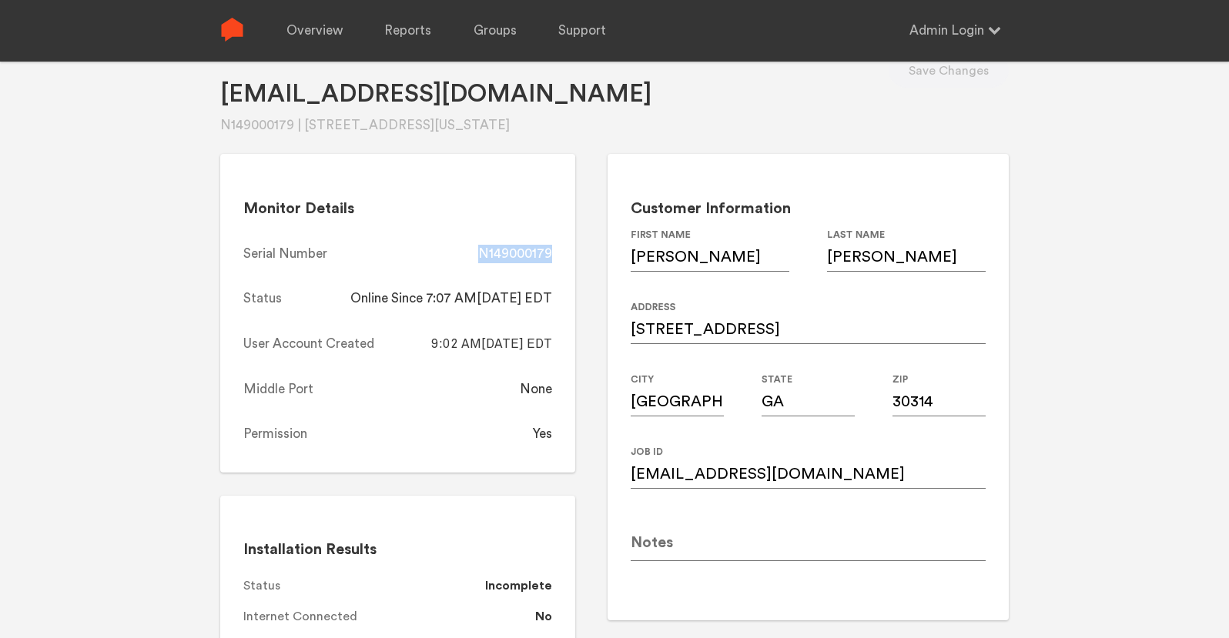
copy div "N149000179"
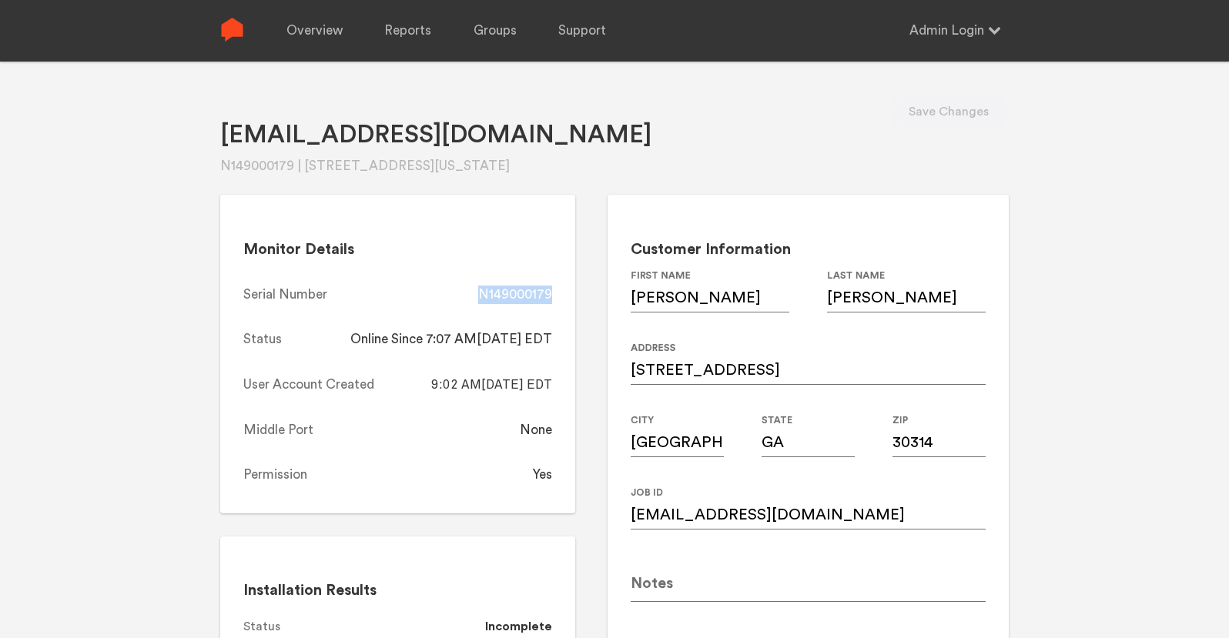
copy div "N149000179"
click at [327, 35] on link "Overview" at bounding box center [314, 31] width 56 height 62
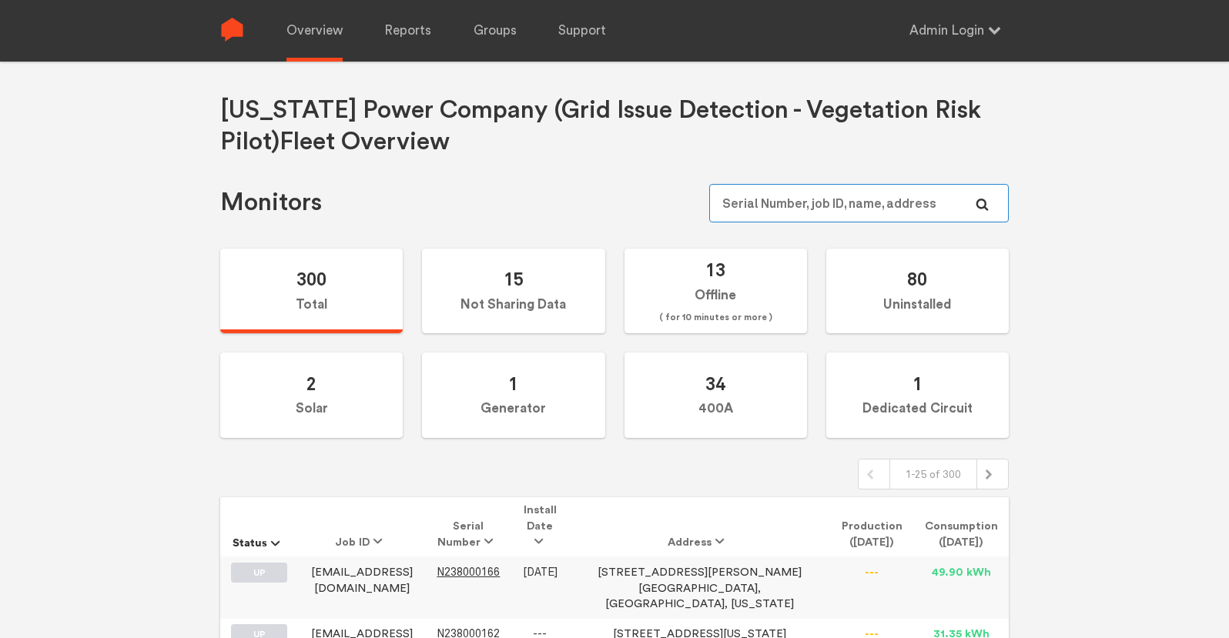
click at [891, 198] on input "text" at bounding box center [859, 203] width 300 height 39
paste input "N149000006"
type input "N149000006"
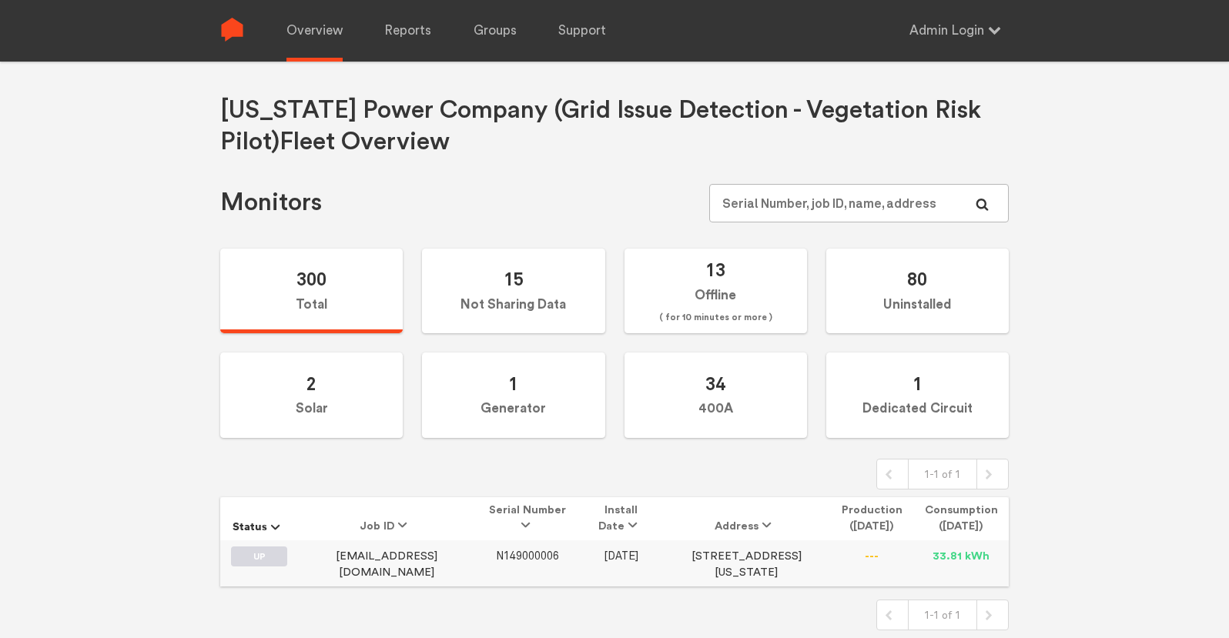
click at [525, 559] on span "N149000006" at bounding box center [527, 556] width 63 height 13
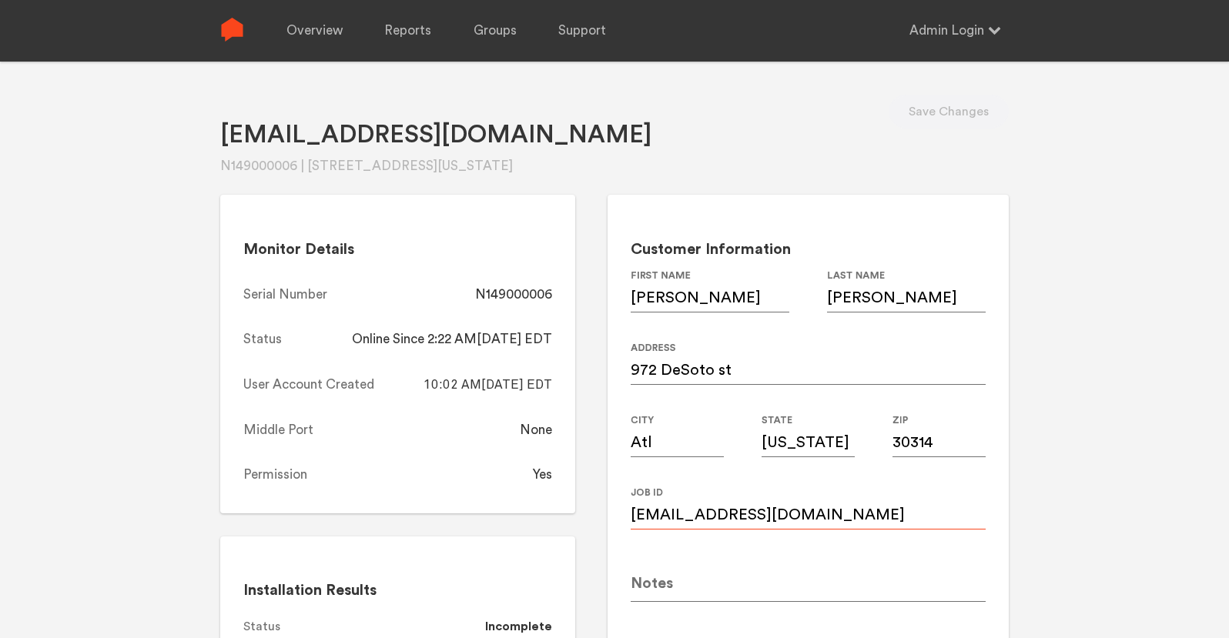
click at [859, 516] on input "Trevornardiello@gmail.com" at bounding box center [808, 508] width 355 height 43
paste input "trevorf"
type input "trevorfnardiello@gmail.com"
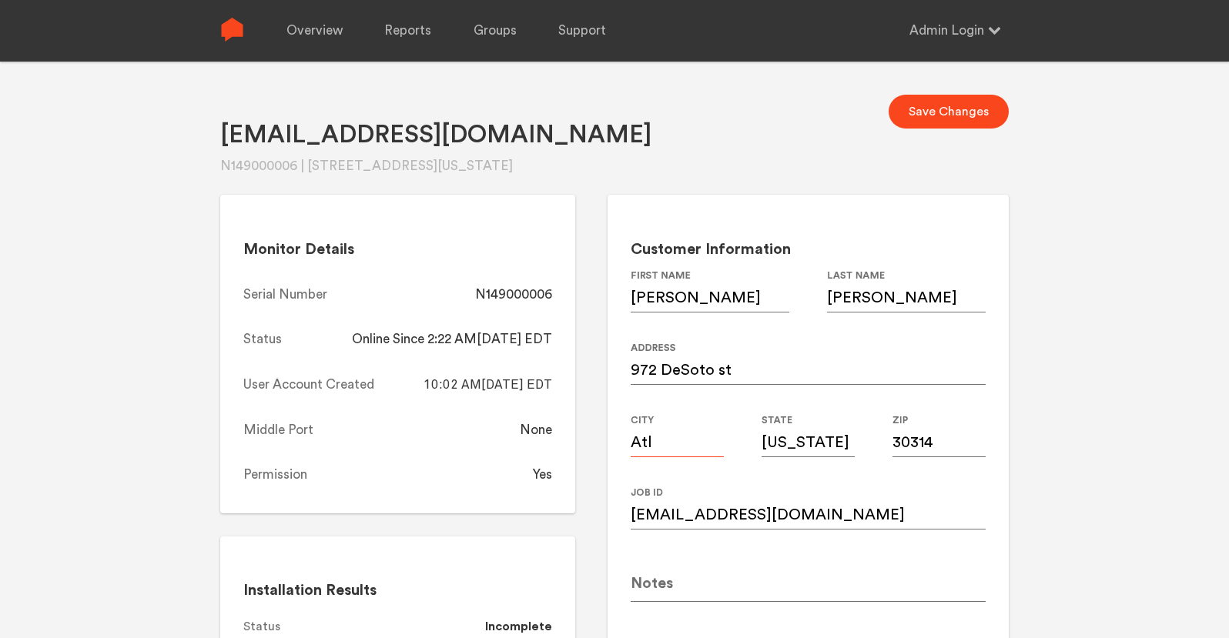
click at [670, 450] on input "Atl" at bounding box center [677, 435] width 93 height 43
type input "[GEOGRAPHIC_DATA]"
click at [801, 437] on input "[US_STATE]" at bounding box center [808, 435] width 93 height 43
click at [801, 437] on input "GeorgGia" at bounding box center [808, 435] width 93 height 43
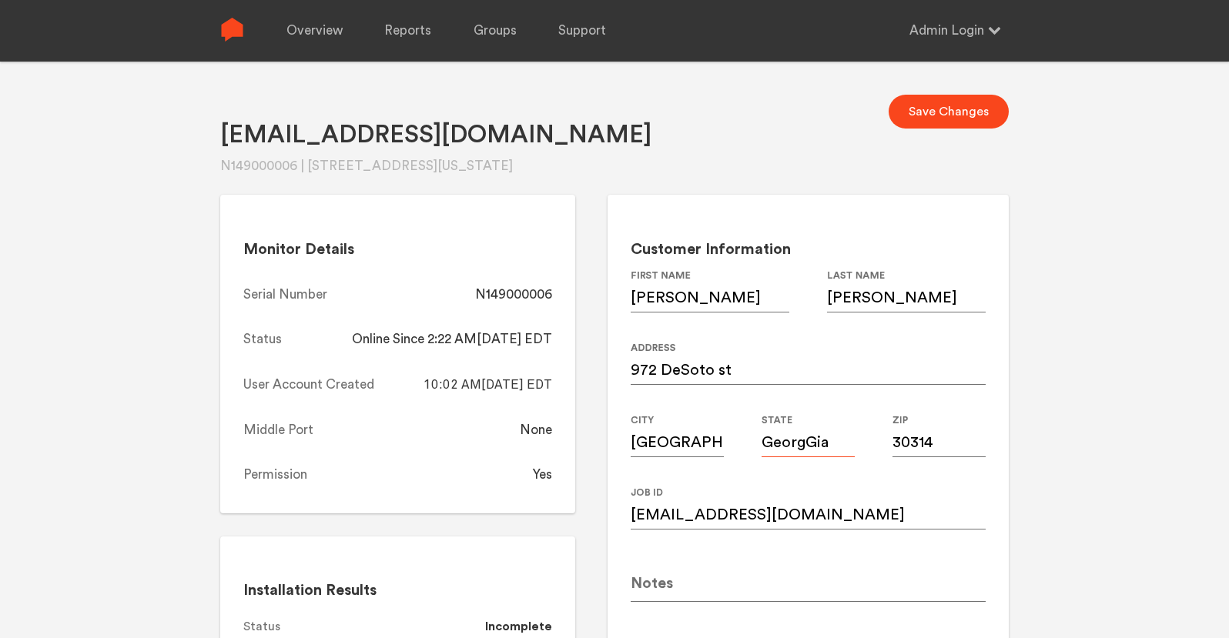
click at [801, 437] on input "GeorgGia" at bounding box center [808, 435] width 93 height 43
type input "GA"
click at [1098, 384] on div "Trevornardiello@gmail.com N149000006 | 972 DeSoto st, Atl, Georgia, 30314 Save …" at bounding box center [614, 381] width 1229 height 638
click at [950, 114] on button "Save Changes" at bounding box center [949, 112] width 120 height 34
click at [527, 292] on div "N149000006" at bounding box center [513, 295] width 77 height 18
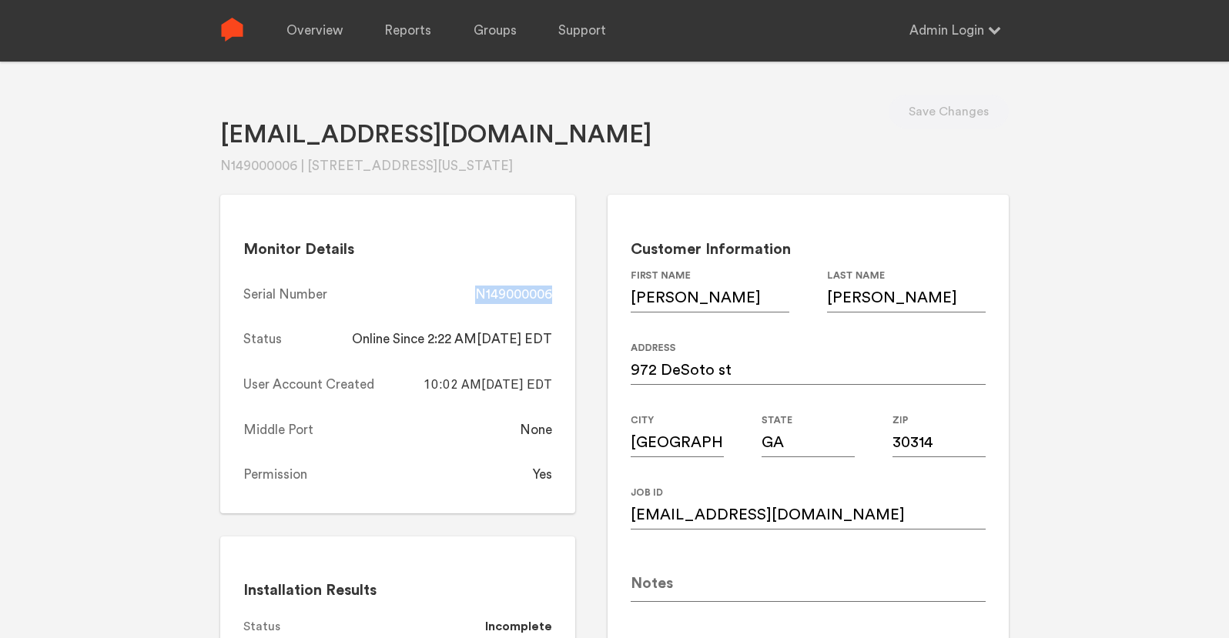
click at [527, 292] on div "N149000006" at bounding box center [513, 295] width 77 height 18
click at [323, 39] on link "Overview" at bounding box center [314, 31] width 56 height 62
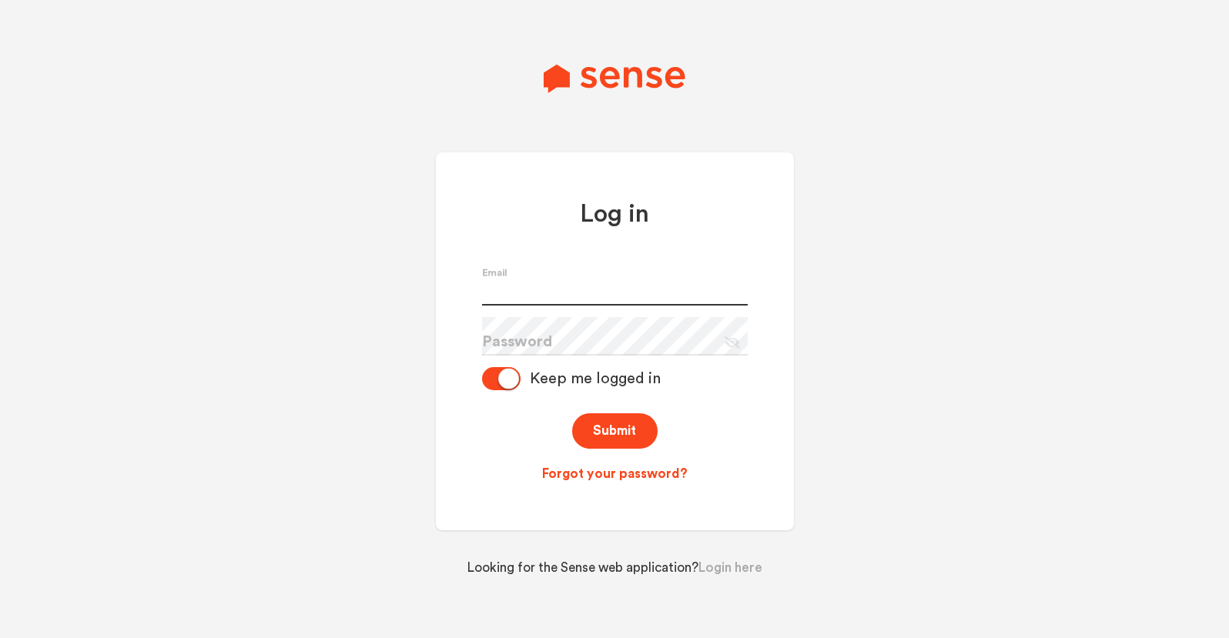
type input "[PERSON_NAME][EMAIL_ADDRESS][PERSON_NAME][DOMAIN_NAME]"
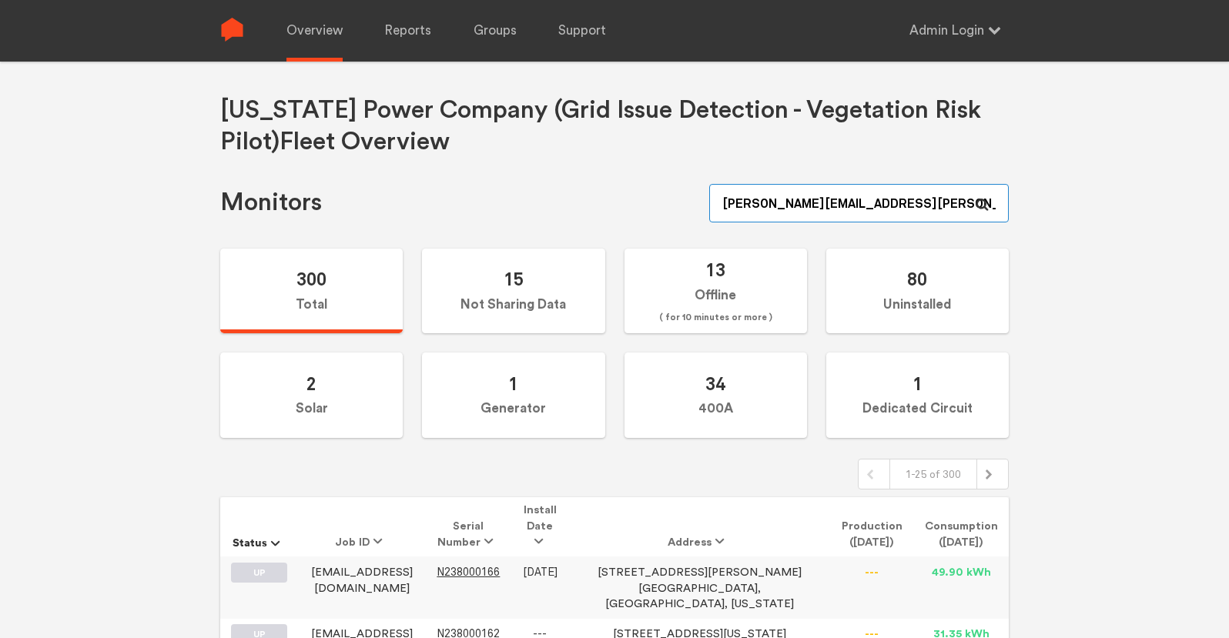
click at [869, 203] on input "zachery.ambrose+admin@sense.com" at bounding box center [859, 203] width 300 height 39
paste input "N149000241"
type input "N149000241"
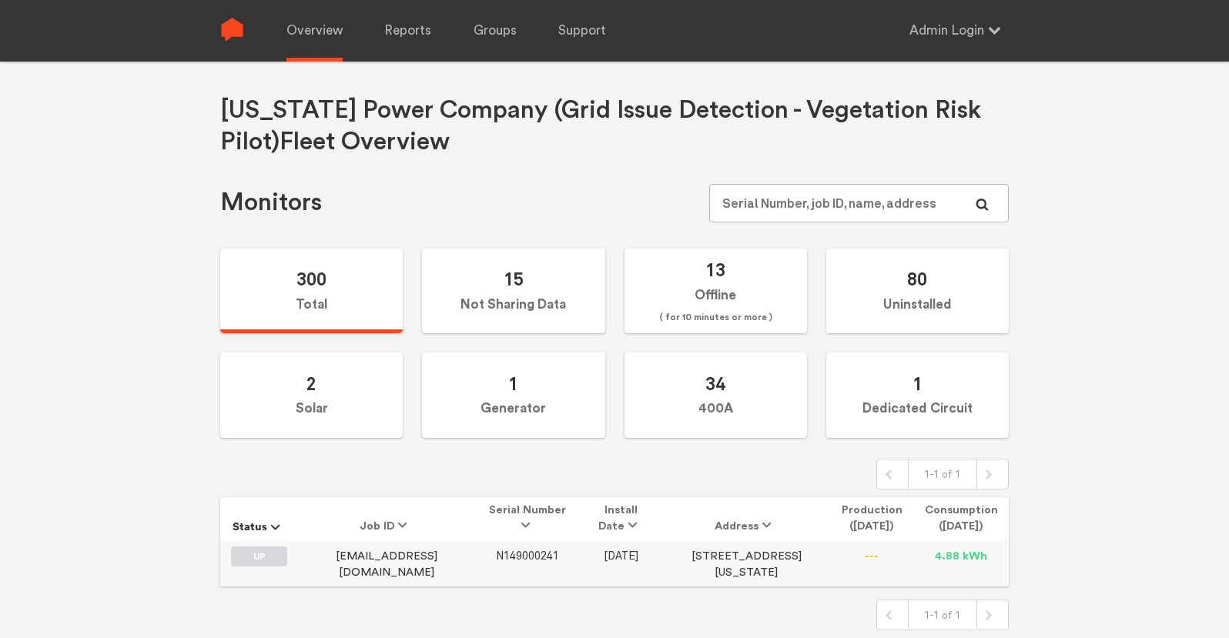
click at [497, 558] on span "N149000241" at bounding box center [527, 556] width 63 height 13
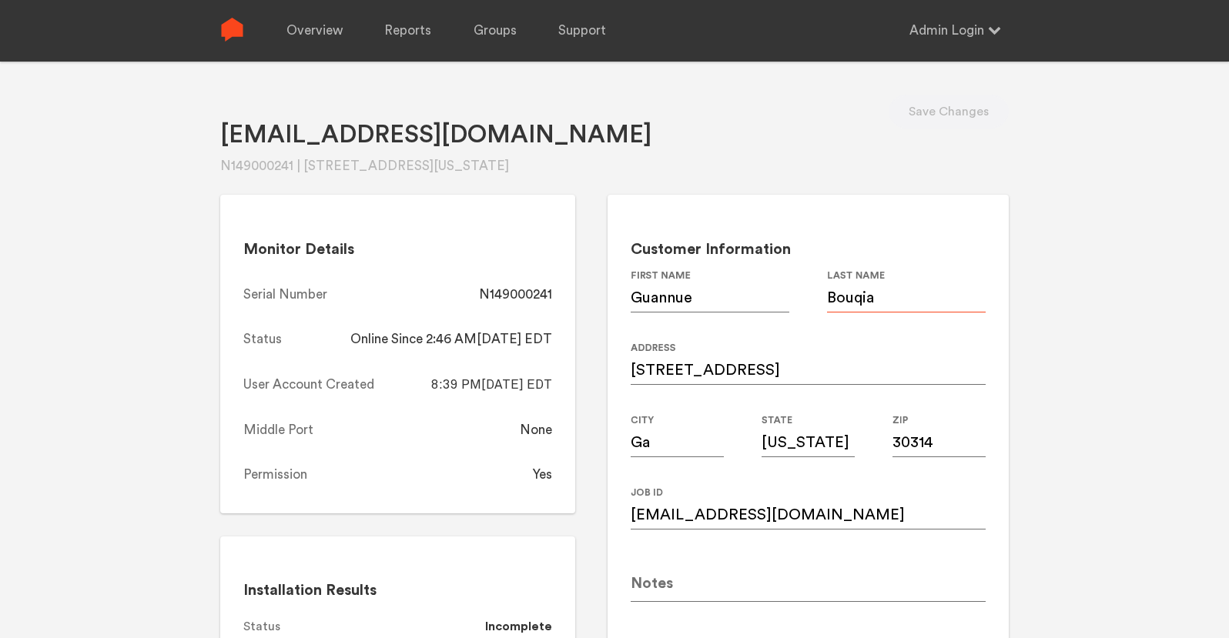
click at [873, 302] on input "Bouqia" at bounding box center [906, 291] width 159 height 43
click at [672, 296] on input "Guannue" at bounding box center [710, 291] width 159 height 43
click at [892, 302] on input "Bouqia" at bounding box center [906, 291] width 159 height 43
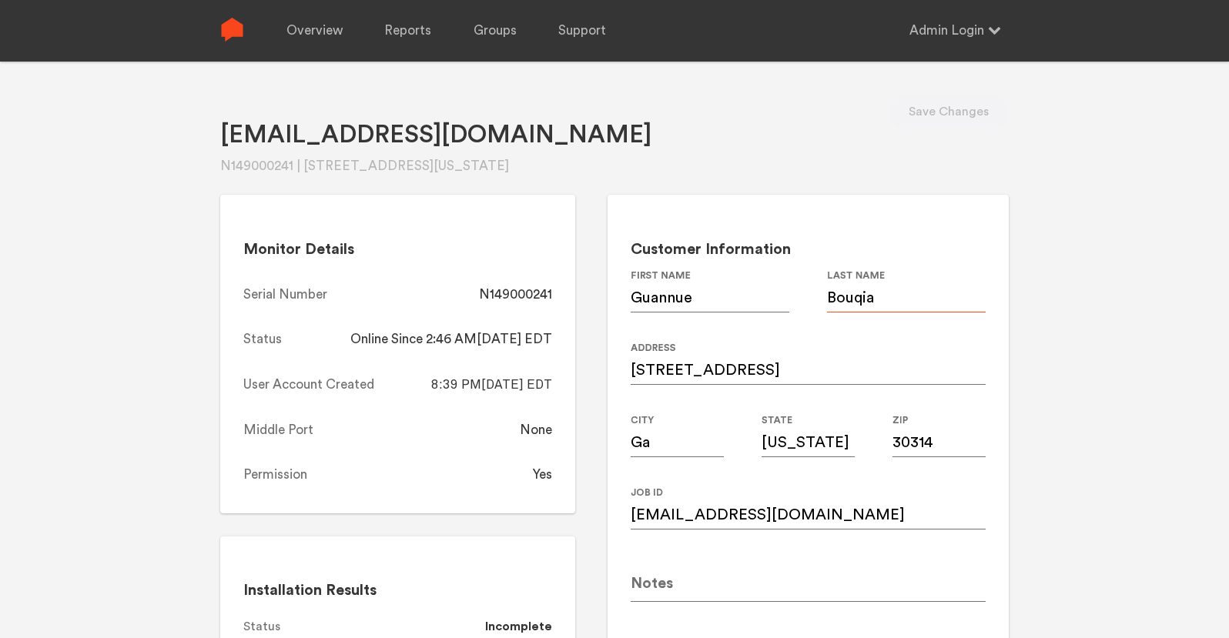
paste input "u"
type input "Bouquia"
click at [757, 508] on input "Gbouqiao@gmail.com" at bounding box center [808, 508] width 355 height 43
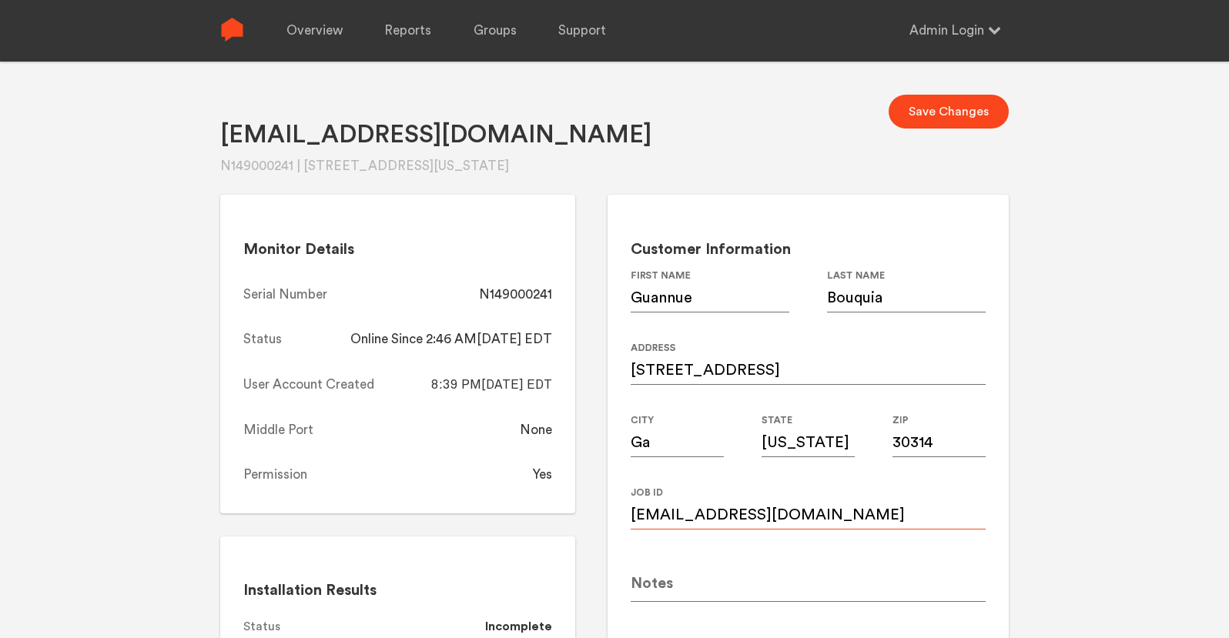
paste input "gbouquia"
type input "gbouquia@gmail.com"
click at [931, 119] on button "Save Changes" at bounding box center [949, 112] width 120 height 34
click at [674, 444] on input "Ga" at bounding box center [677, 435] width 93 height 43
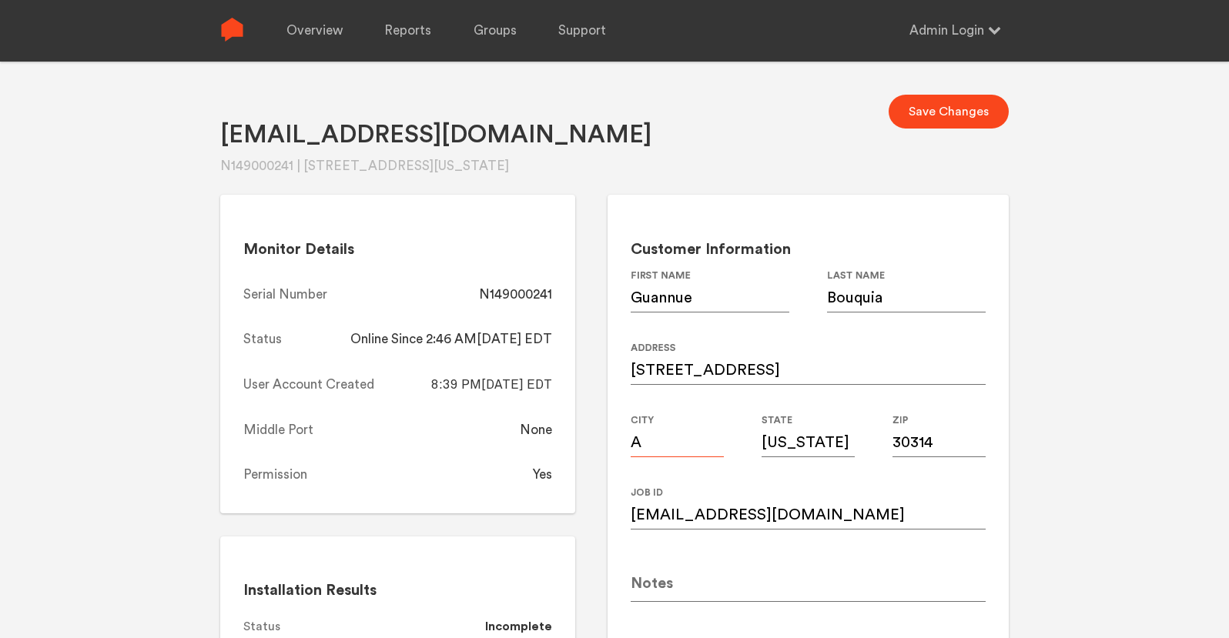
type input "[GEOGRAPHIC_DATA]"
click at [796, 449] on input "[US_STATE]" at bounding box center [808, 435] width 93 height 43
type input "GA"
click at [1087, 405] on div "Gbouqiao@gmail.com N149000241 | 800 chestnut pl nw, Ga, Georgia, 30314 Save Cha…" at bounding box center [614, 381] width 1229 height 638
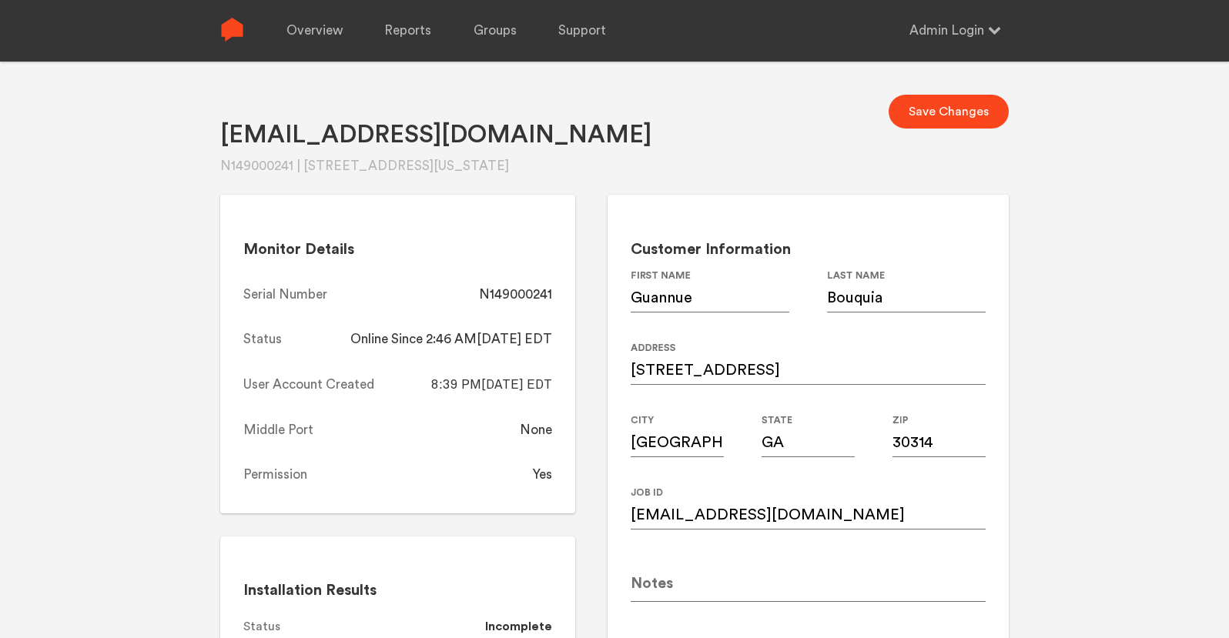
click at [961, 109] on button "Save Changes" at bounding box center [949, 112] width 120 height 34
click at [528, 296] on div "N149000241" at bounding box center [515, 295] width 73 height 18
copy div "N149000241"
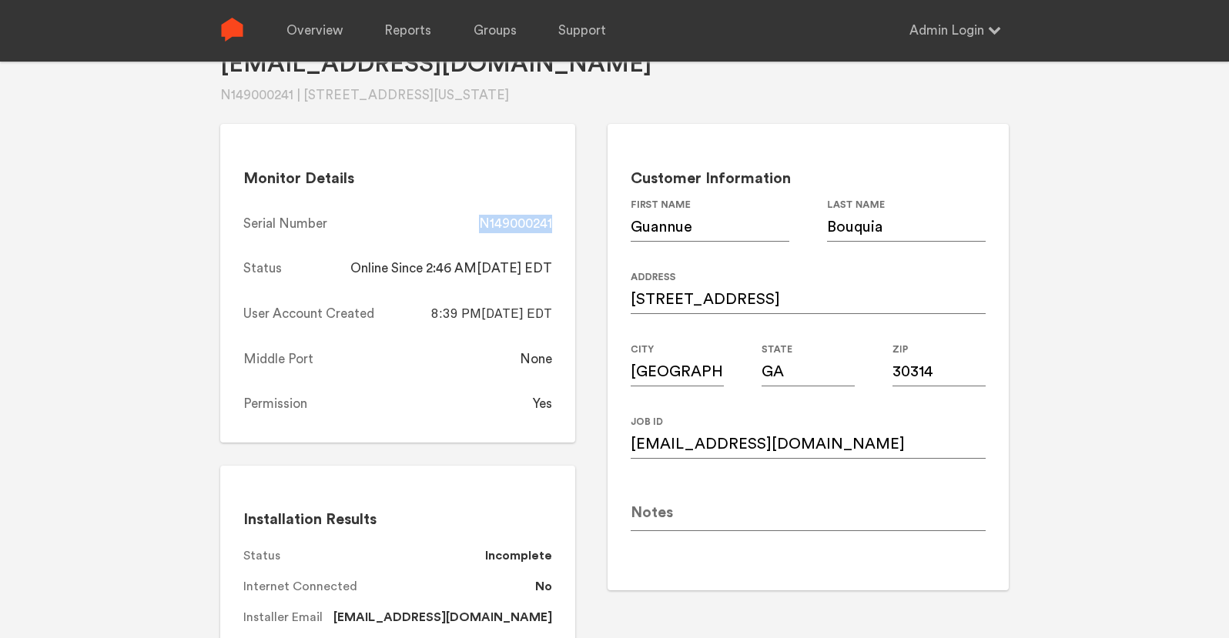
scroll to position [69, 0]
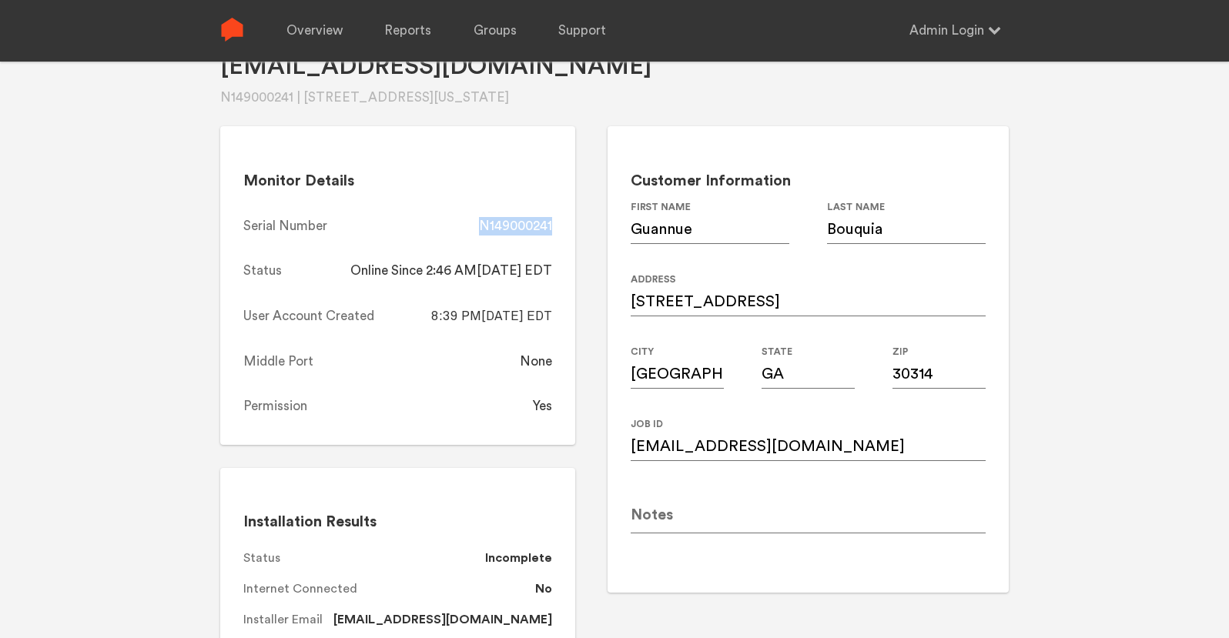
copy div "N149000241"
click at [333, 30] on link "Overview" at bounding box center [314, 31] width 56 height 62
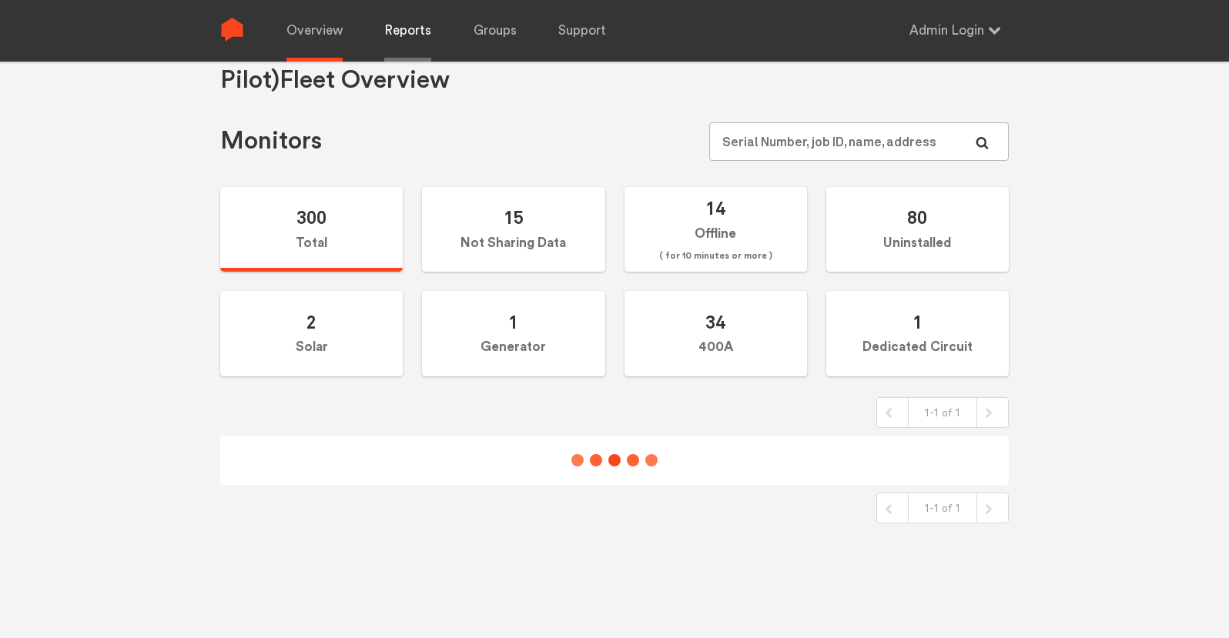
scroll to position [69, 0]
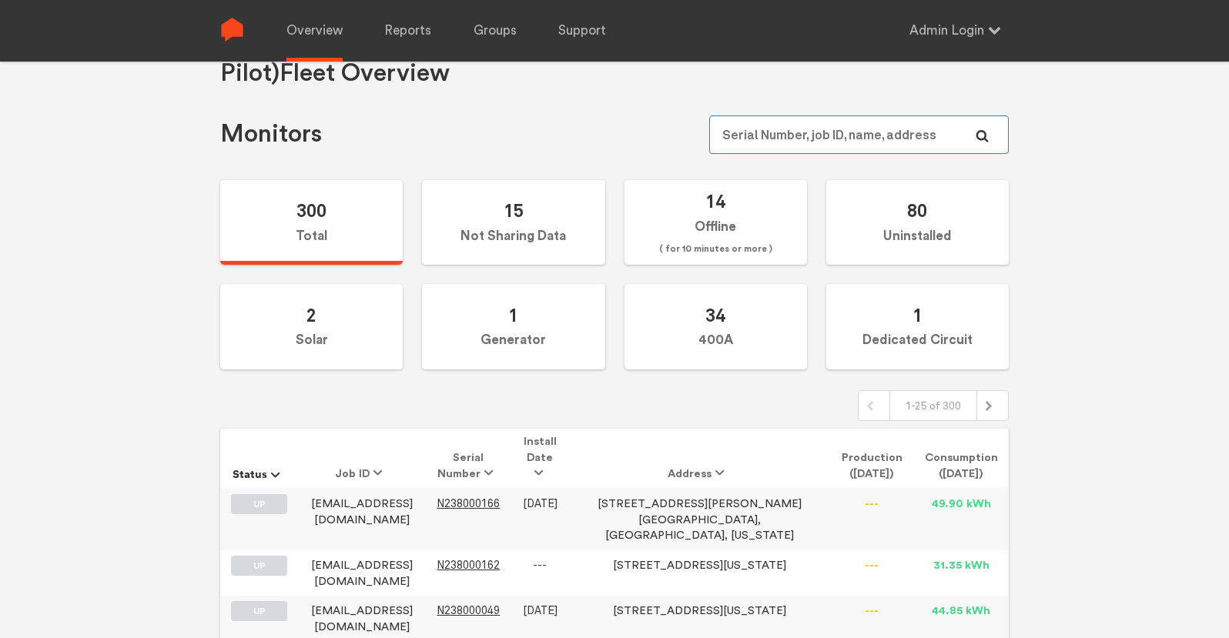
click at [878, 142] on input "text" at bounding box center [859, 135] width 300 height 39
paste input "N149000004"
type input "N149000004"
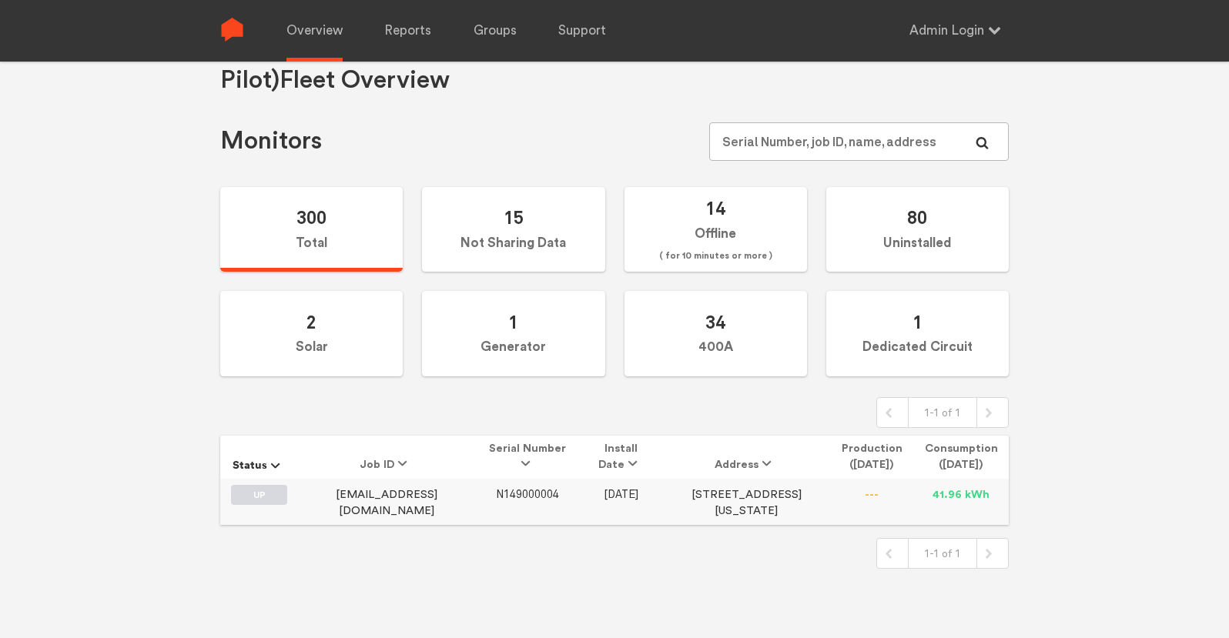
click at [521, 497] on span "N149000004" at bounding box center [527, 494] width 63 height 13
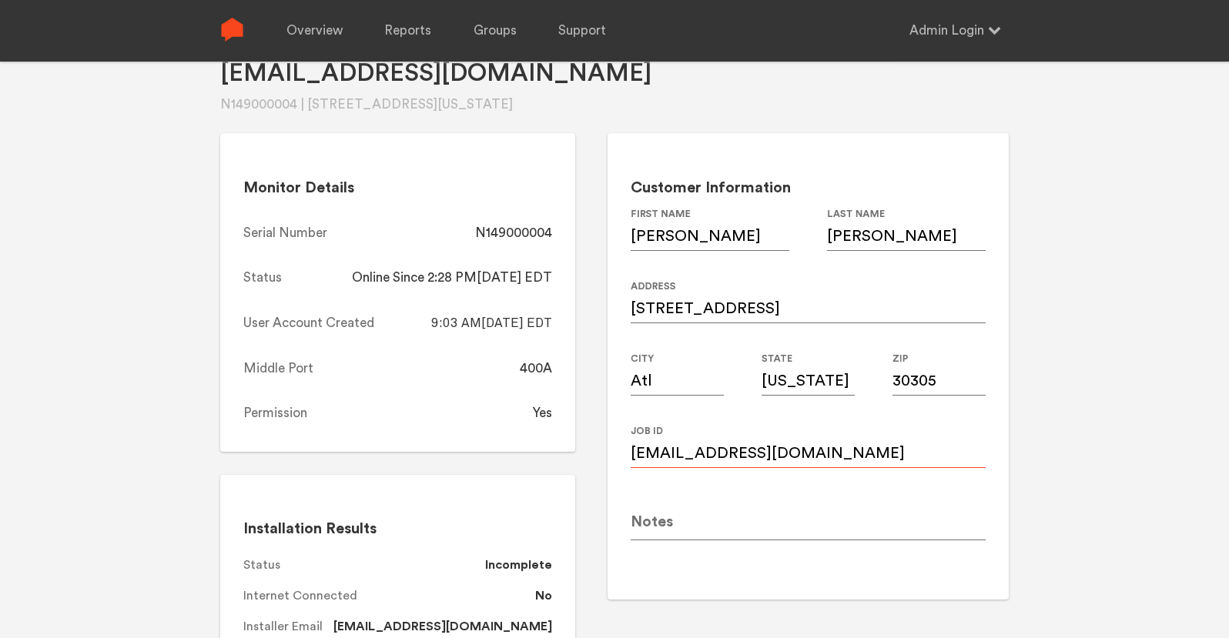
click at [791, 446] on input "Rpatton@newsouthllc.com" at bounding box center [808, 446] width 355 height 43
paste input "r"
type input "rpatton@newsouthllc.com"
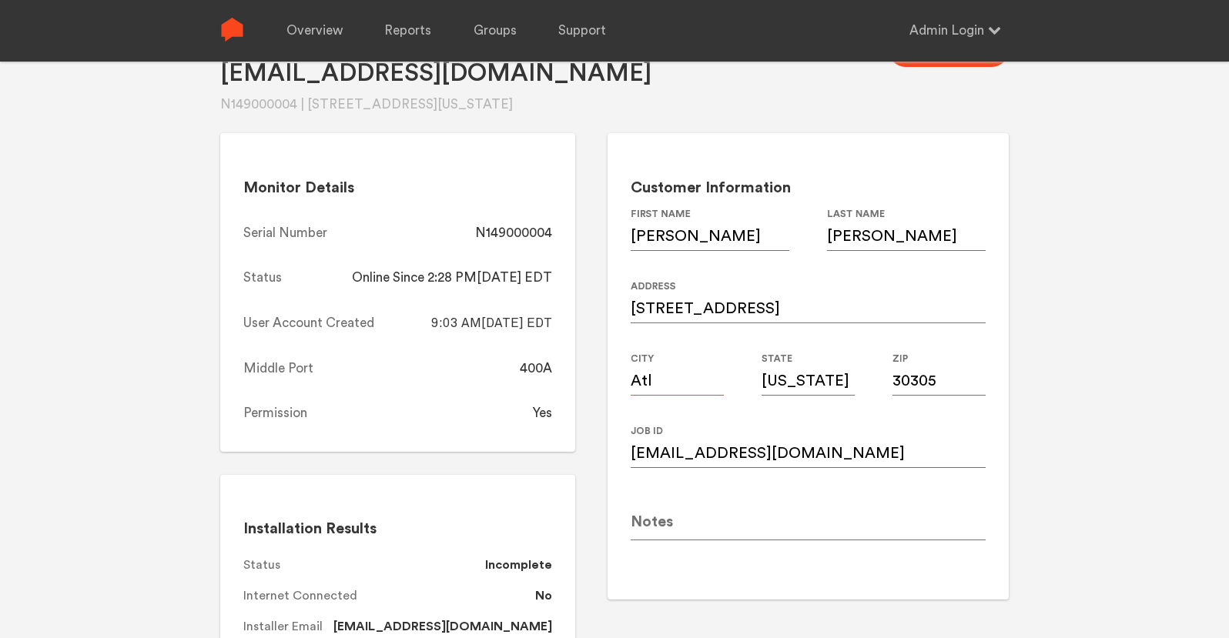
click at [682, 371] on input "Atl" at bounding box center [677, 374] width 93 height 43
type input "[GEOGRAPHIC_DATA]"
click at [802, 381] on input "[US_STATE]" at bounding box center [808, 374] width 93 height 43
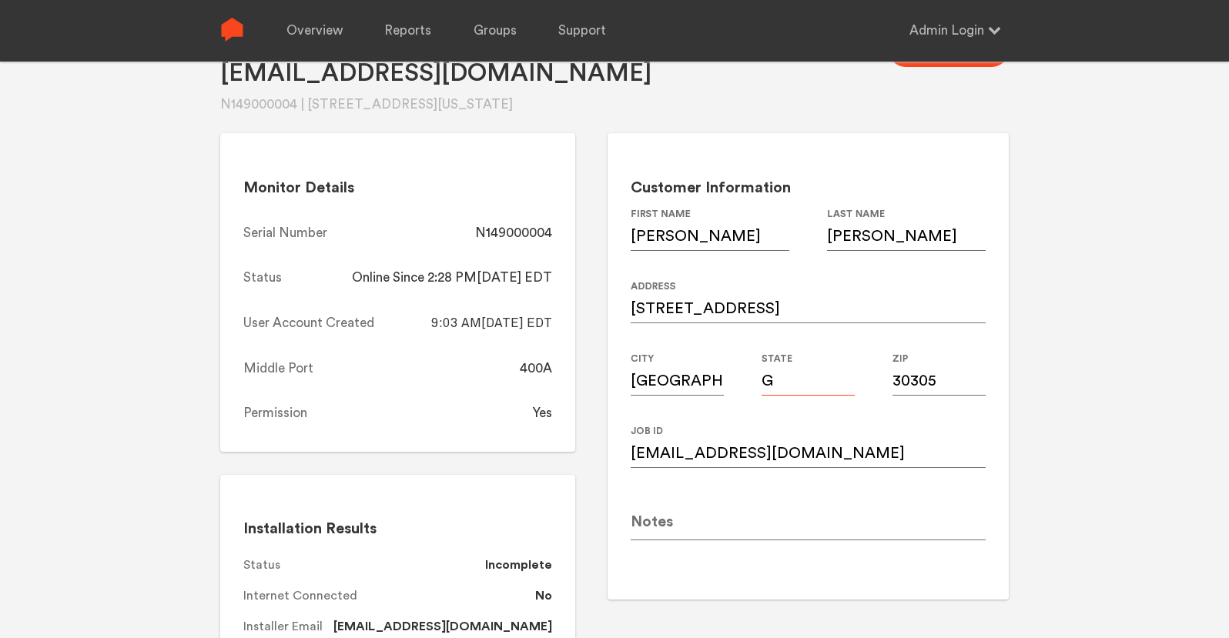
type input "GA"
click at [1077, 347] on div "Rpatton@newsouthllc.com N149000004 | 2545 Potomac ave, Atl, Georgia, 30305 Save…" at bounding box center [614, 319] width 1229 height 638
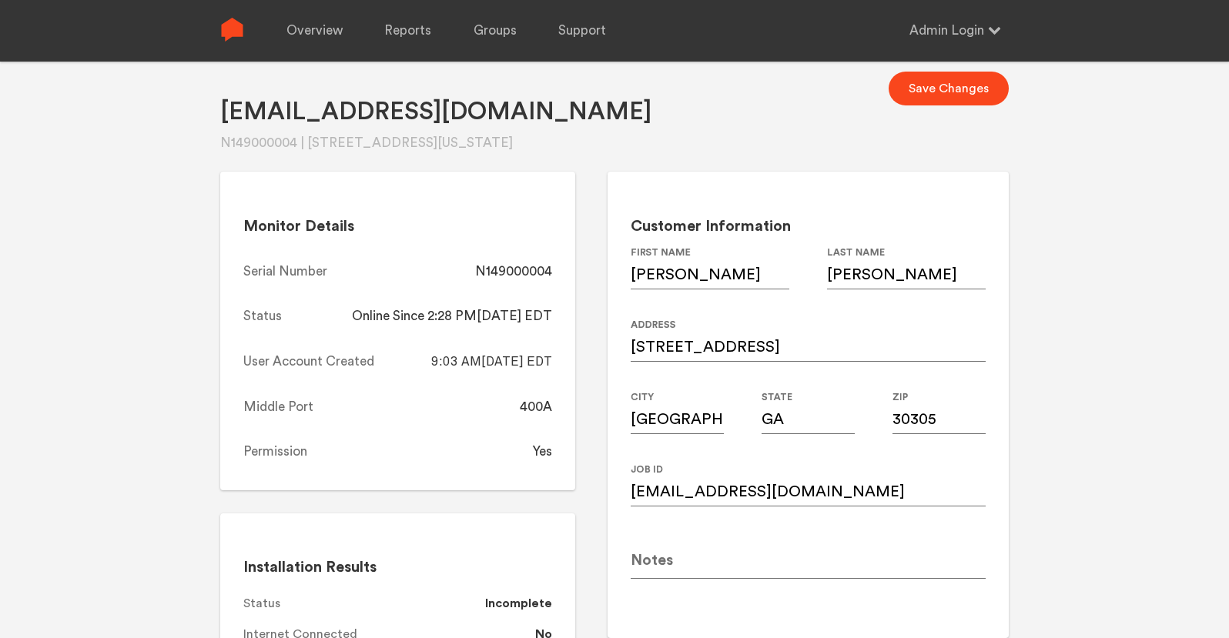
scroll to position [22, 0]
click at [964, 99] on button "Save Changes" at bounding box center [949, 89] width 120 height 34
click at [511, 277] on div "N149000004" at bounding box center [513, 272] width 77 height 18
copy div "N149000004"
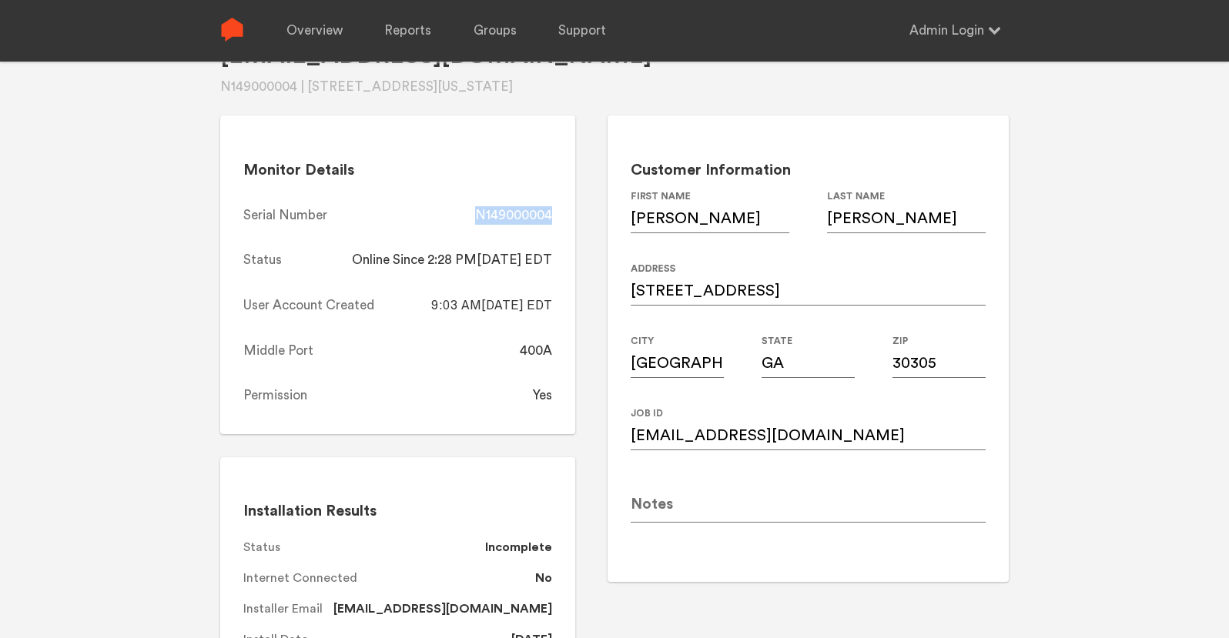
scroll to position [67, 0]
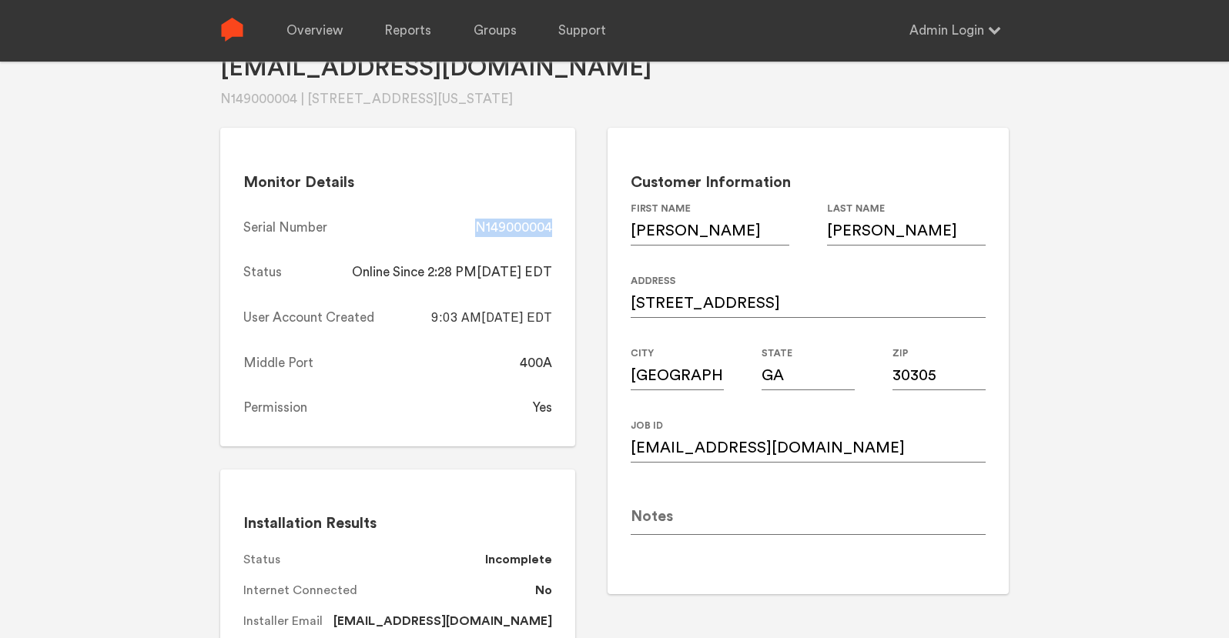
copy div "N149000004"
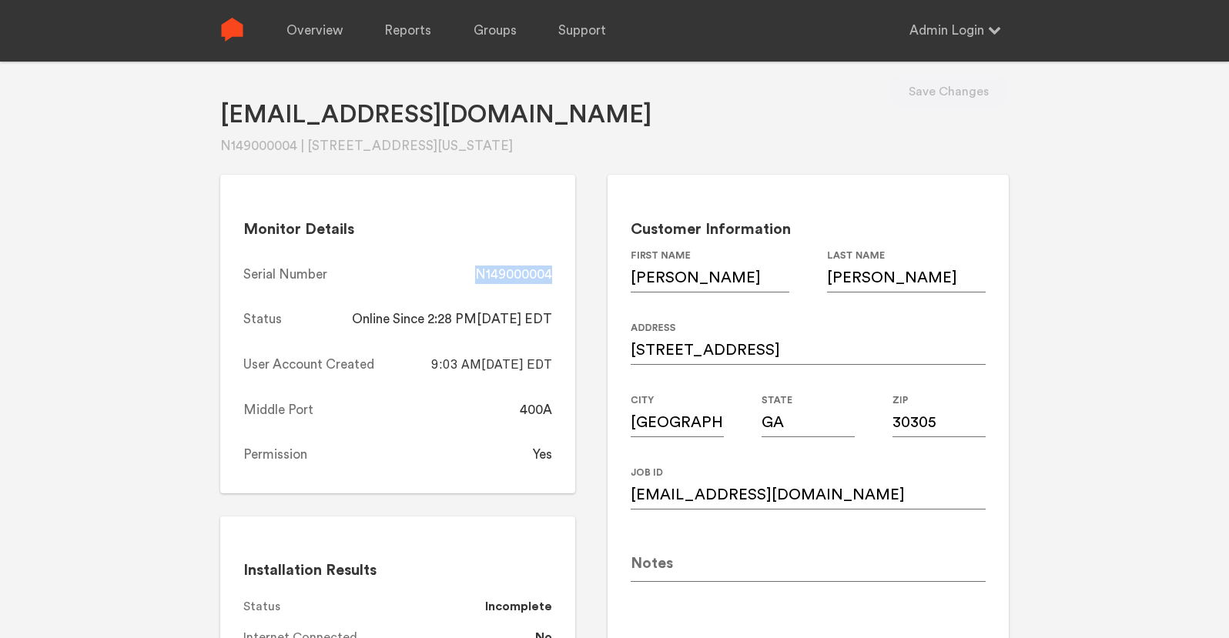
scroll to position [0, 0]
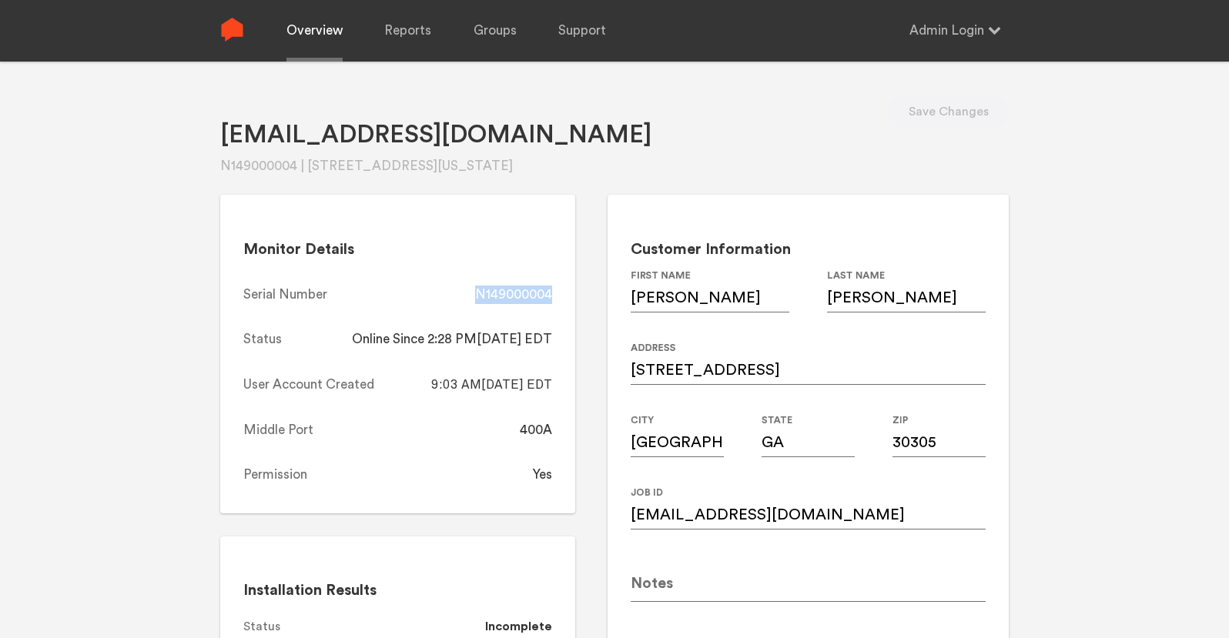
click at [289, 22] on link "Overview" at bounding box center [314, 31] width 56 height 62
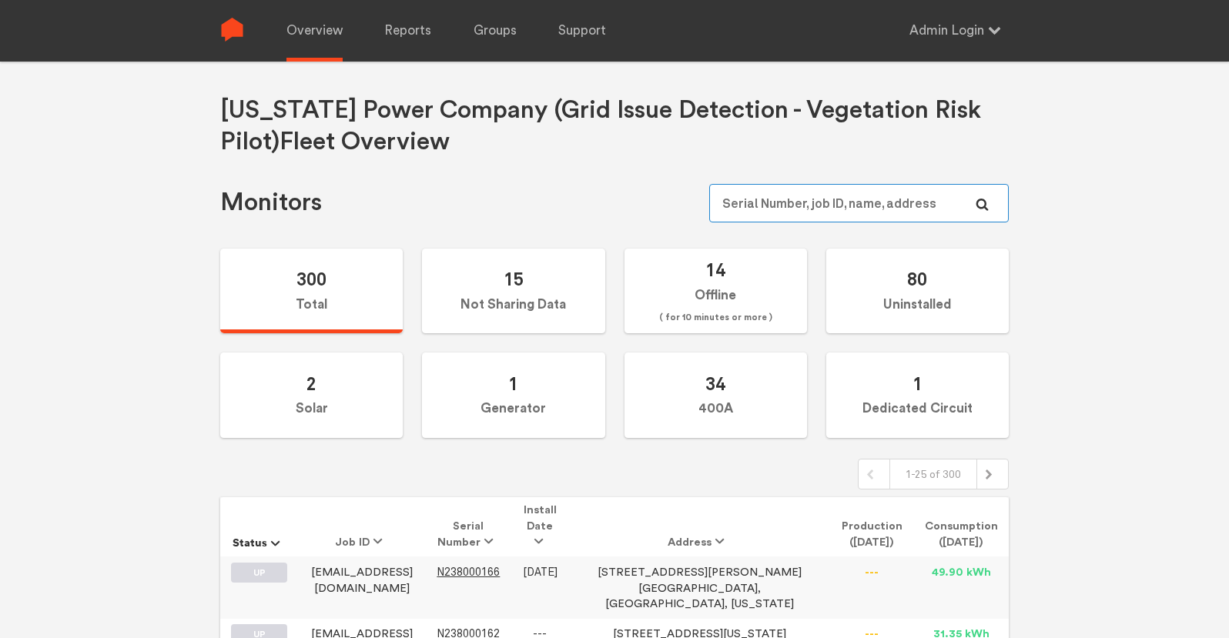
click at [843, 206] on input "text" at bounding box center [859, 203] width 300 height 39
paste input "N149000097"
type input "N149000097"
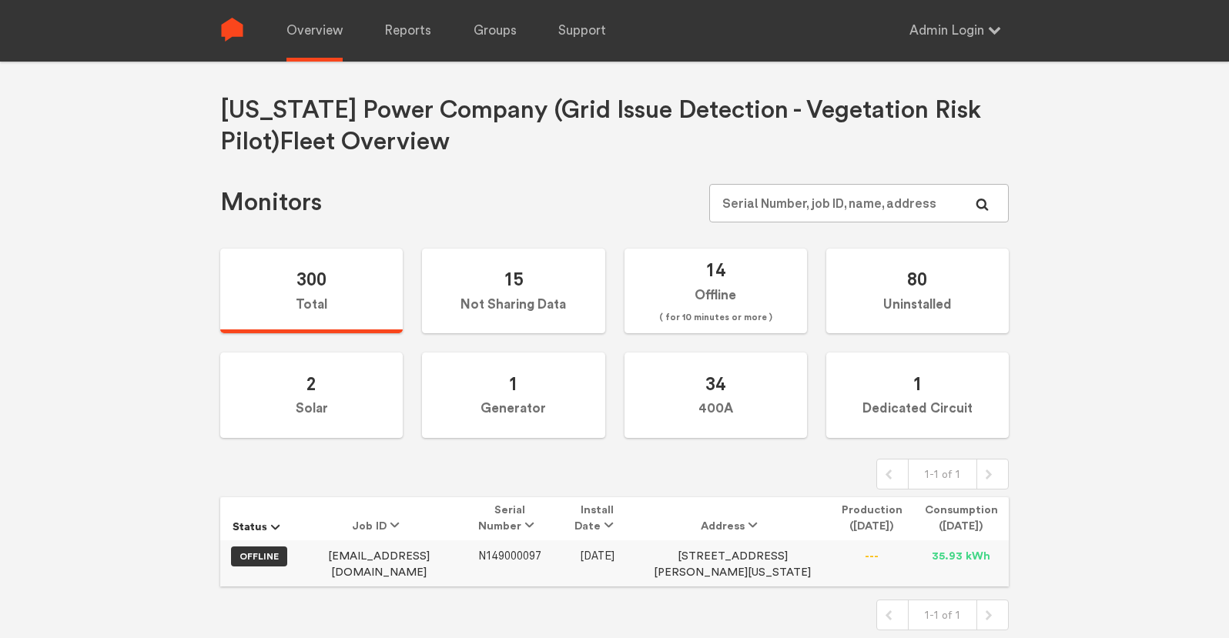
click at [487, 555] on span "N149000097" at bounding box center [509, 556] width 63 height 13
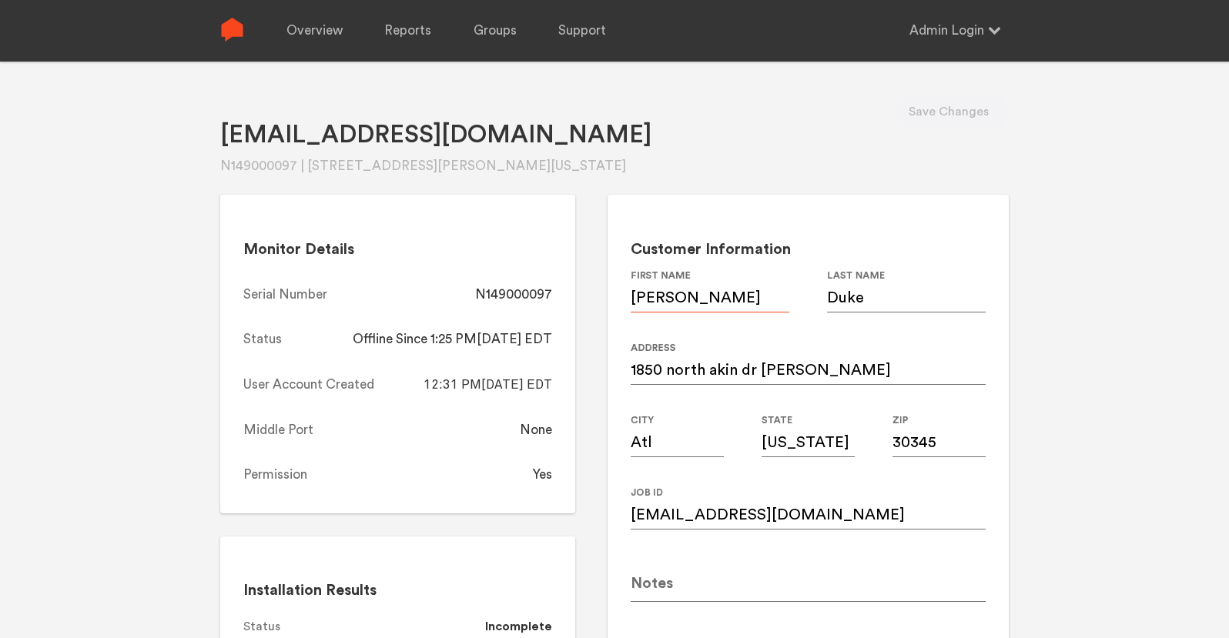
click at [657, 303] on input "Ann" at bounding box center [710, 291] width 159 height 43
paste input "Lea"
type input "Leann"
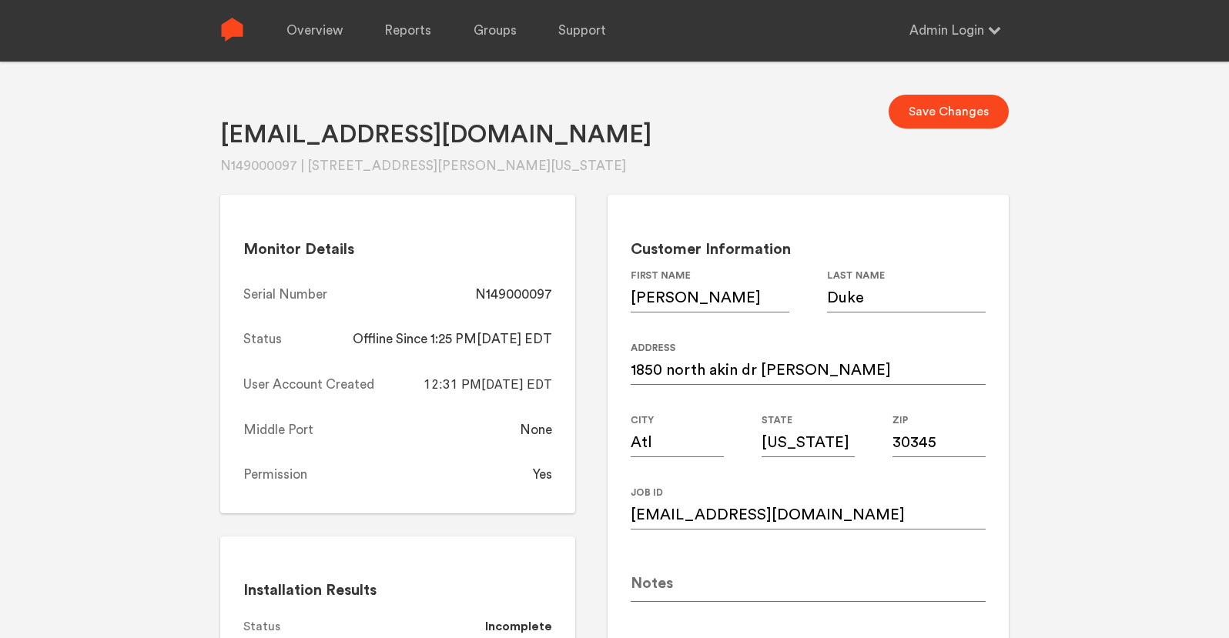
click at [1090, 345] on div "Annduke@gmail.com N149000097 | 1850 north akin dr ne, Atl, Georgia, 30345 Save …" at bounding box center [614, 381] width 1229 height 638
click at [782, 518] on input "Annduke@gmail.com" at bounding box center [808, 508] width 355 height 43
paste input "annlanta@ao"
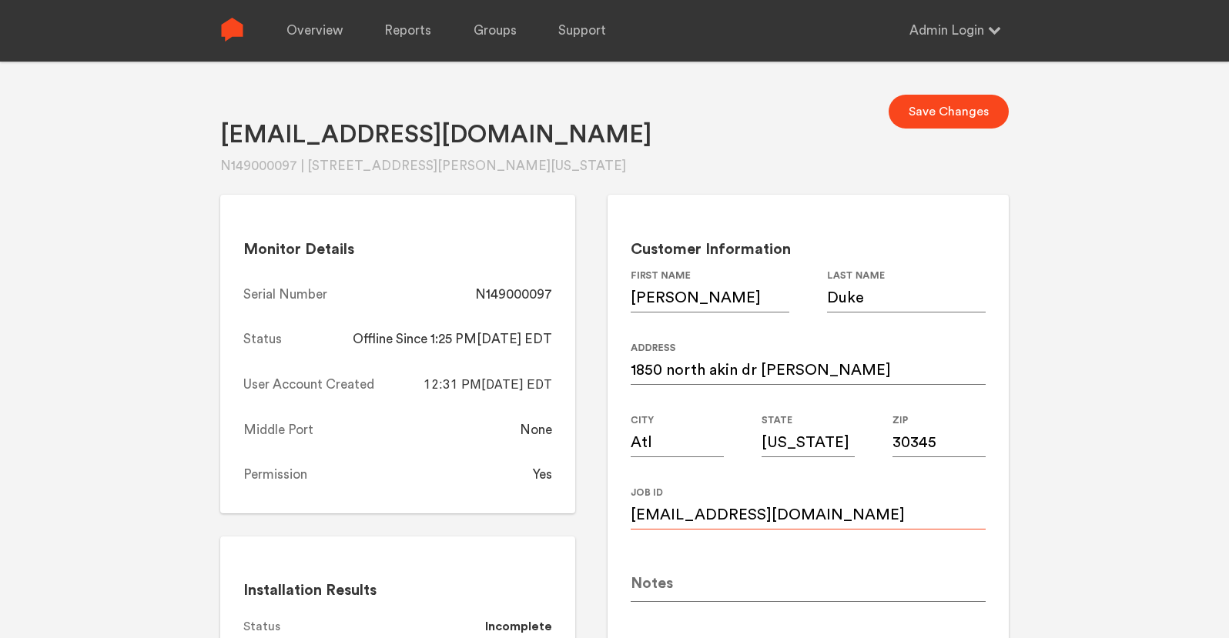
type input "annlanta@aol.com"
click at [775, 363] on input "1850 north akin dr ne" at bounding box center [808, 363] width 355 height 43
paste input "N Akin Dr NE"
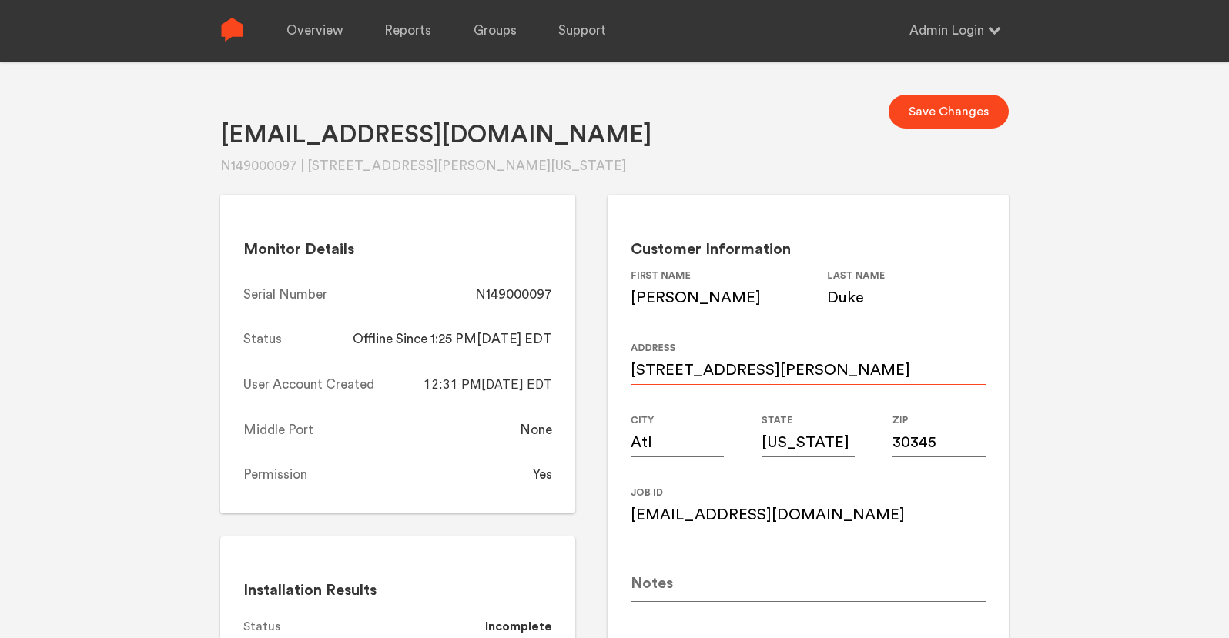
type input "1850 N Akin Dr NE"
click at [695, 439] on input "Atl" at bounding box center [677, 435] width 93 height 43
type input "[GEOGRAPHIC_DATA]"
click at [809, 454] on input "[US_STATE]" at bounding box center [808, 435] width 93 height 43
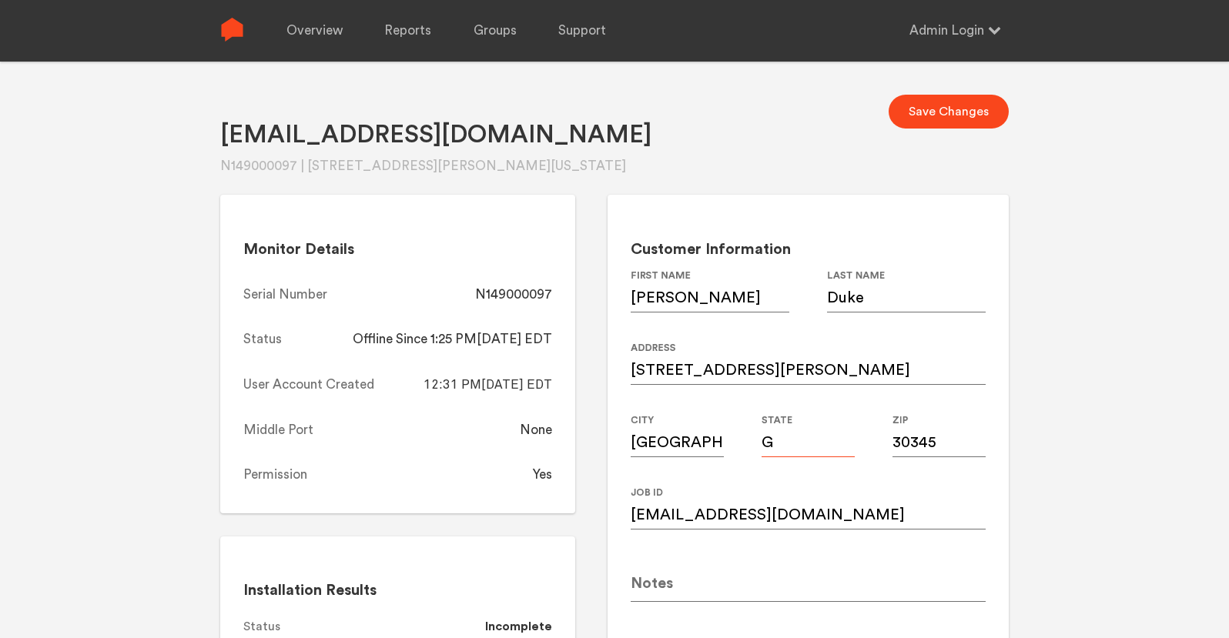
type input "GA"
click at [1087, 445] on div "Annduke@gmail.com N149000097 | 1850 north akin dr ne, Atl, Georgia, 30345 Save …" at bounding box center [614, 381] width 1229 height 638
click at [971, 120] on button "Save Changes" at bounding box center [949, 112] width 120 height 34
click at [522, 298] on div "N149000097" at bounding box center [513, 295] width 77 height 18
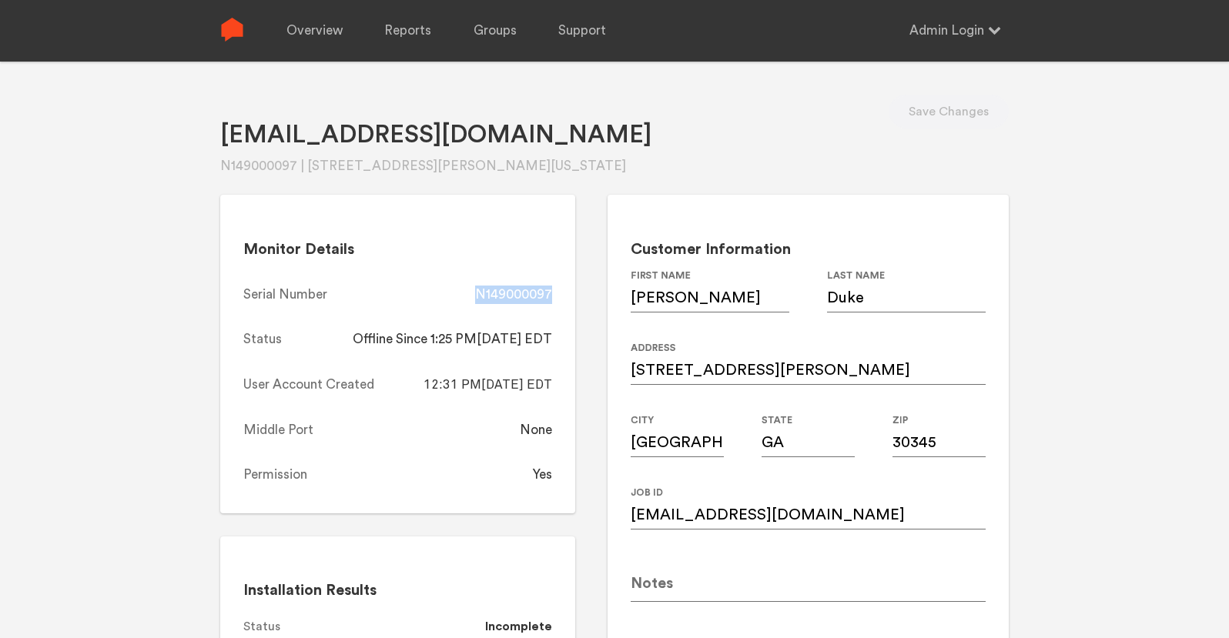
copy div "N149000097"
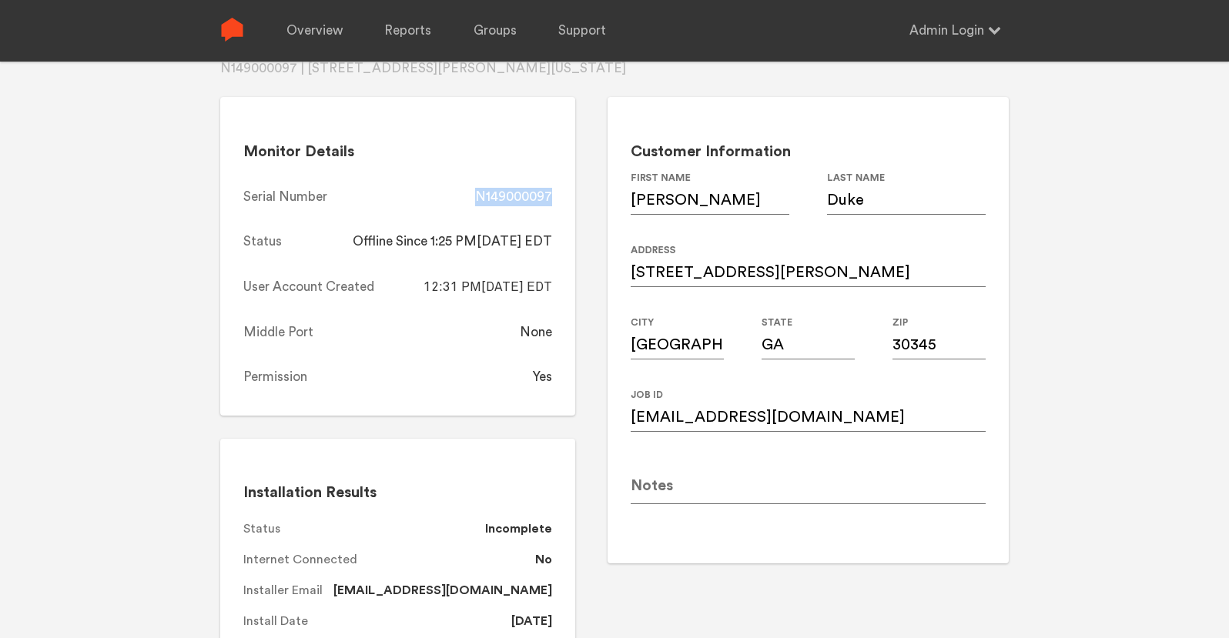
scroll to position [87, 0]
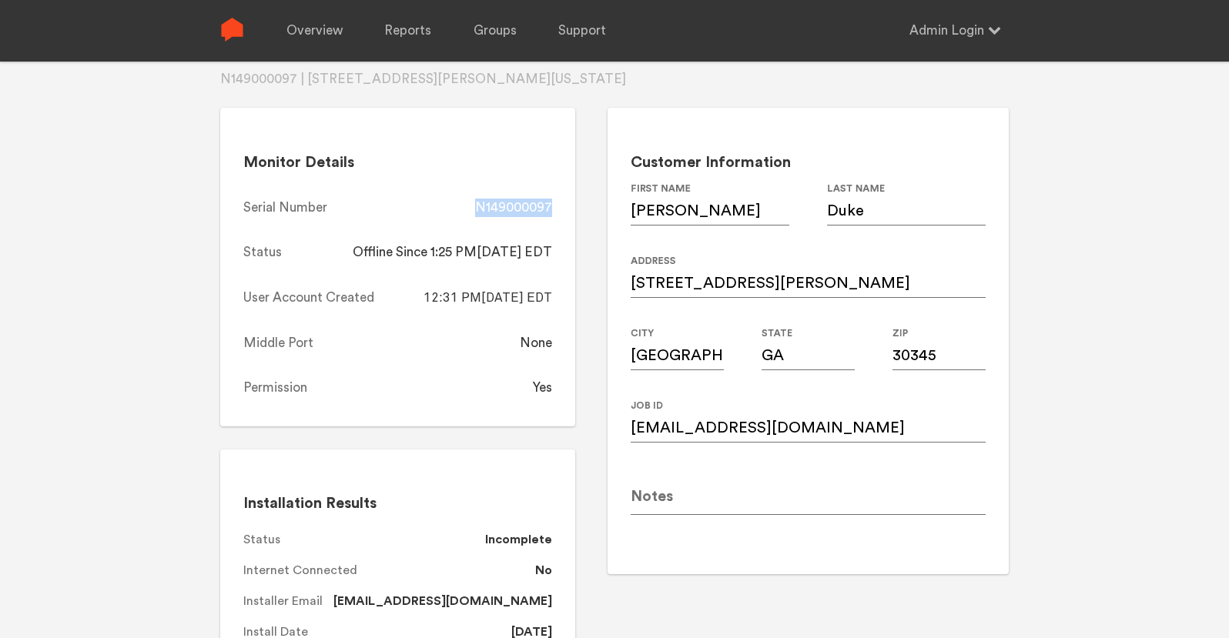
copy div "N149000097"
click at [320, 36] on link "Overview" at bounding box center [314, 31] width 56 height 62
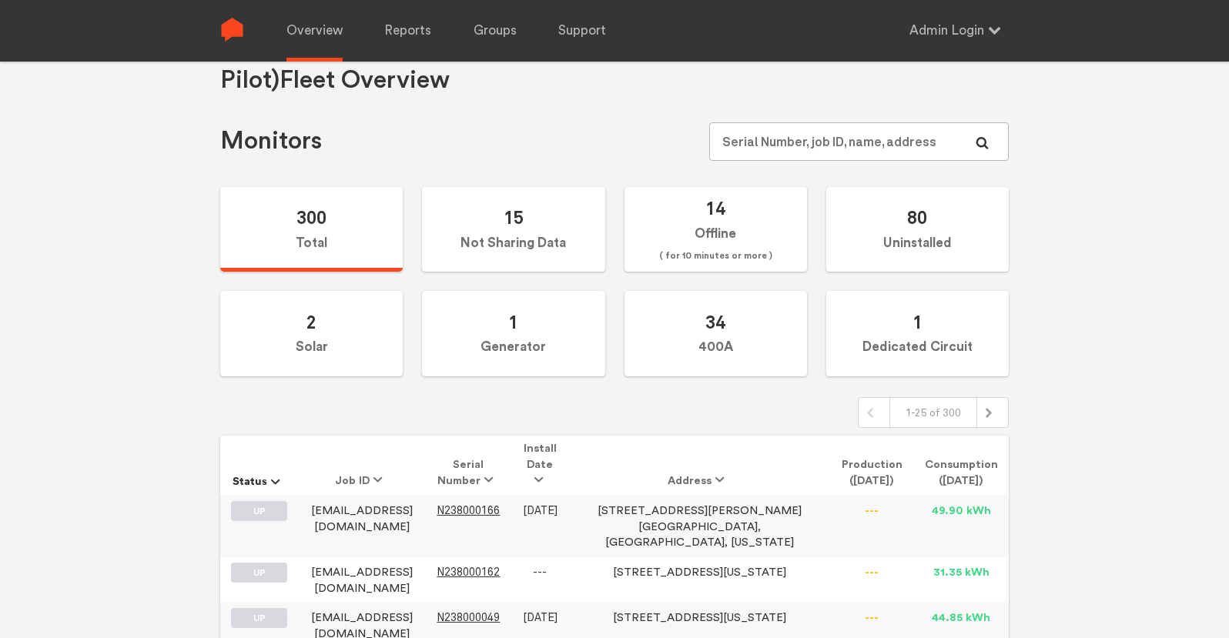
scroll to position [87, 0]
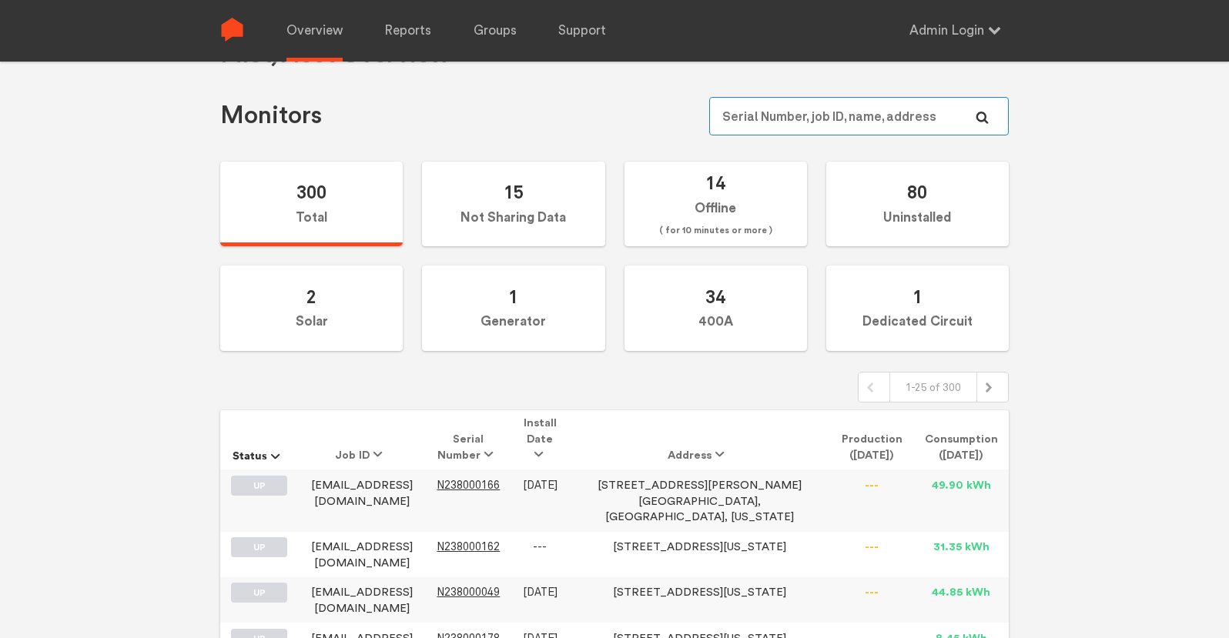
click at [844, 115] on input "text" at bounding box center [859, 116] width 300 height 39
paste input "N149000171"
type input "N149000171"
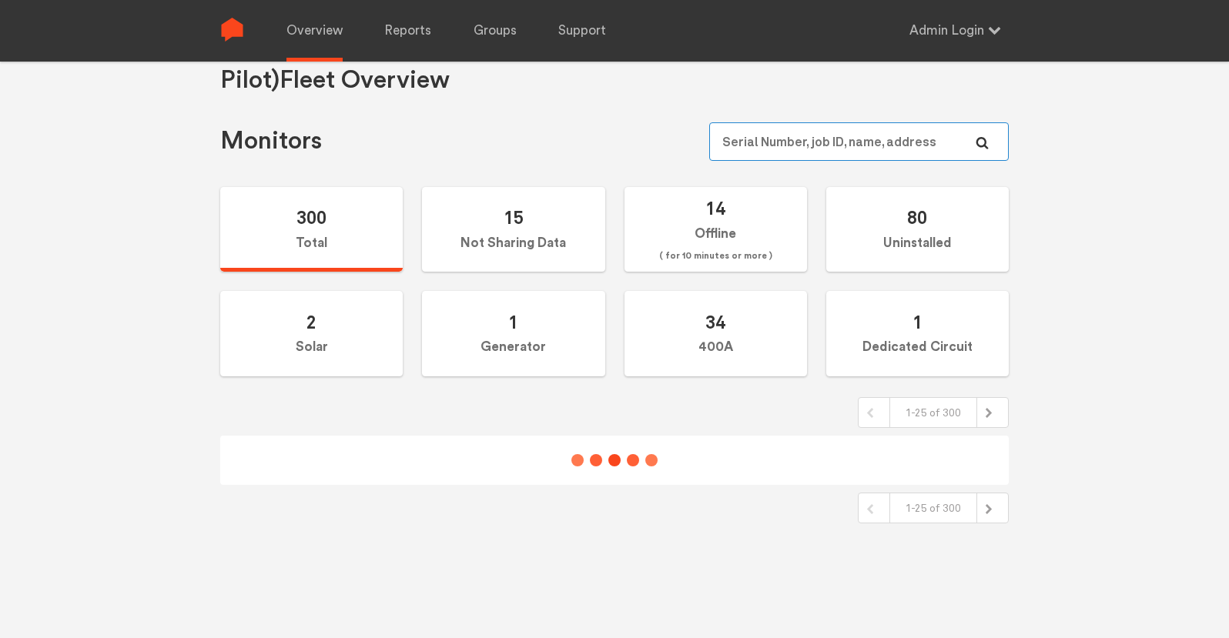
scroll to position [62, 0]
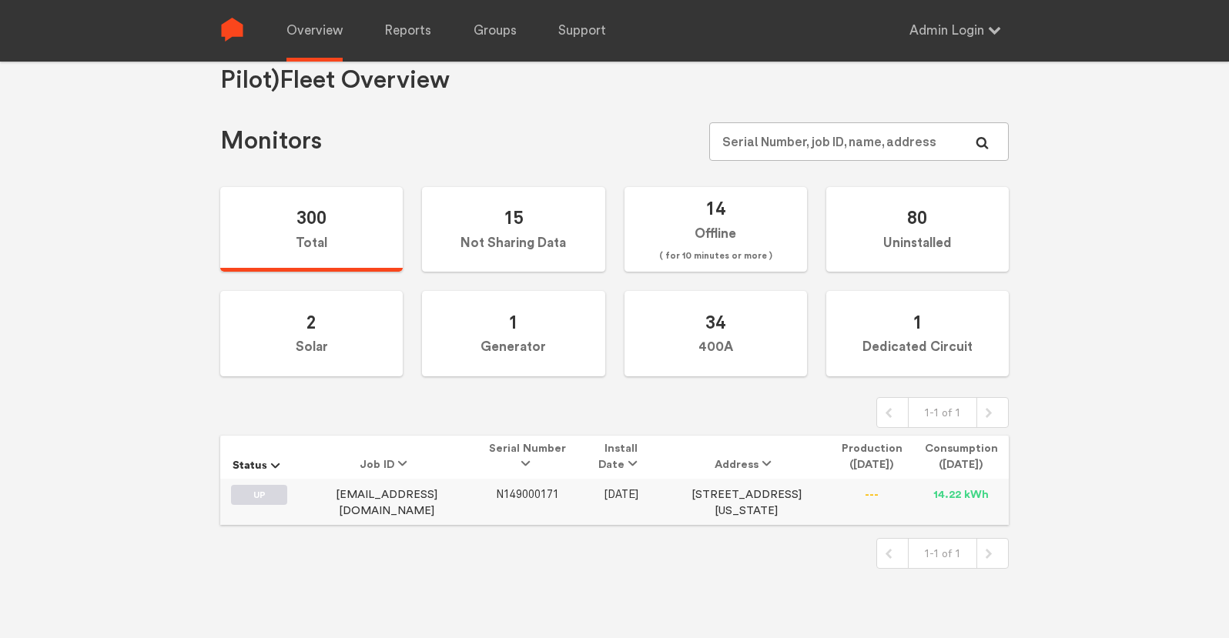
click at [501, 494] on span "N149000171" at bounding box center [527, 494] width 63 height 13
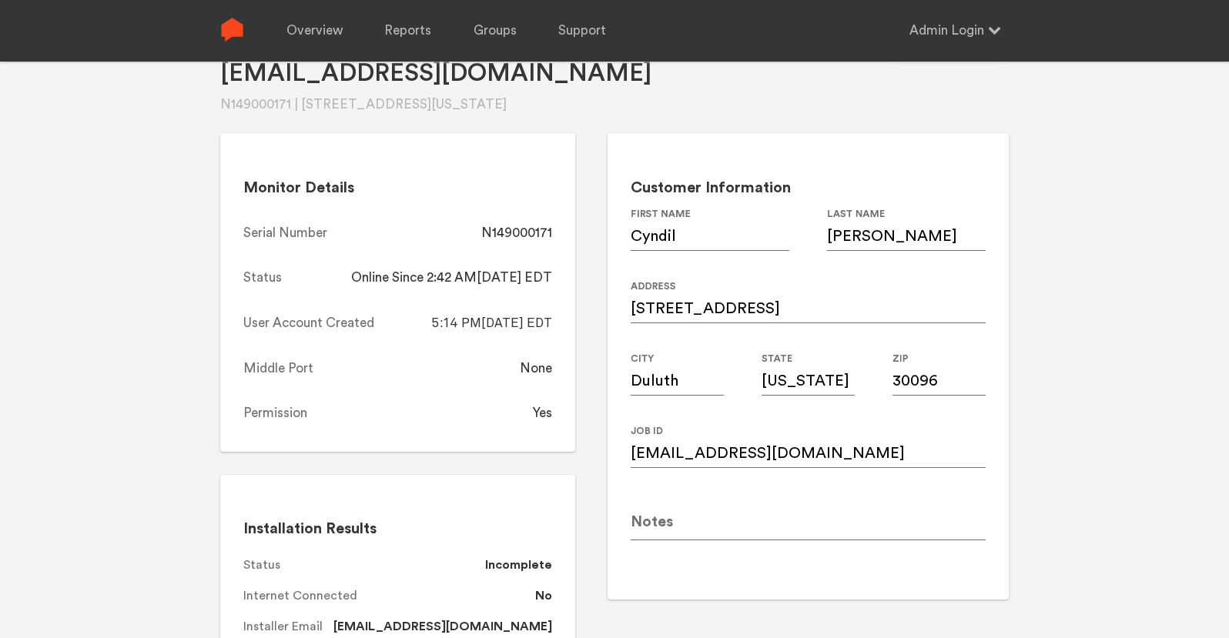
click at [757, 453] on input "Cyndillandry@gmail.com" at bounding box center [808, 446] width 355 height 43
paste input "landrycyndil@yahoo"
type input "landrycyndil@yahoo.com"
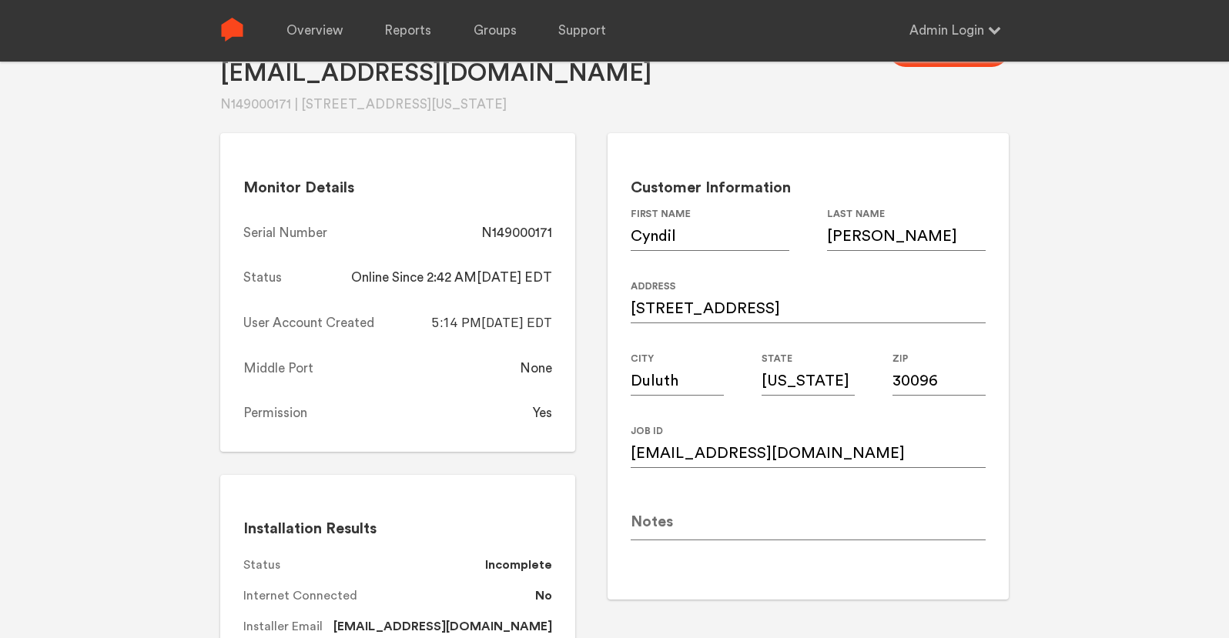
click at [1057, 273] on div "Cyndillandry@gmail.com N149000171 | 3416 highland pine way, Duluth, Georgia, 30…" at bounding box center [614, 319] width 1229 height 638
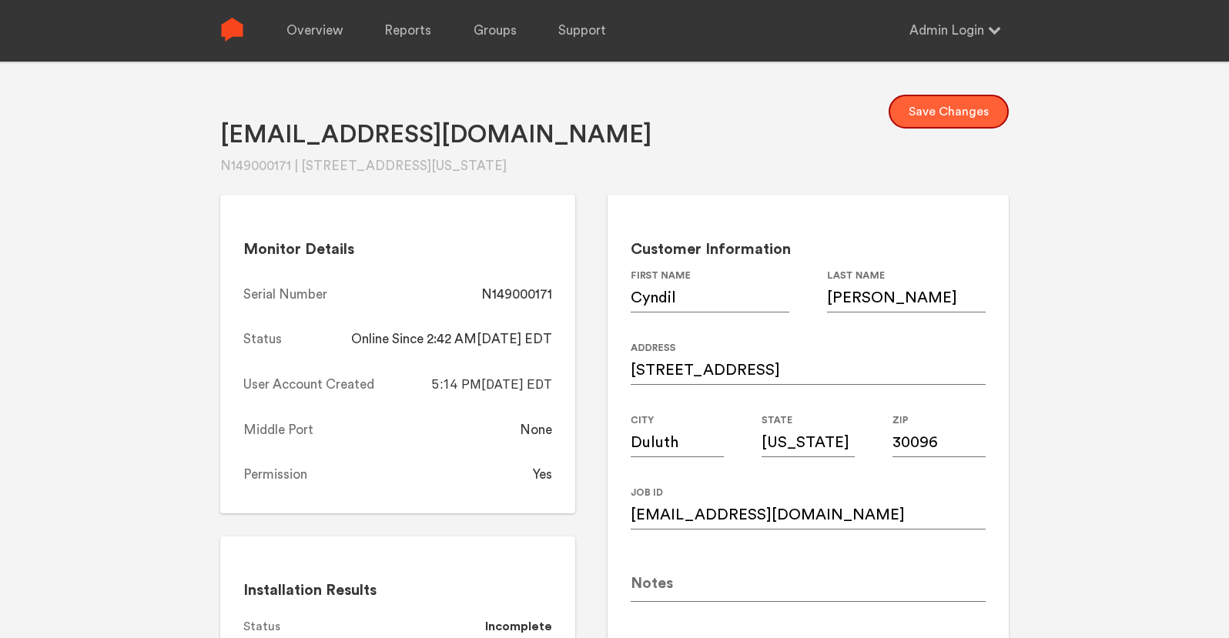
click at [949, 120] on button "Save Changes" at bounding box center [949, 112] width 120 height 34
click at [541, 289] on div "N149000171" at bounding box center [516, 295] width 71 height 18
copy div "N149000171"
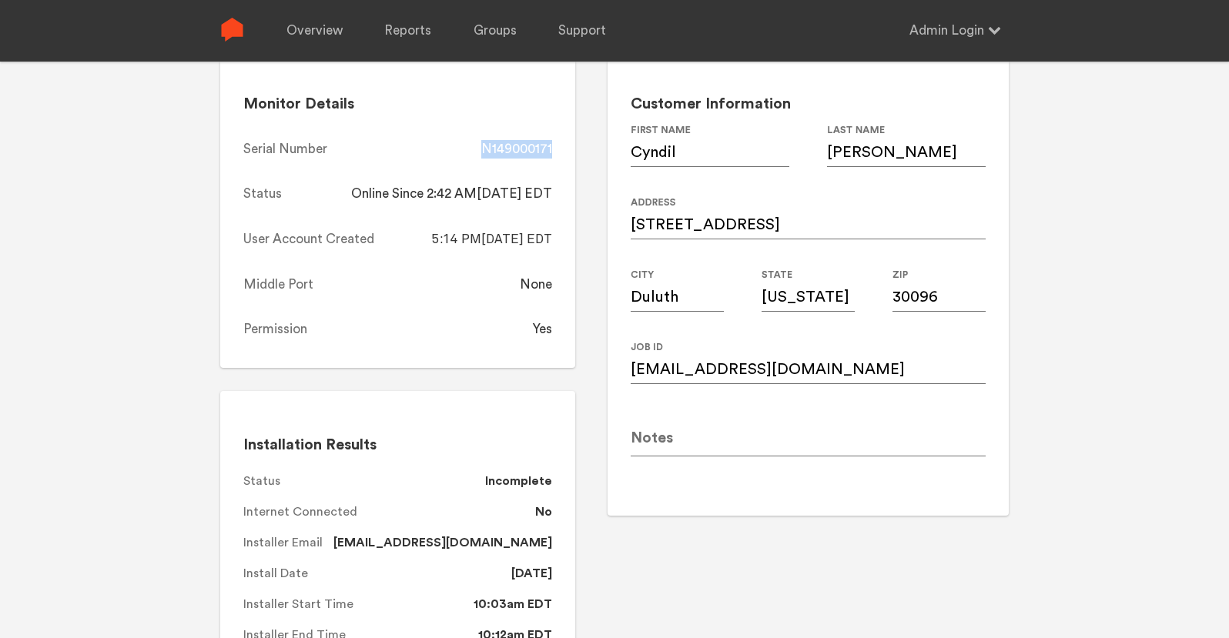
scroll to position [99, 0]
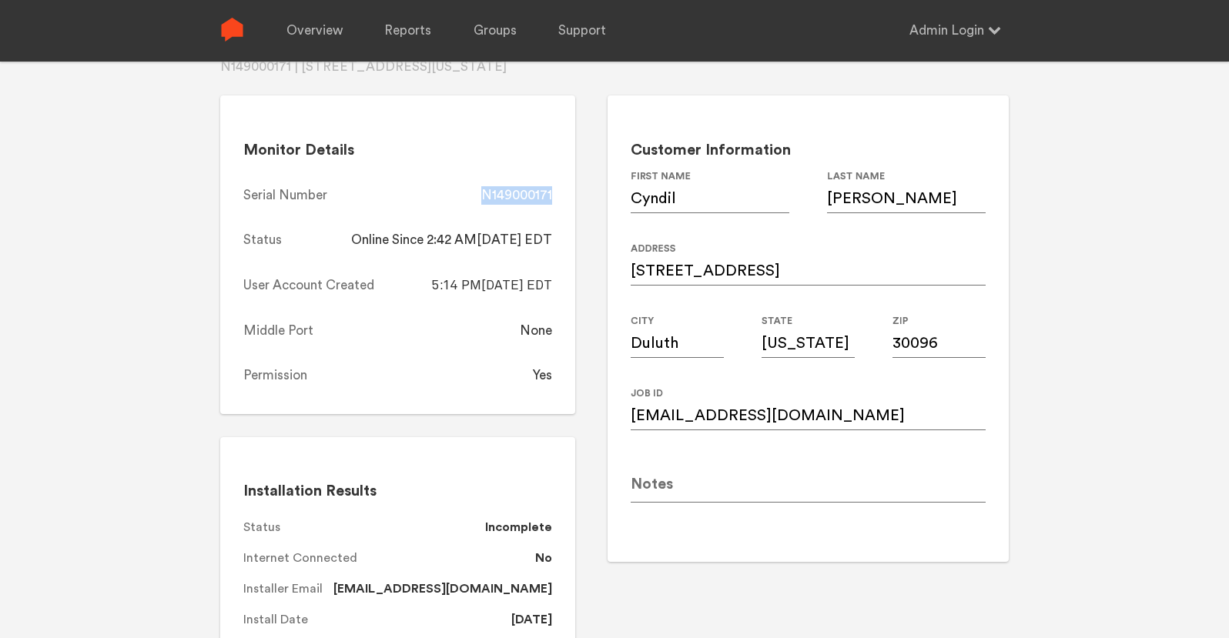
copy div "N149000171"
click at [327, 35] on link "Overview" at bounding box center [314, 31] width 56 height 62
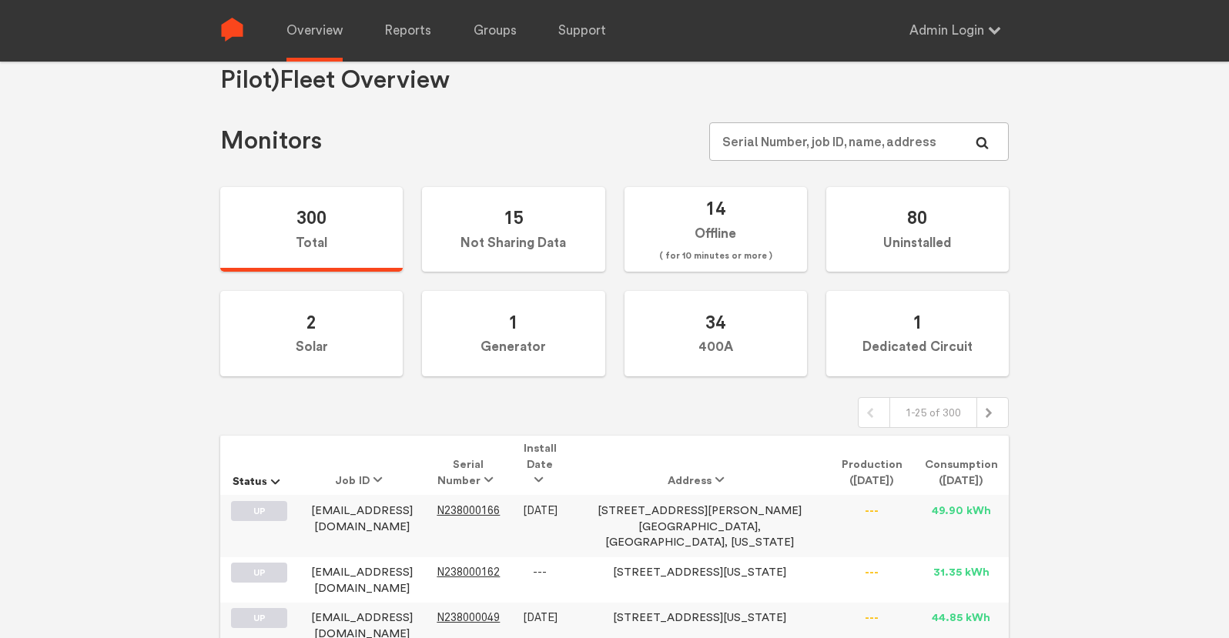
scroll to position [99, 0]
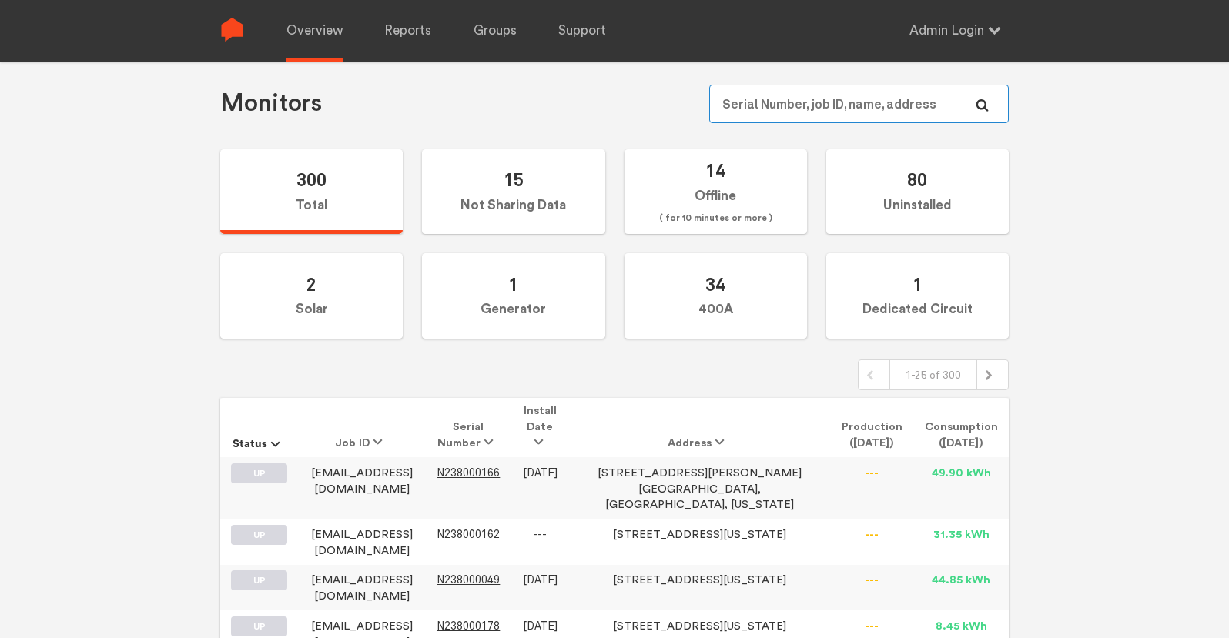
click at [884, 104] on input "text" at bounding box center [859, 104] width 300 height 39
paste input "N149000005"
type input "N149000005"
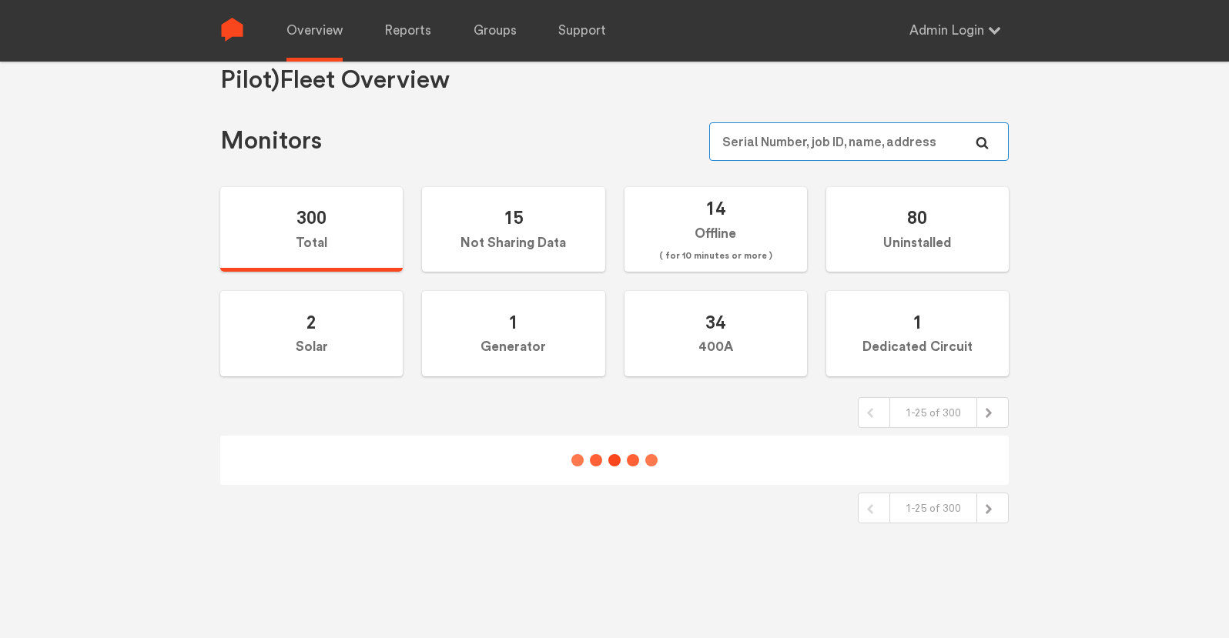
scroll to position [62, 0]
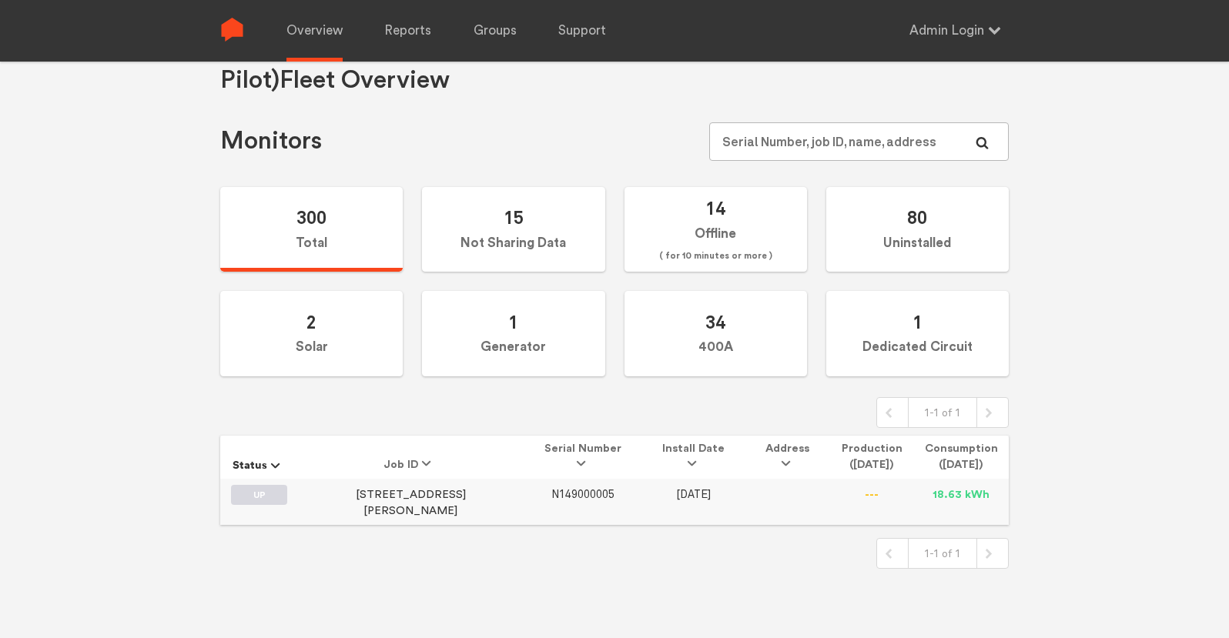
click at [551, 497] on span "N149000005" at bounding box center [582, 494] width 63 height 13
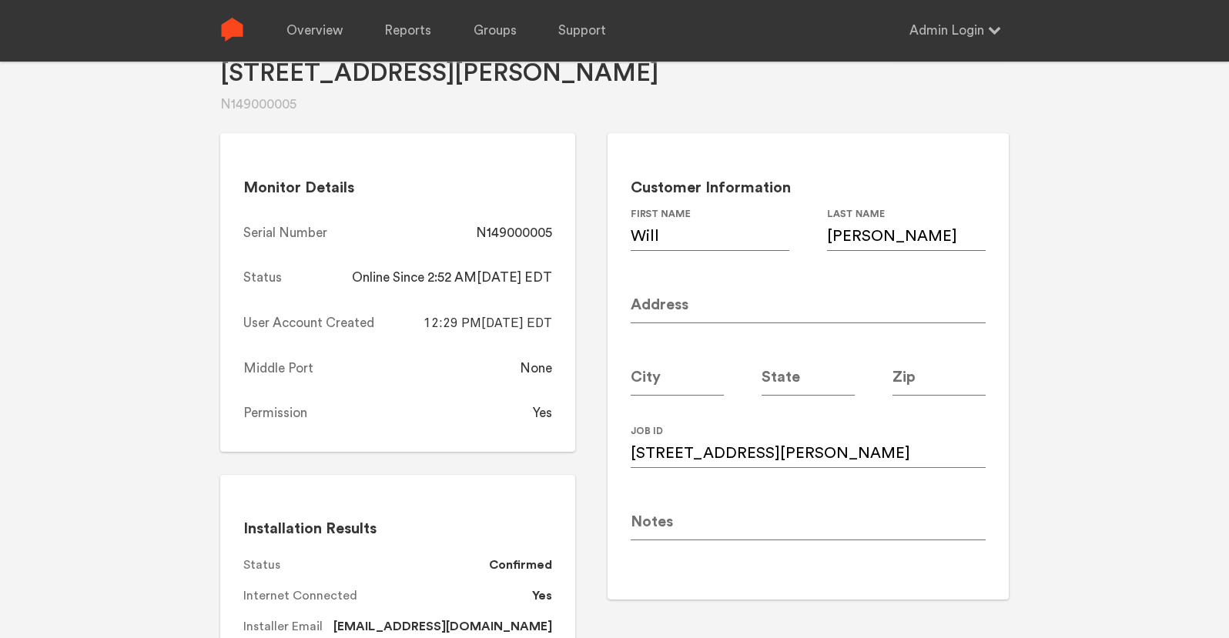
click at [730, 446] on input "315 St Paul Street SE" at bounding box center [808, 446] width 355 height 43
paste input "turner.william21@gmail.com"
type input "turner.william21@gmail.com"
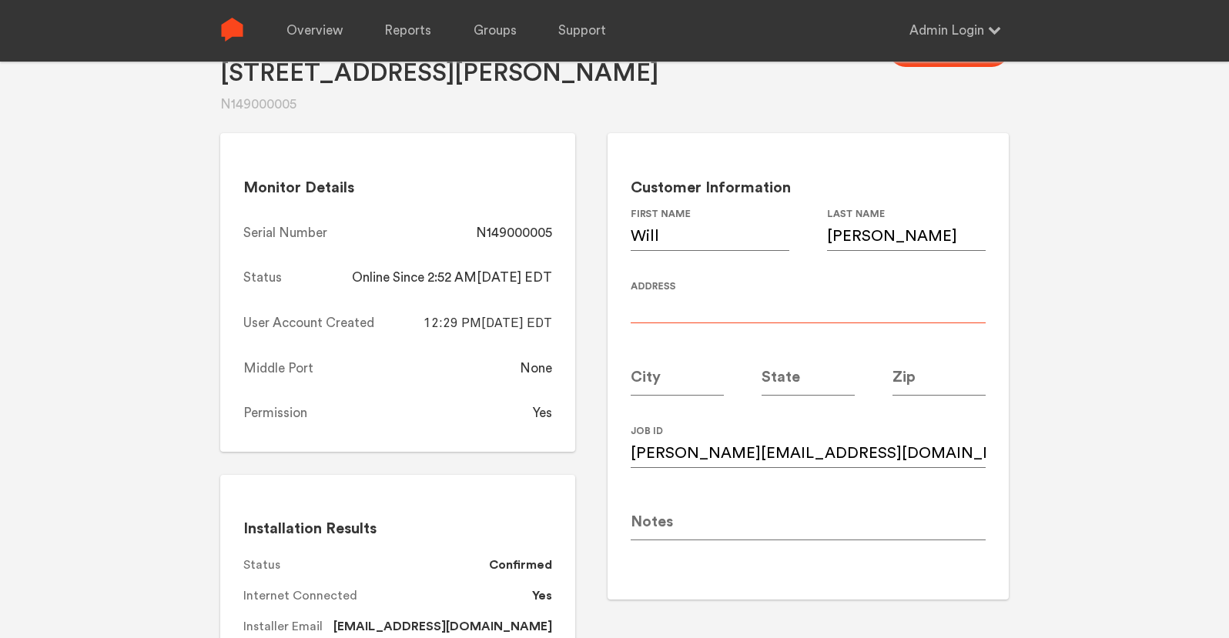
click at [705, 310] on input at bounding box center [808, 301] width 355 height 43
paste input "315 Saint Paul Avenue Southeast"
type input "315 Saint Paul Avenue Southeast"
click at [945, 385] on input at bounding box center [939, 374] width 93 height 43
type input "30312"
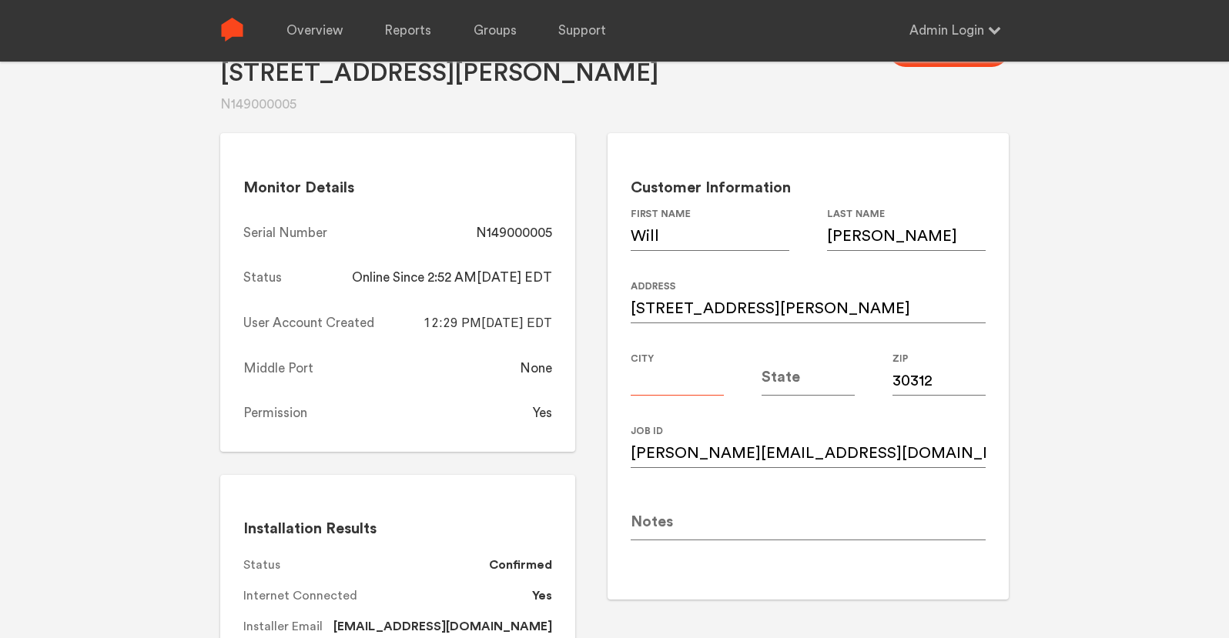
click at [693, 381] on input at bounding box center [677, 374] width 93 height 43
type input "[GEOGRAPHIC_DATA]"
click at [823, 379] on input at bounding box center [808, 374] width 93 height 43
type input "GA"
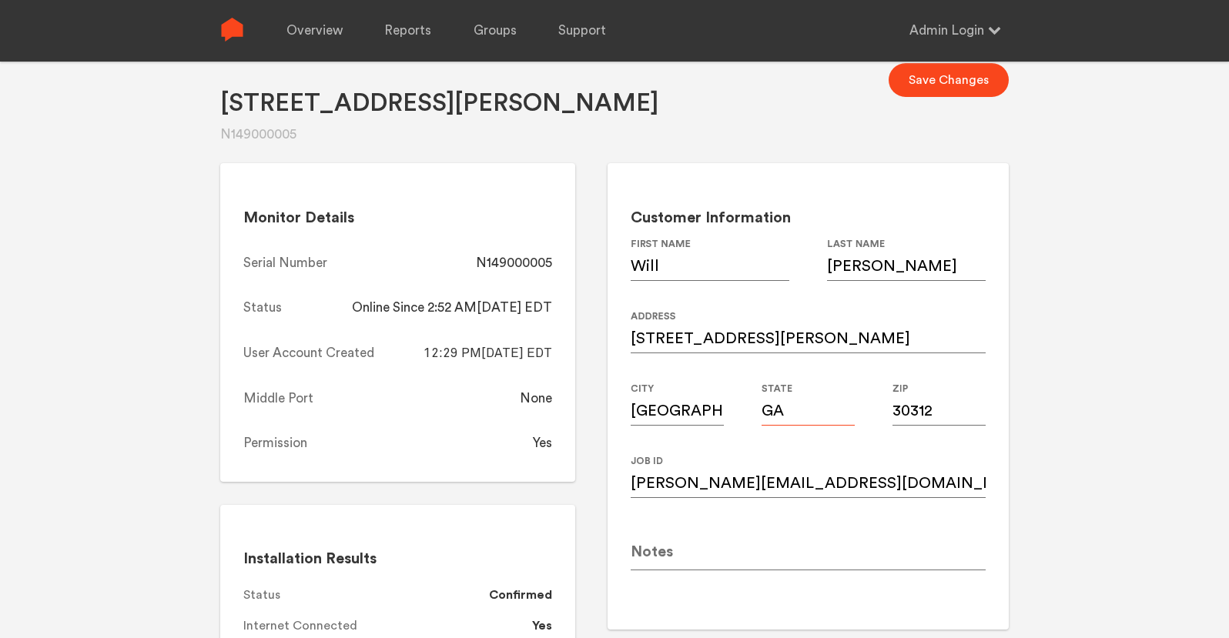
scroll to position [22, 0]
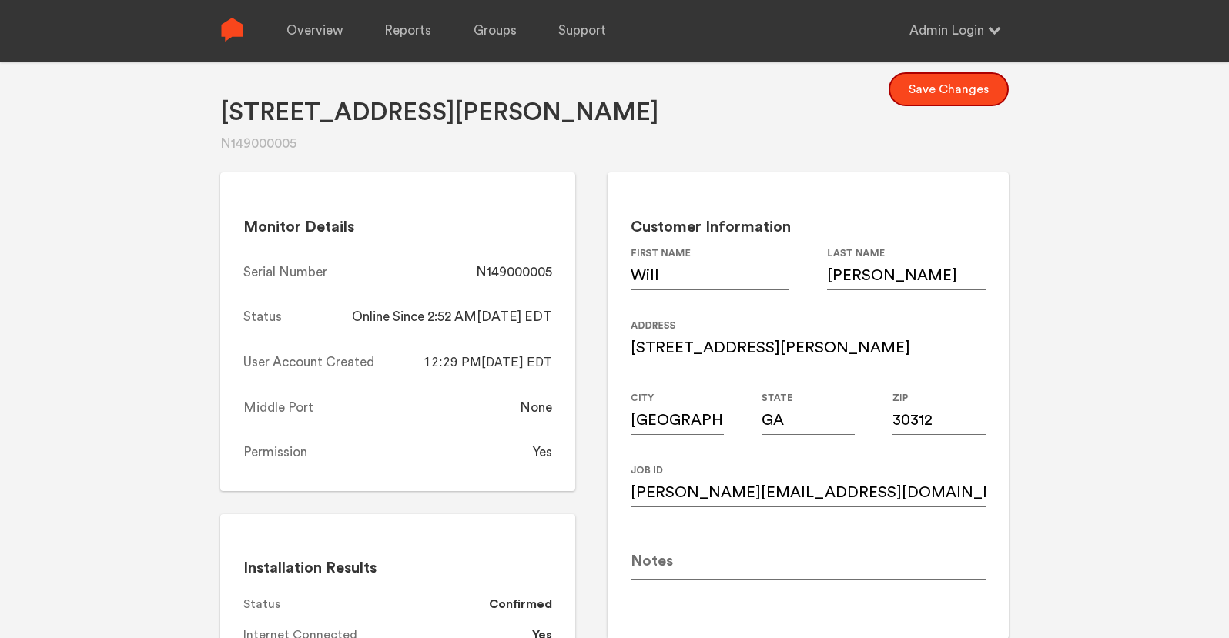
click at [942, 88] on button "Save Changes" at bounding box center [949, 89] width 120 height 34
click at [533, 277] on div "N149000005" at bounding box center [514, 272] width 76 height 18
copy div "N149000005"
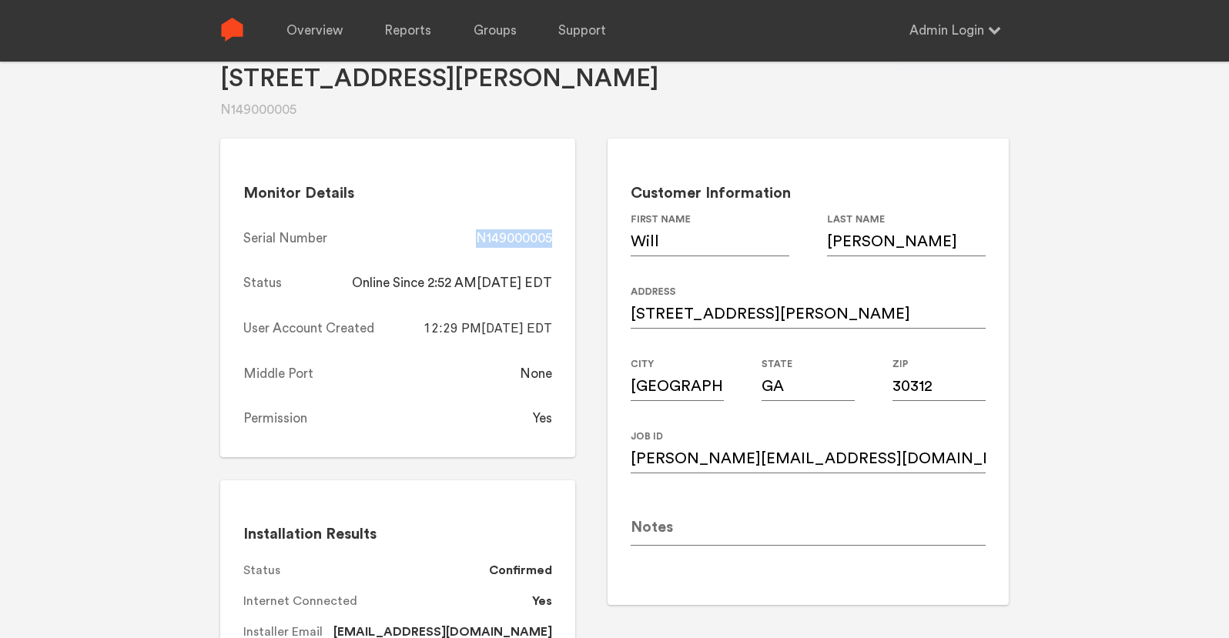
scroll to position [36, 0]
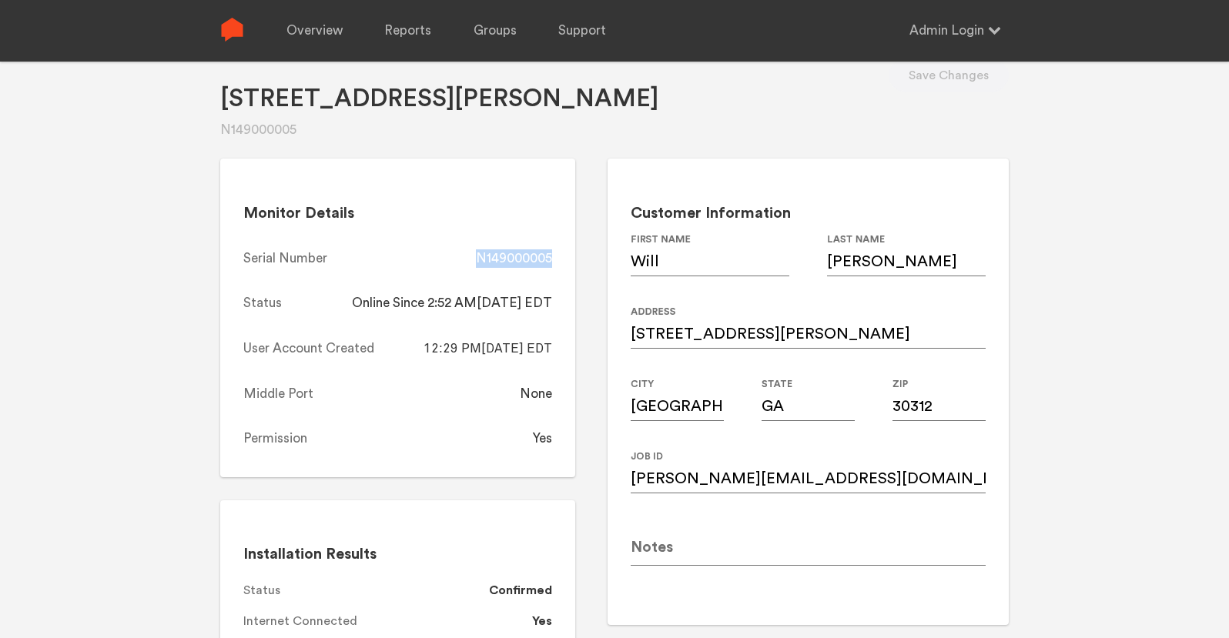
copy div "N149000005"
click at [319, 32] on link "Overview" at bounding box center [314, 31] width 56 height 62
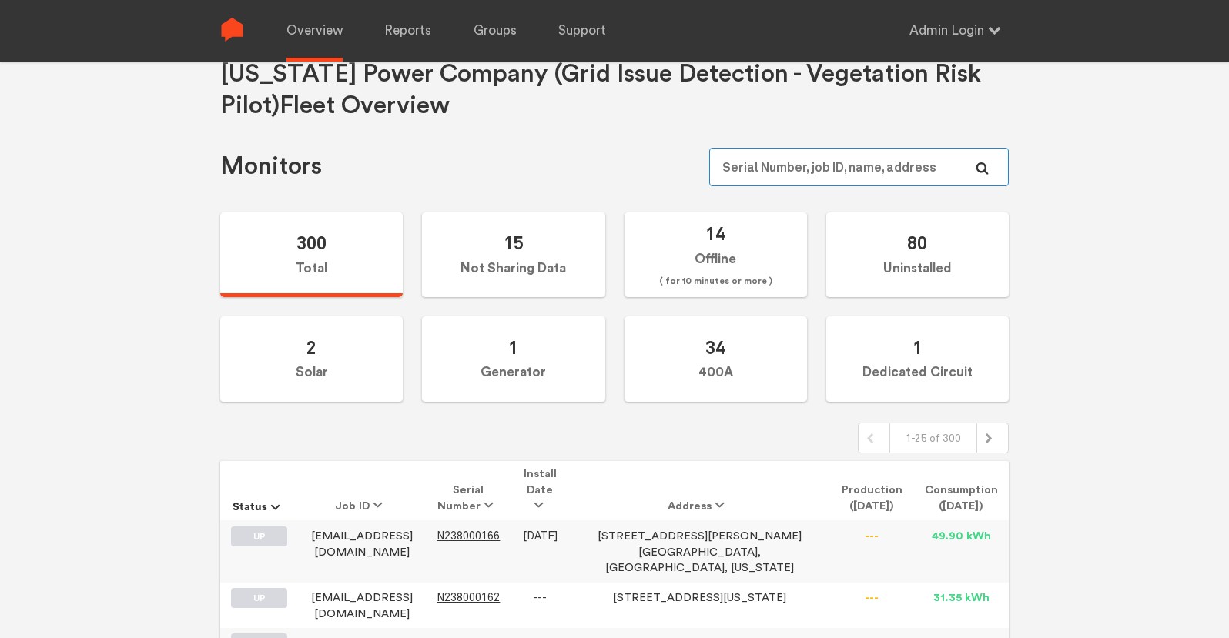
click at [853, 169] on input "text" at bounding box center [859, 167] width 300 height 39
paste input "N149000293"
type input "N149000293"
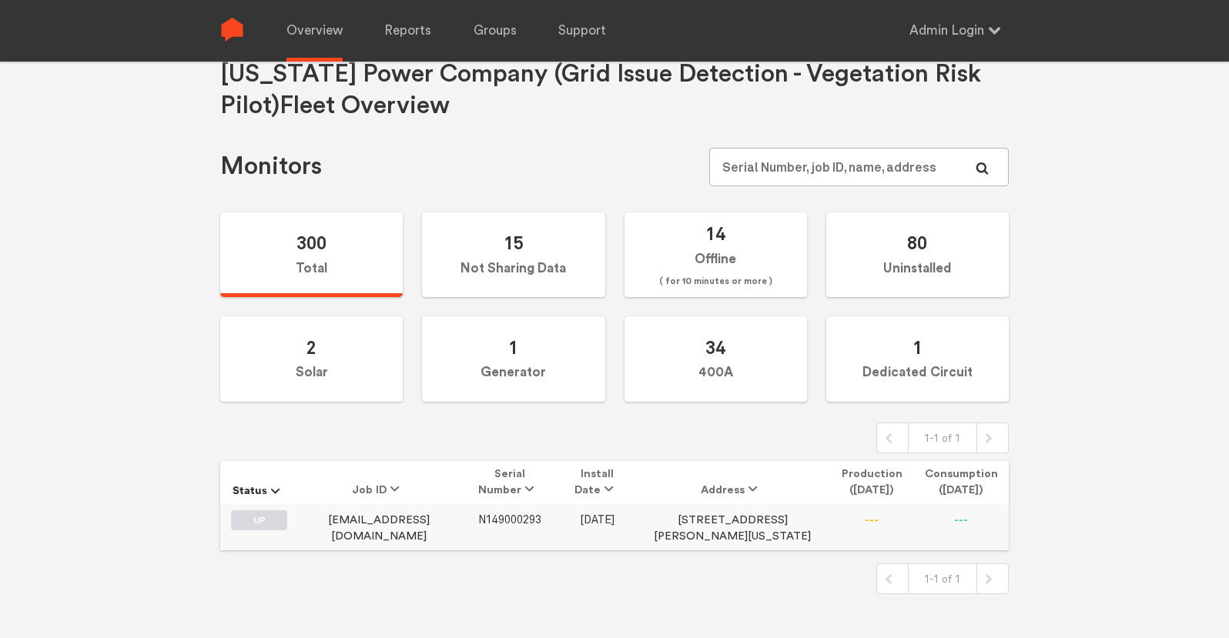
click at [523, 521] on span "N149000293" at bounding box center [509, 520] width 63 height 13
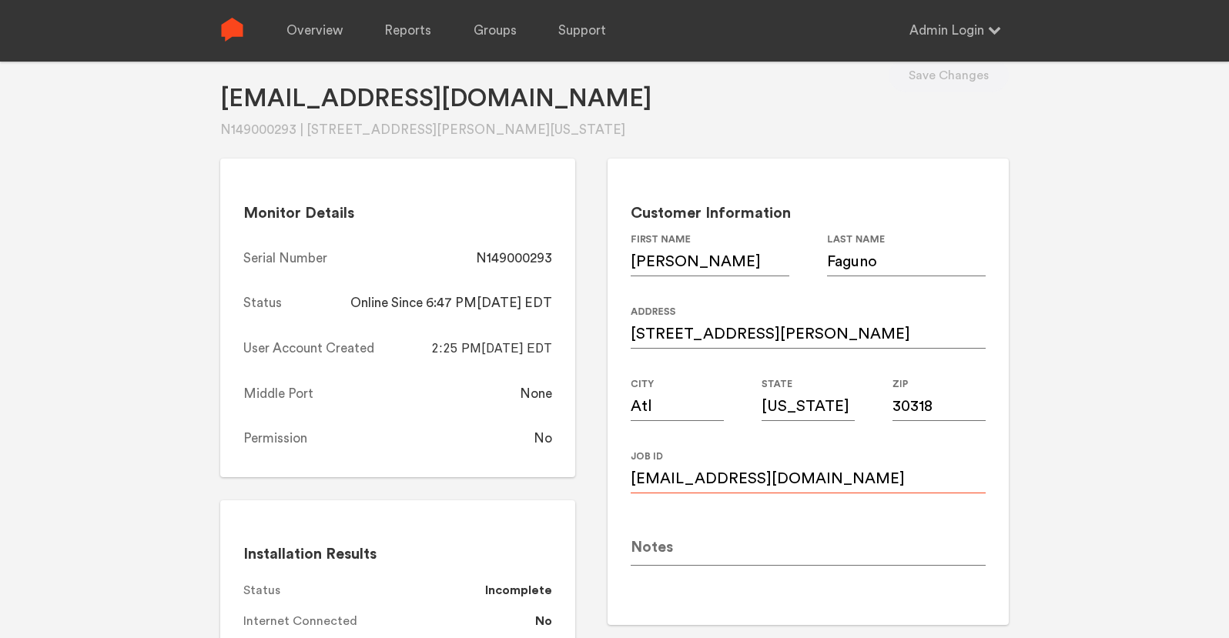
click at [675, 471] on input "Leonardofagyno@gmail.com" at bounding box center [808, 472] width 355 height 43
paste input "leonardofagund"
type input "leonardofagundo@gmail.com"
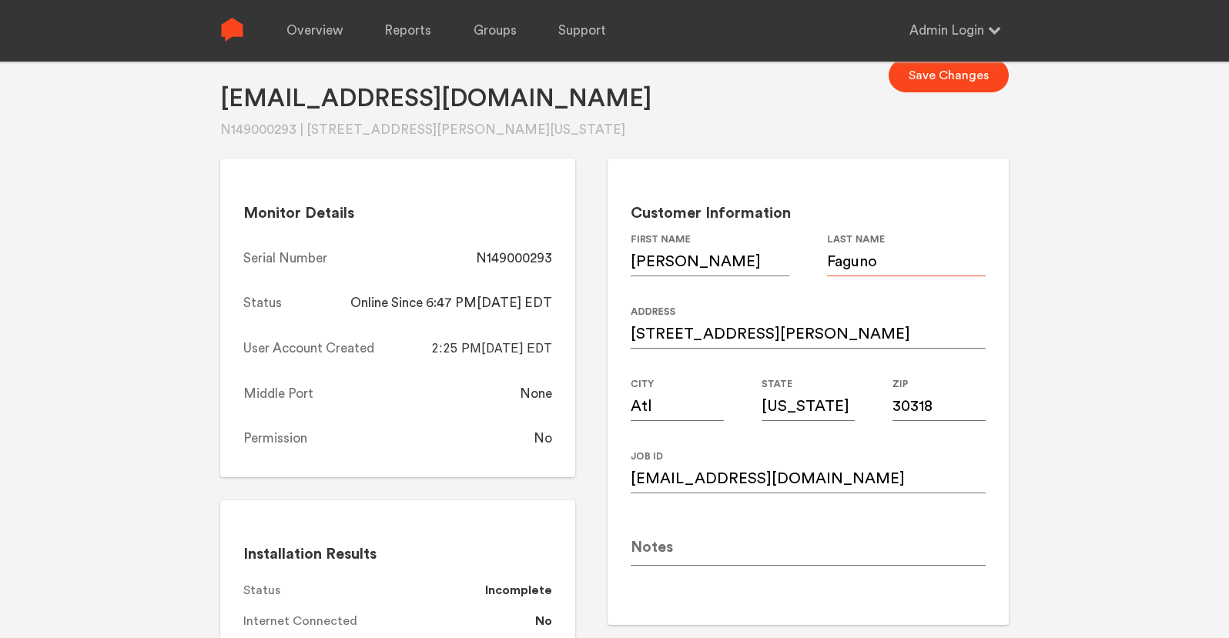
click at [870, 263] on input "Faguno" at bounding box center [906, 254] width 159 height 43
type input "Fagundo"
click at [1069, 290] on div "Leonardofagyno@gmail.com N149000293 | 1846 Harper rd, Atl, Georgia, 30318 Save …" at bounding box center [614, 344] width 1229 height 638
click at [668, 413] on input "Atl" at bounding box center [677, 399] width 93 height 43
type input "[GEOGRAPHIC_DATA]"
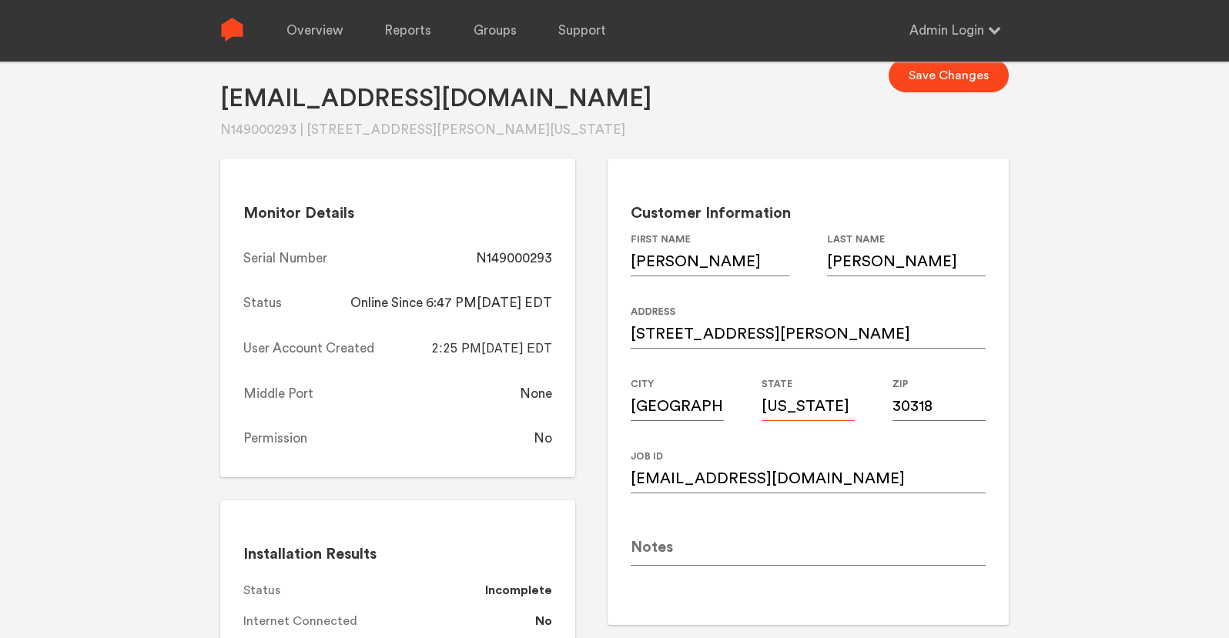
click at [808, 406] on input "[US_STATE]" at bounding box center [808, 399] width 93 height 43
type input "GA"
click at [1065, 377] on div "Leonardofagyno@gmail.com N149000293 | 1846 Harper rd, Atl, Georgia, 30318 Save …" at bounding box center [614, 344] width 1229 height 638
click at [943, 86] on button "Save Changes" at bounding box center [949, 76] width 120 height 34
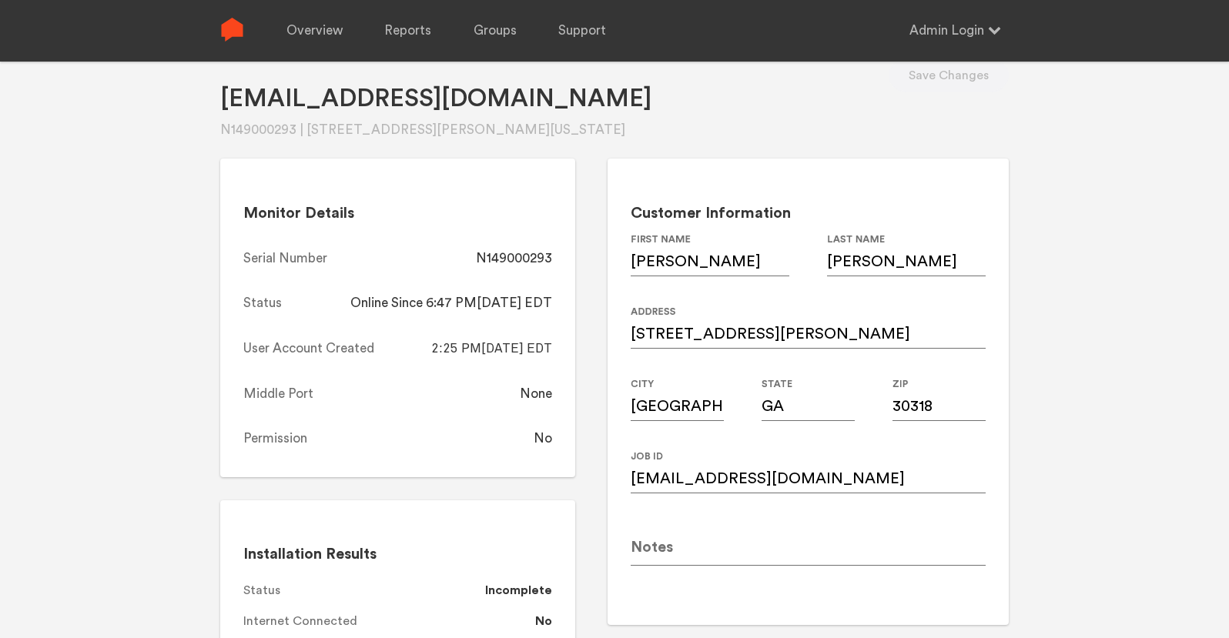
click at [533, 255] on div "N149000293" at bounding box center [514, 259] width 76 height 18
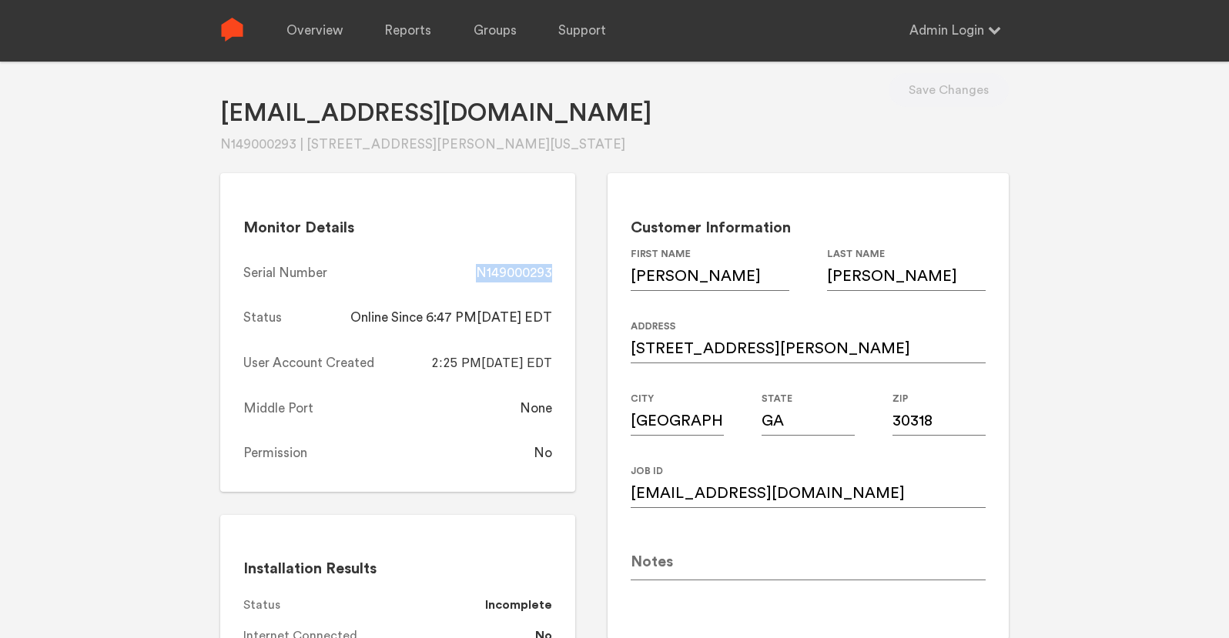
scroll to position [21, 0]
click at [313, 34] on link "Overview" at bounding box center [314, 31] width 56 height 62
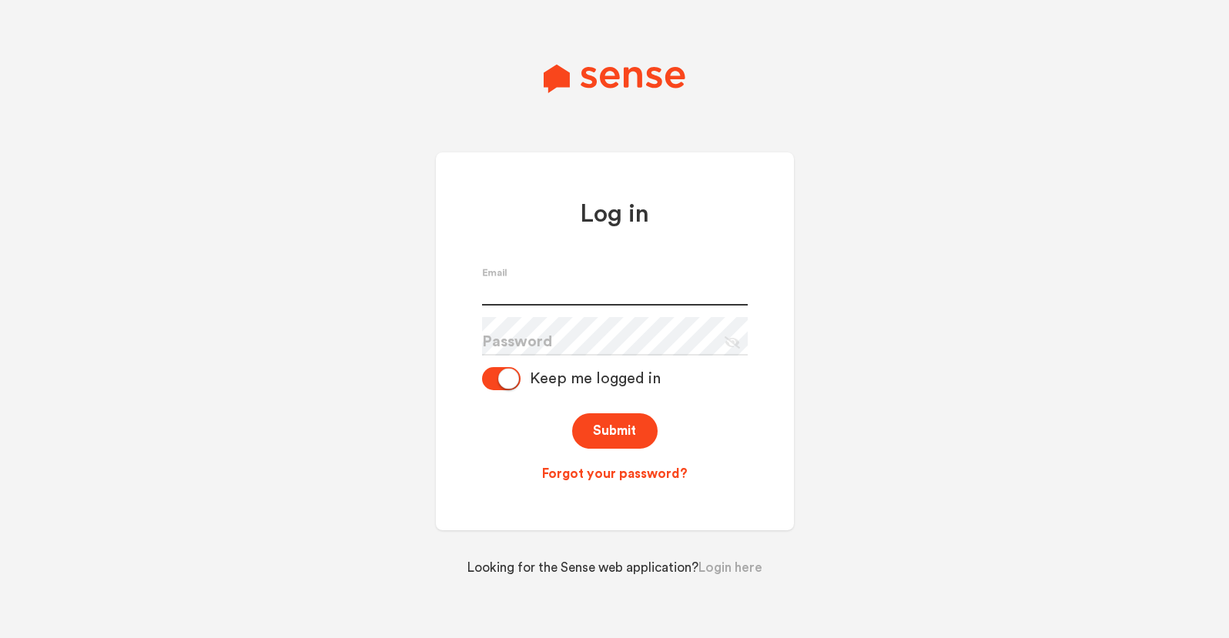
type input "[PERSON_NAME][EMAIL_ADDRESS][PERSON_NAME][DOMAIN_NAME]"
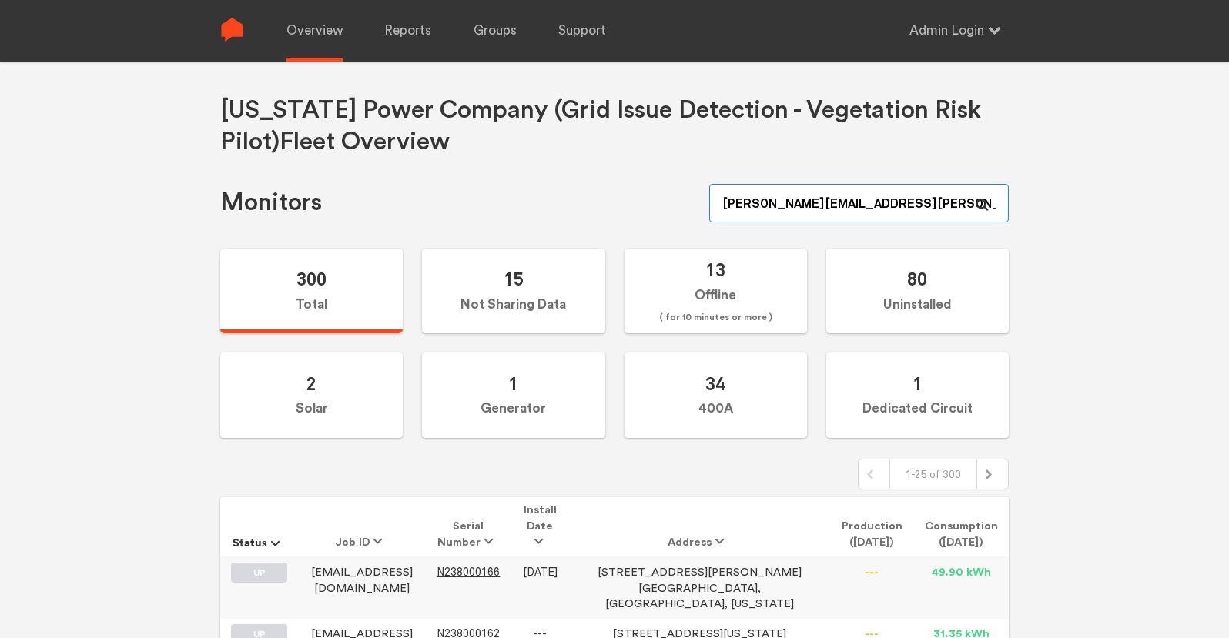
click at [825, 199] on input "[PERSON_NAME][EMAIL_ADDRESS][PERSON_NAME][DOMAIN_NAME]" at bounding box center [859, 203] width 300 height 39
paste input "N149000086"
type input "N149000086"
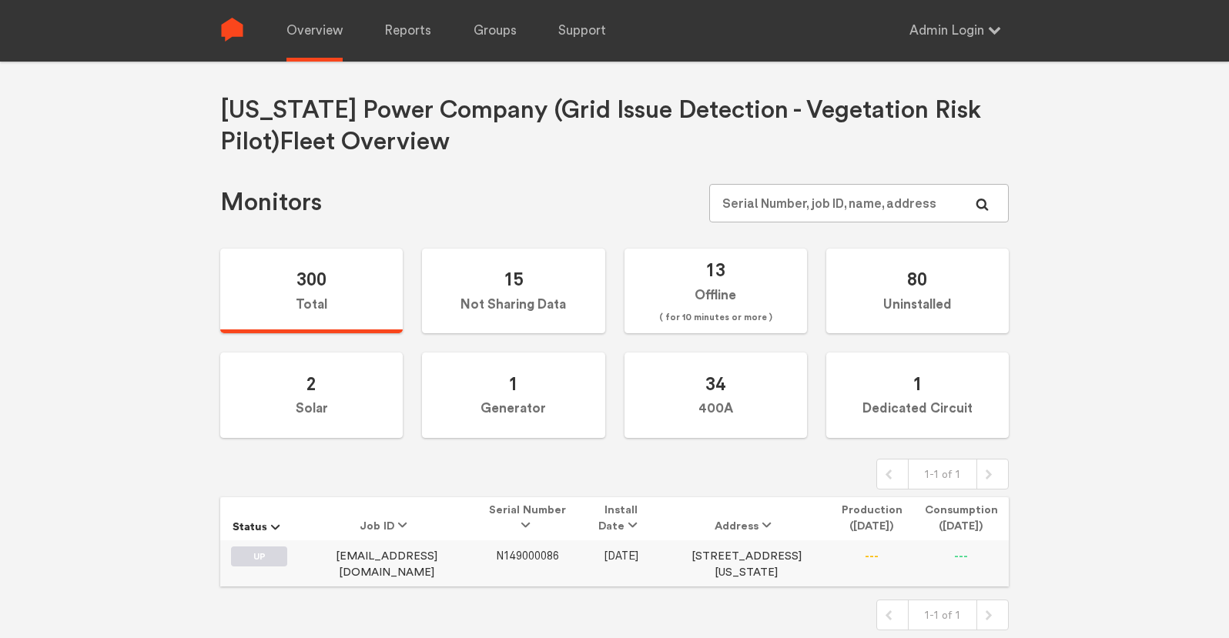
click at [504, 555] on span "N149000086" at bounding box center [527, 556] width 63 height 13
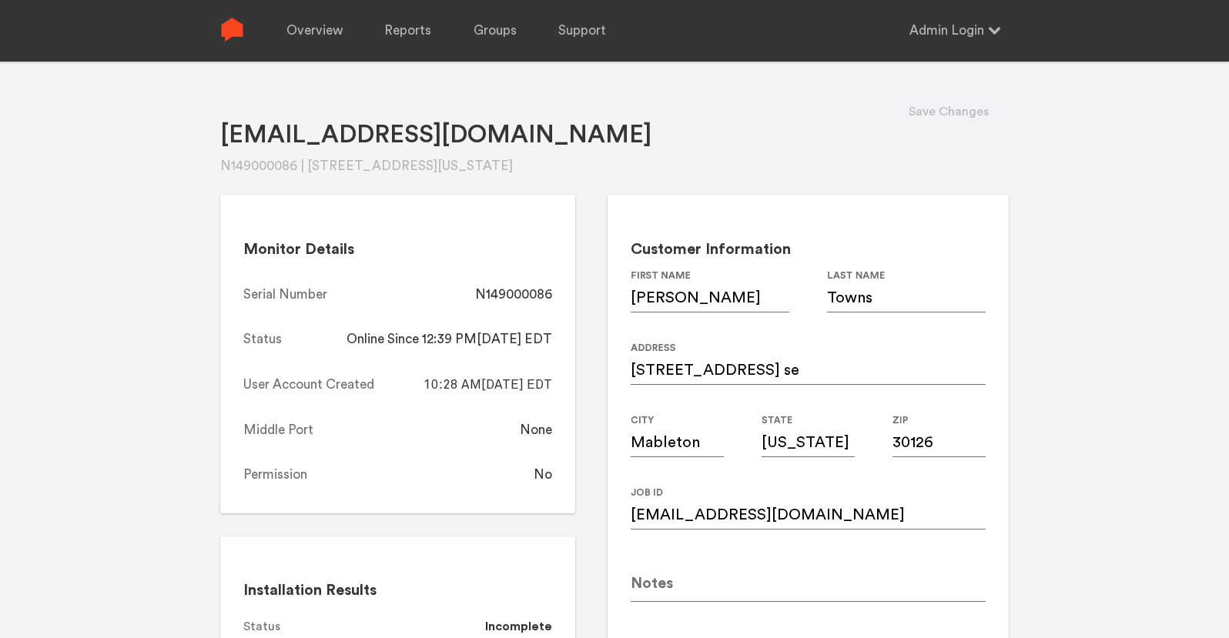
click at [812, 509] on input "[EMAIL_ADDRESS][DOMAIN_NAME]" at bounding box center [808, 508] width 355 height 43
click at [713, 514] on input "[EMAIL_ADDRESS][DOMAIN_NAME]" at bounding box center [808, 508] width 355 height 43
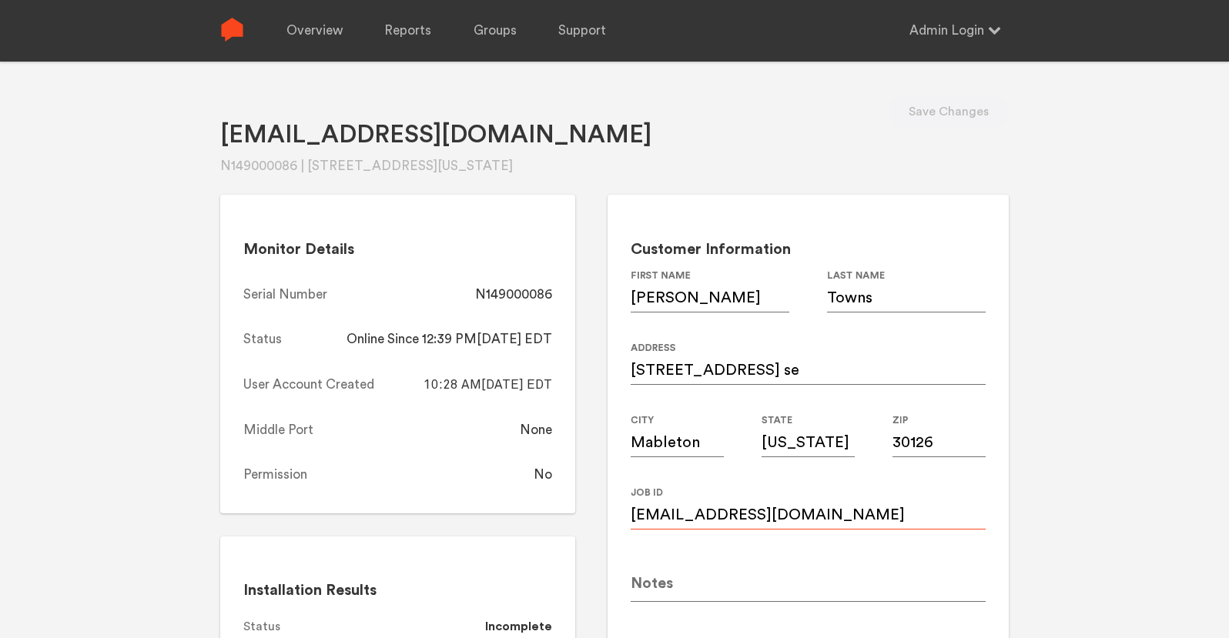
paste input "d"
type input "[EMAIL_ADDRESS][DOMAIN_NAME]"
click at [960, 109] on button "Save Changes" at bounding box center [949, 112] width 120 height 34
click at [514, 298] on div "N149000086" at bounding box center [513, 295] width 77 height 18
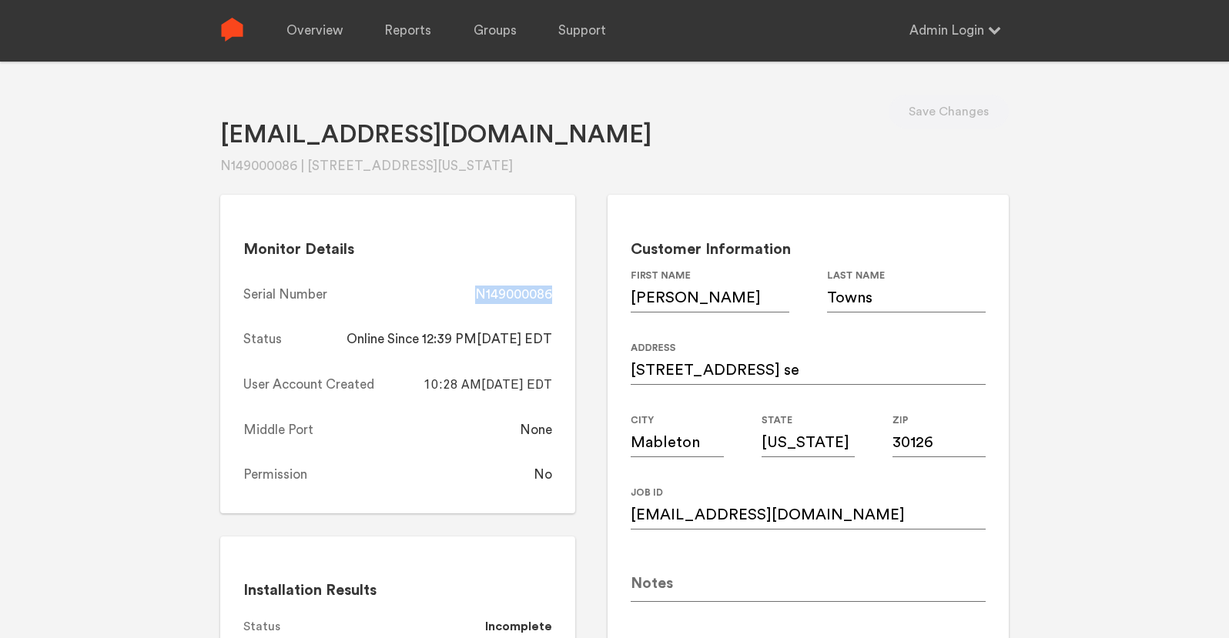
copy div "N149000086"
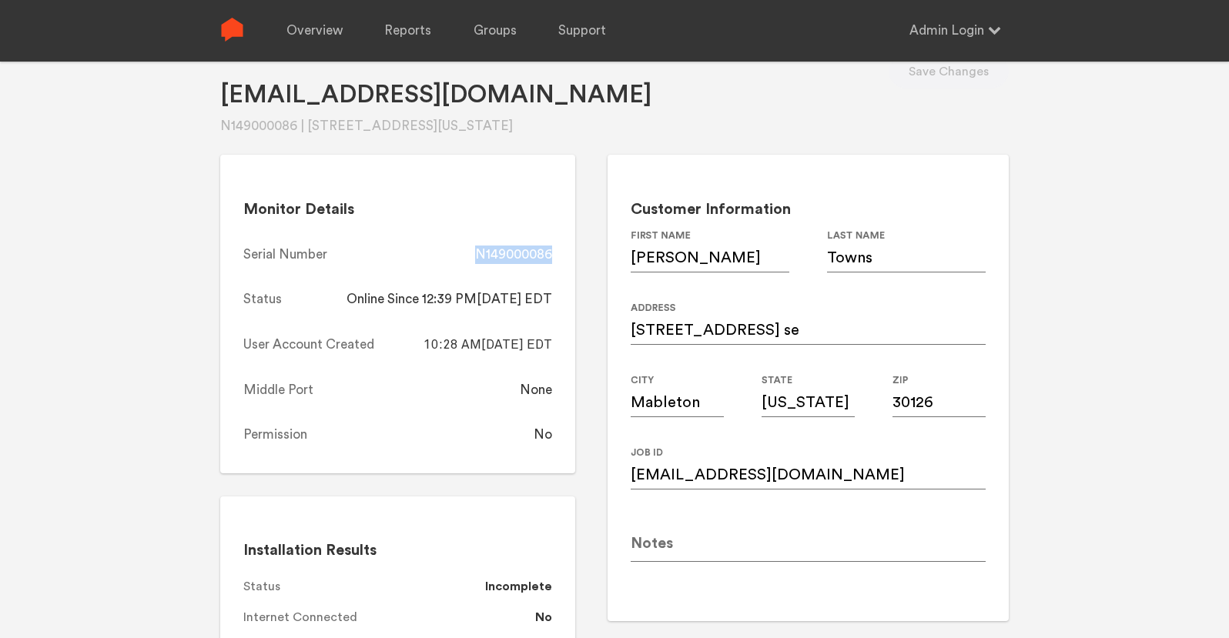
scroll to position [30, 0]
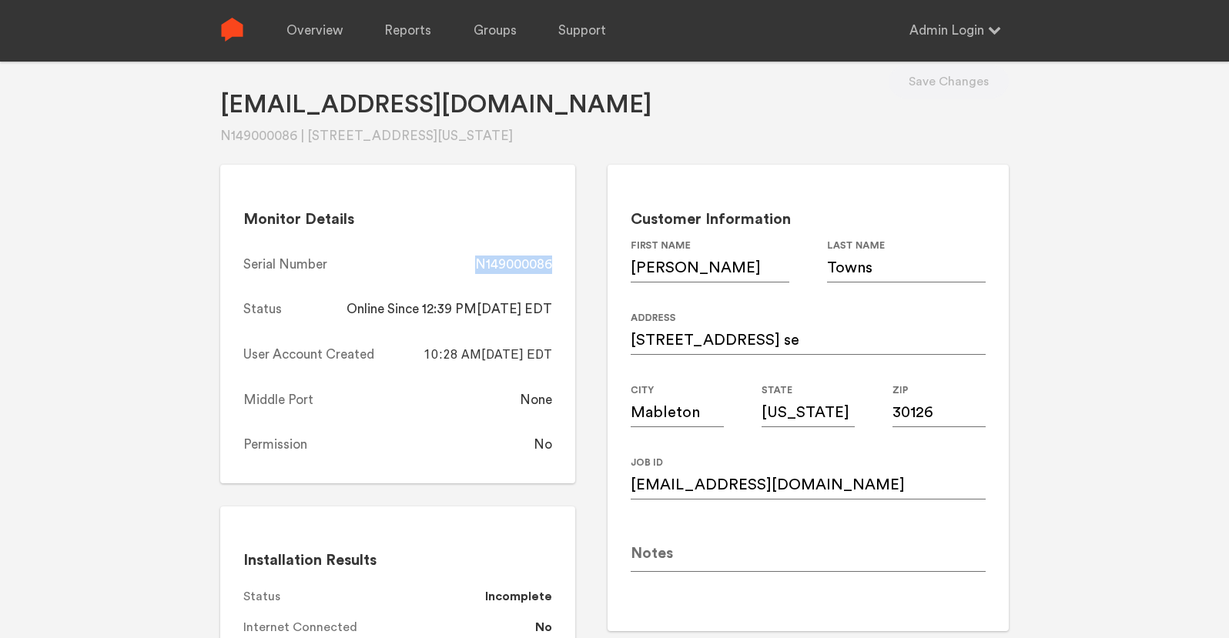
copy div "N149000086"
click at [320, 32] on link "Overview" at bounding box center [314, 31] width 56 height 62
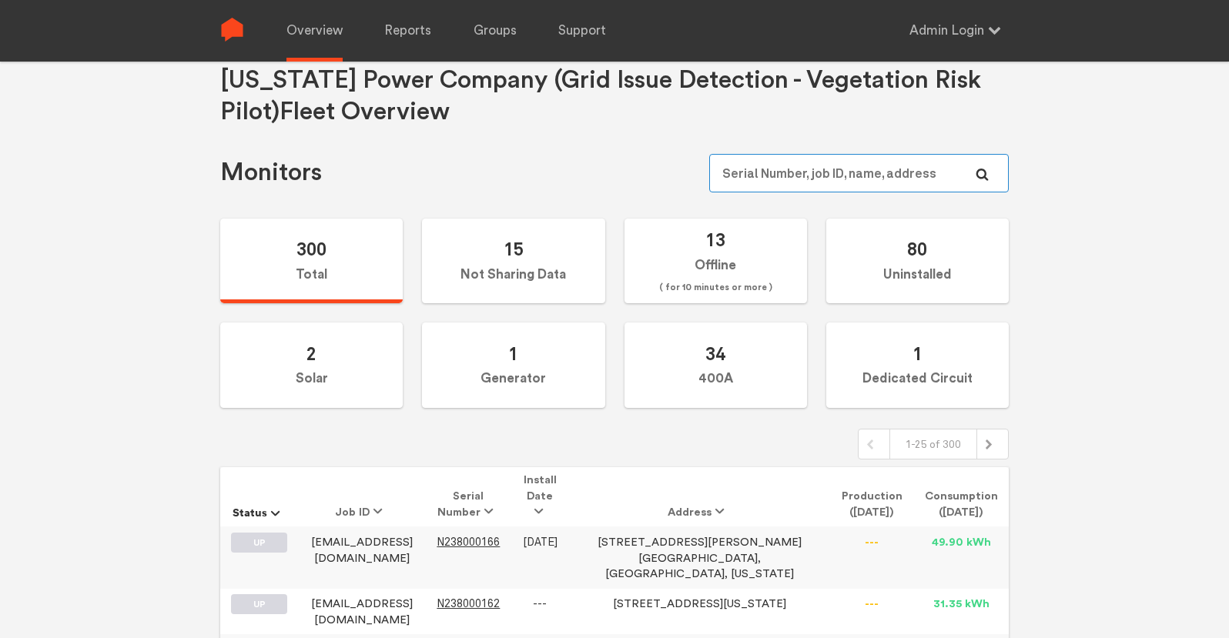
click at [896, 170] on input "text" at bounding box center [859, 173] width 300 height 39
paste input "N149000003"
type input "N149000003"
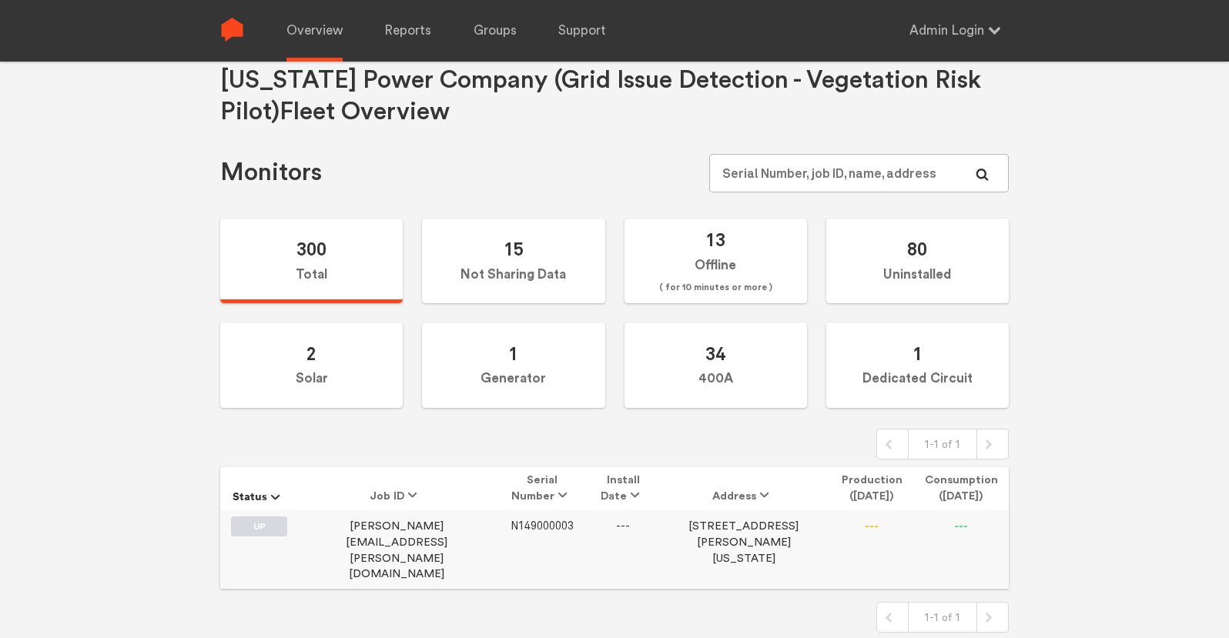
click at [524, 524] on span "N149000003" at bounding box center [542, 526] width 63 height 13
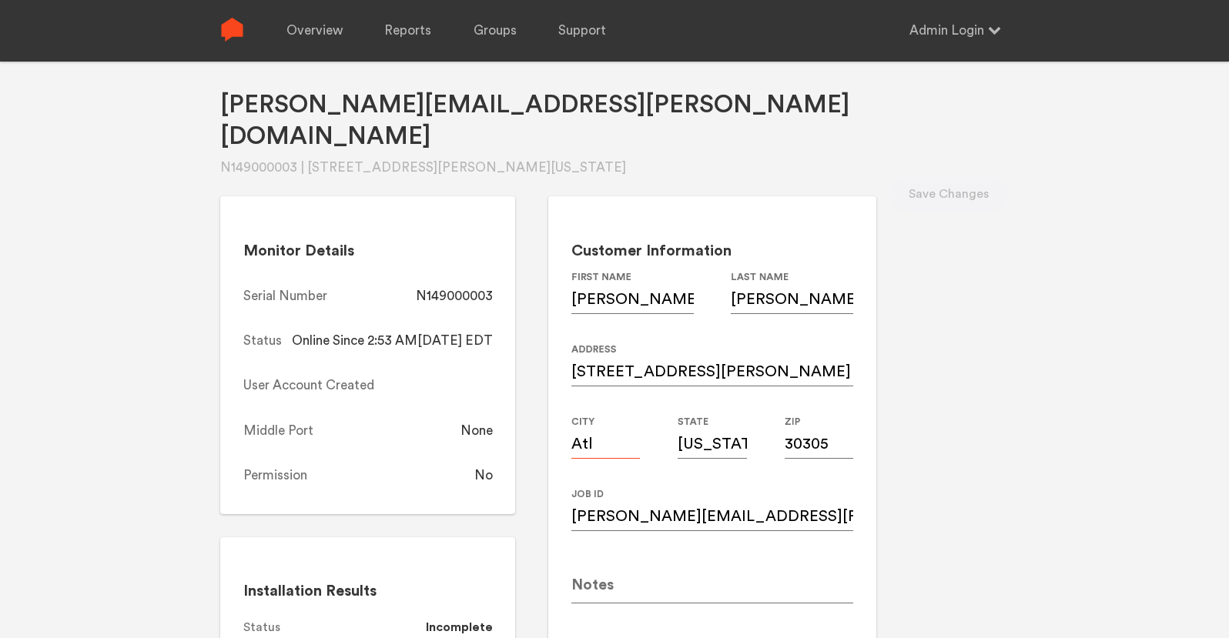
click at [641, 420] on input "Atl" at bounding box center [605, 437] width 69 height 43
type input "[GEOGRAPHIC_DATA]"
click at [747, 416] on input "[US_STATE]" at bounding box center [712, 437] width 69 height 43
type input "GA"
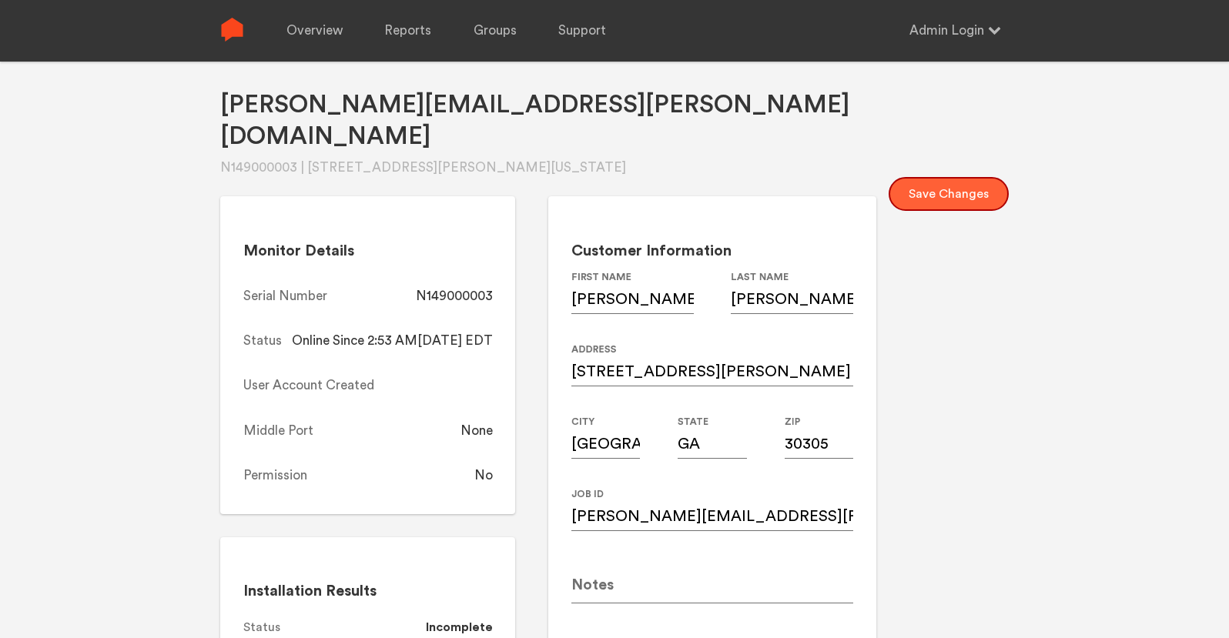
click at [958, 177] on button "Save Changes" at bounding box center [949, 194] width 120 height 34
click at [493, 287] on div "N149000003" at bounding box center [454, 296] width 77 height 18
copy div "N149000003"
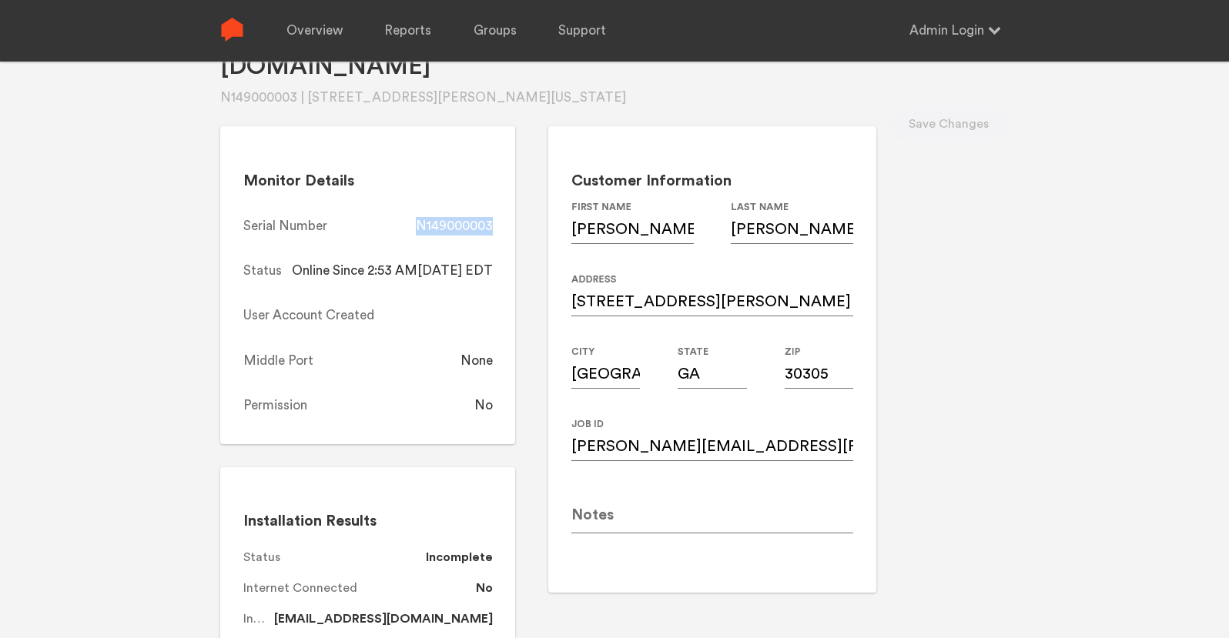
scroll to position [99, 0]
copy div "N149000003"
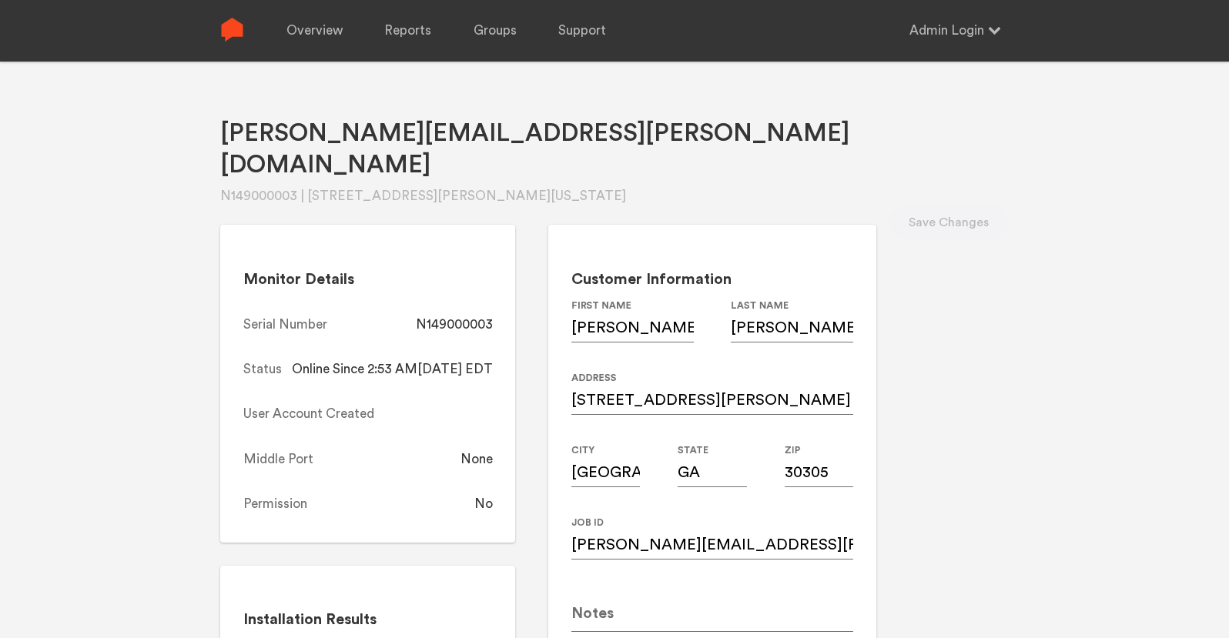
scroll to position [0, 0]
click at [330, 34] on link "Overview" at bounding box center [314, 31] width 56 height 62
